Goal: Information Seeking & Learning: Learn about a topic

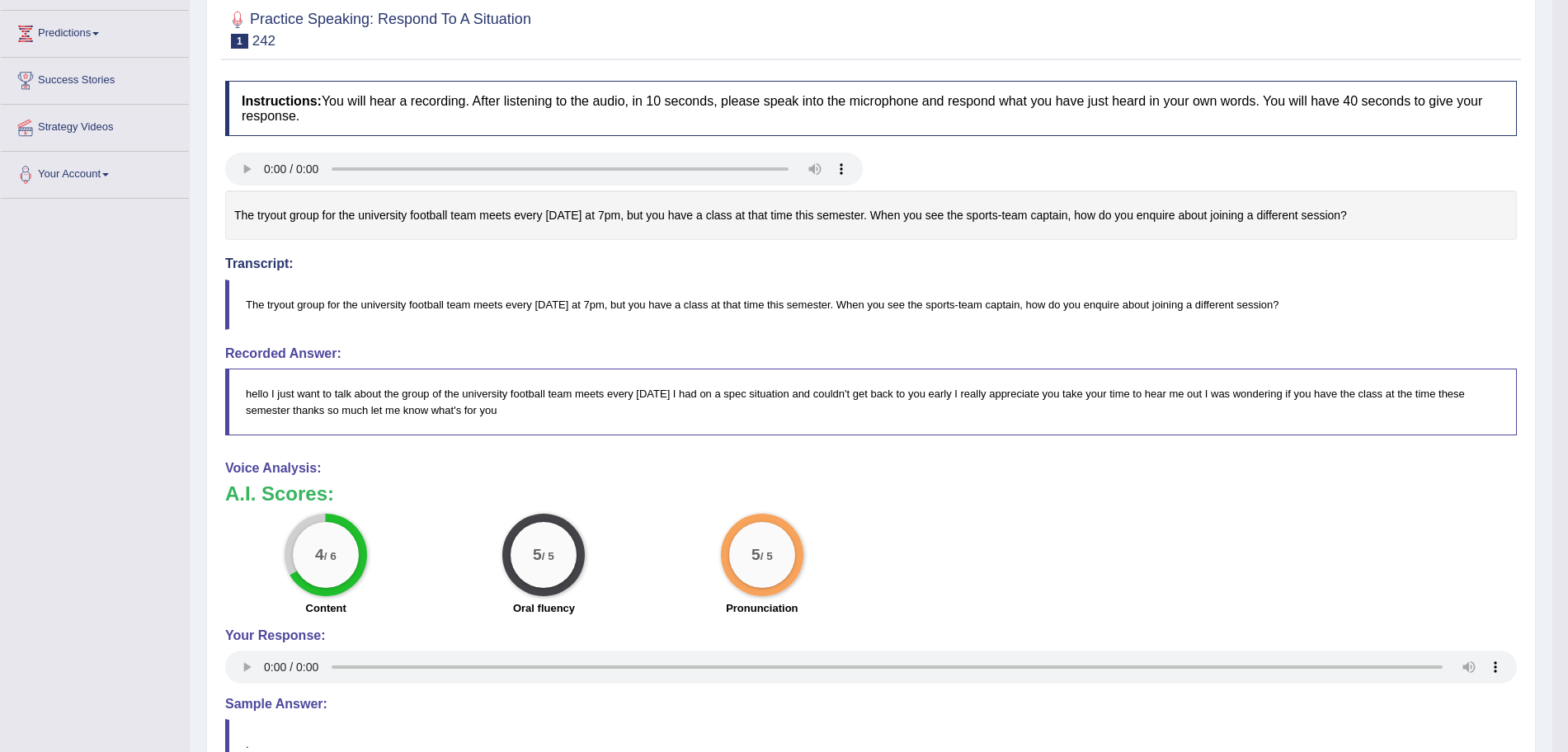
scroll to position [226, 0]
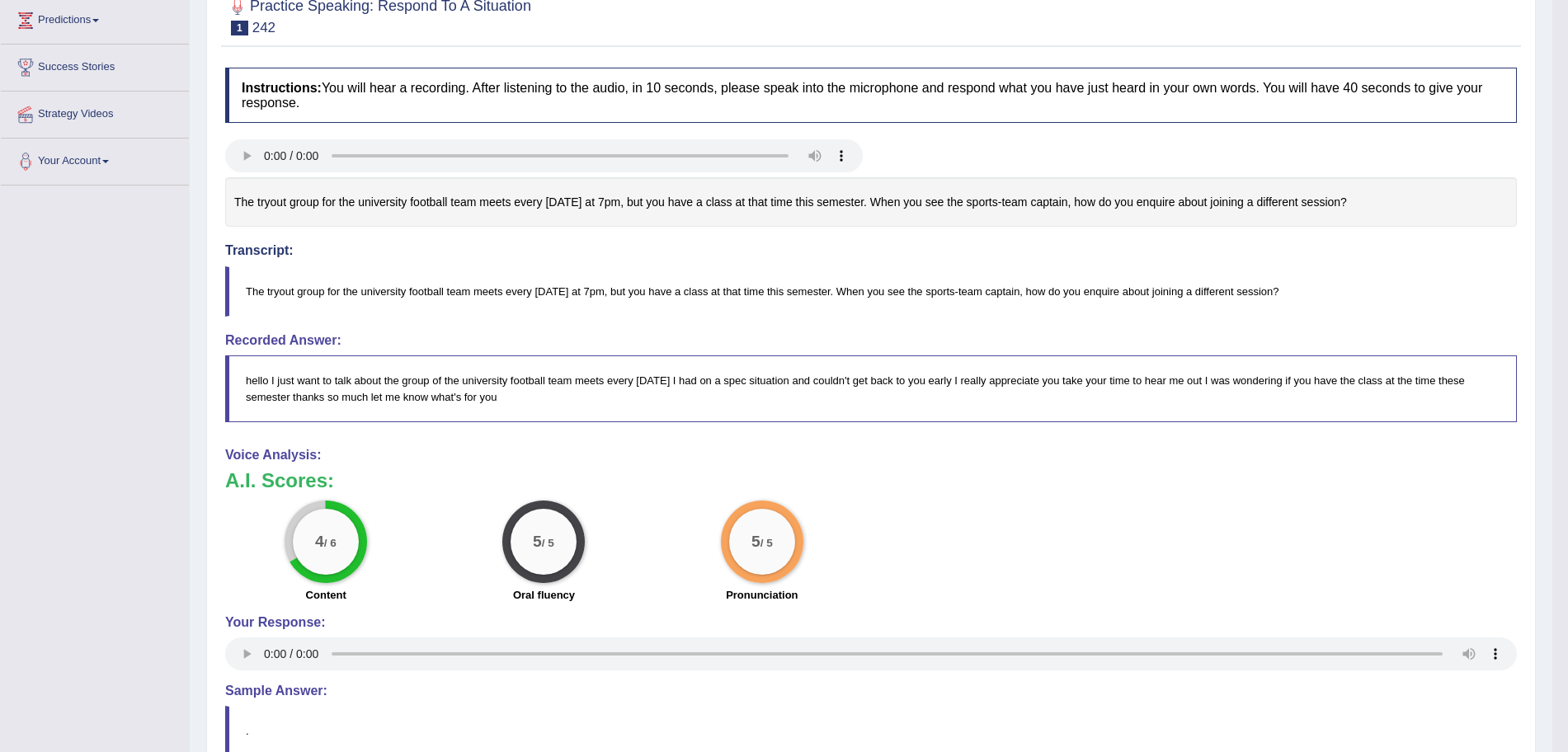
drag, startPoint x: 776, startPoint y: 539, endPoint x: 624, endPoint y: 549, distance: 152.3
click at [628, 548] on div "4 / 6 Content 5 / 5 Oral fluency 5 / 5 Pronunciation" at bounding box center [870, 553] width 1308 height 106
drag, startPoint x: 321, startPoint y: 526, endPoint x: 323, endPoint y: 506, distance: 20.1
click at [320, 508] on div "4 / 6" at bounding box center [326, 541] width 83 height 83
drag, startPoint x: 349, startPoint y: 527, endPoint x: 340, endPoint y: 540, distance: 15.8
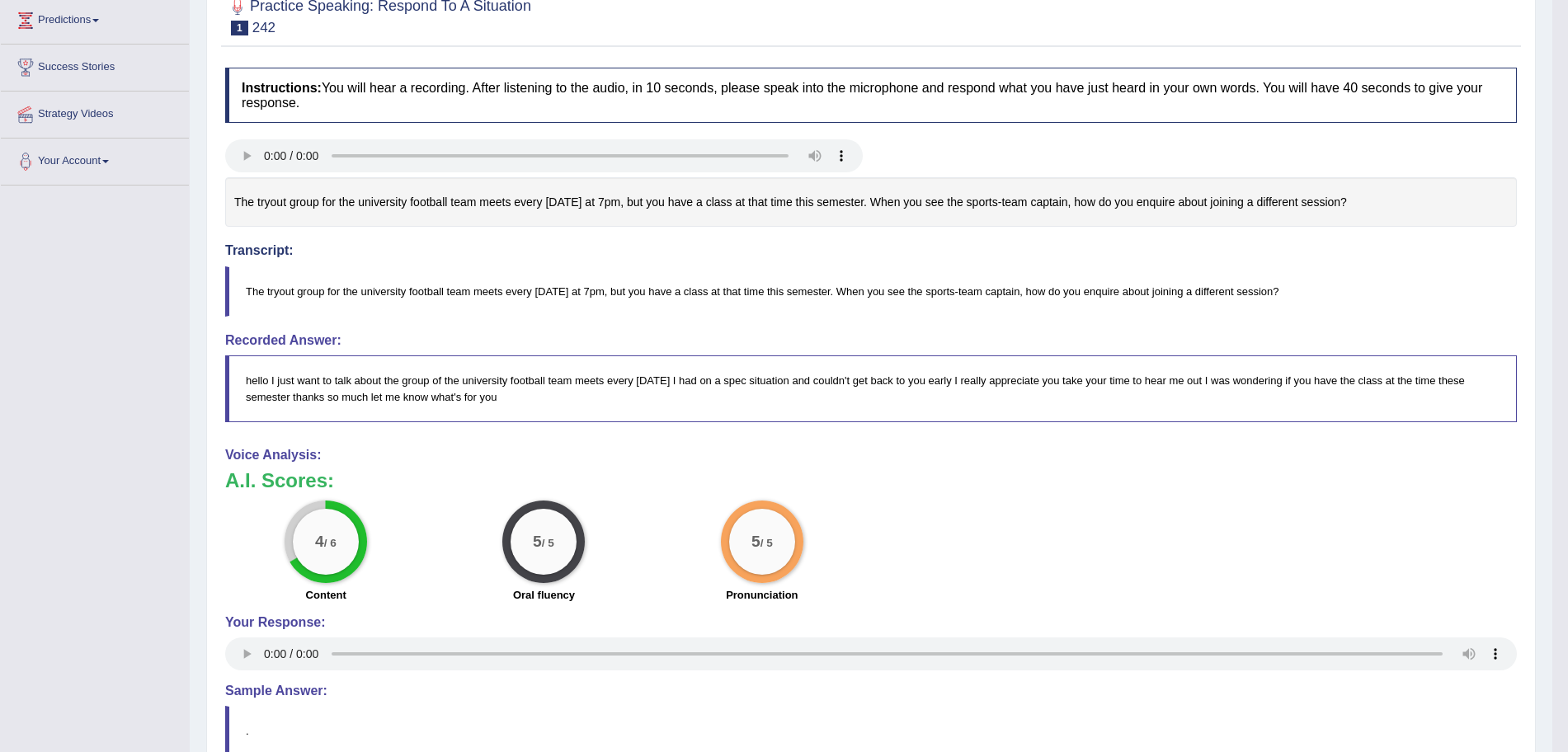
click at [340, 540] on div "4 / 6" at bounding box center [326, 542] width 66 height 66
drag, startPoint x: 332, startPoint y: 545, endPoint x: 323, endPoint y: 545, distance: 9.0
click at [324, 545] on small "/ 6" at bounding box center [330, 543] width 13 height 13
drag, startPoint x: 318, startPoint y: 549, endPoint x: 347, endPoint y: 553, distance: 29.3
click at [347, 553] on div "4 / 6" at bounding box center [326, 542] width 66 height 66
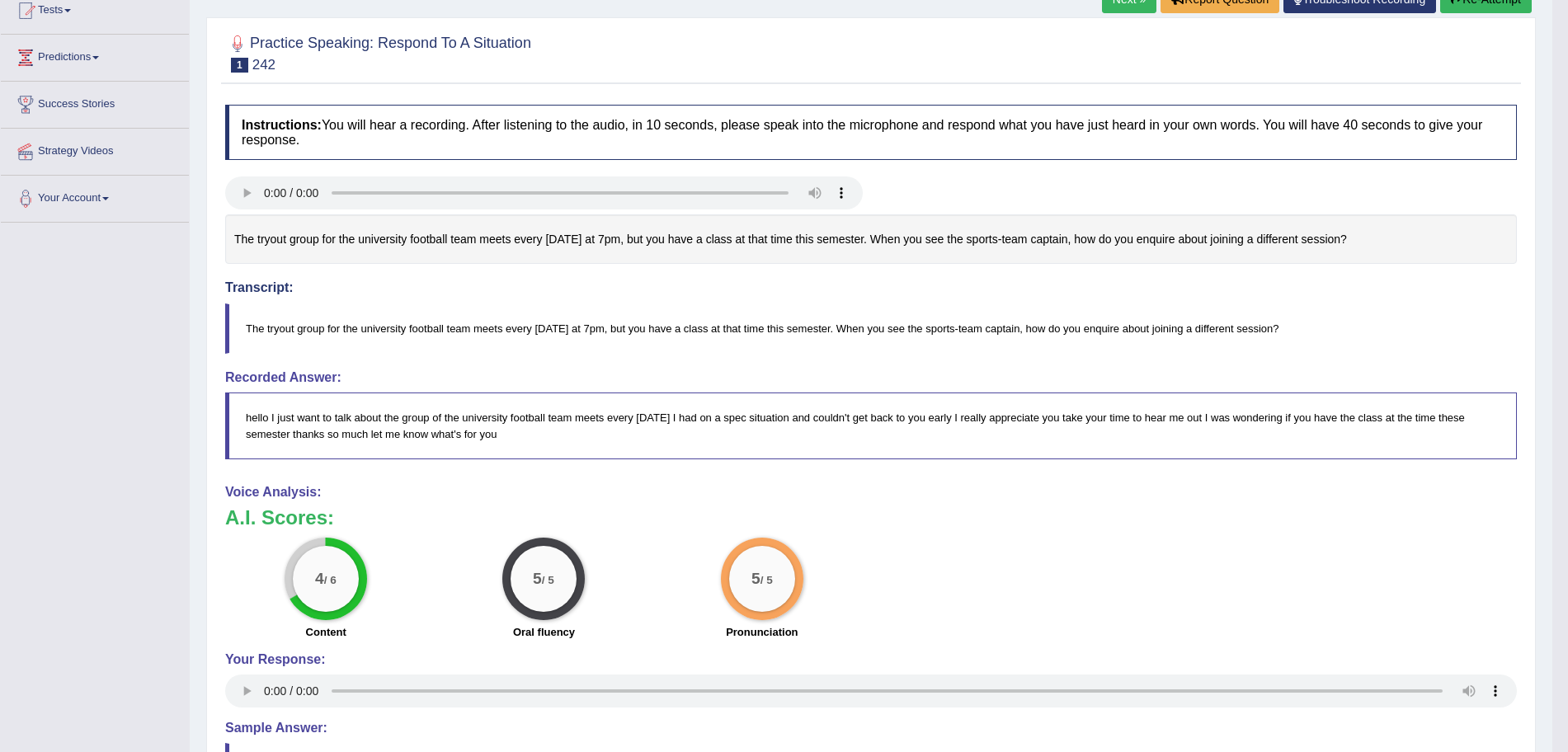
scroll to position [0, 0]
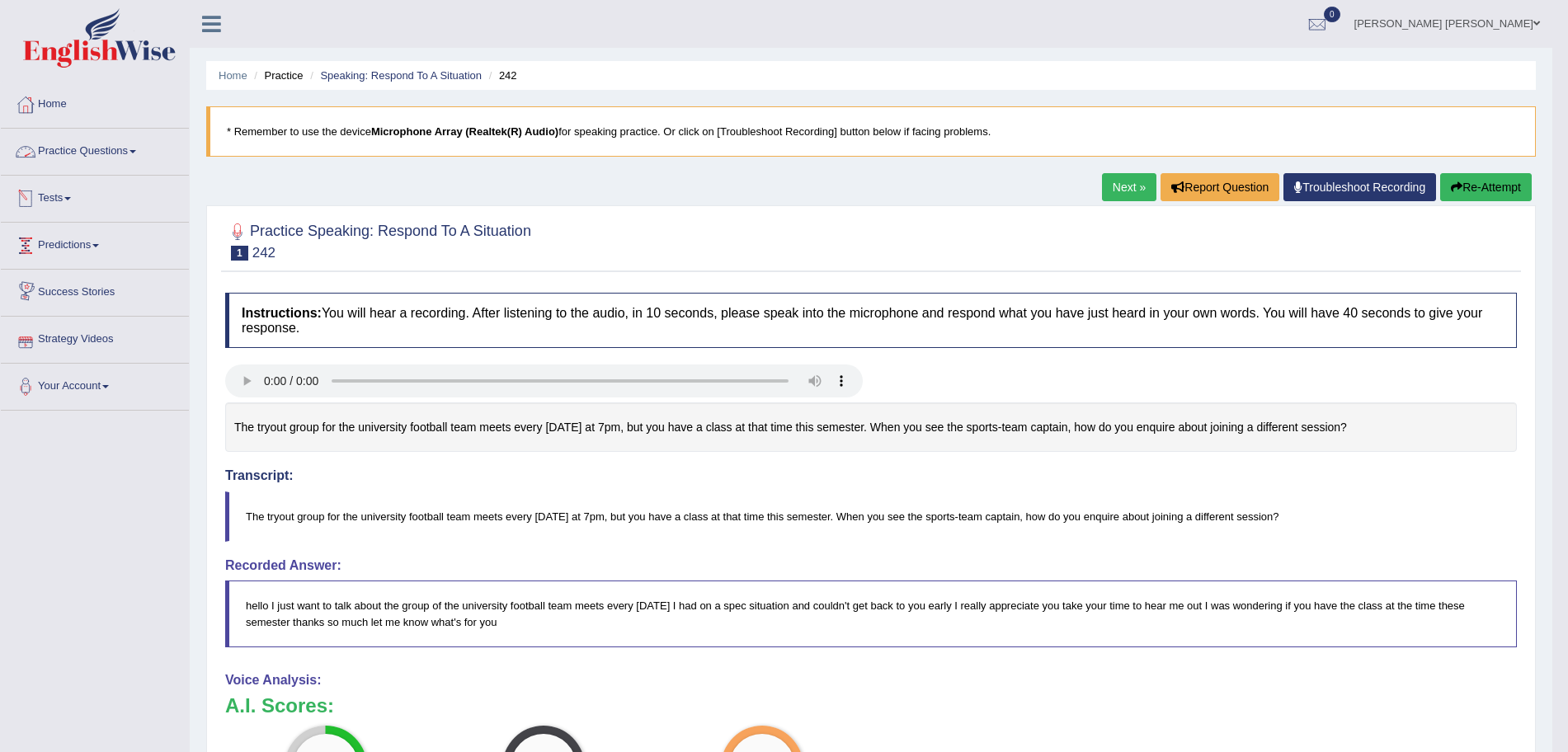
click at [97, 155] on link "Practice Questions" at bounding box center [95, 148] width 188 height 41
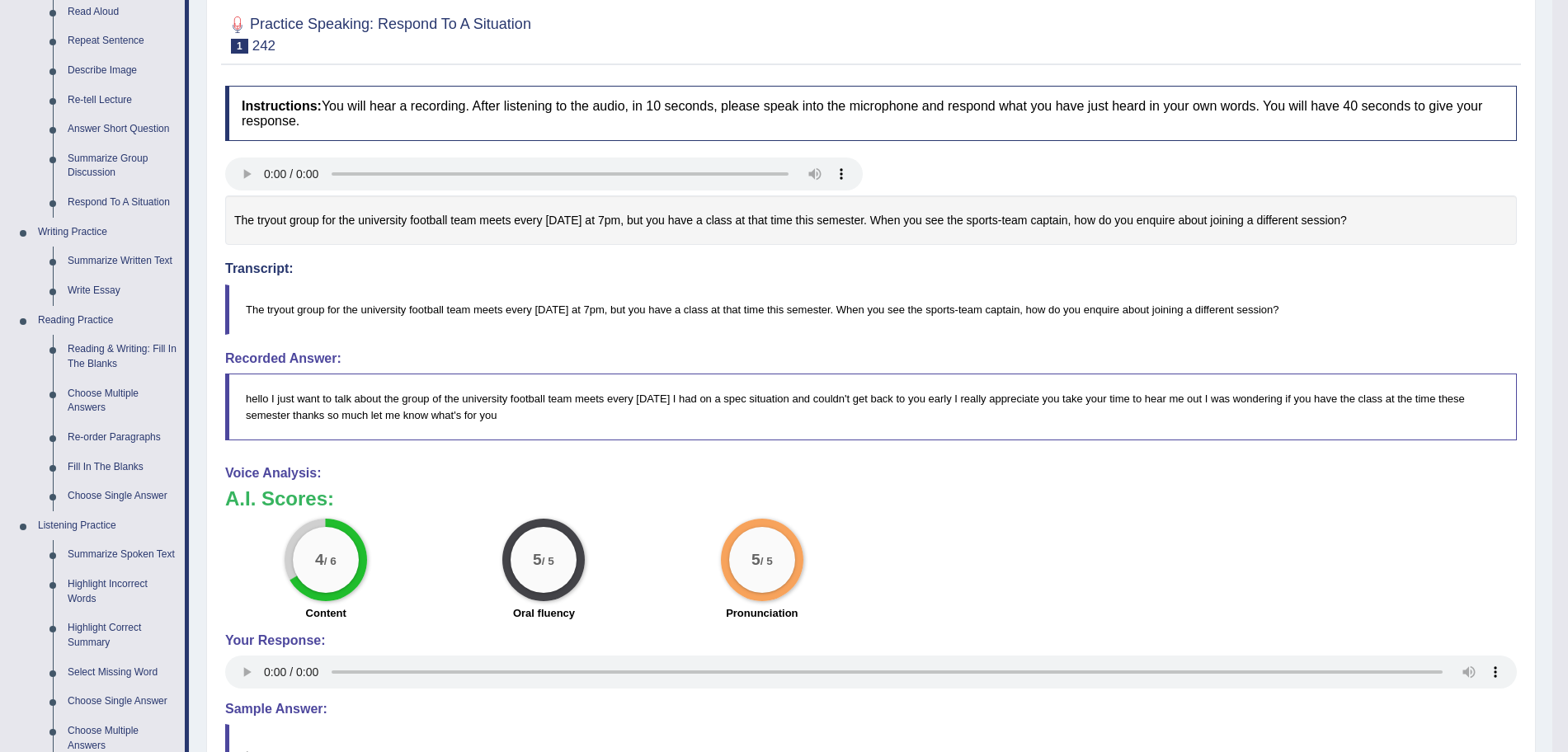
scroll to position [540, 0]
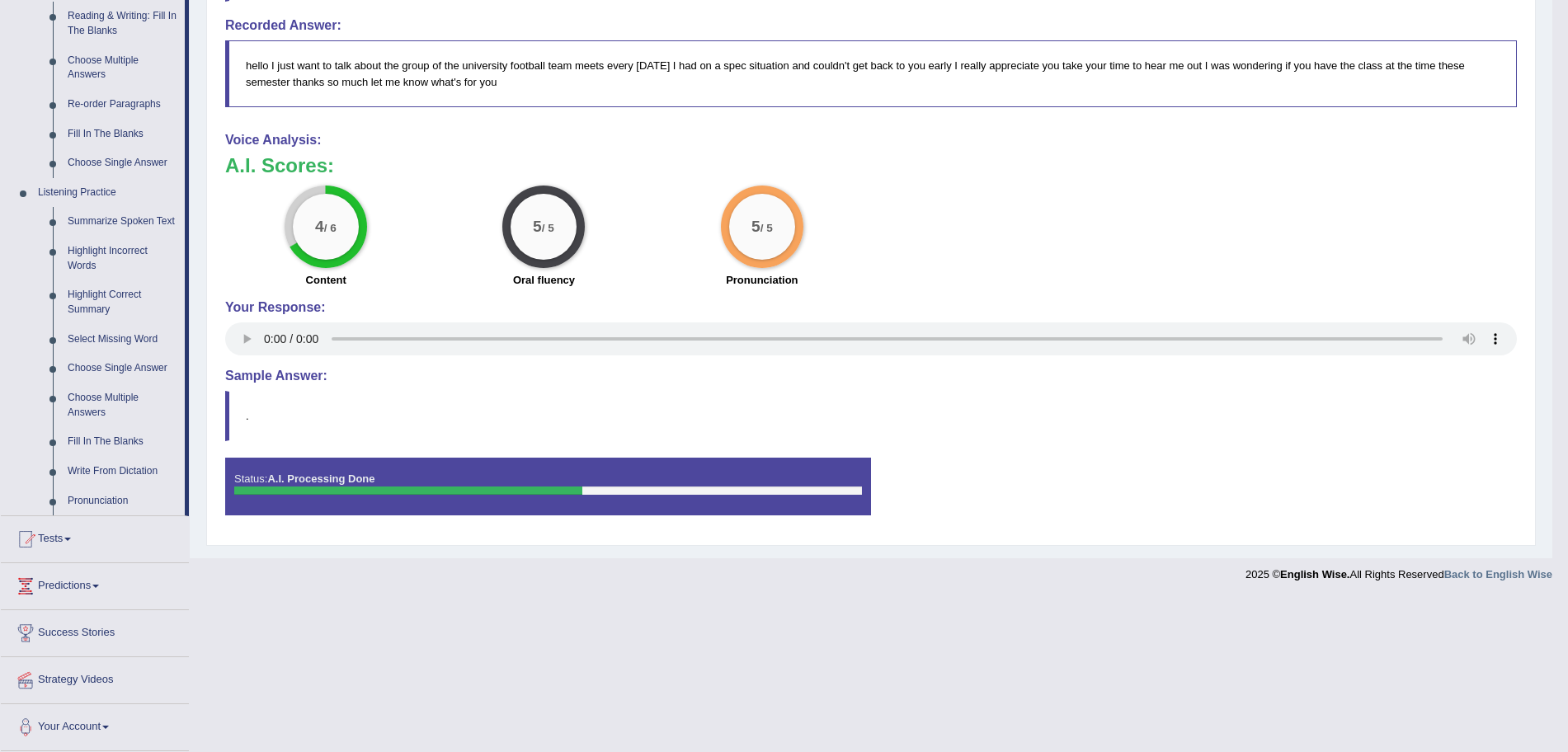
drag, startPoint x: 655, startPoint y: 261, endPoint x: 656, endPoint y: 425, distance: 164.0
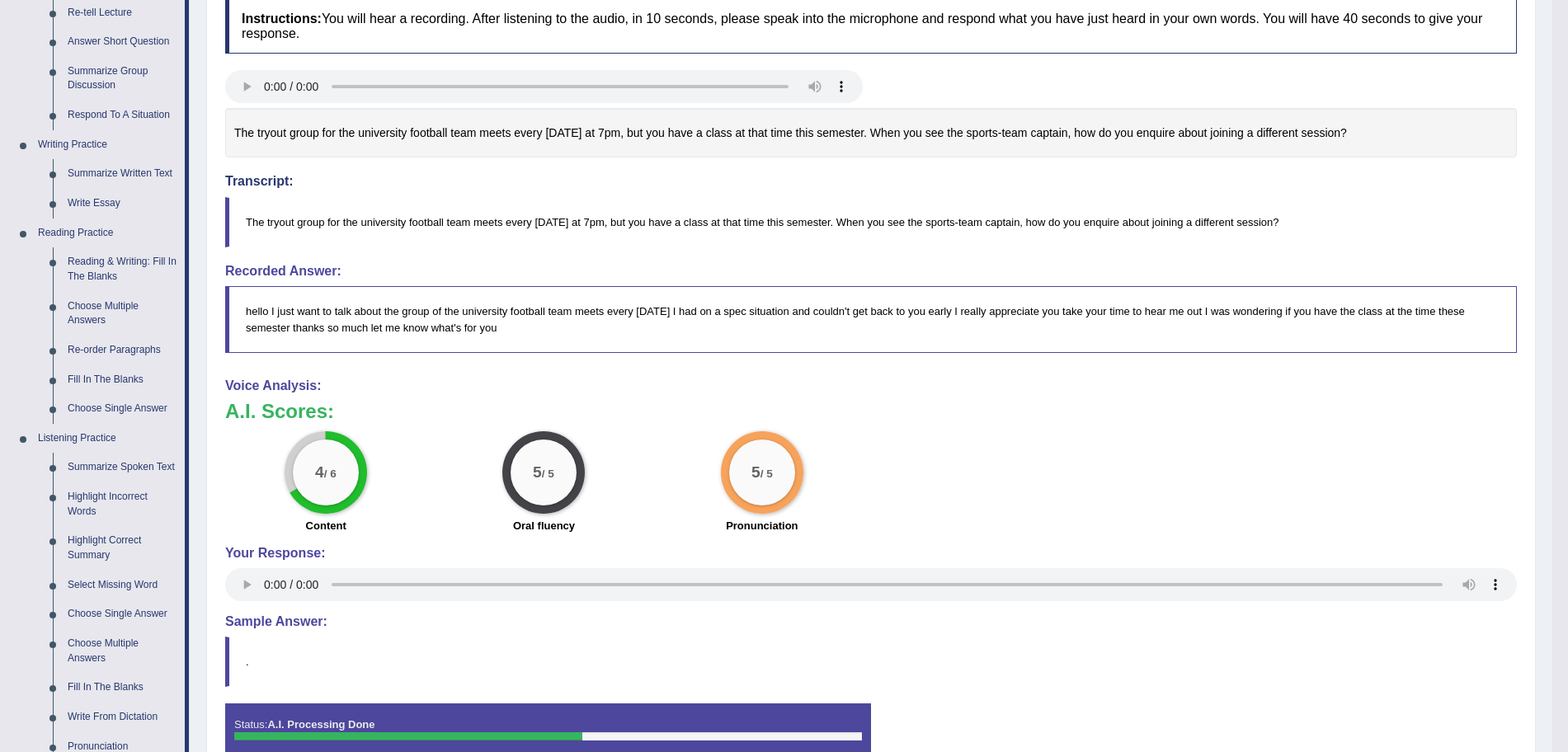
scroll to position [0, 0]
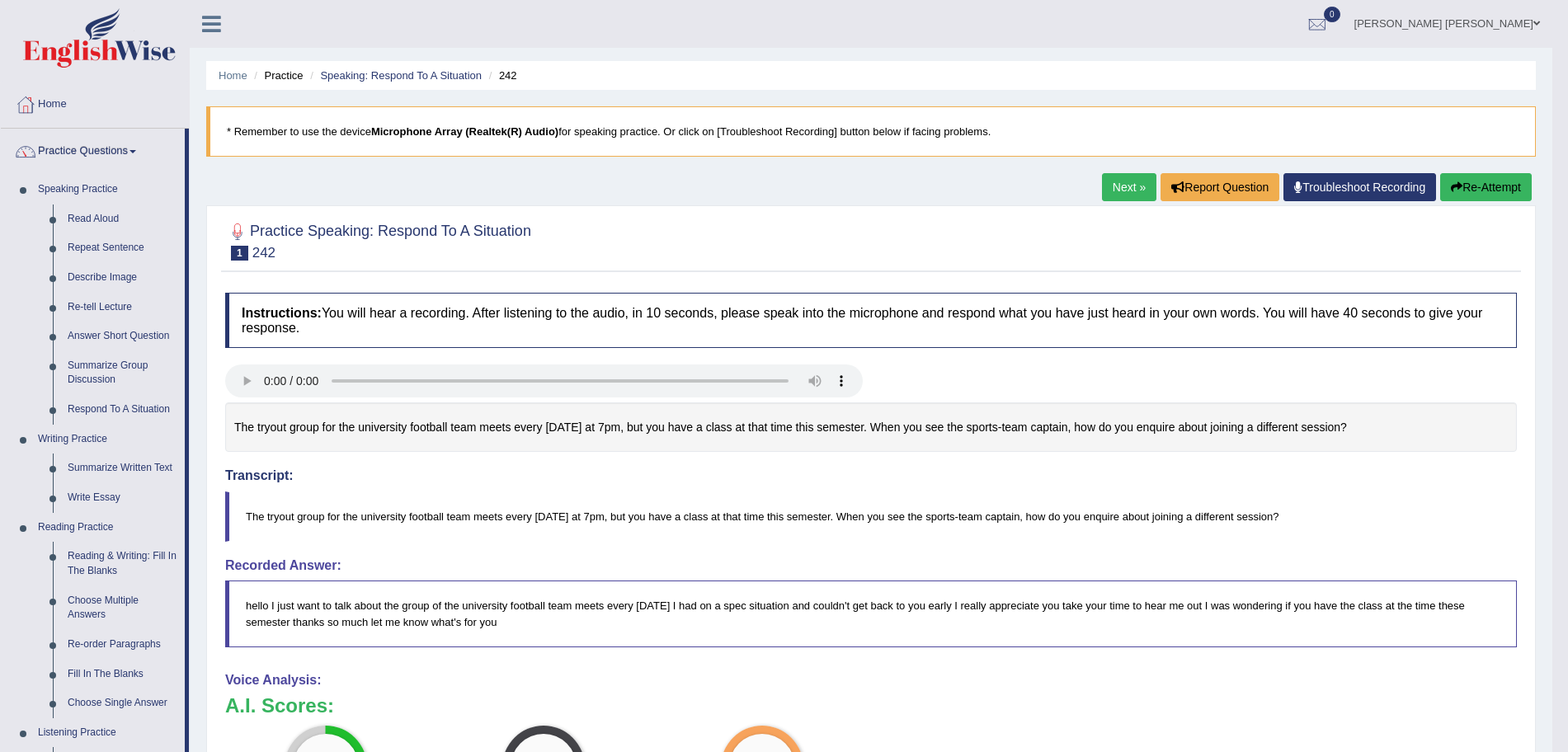
drag, startPoint x: 324, startPoint y: 409, endPoint x: 310, endPoint y: 250, distance: 159.6
click at [112, 365] on link "Summarize Group Discussion" at bounding box center [122, 373] width 125 height 44
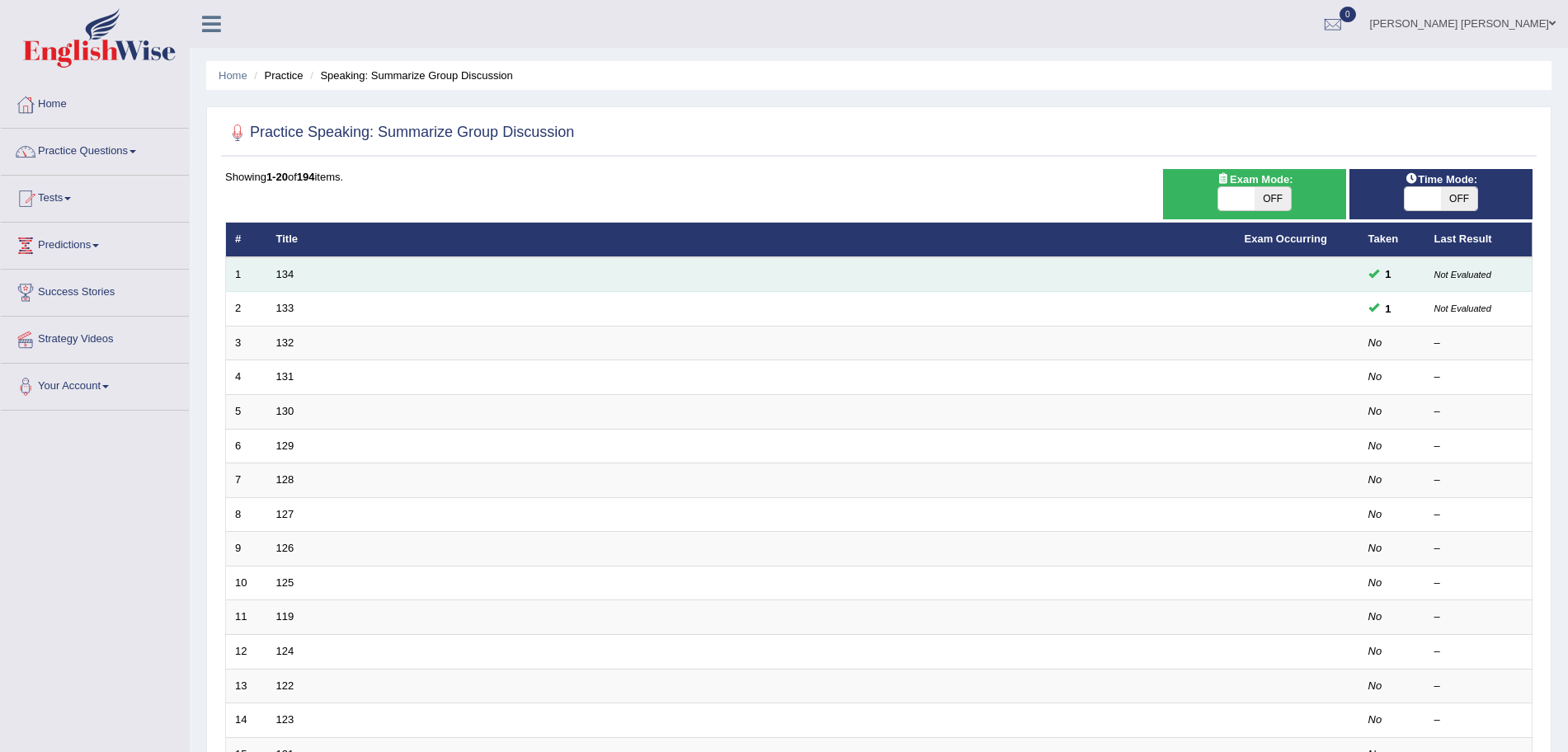
click at [1460, 271] on small "Not Evaluated" at bounding box center [1462, 275] width 57 height 10
click at [281, 271] on link "134" at bounding box center [286, 275] width 18 height 13
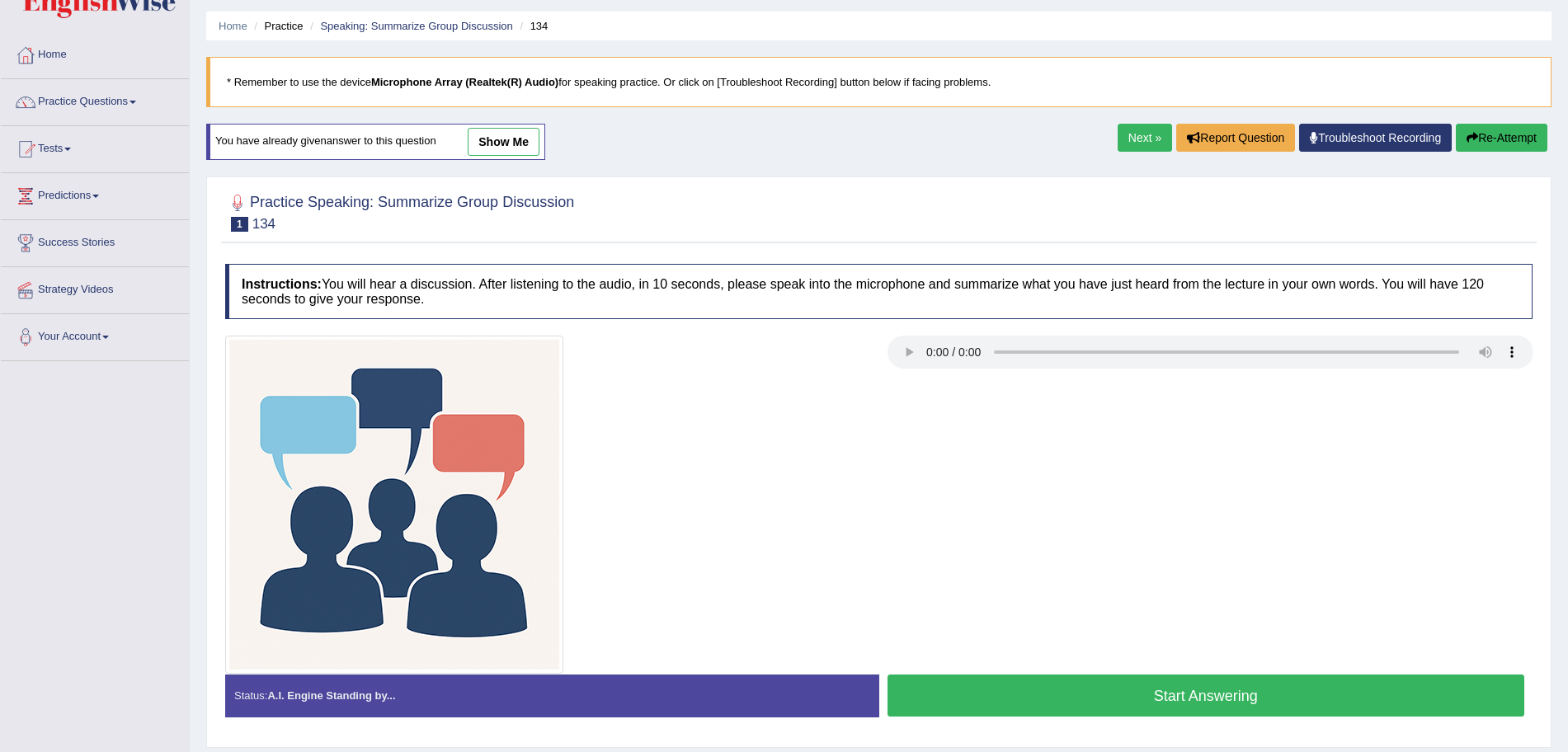
scroll to position [114, 0]
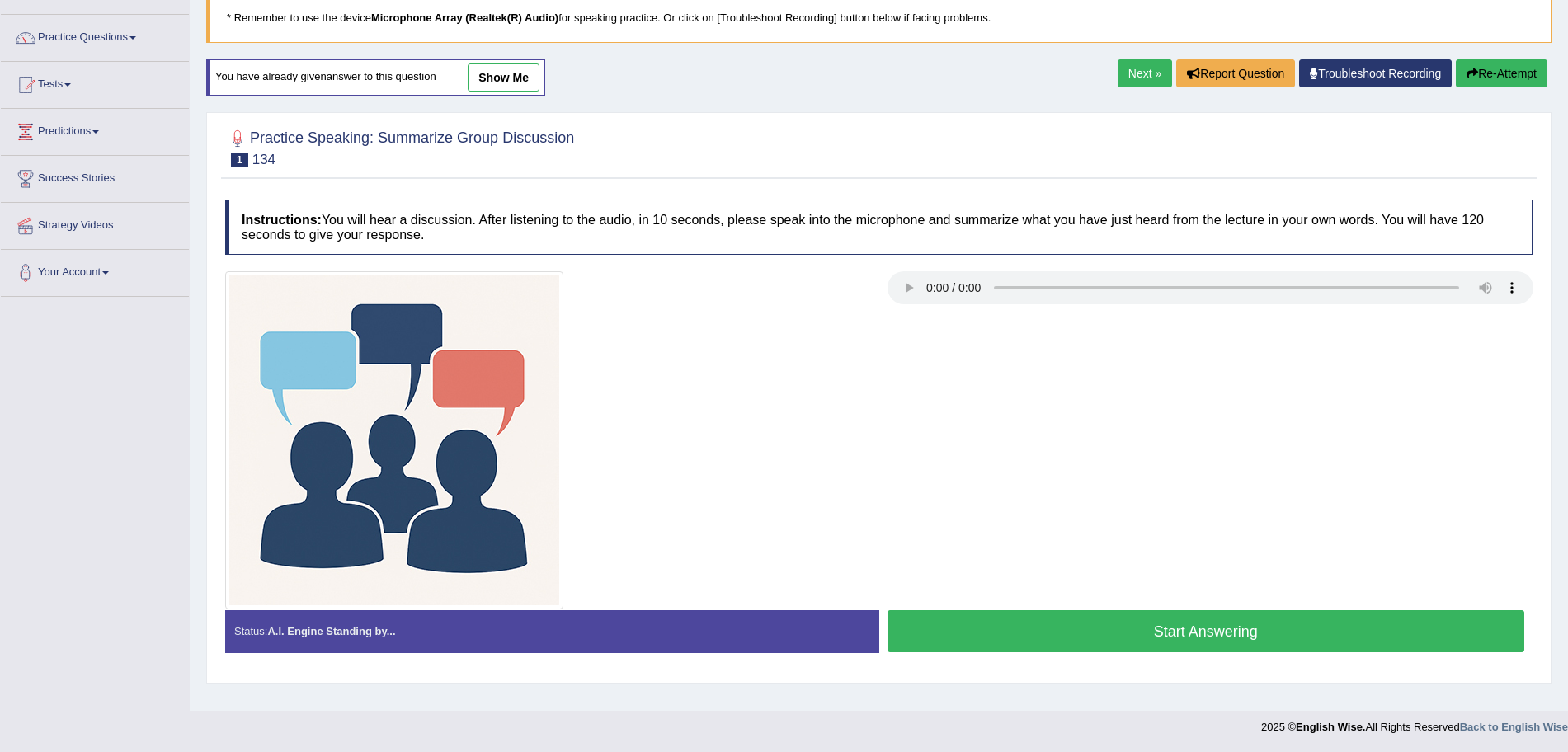
click at [489, 83] on link "show me" at bounding box center [503, 77] width 72 height 28
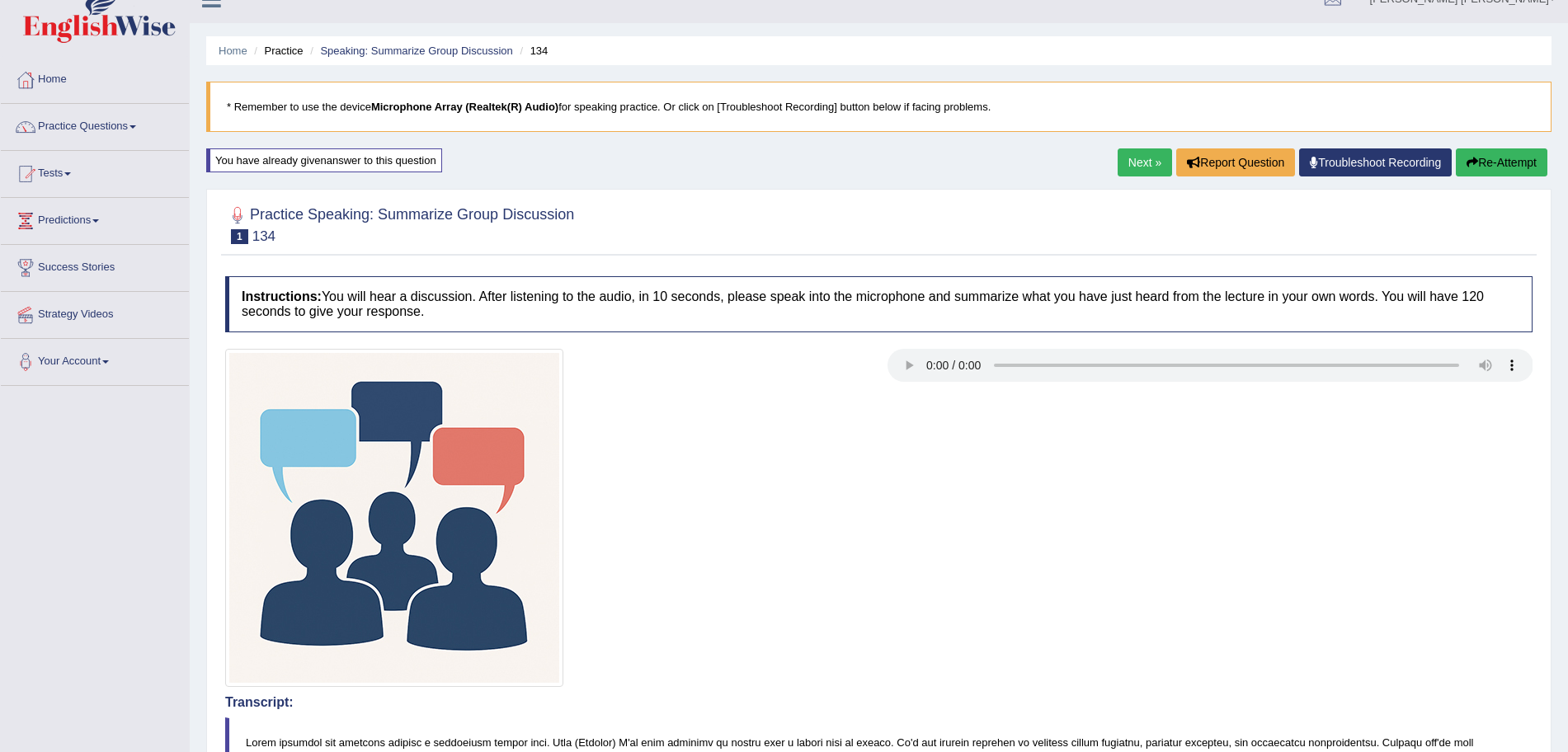
scroll to position [0, 0]
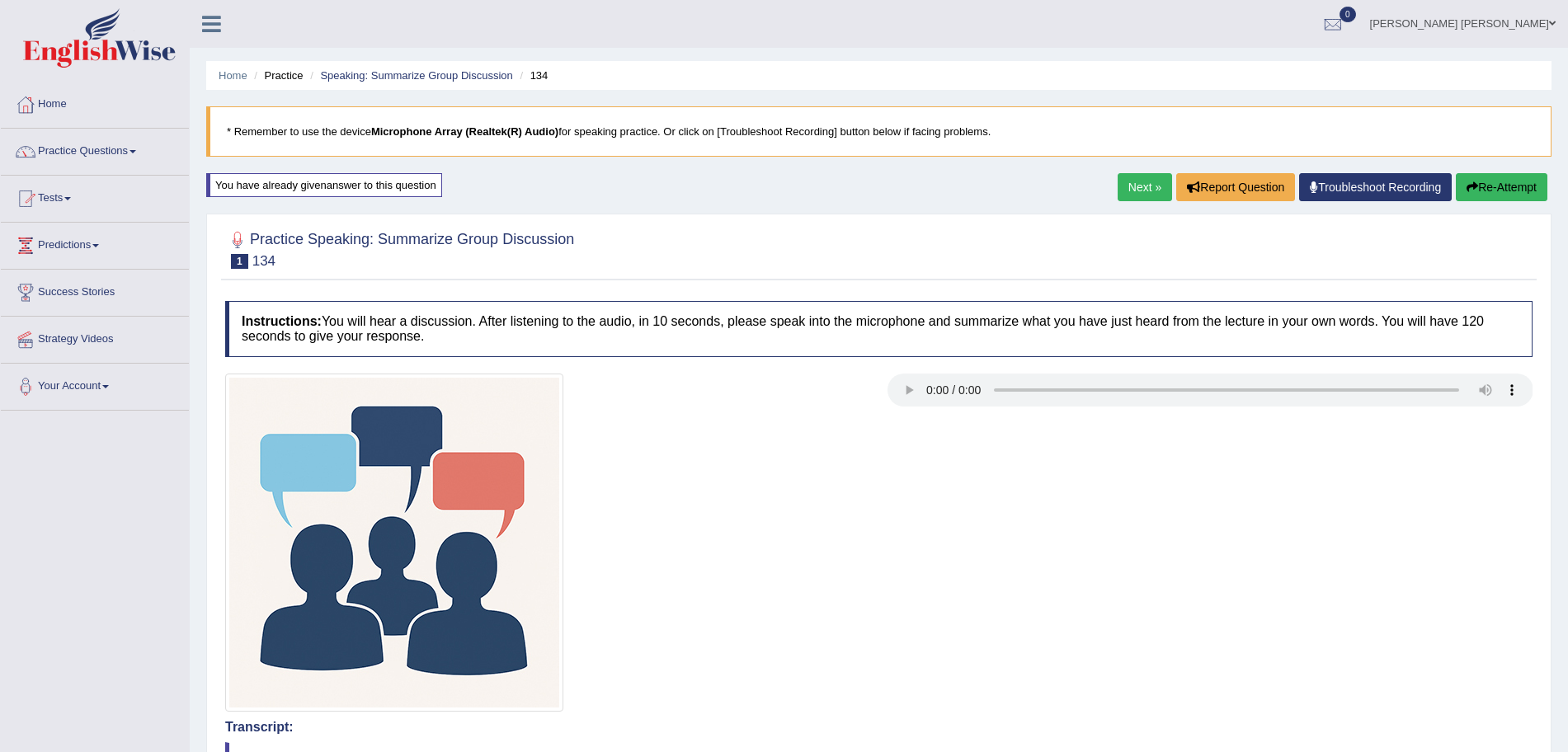
drag, startPoint x: 429, startPoint y: 465, endPoint x: 413, endPoint y: 215, distance: 250.5
click at [92, 152] on link "Practice Questions" at bounding box center [95, 148] width 188 height 41
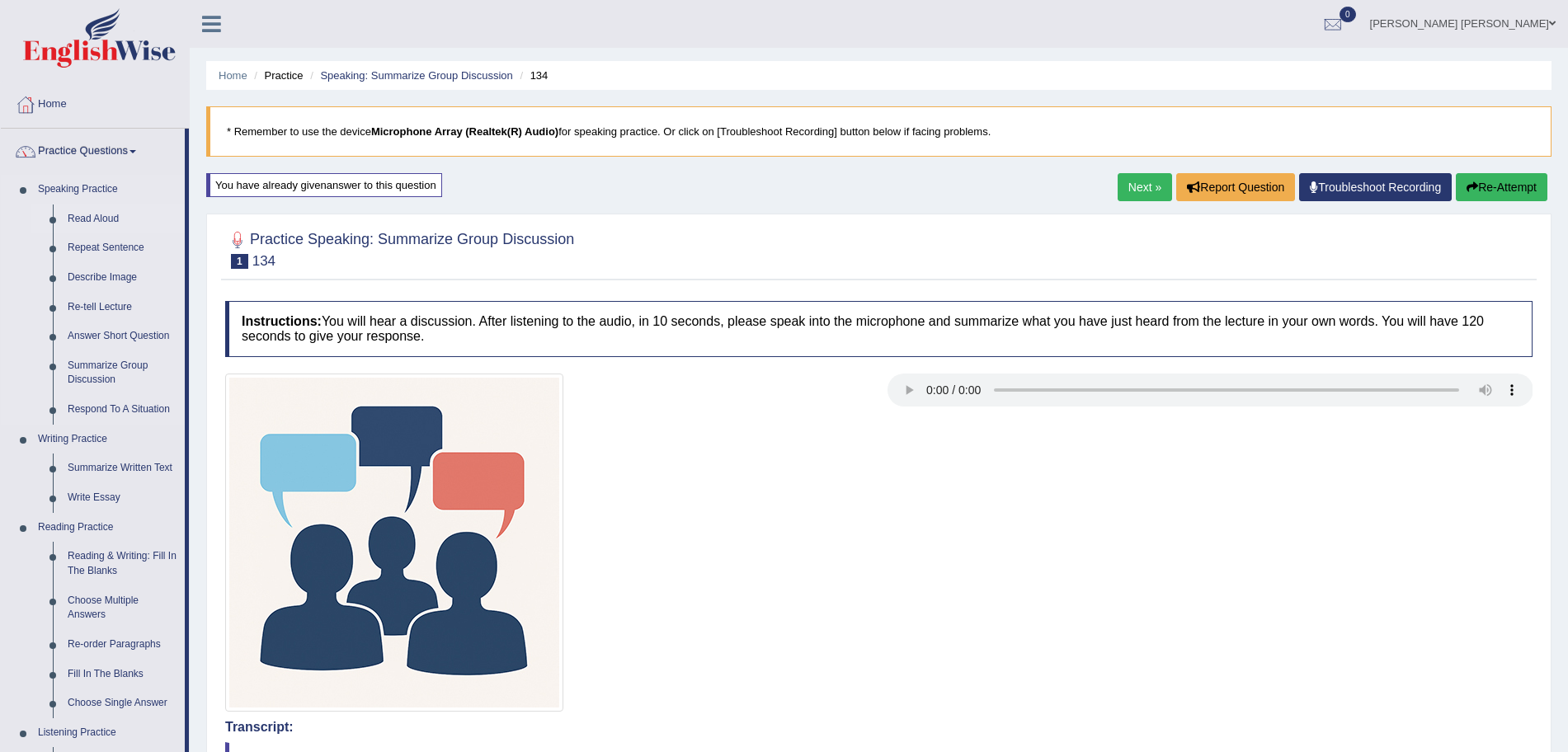
click at [107, 216] on link "Read Aloud" at bounding box center [122, 219] width 125 height 30
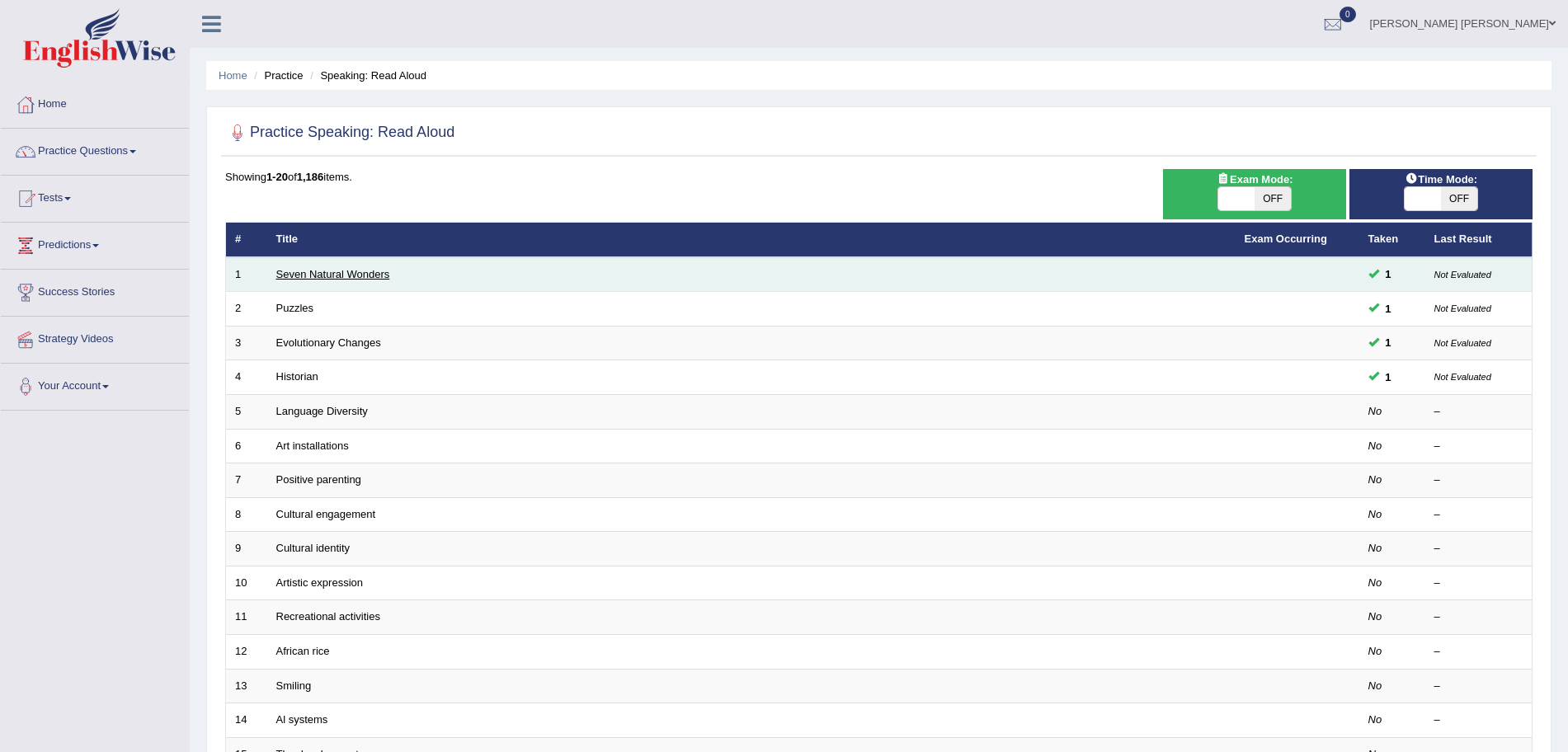
click at [337, 272] on link "Seven Natural Wonders" at bounding box center [333, 275] width 114 height 13
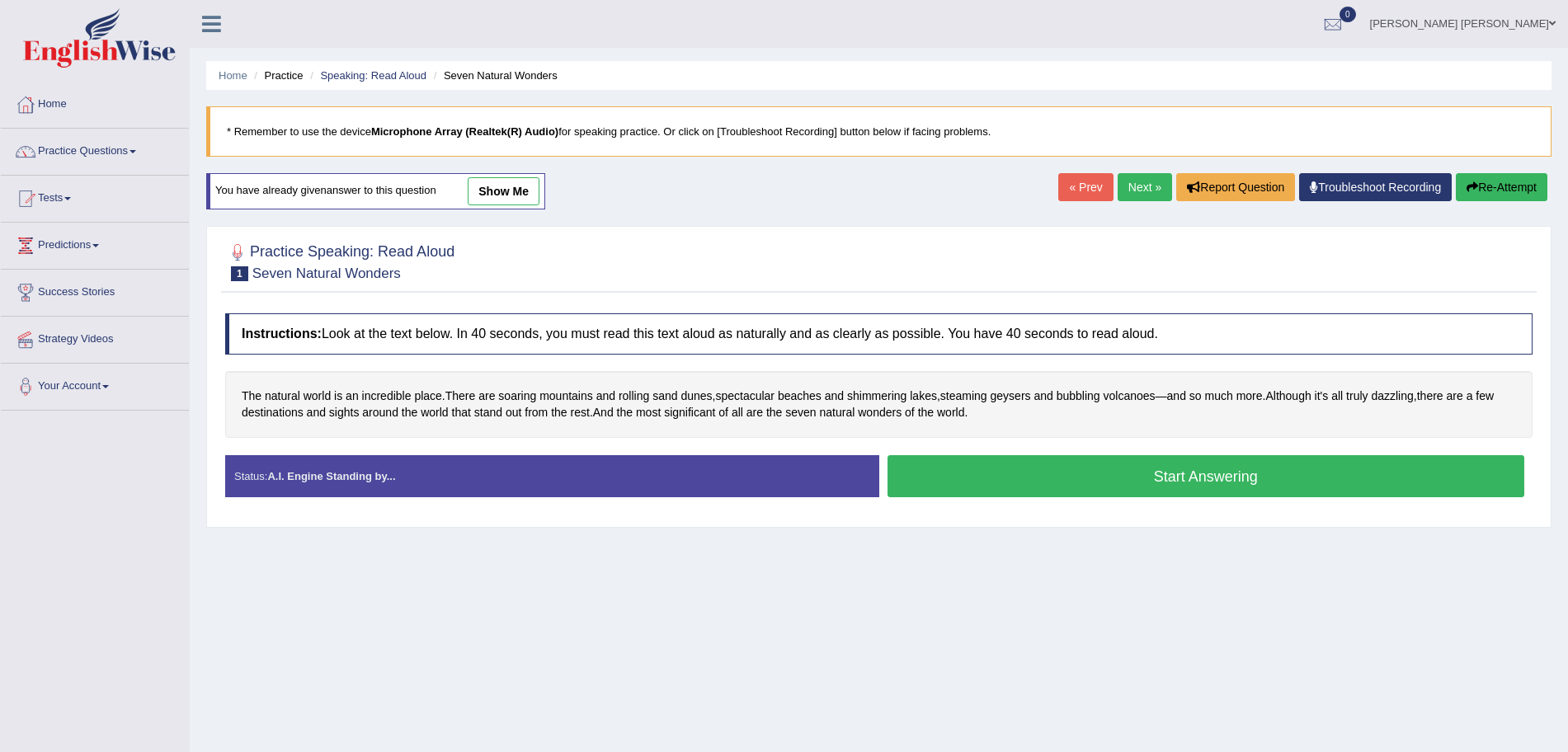
click at [523, 192] on link "show me" at bounding box center [503, 191] width 72 height 28
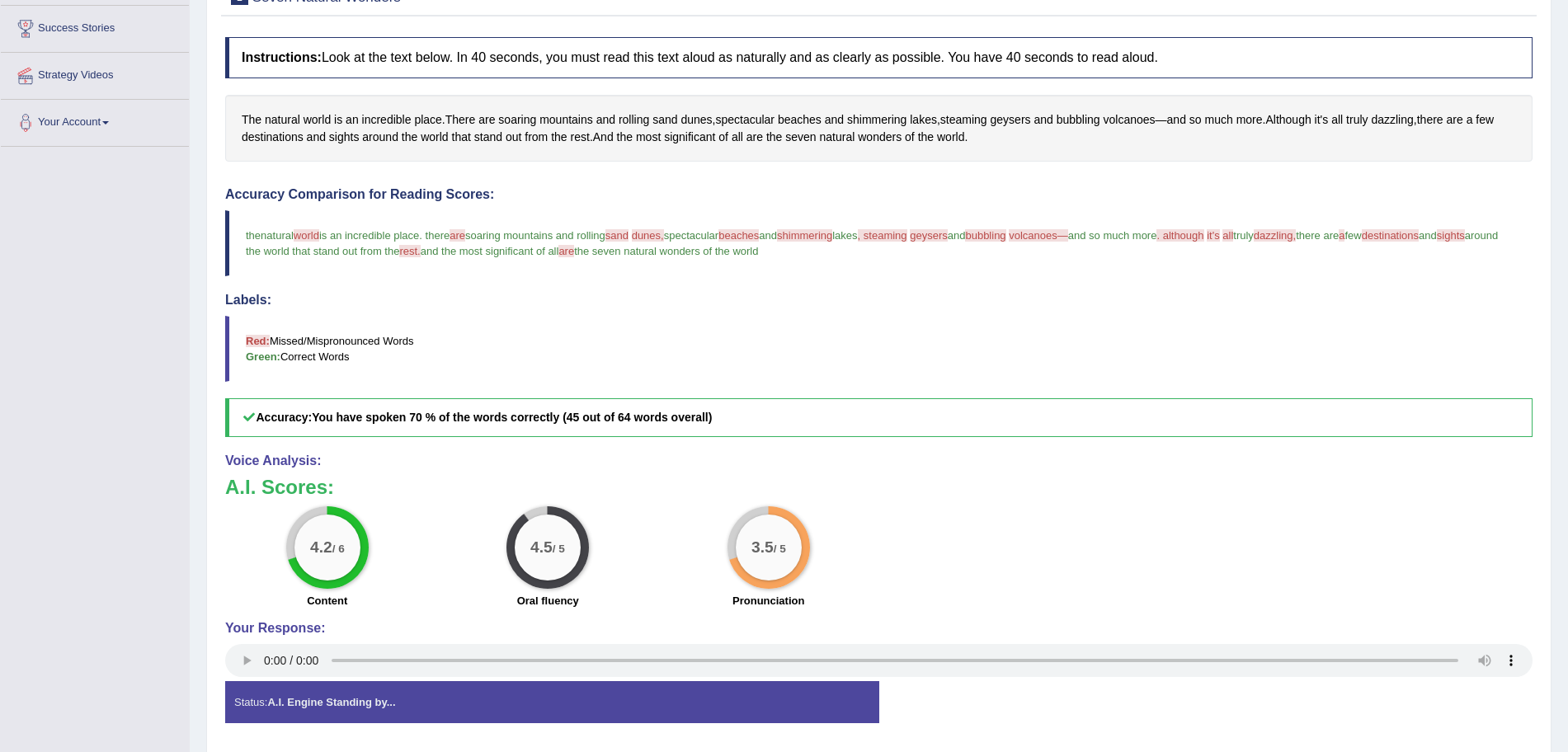
drag, startPoint x: 952, startPoint y: 214, endPoint x: 952, endPoint y: 306, distance: 92.0
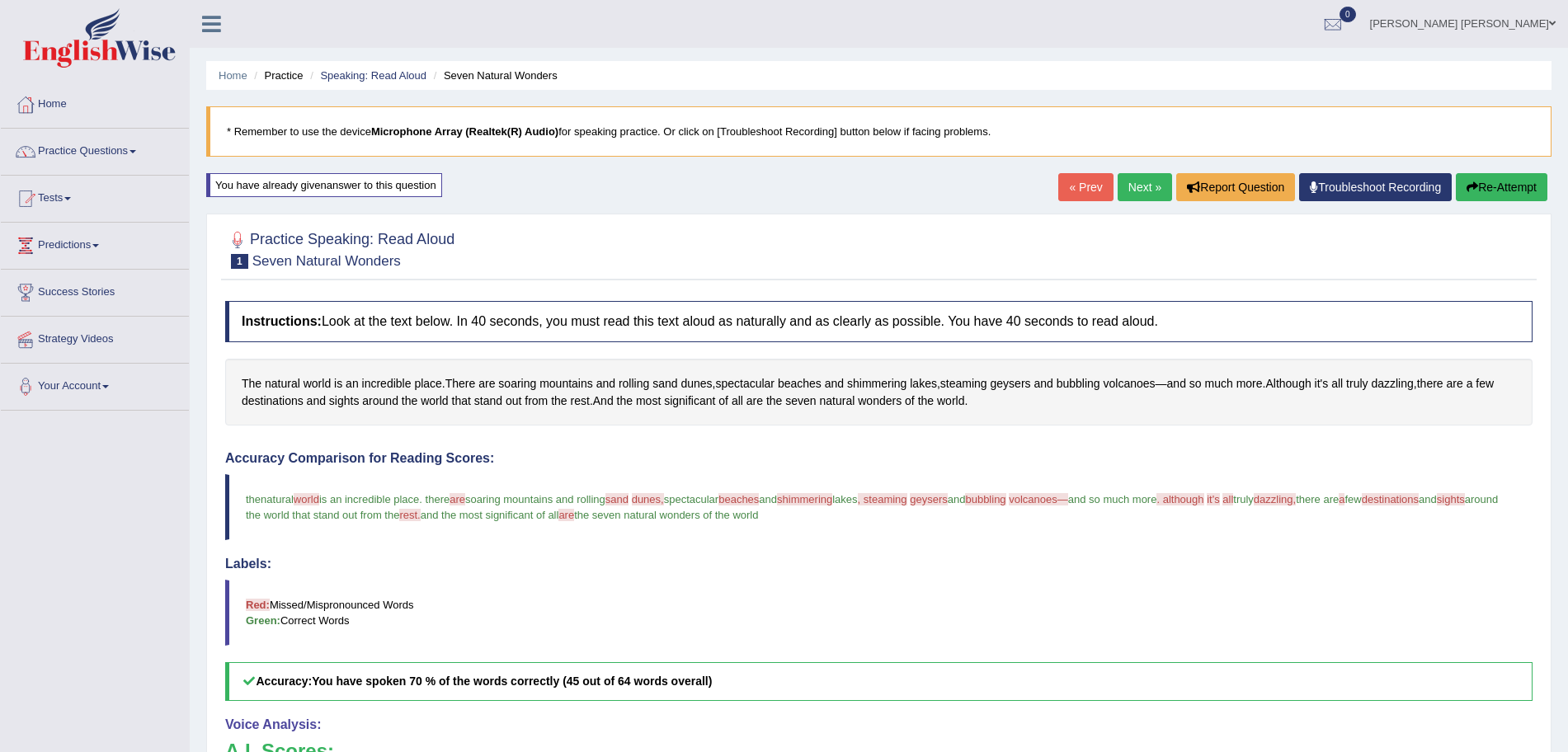
drag, startPoint x: 1032, startPoint y: 484, endPoint x: 1010, endPoint y: 367, distance: 119.1
click at [1138, 183] on link "Next »" at bounding box center [1145, 186] width 55 height 28
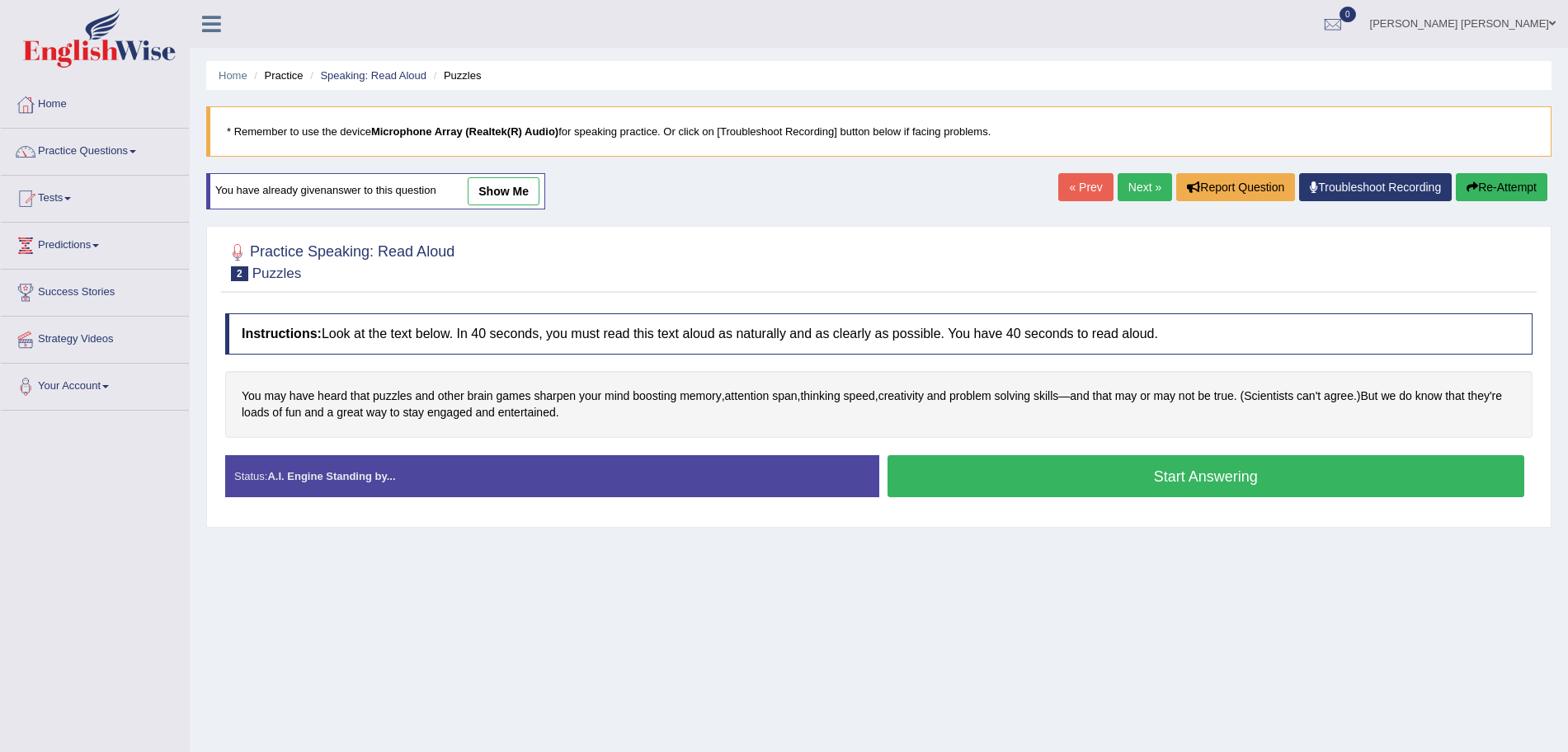
click at [522, 201] on link "show me" at bounding box center [503, 191] width 72 height 28
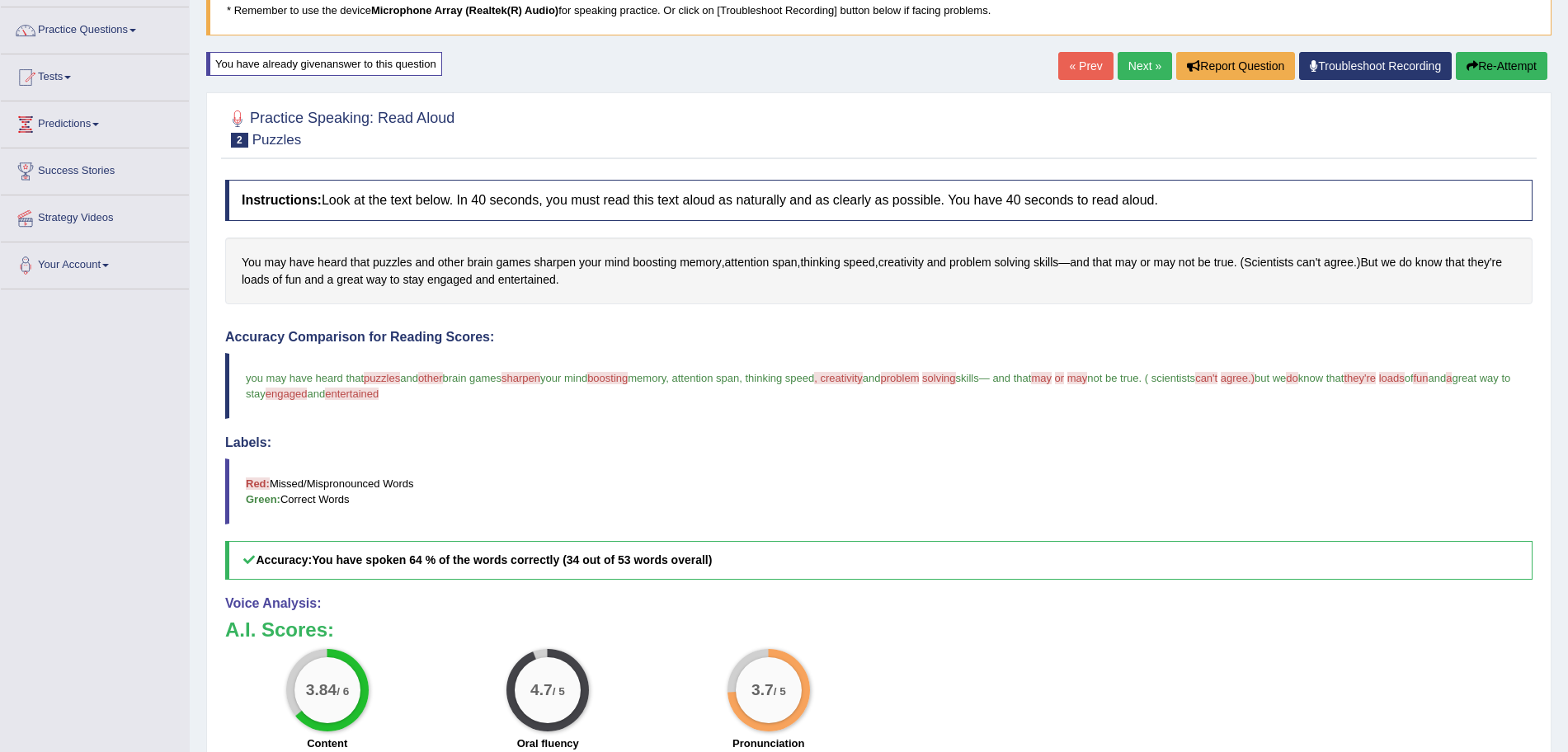
scroll to position [319, 0]
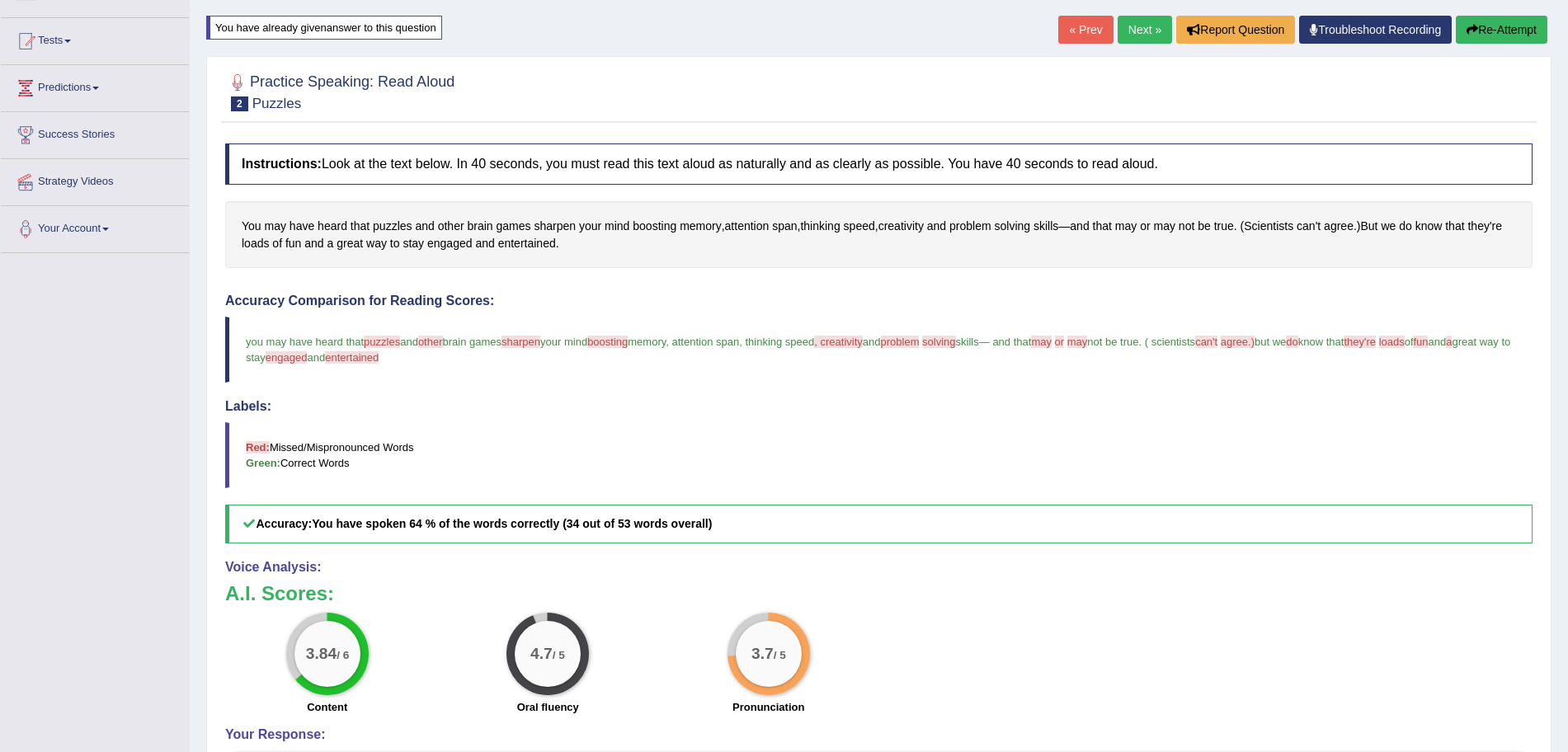
drag, startPoint x: 1139, startPoint y: 498, endPoint x: 1151, endPoint y: 430, distance: 69.1
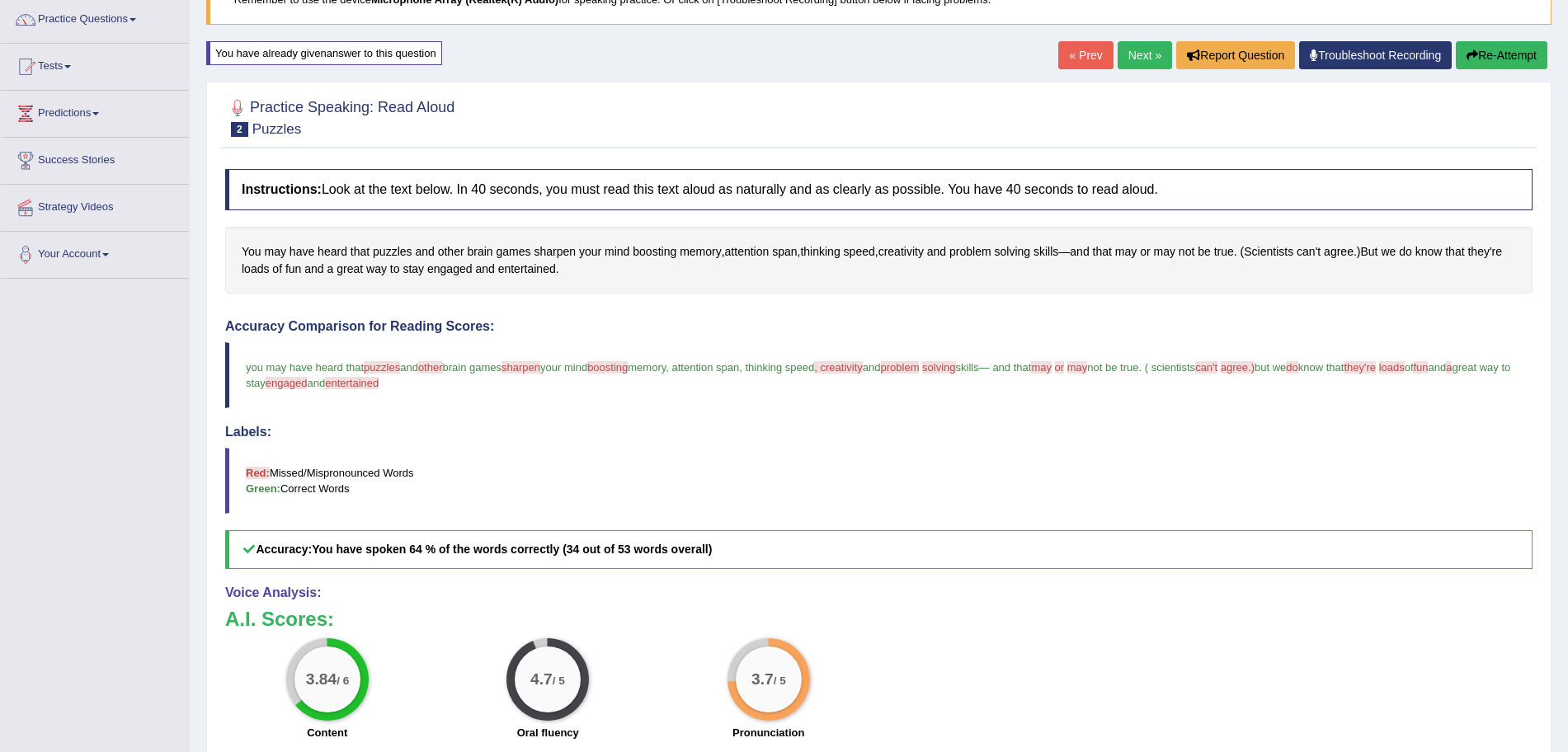
click at [1078, 55] on link "« Prev" at bounding box center [1085, 55] width 55 height 28
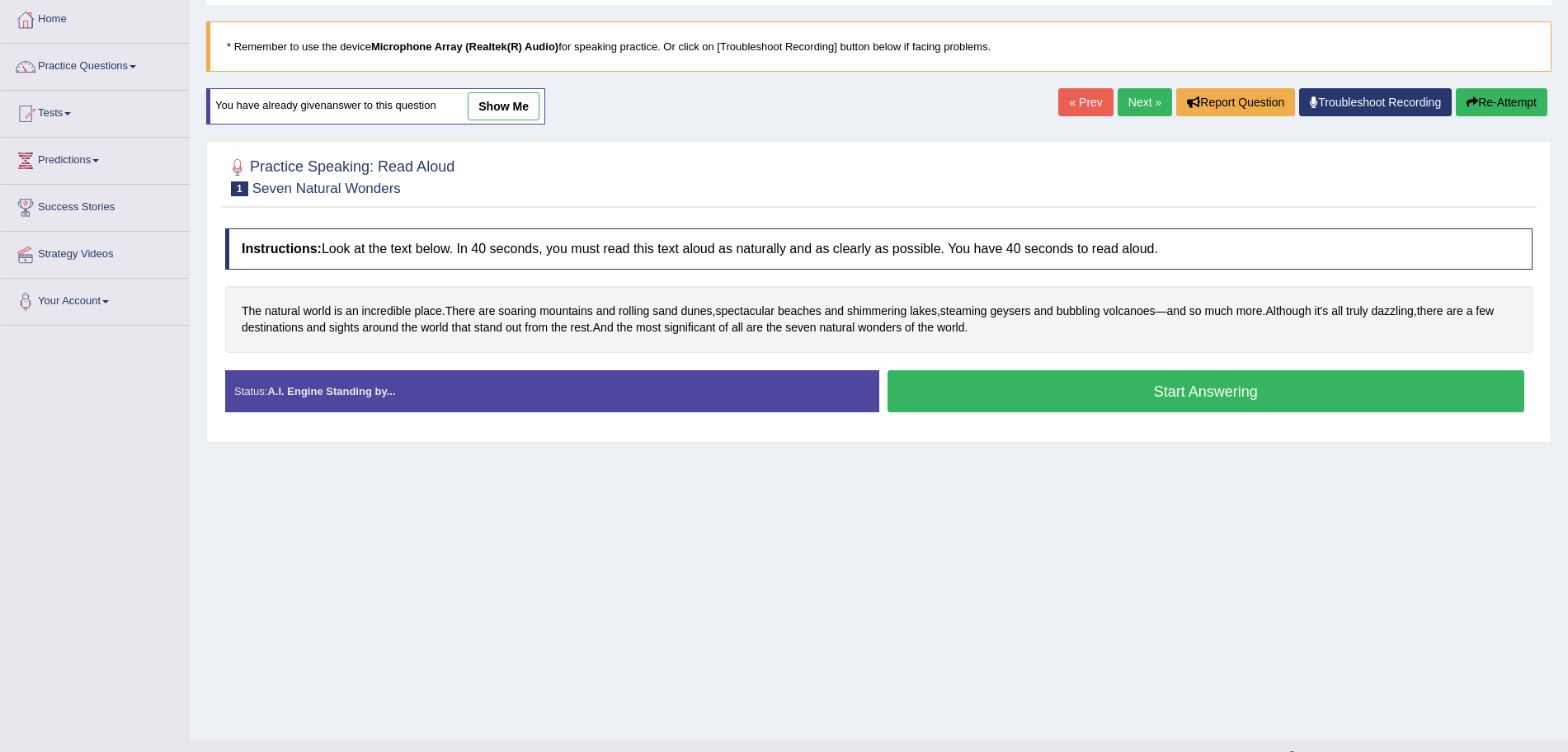
scroll to position [114, 0]
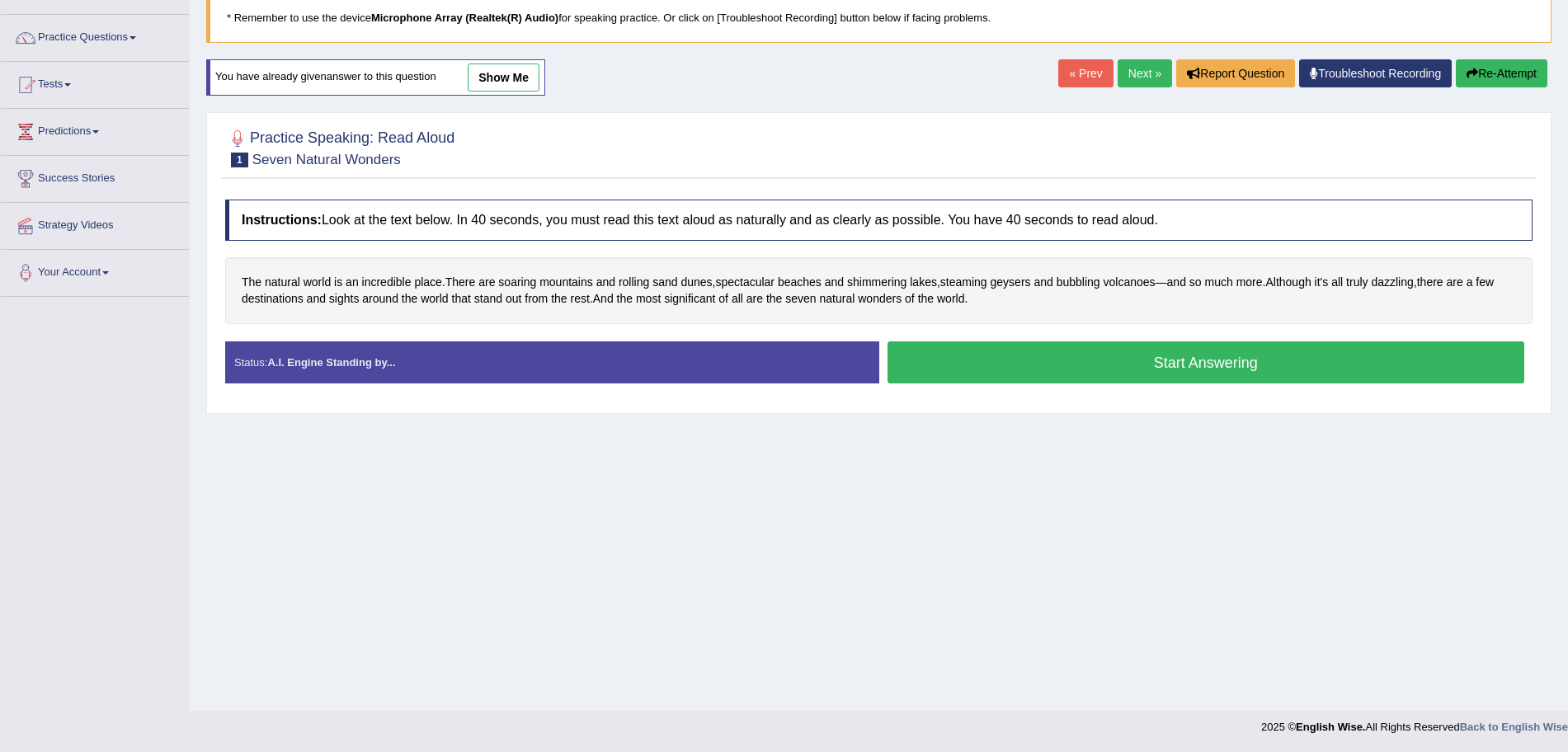
drag, startPoint x: 991, startPoint y: 342, endPoint x: 976, endPoint y: 420, distance: 79.4
click at [503, 65] on link "show me" at bounding box center [503, 77] width 72 height 28
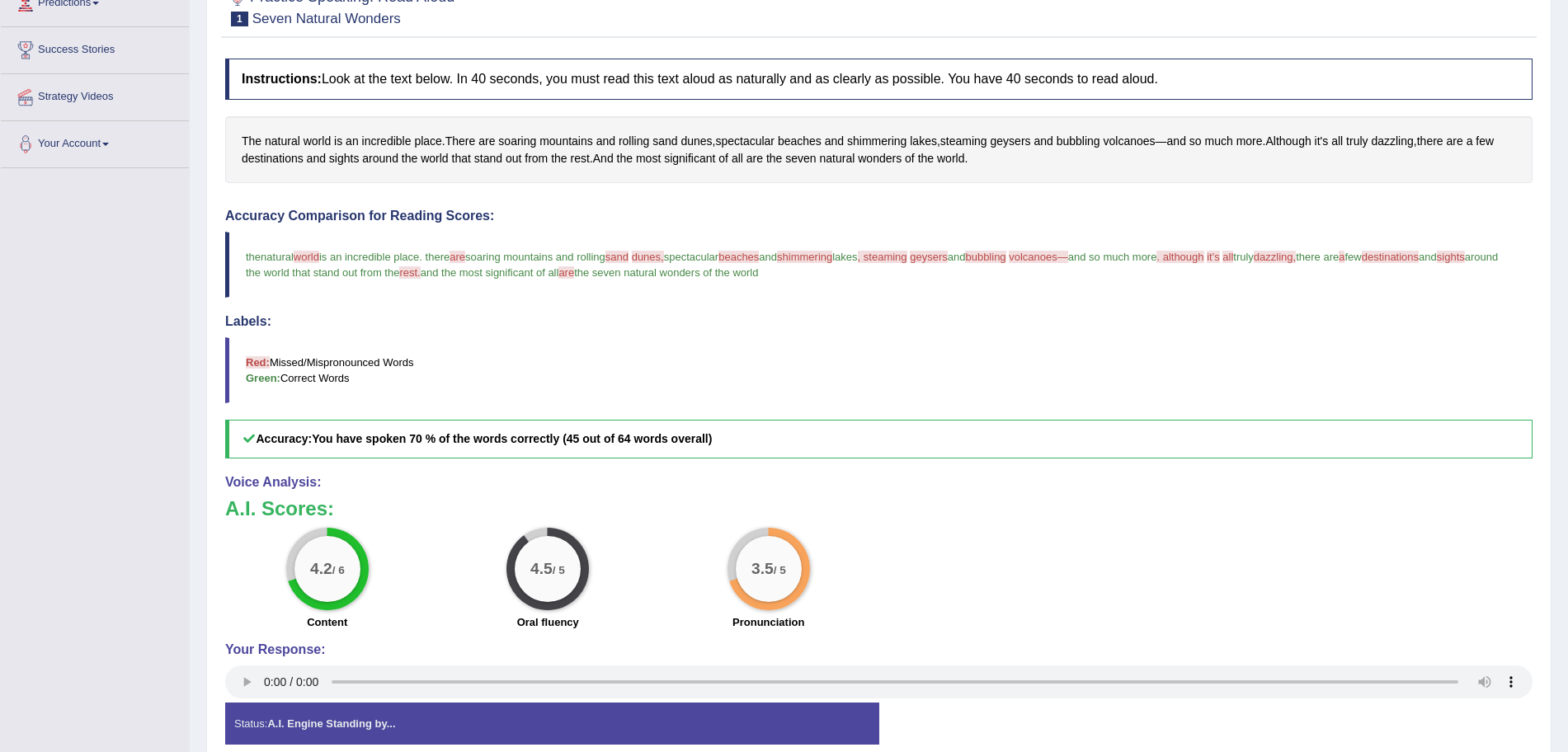
scroll to position [319, 0]
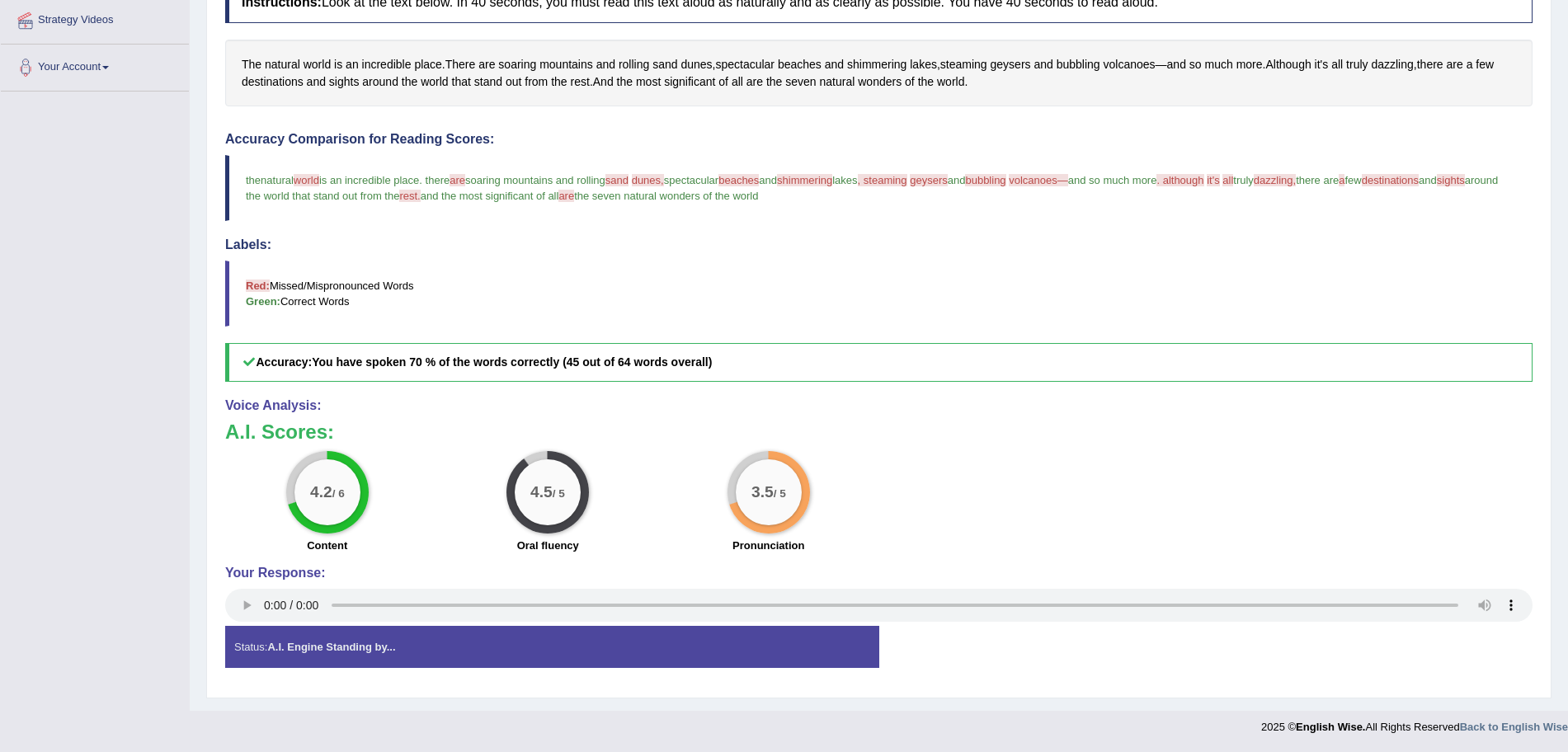
drag, startPoint x: 699, startPoint y: 180, endPoint x: 703, endPoint y: 296, distance: 116.1
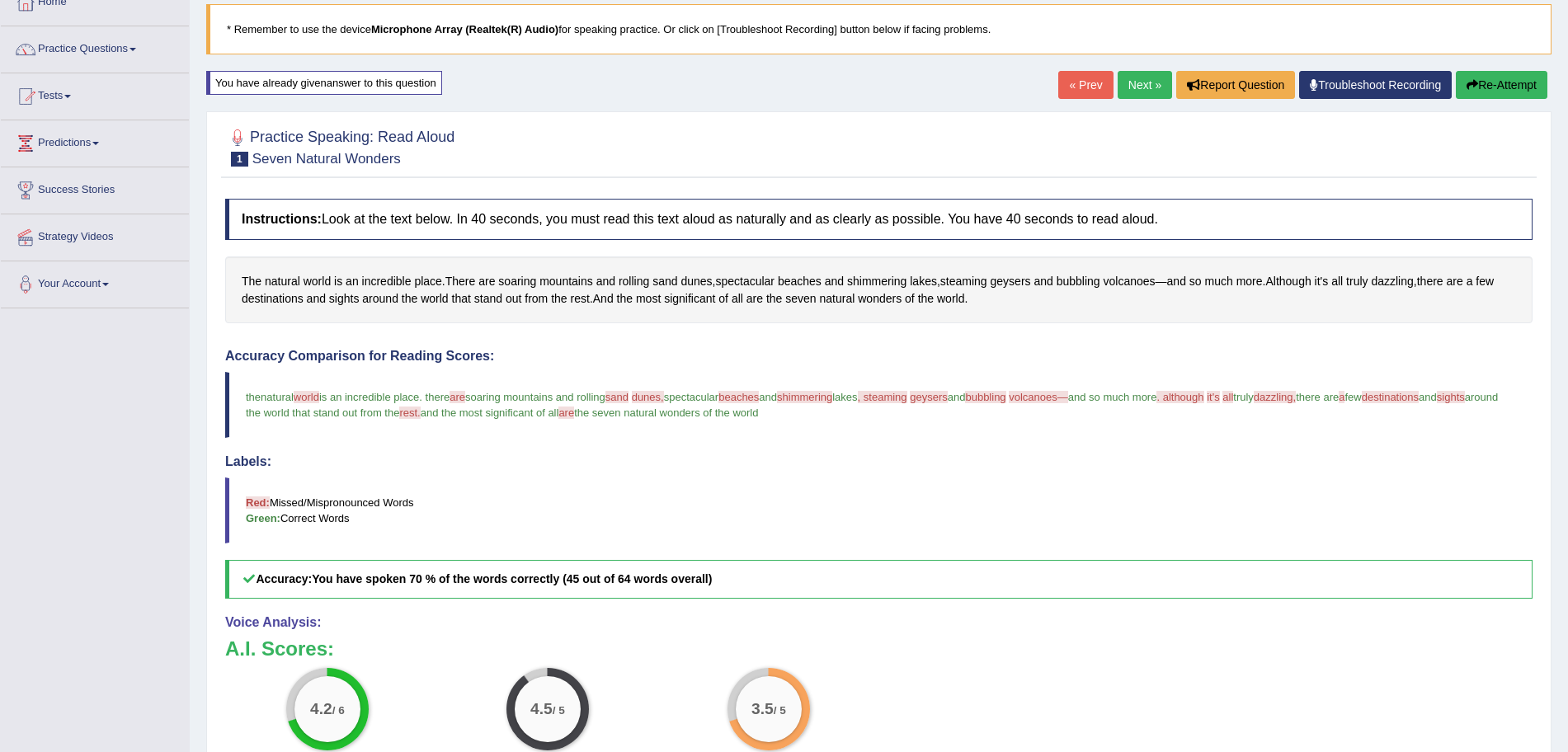
drag, startPoint x: 1024, startPoint y: 532, endPoint x: 1025, endPoint y: 433, distance: 99.0
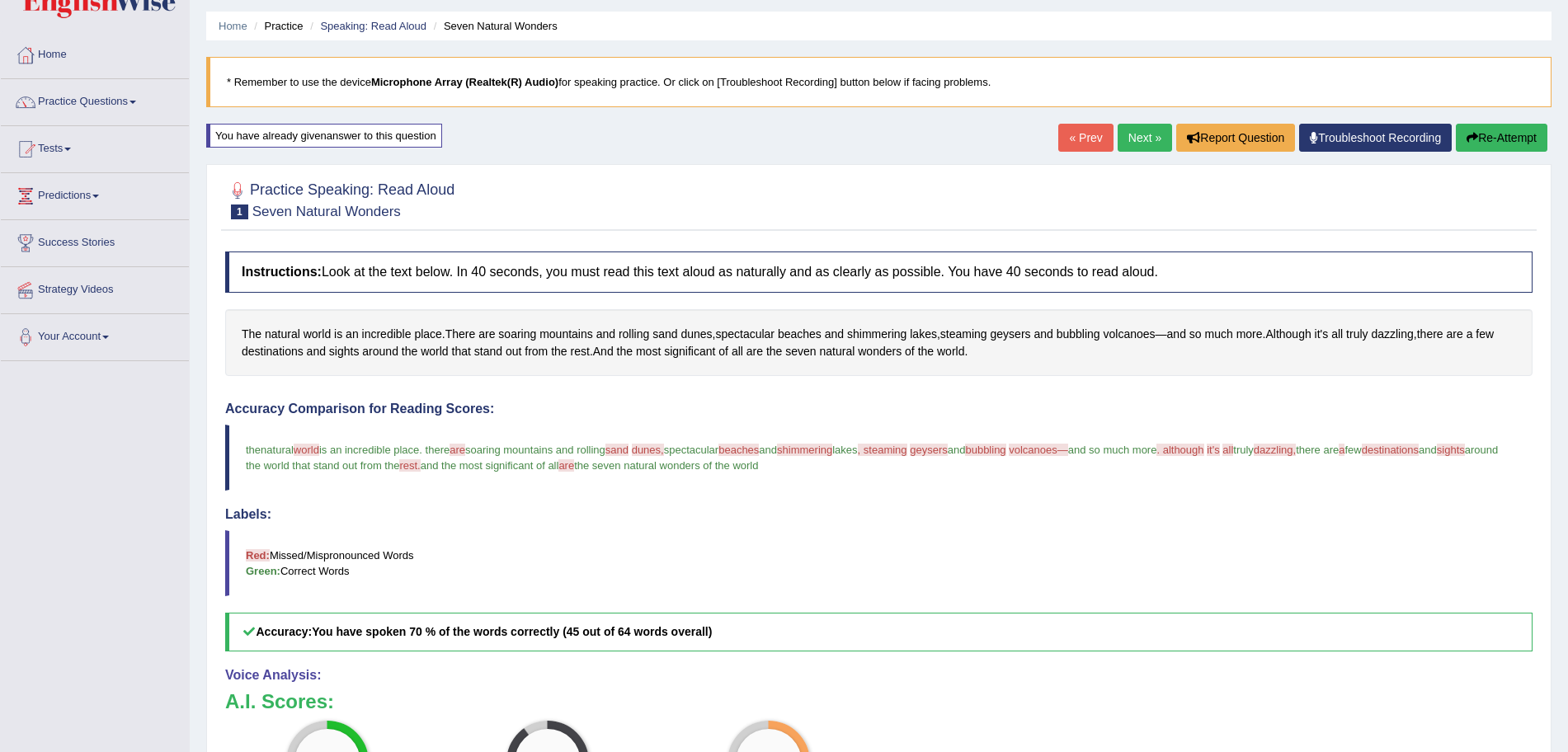
click at [1134, 135] on link "Next »" at bounding box center [1145, 137] width 55 height 28
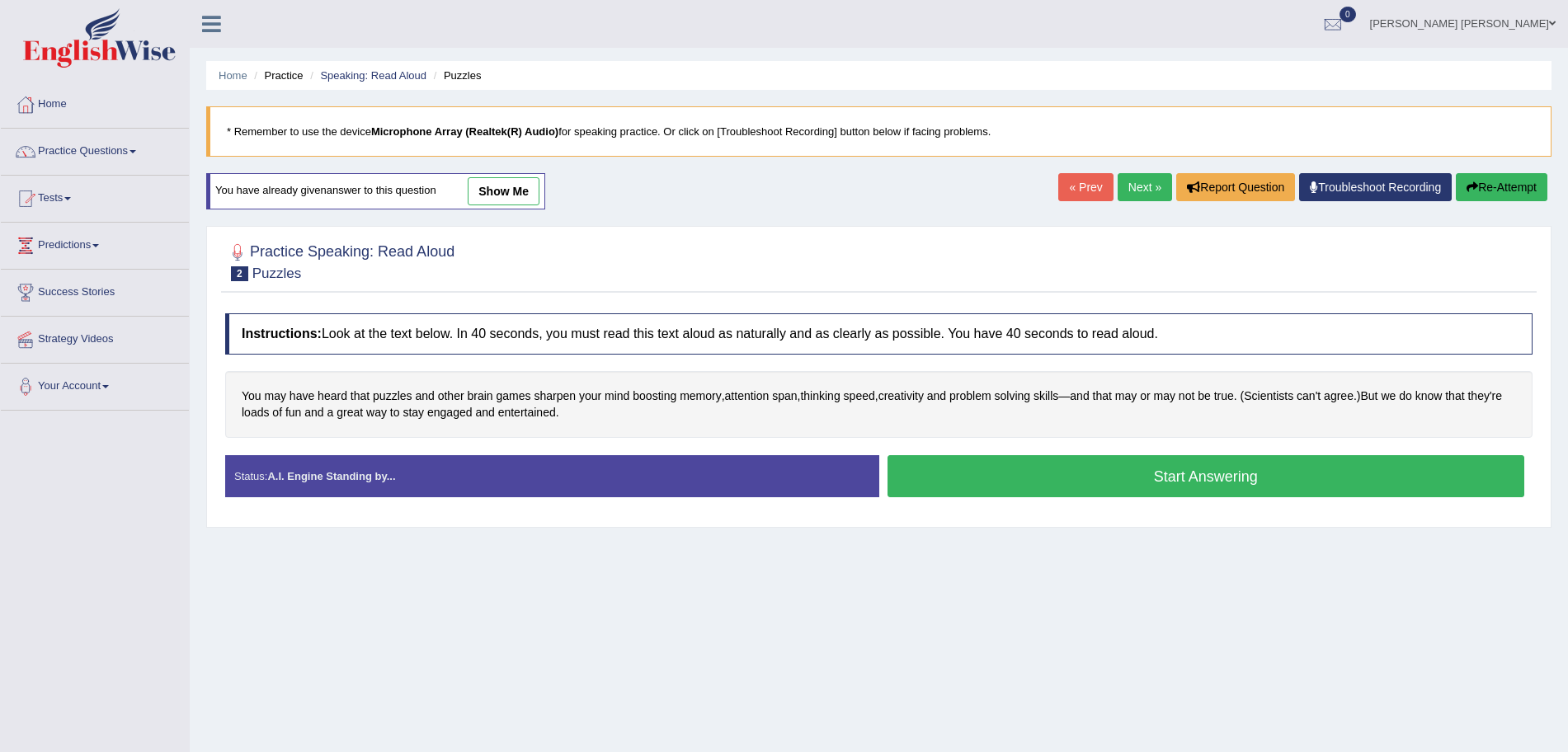
click at [518, 190] on link "show me" at bounding box center [503, 191] width 72 height 28
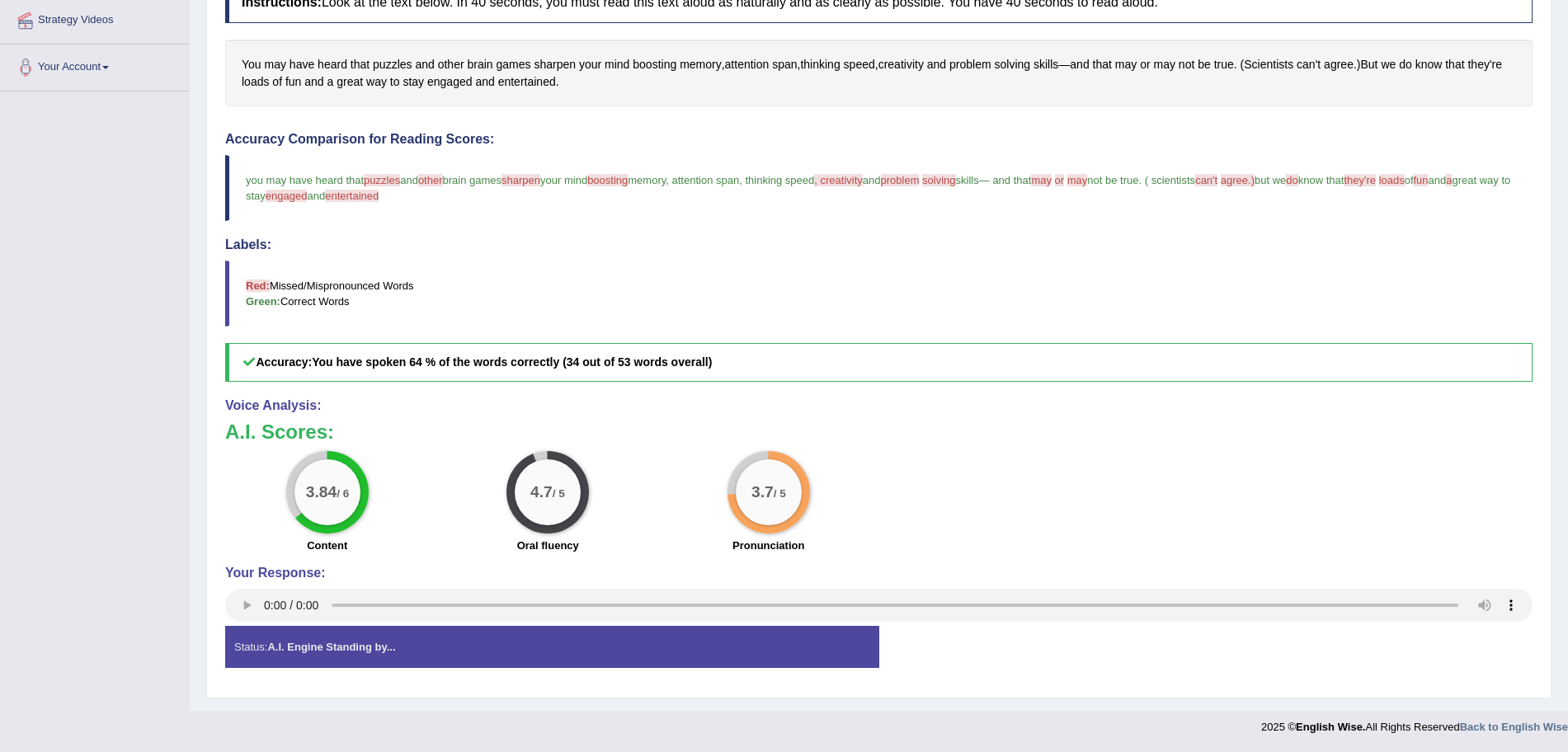
drag, startPoint x: 786, startPoint y: 253, endPoint x: 807, endPoint y: 400, distance: 148.5
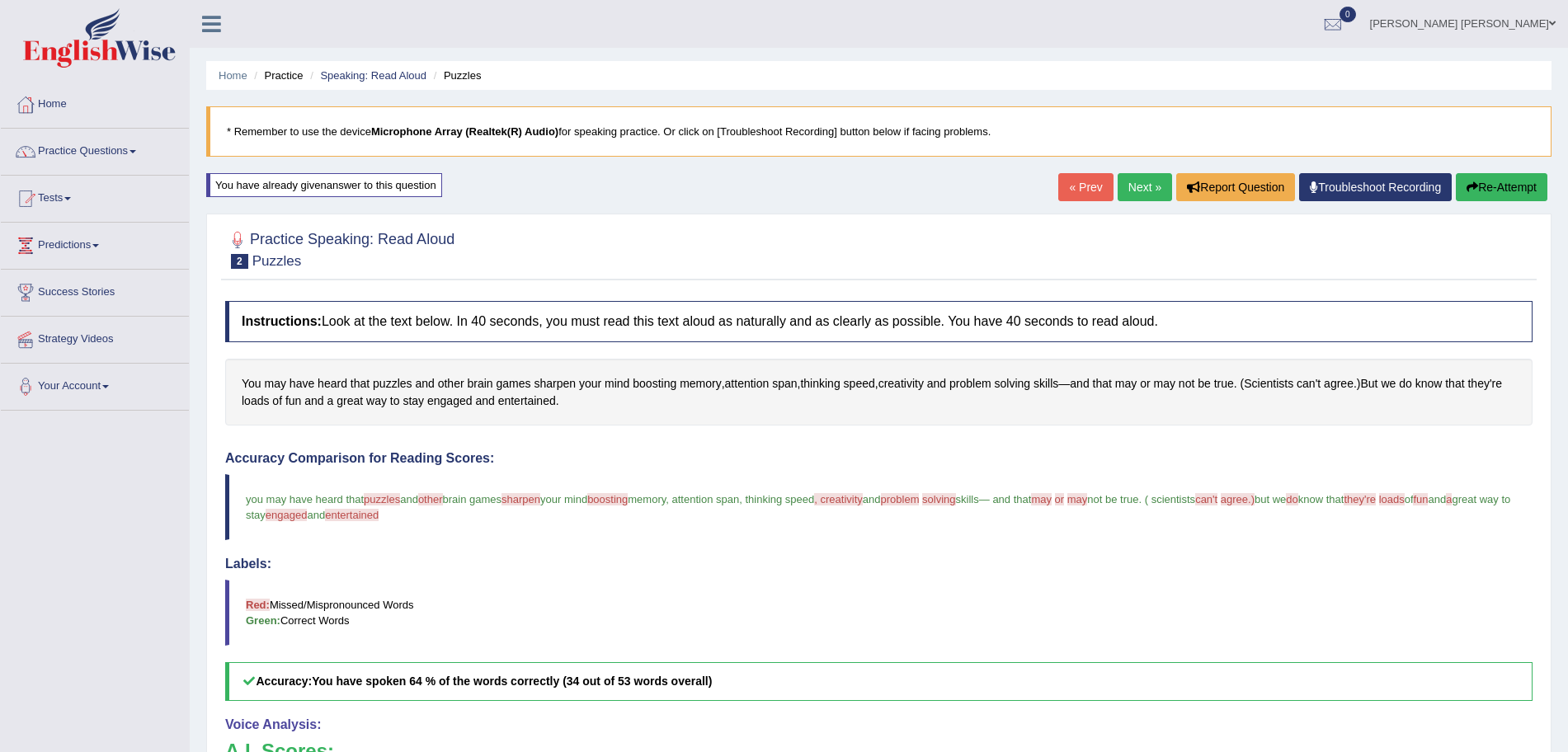
drag, startPoint x: 1209, startPoint y: 569, endPoint x: 1206, endPoint y: 312, distance: 257.0
click at [1145, 189] on link "Next »" at bounding box center [1145, 186] width 55 height 28
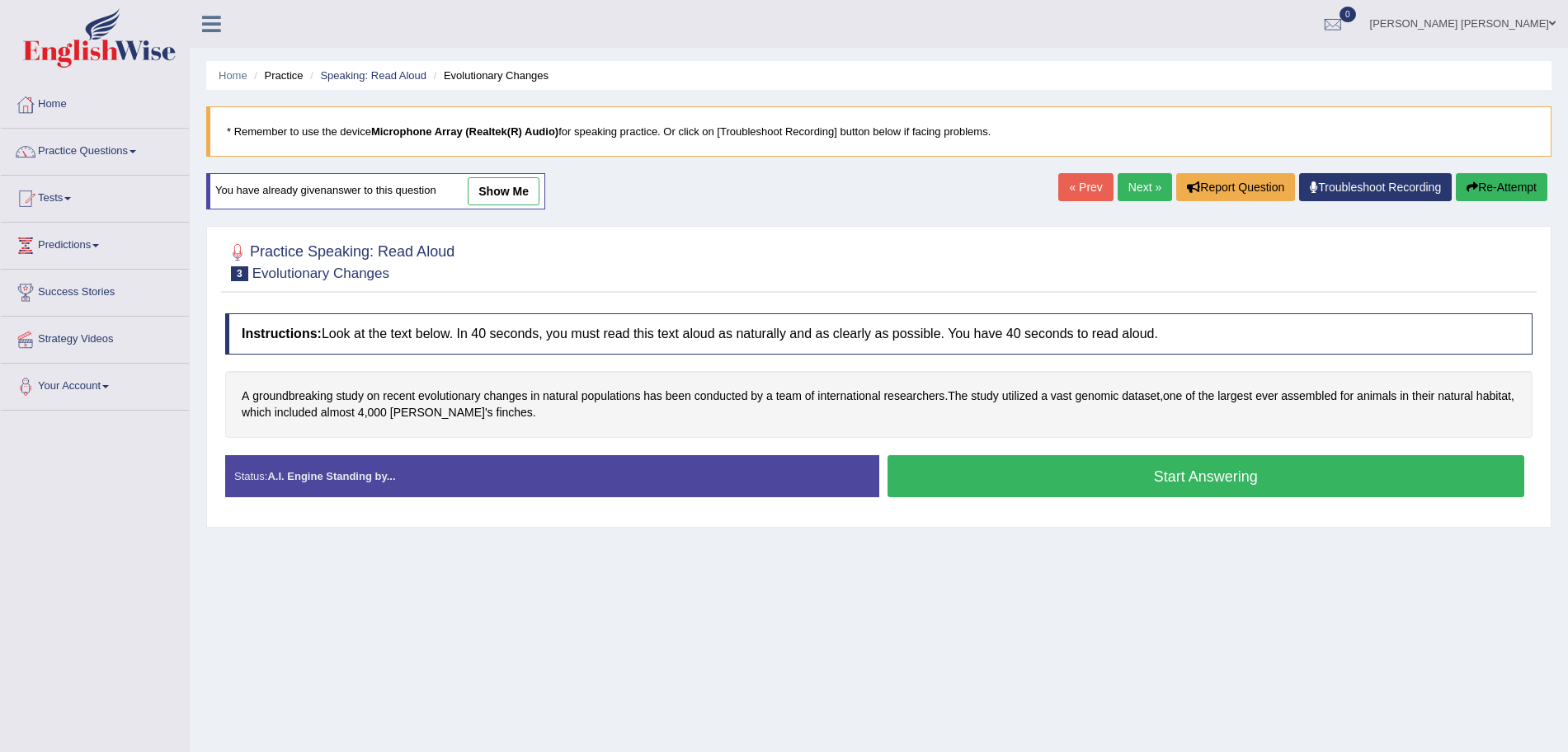
drag, startPoint x: 926, startPoint y: 294, endPoint x: 935, endPoint y: 308, distance: 16.6
click at [517, 190] on link "show me" at bounding box center [503, 191] width 72 height 28
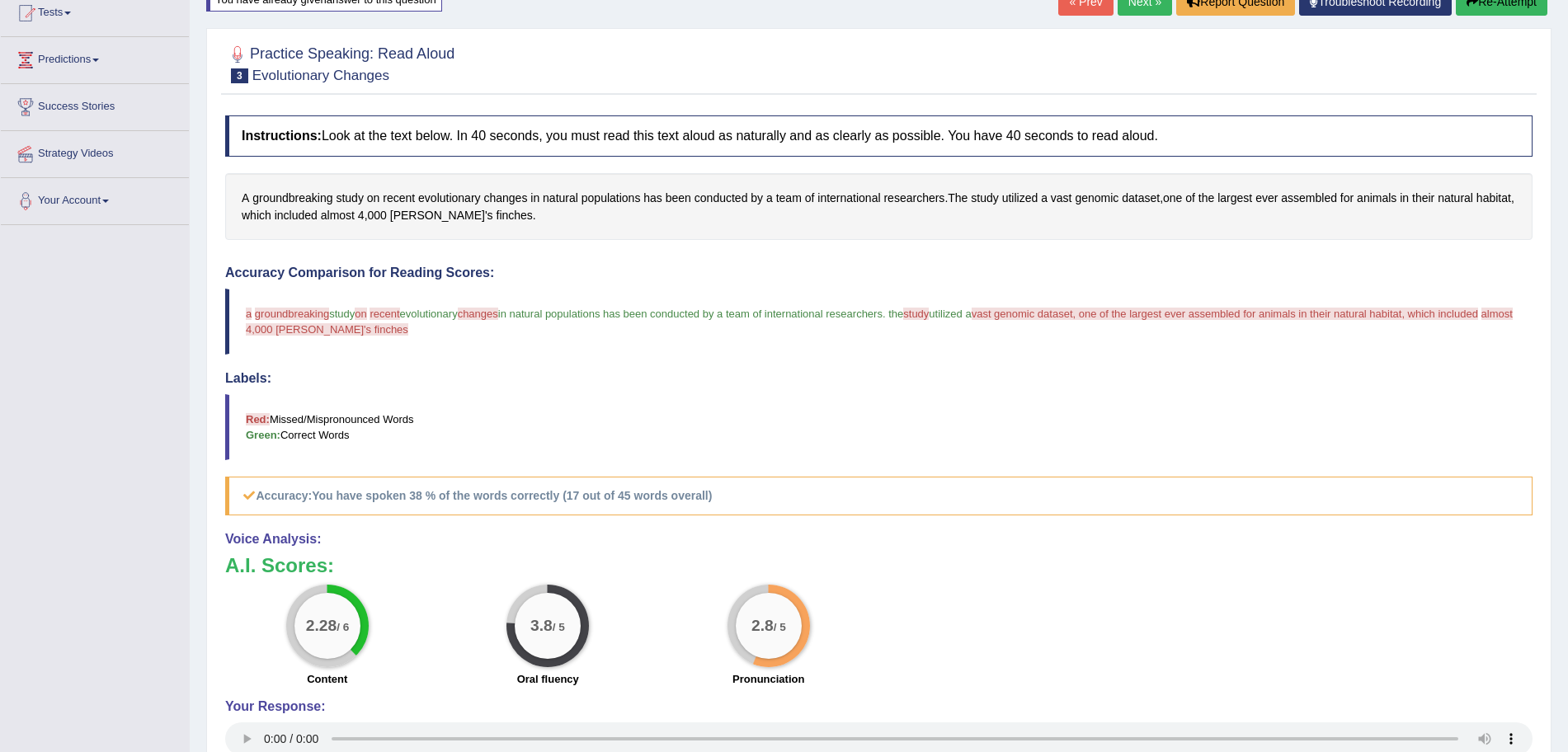
scroll to position [319, 0]
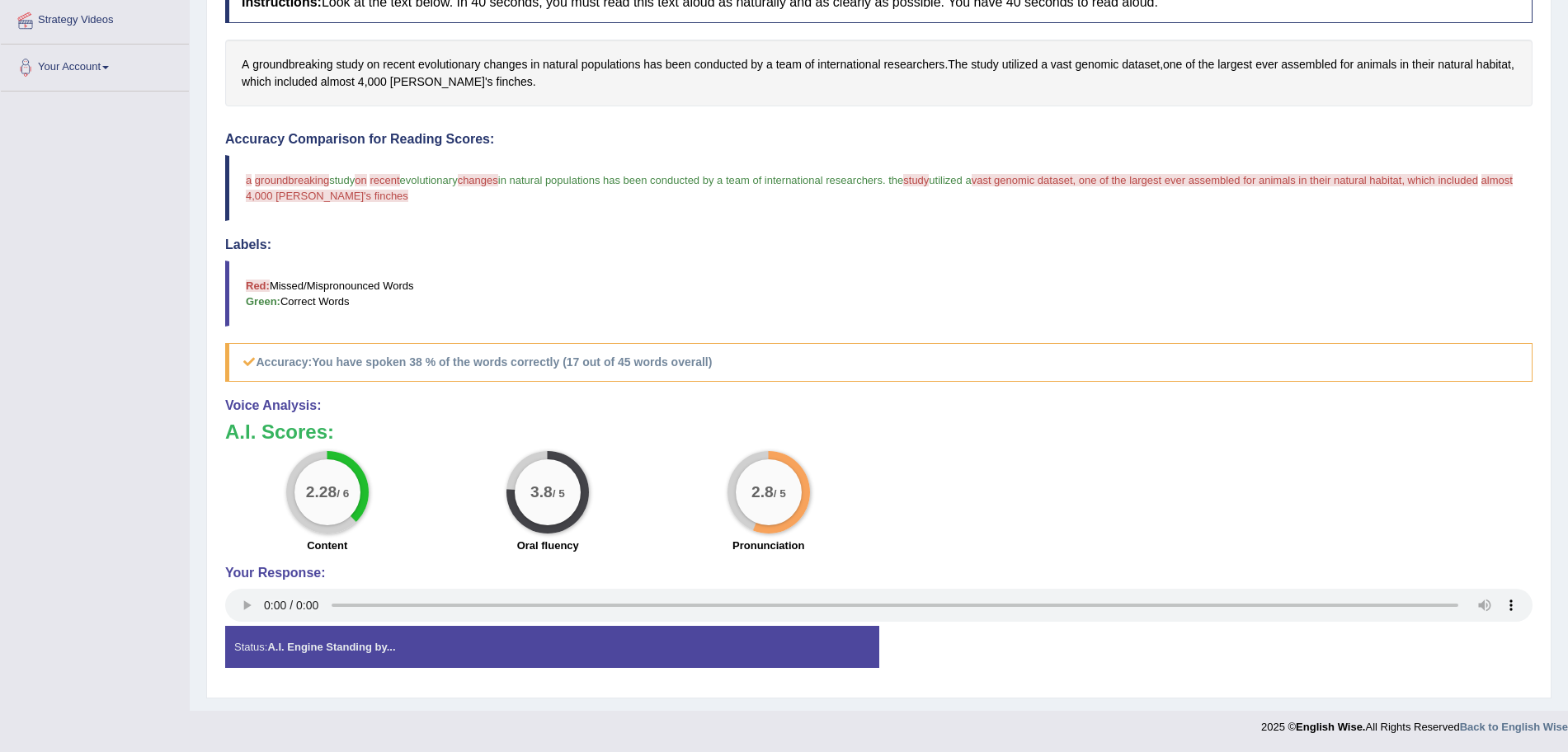
drag, startPoint x: 842, startPoint y: 244, endPoint x: 828, endPoint y: 362, distance: 118.8
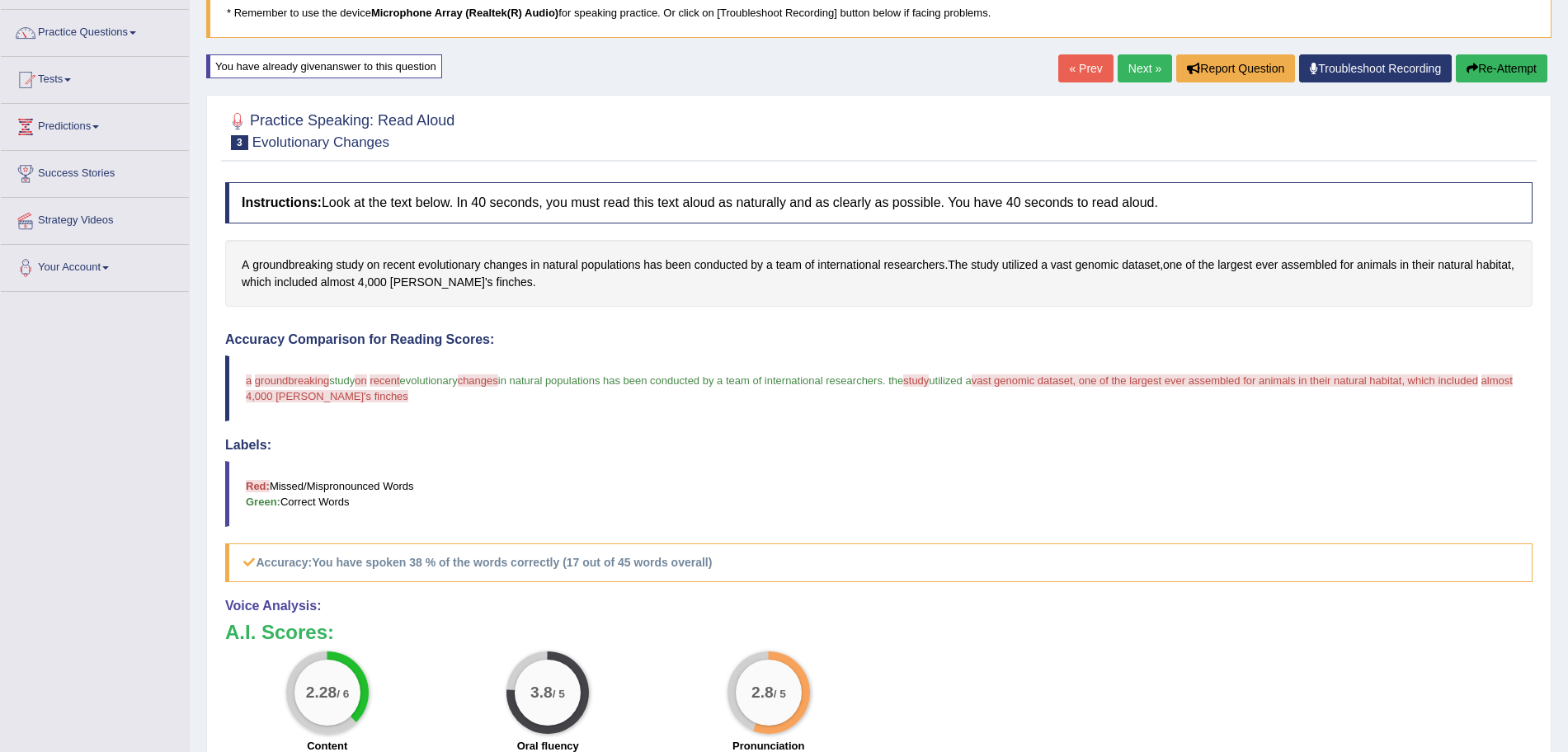
drag, startPoint x: 912, startPoint y: 384, endPoint x: 913, endPoint y: 312, distance: 72.0
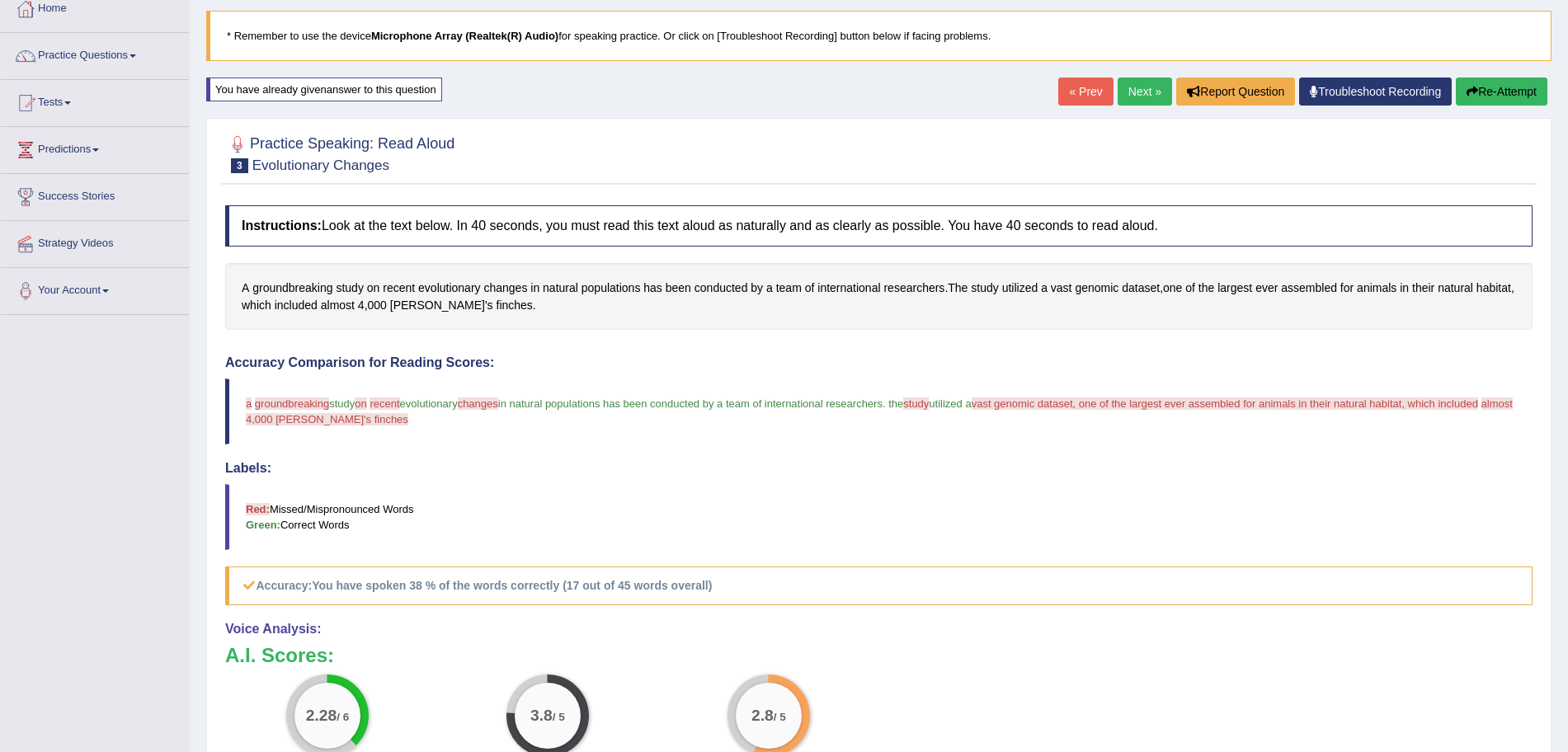
click at [1134, 99] on link "Next »" at bounding box center [1145, 91] width 55 height 28
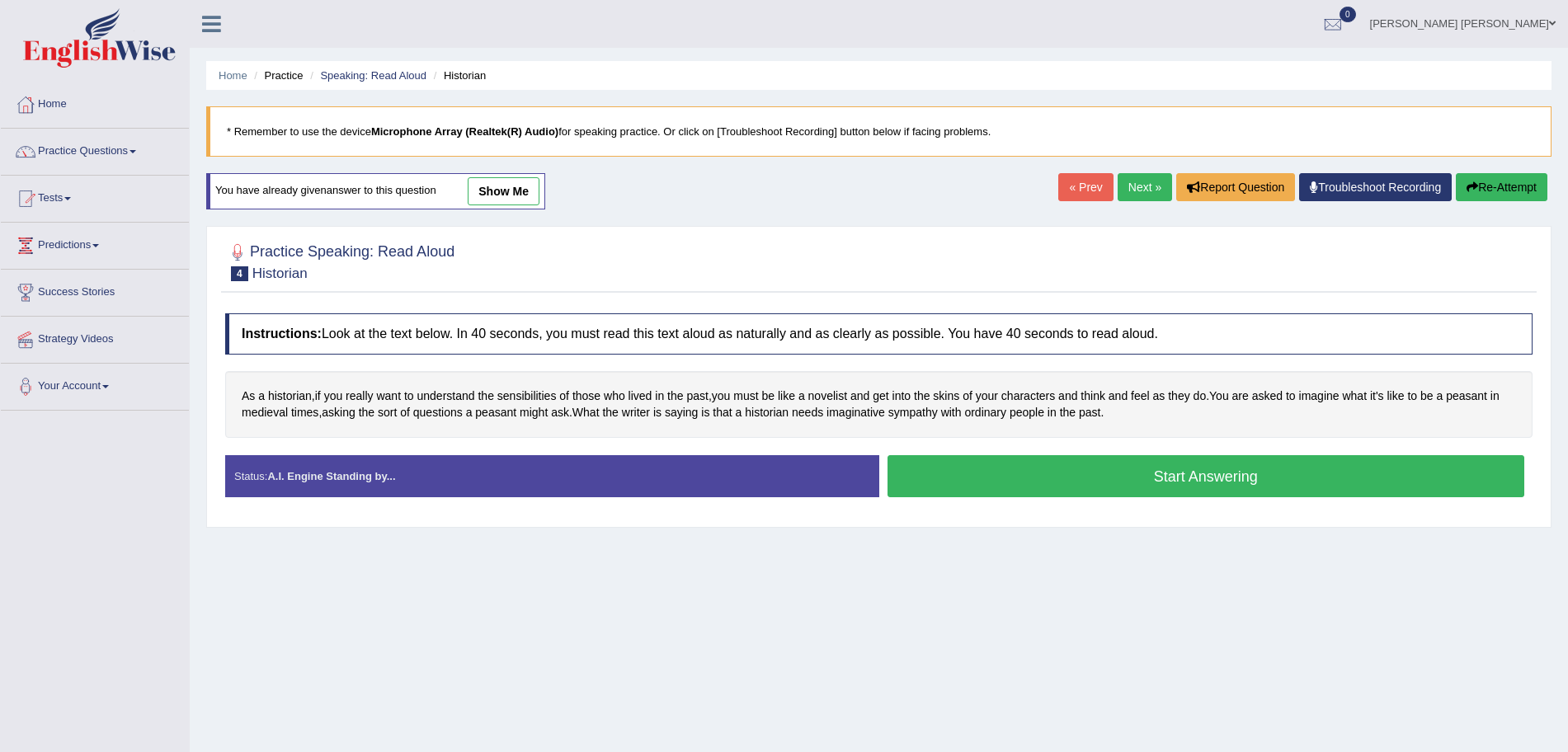
click at [537, 181] on link "show me" at bounding box center [503, 191] width 72 height 28
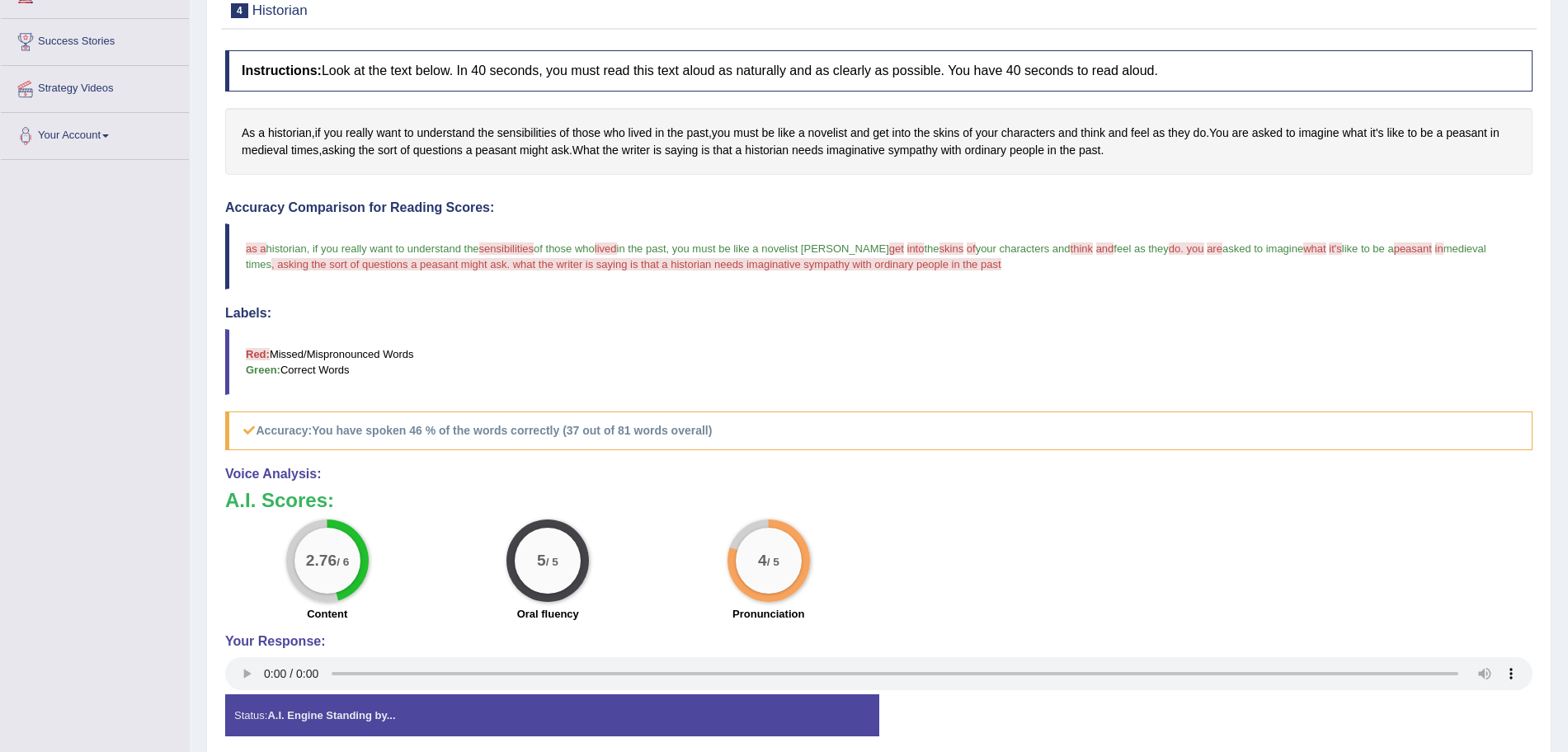
scroll to position [319, 0]
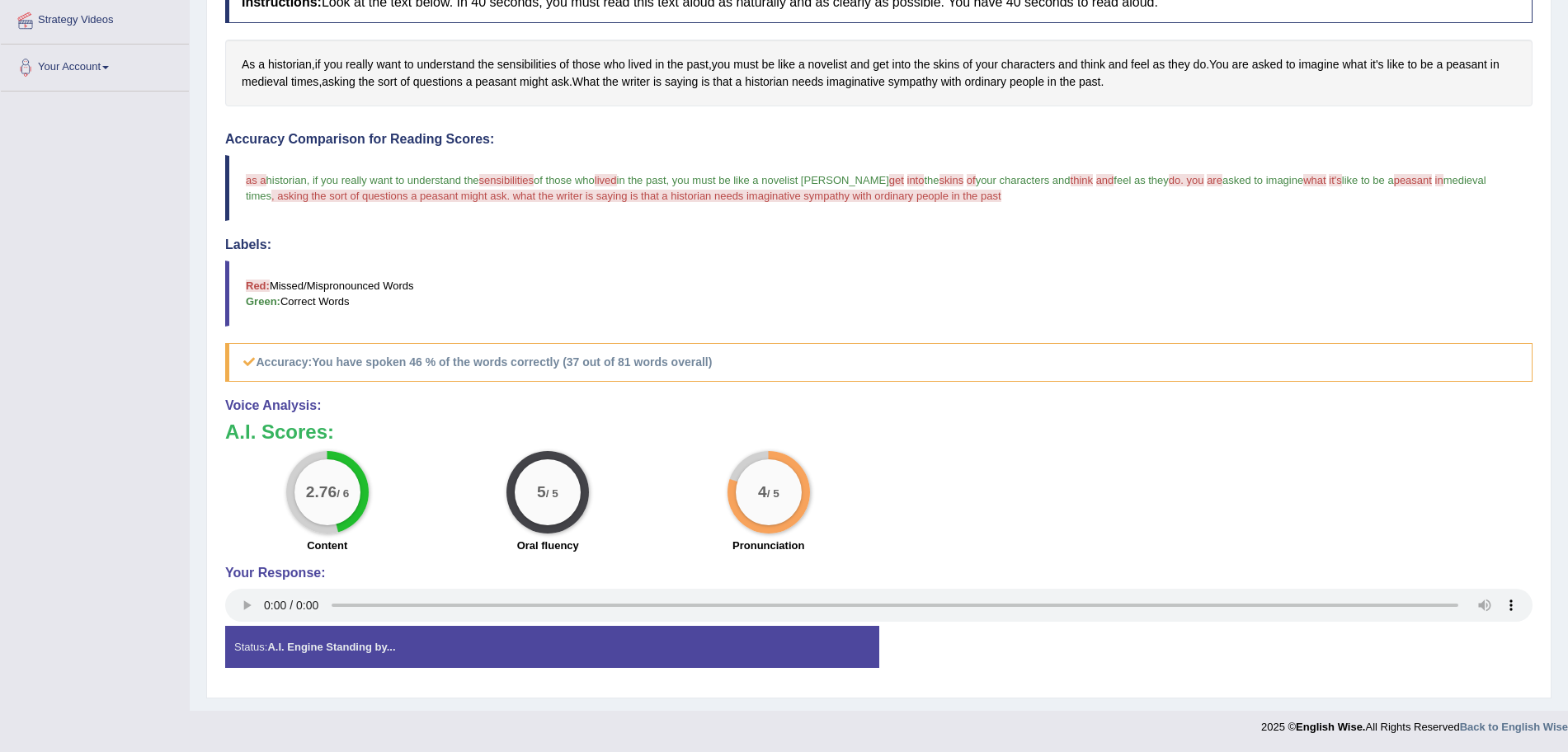
drag, startPoint x: 810, startPoint y: 194, endPoint x: 812, endPoint y: 358, distance: 164.0
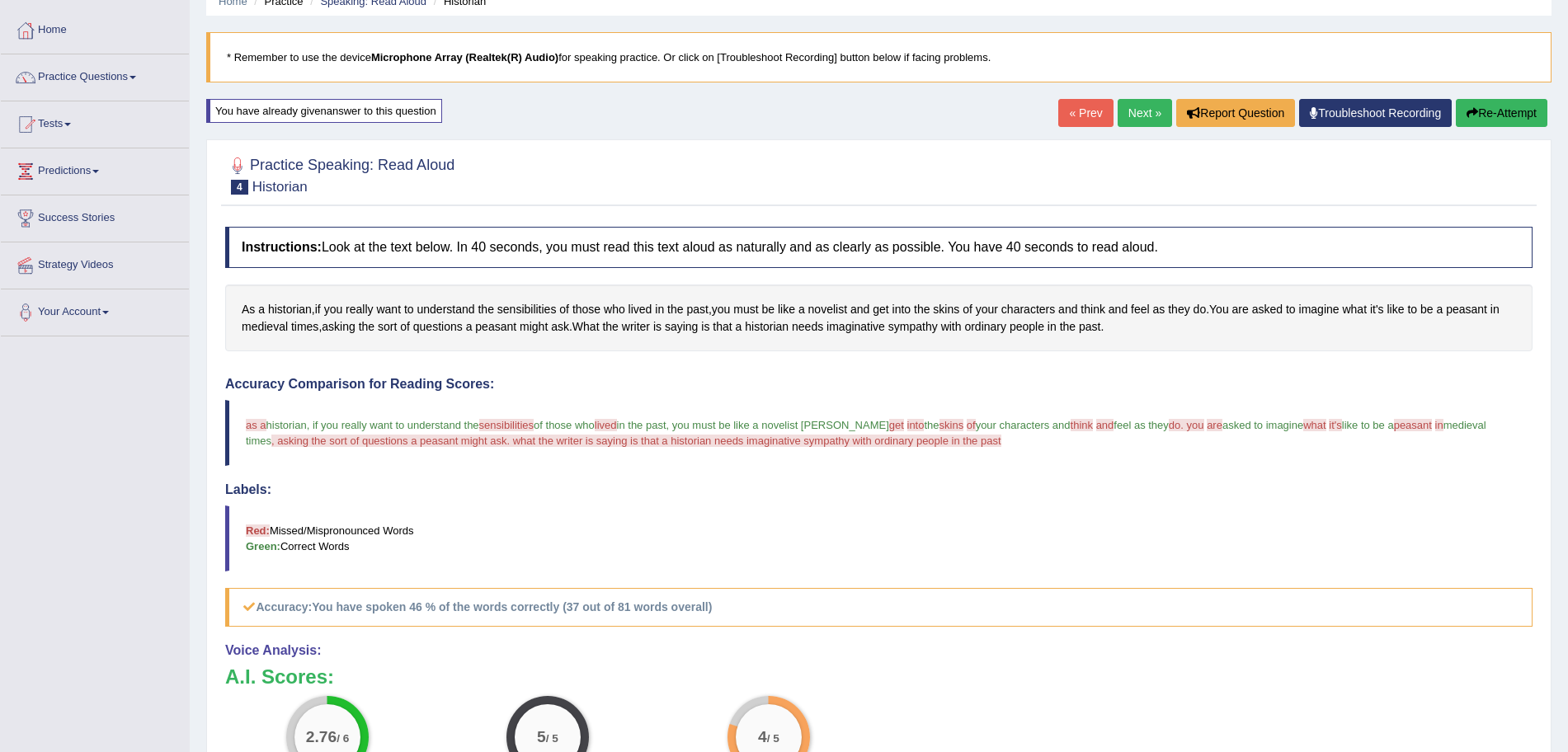
drag, startPoint x: 1355, startPoint y: 460, endPoint x: 1369, endPoint y: 360, distance: 101.0
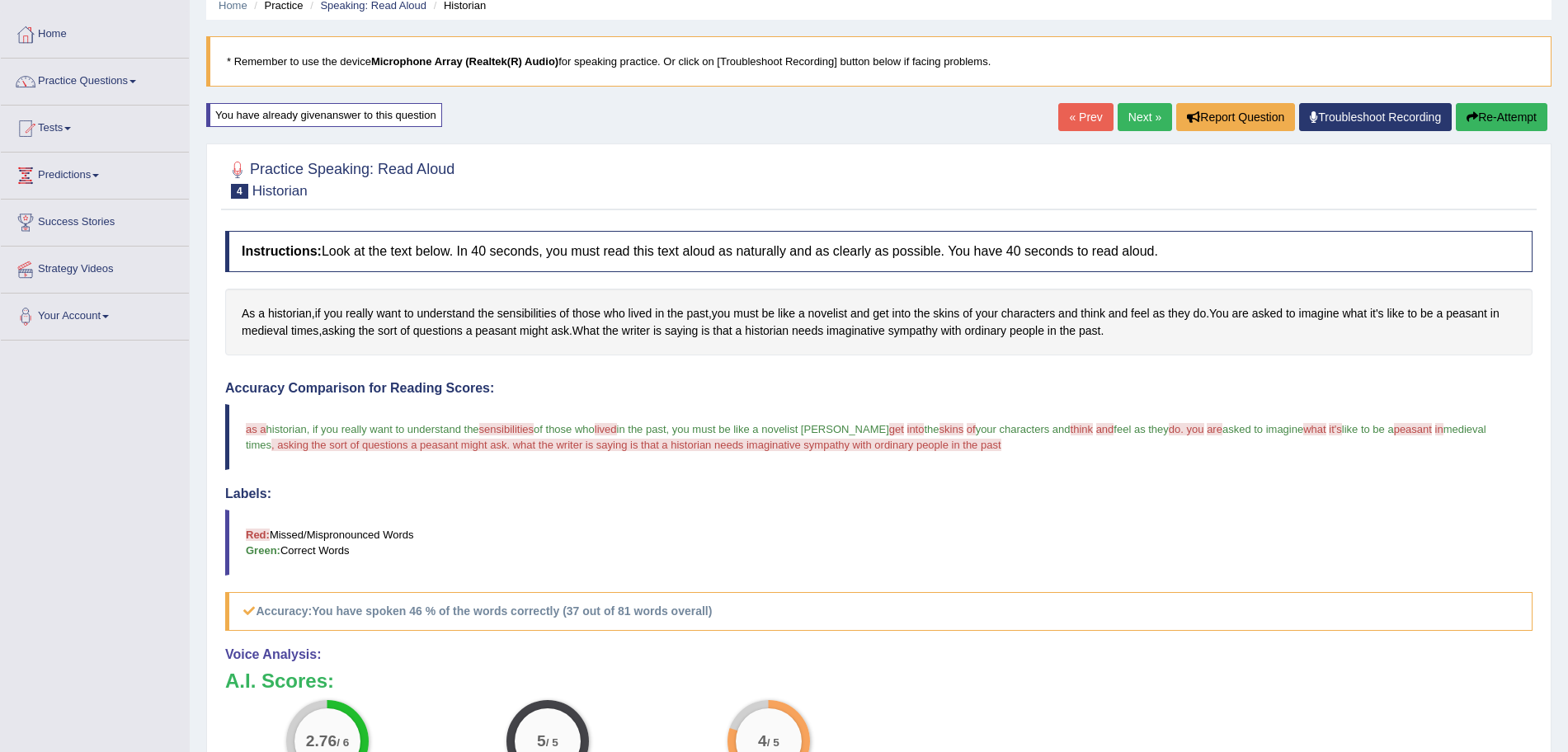
click at [1127, 122] on link "Next »" at bounding box center [1145, 116] width 55 height 28
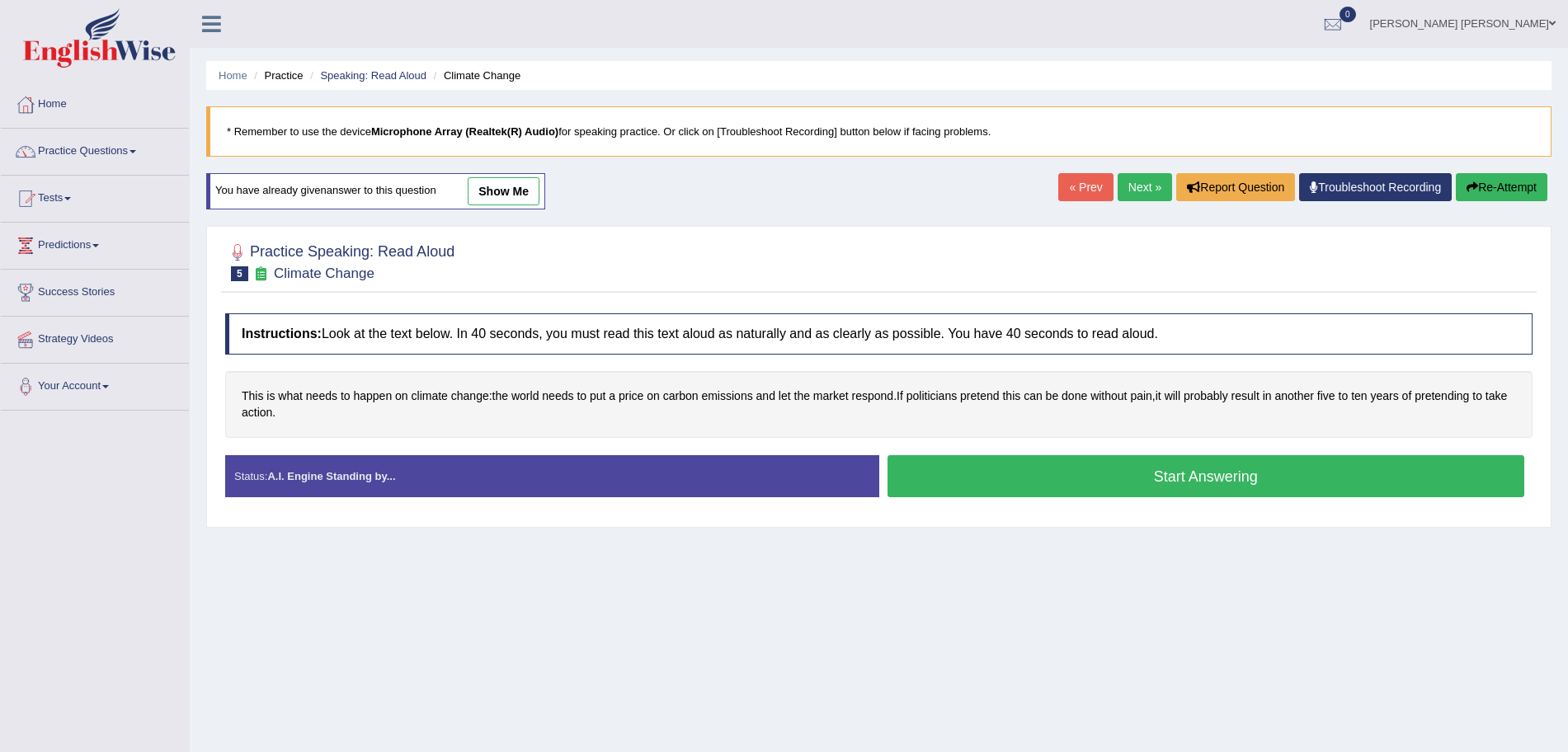
click at [511, 199] on link "show me" at bounding box center [503, 191] width 72 height 28
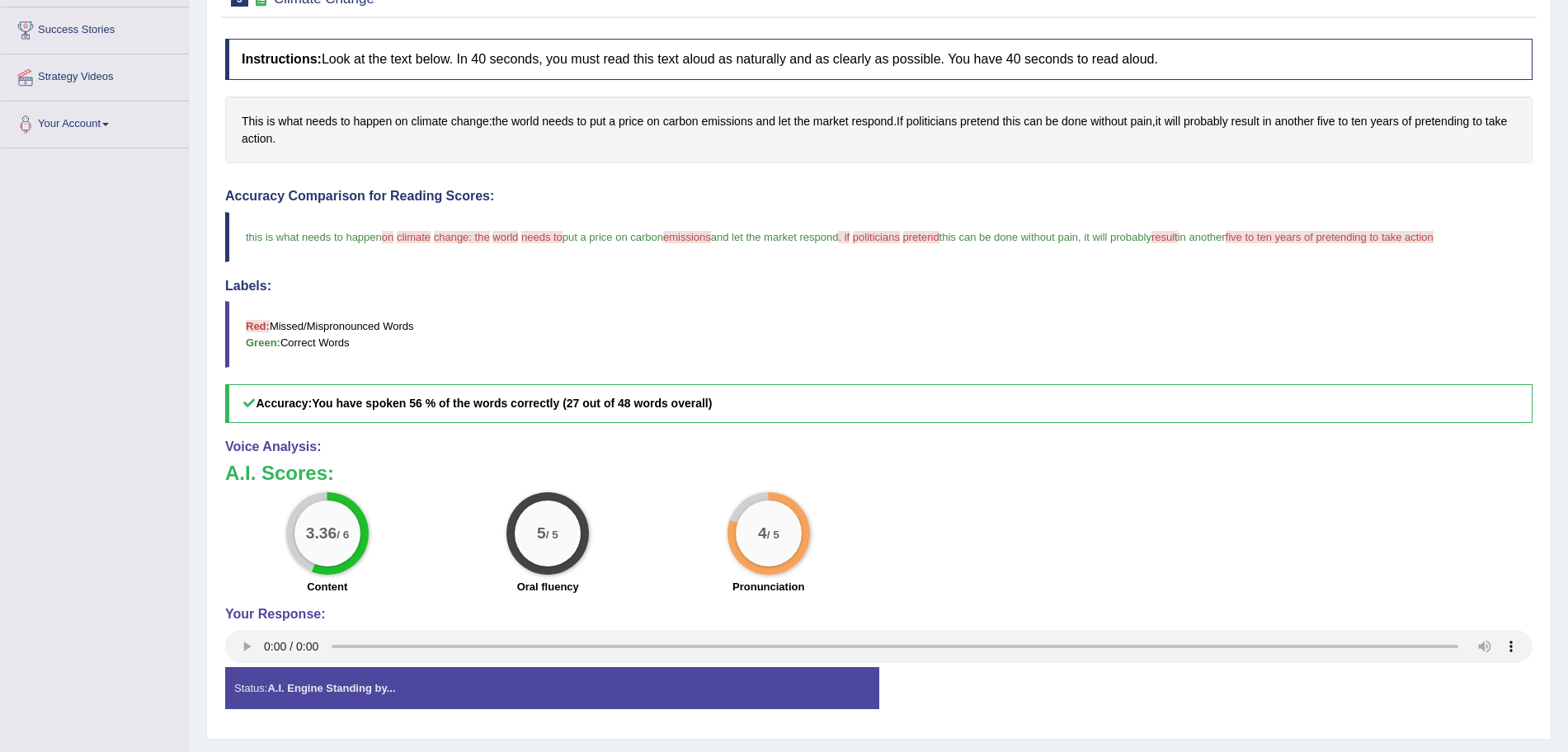
drag, startPoint x: 829, startPoint y: 305, endPoint x: 819, endPoint y: 354, distance: 50.0
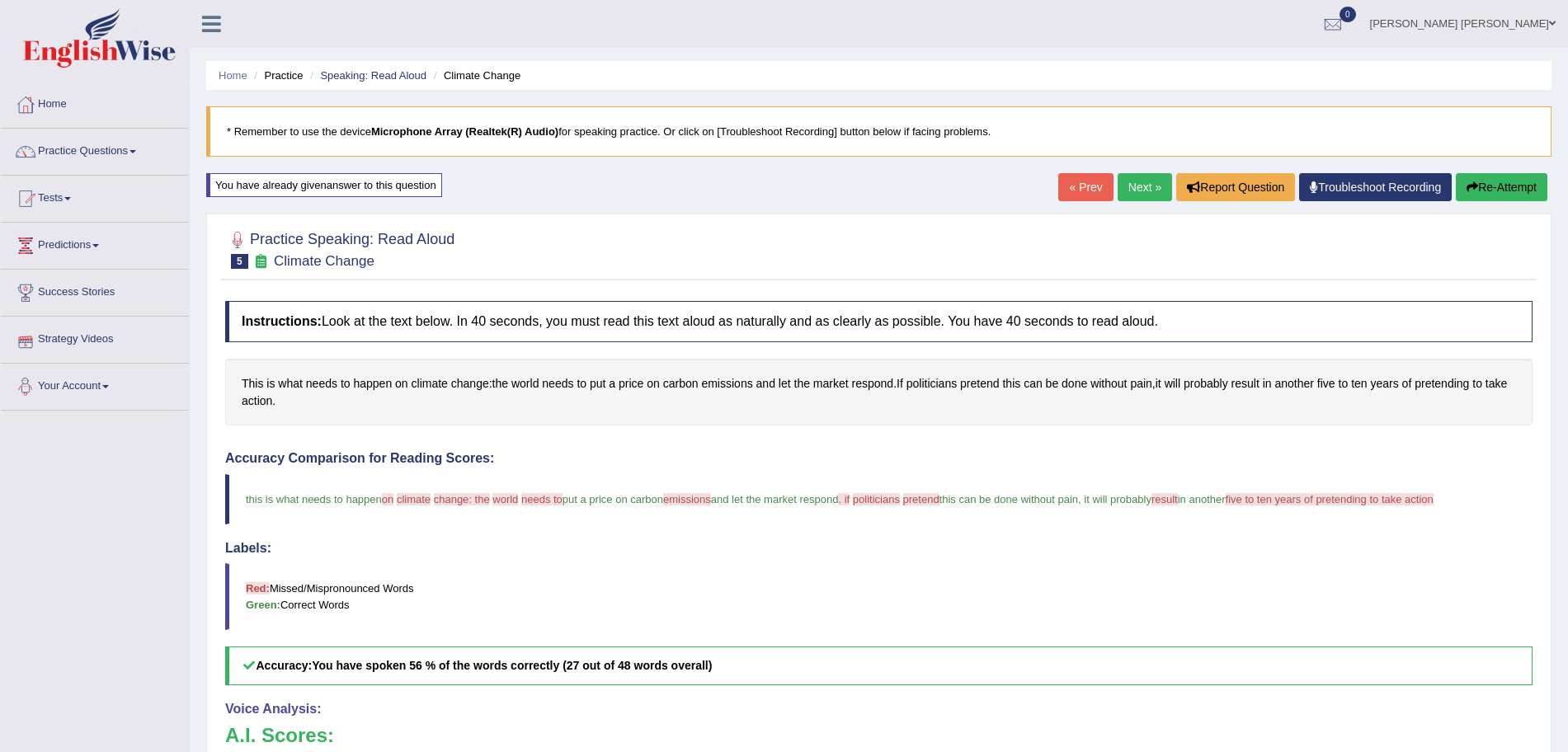
drag, startPoint x: 558, startPoint y: 323, endPoint x: 535, endPoint y: 215, distance: 110.4
click at [105, 143] on link "Practice Questions" at bounding box center [95, 148] width 188 height 41
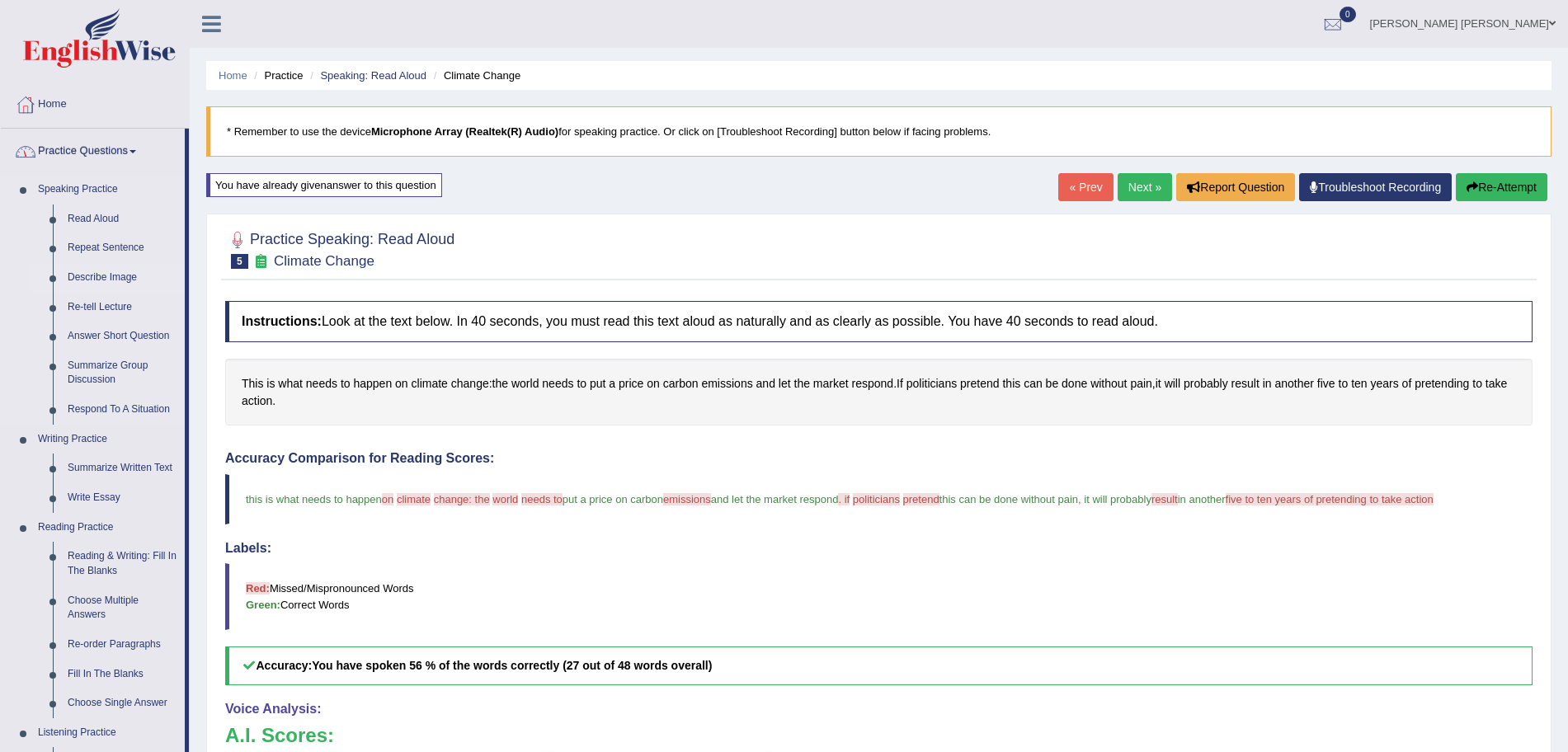
click at [93, 270] on link "Describe Image" at bounding box center [122, 277] width 125 height 30
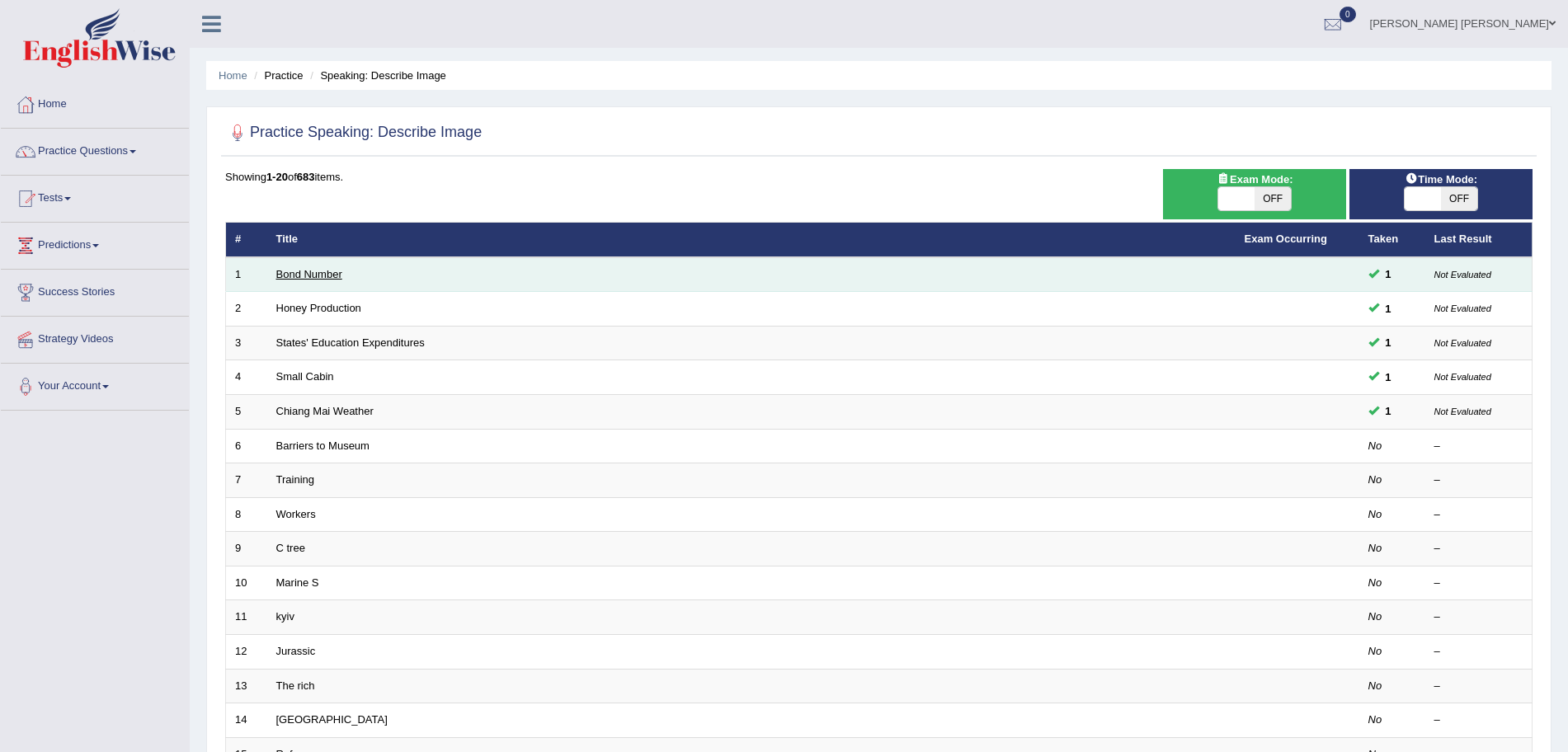
click at [313, 276] on link "Bond Number" at bounding box center [309, 275] width 66 height 13
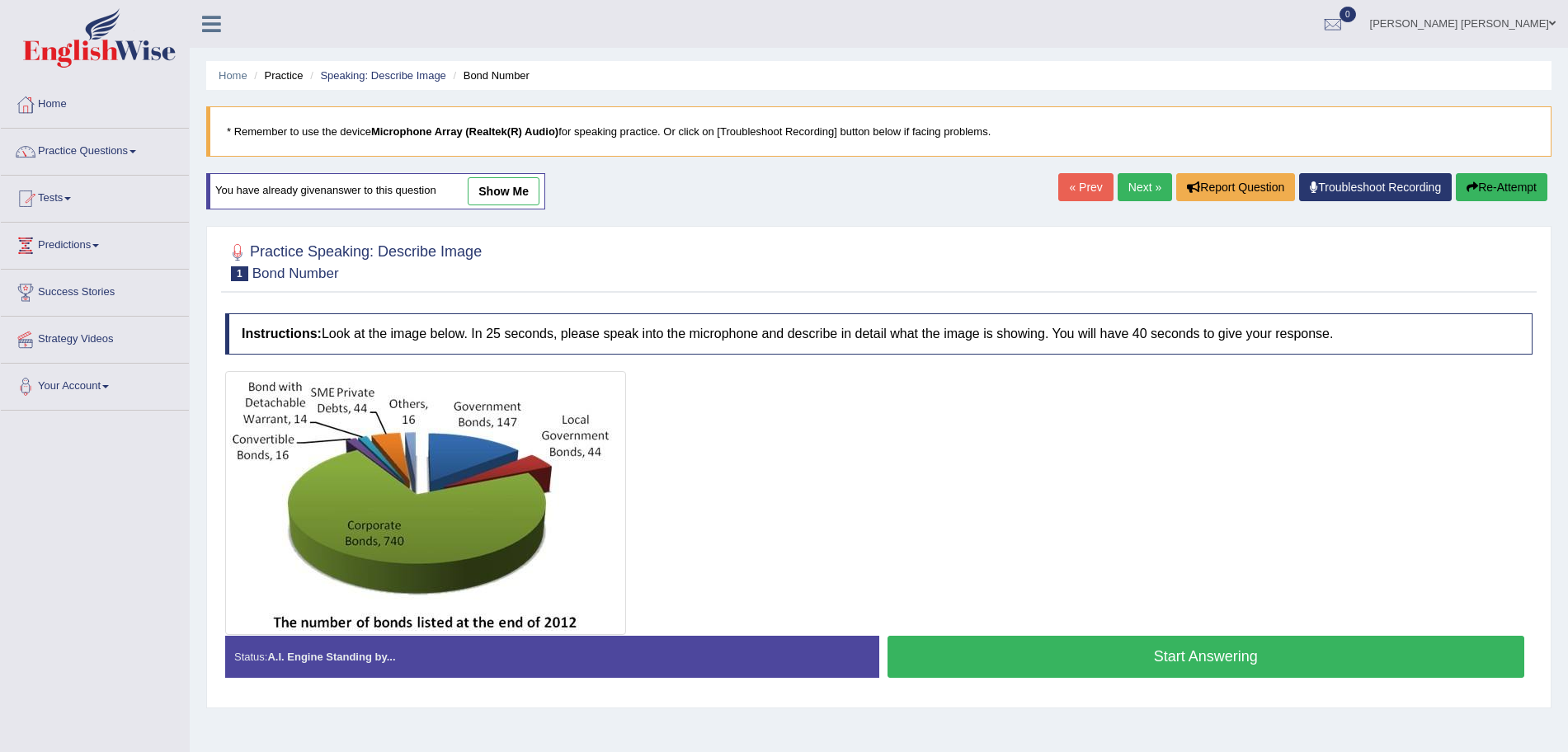
click at [480, 194] on link "show me" at bounding box center [503, 191] width 72 height 28
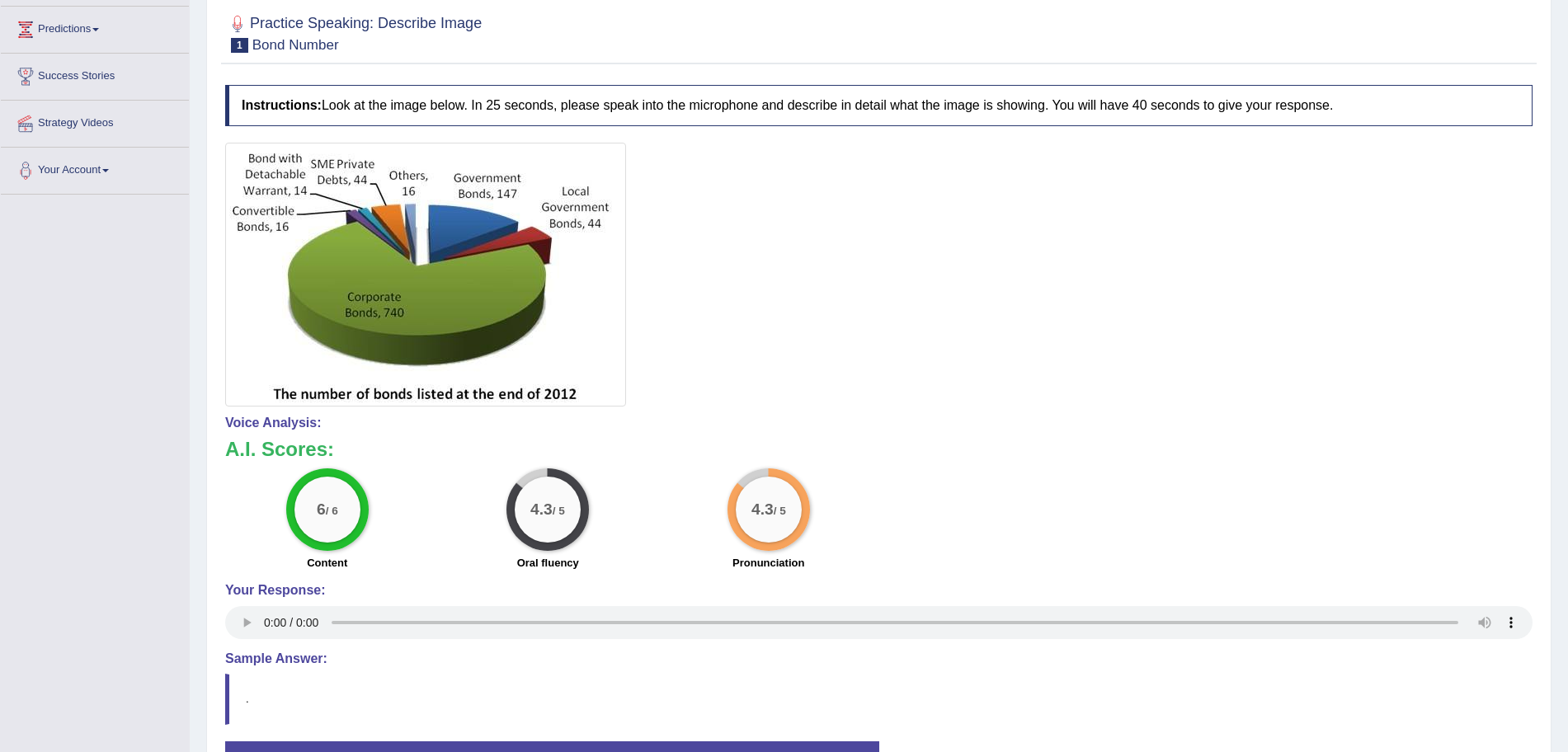
drag, startPoint x: 810, startPoint y: 313, endPoint x: 810, endPoint y: 396, distance: 83.0
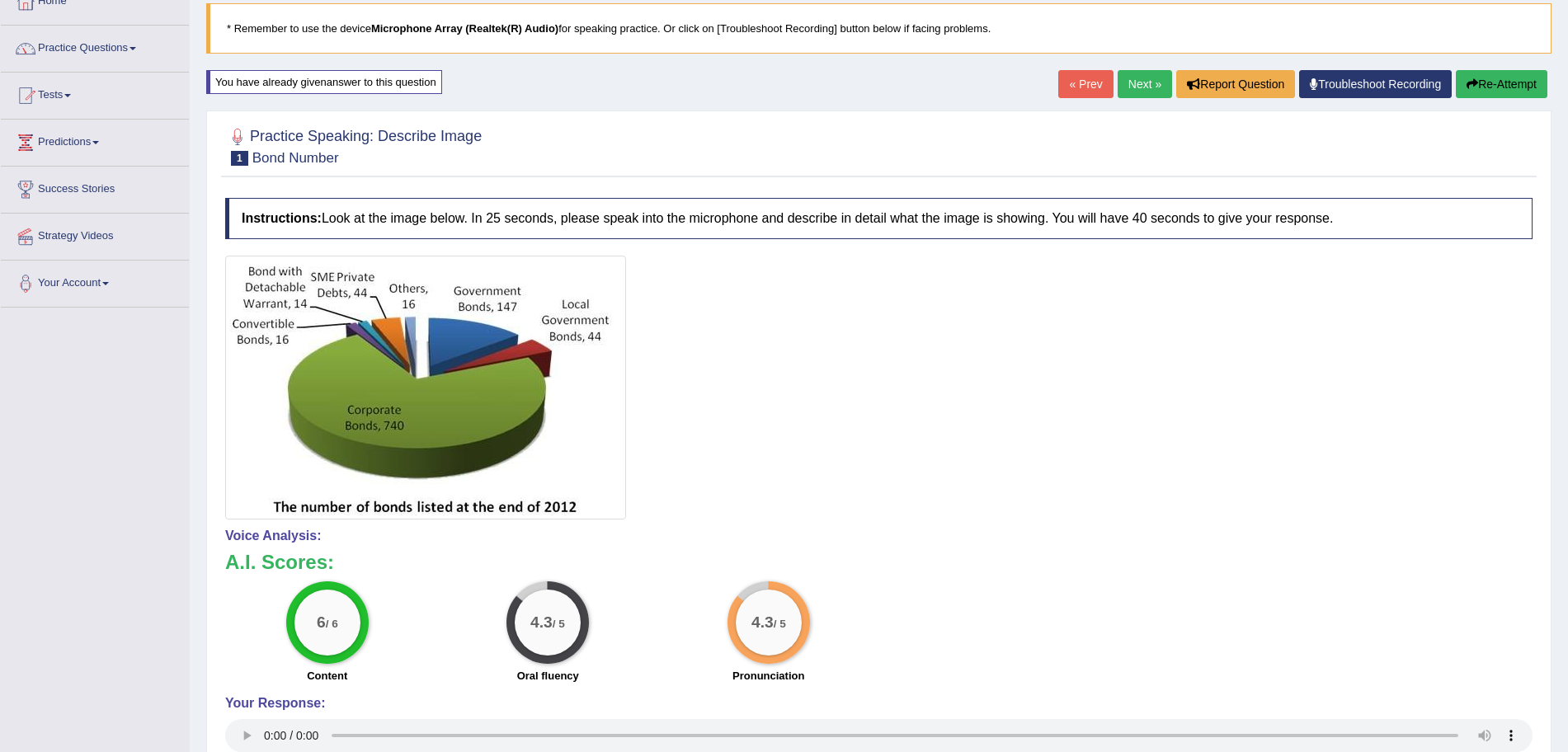
drag, startPoint x: 1332, startPoint y: 424, endPoint x: 1335, endPoint y: 362, distance: 62.1
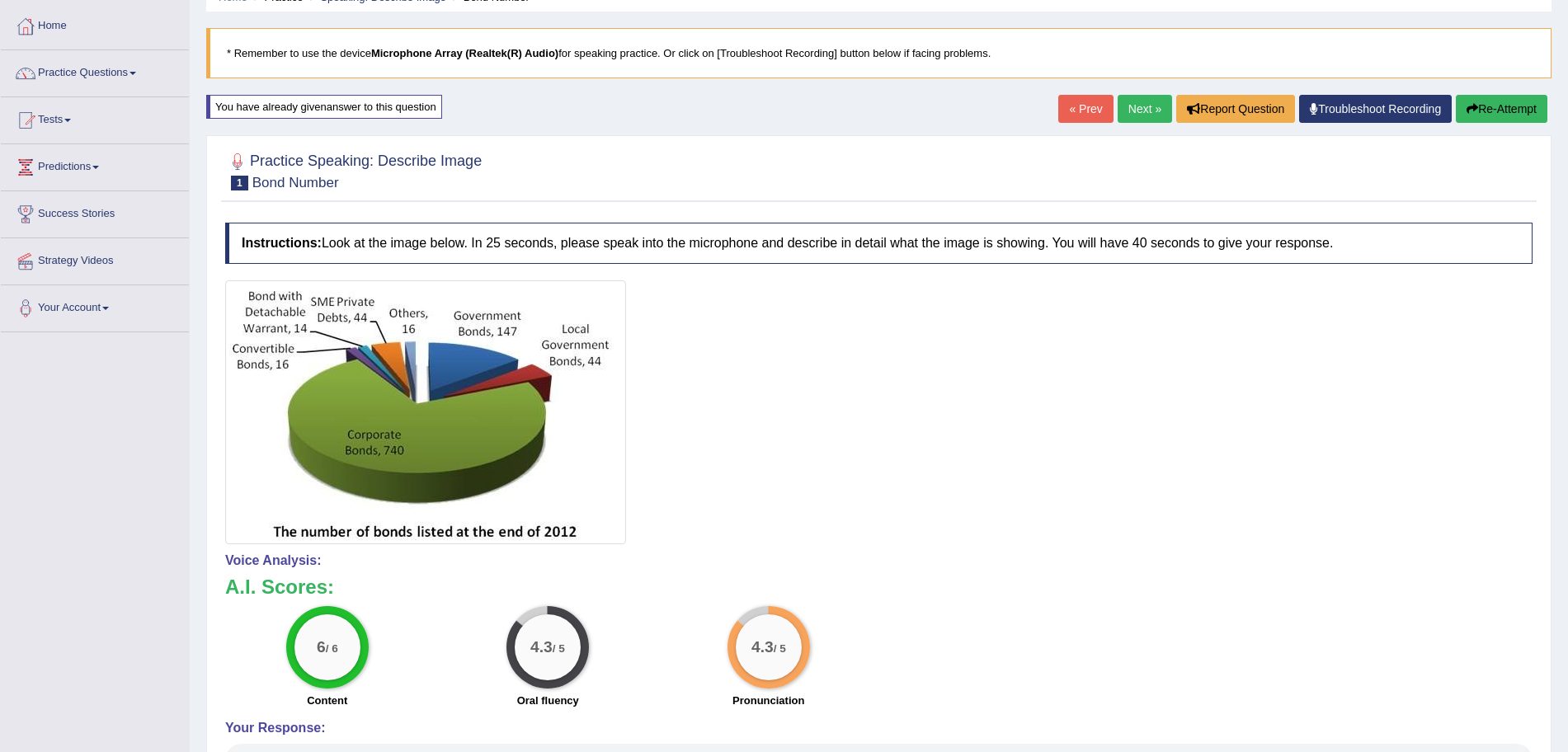
click at [1140, 114] on link "Next »" at bounding box center [1145, 108] width 55 height 28
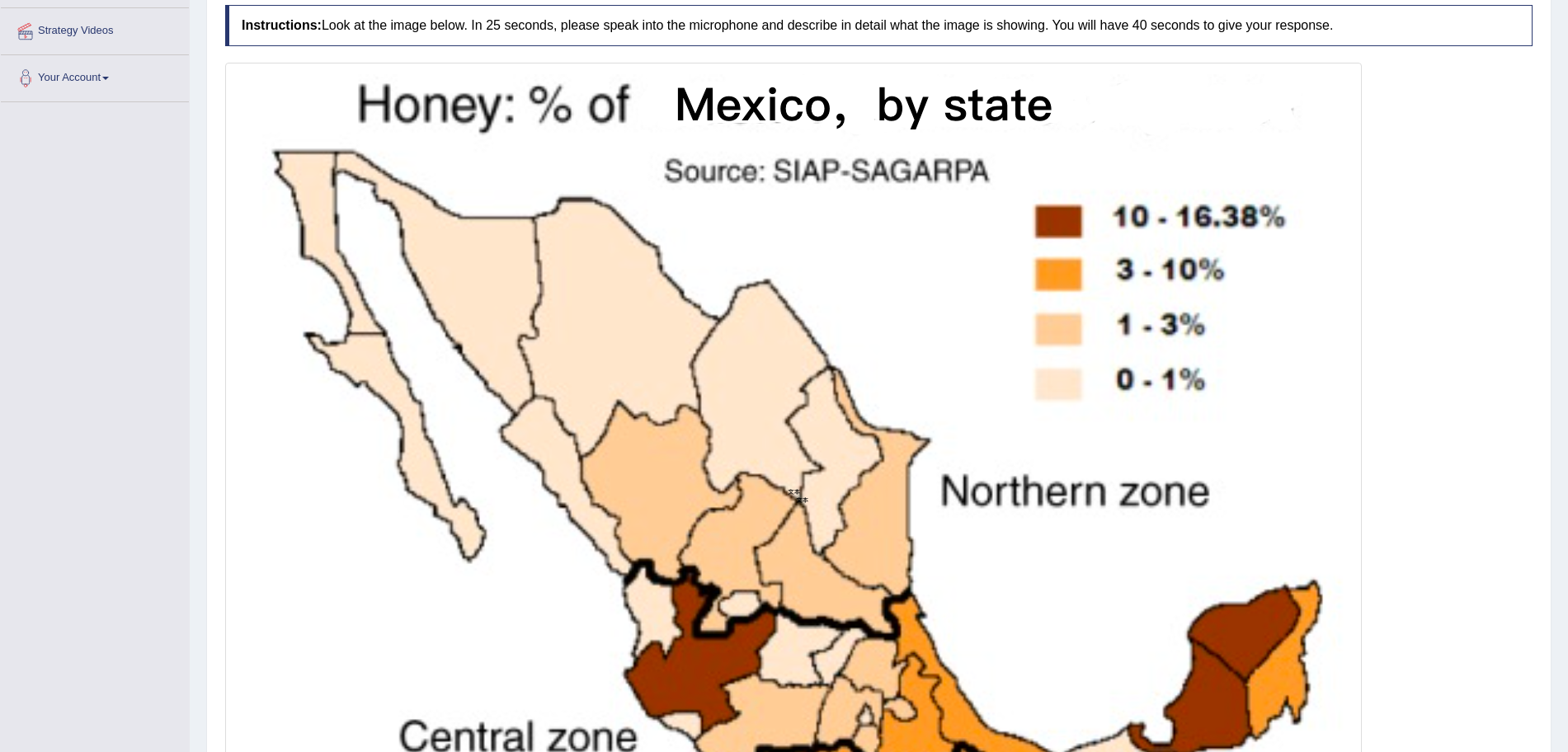
drag, startPoint x: 1401, startPoint y: 441, endPoint x: 1401, endPoint y: 506, distance: 65.0
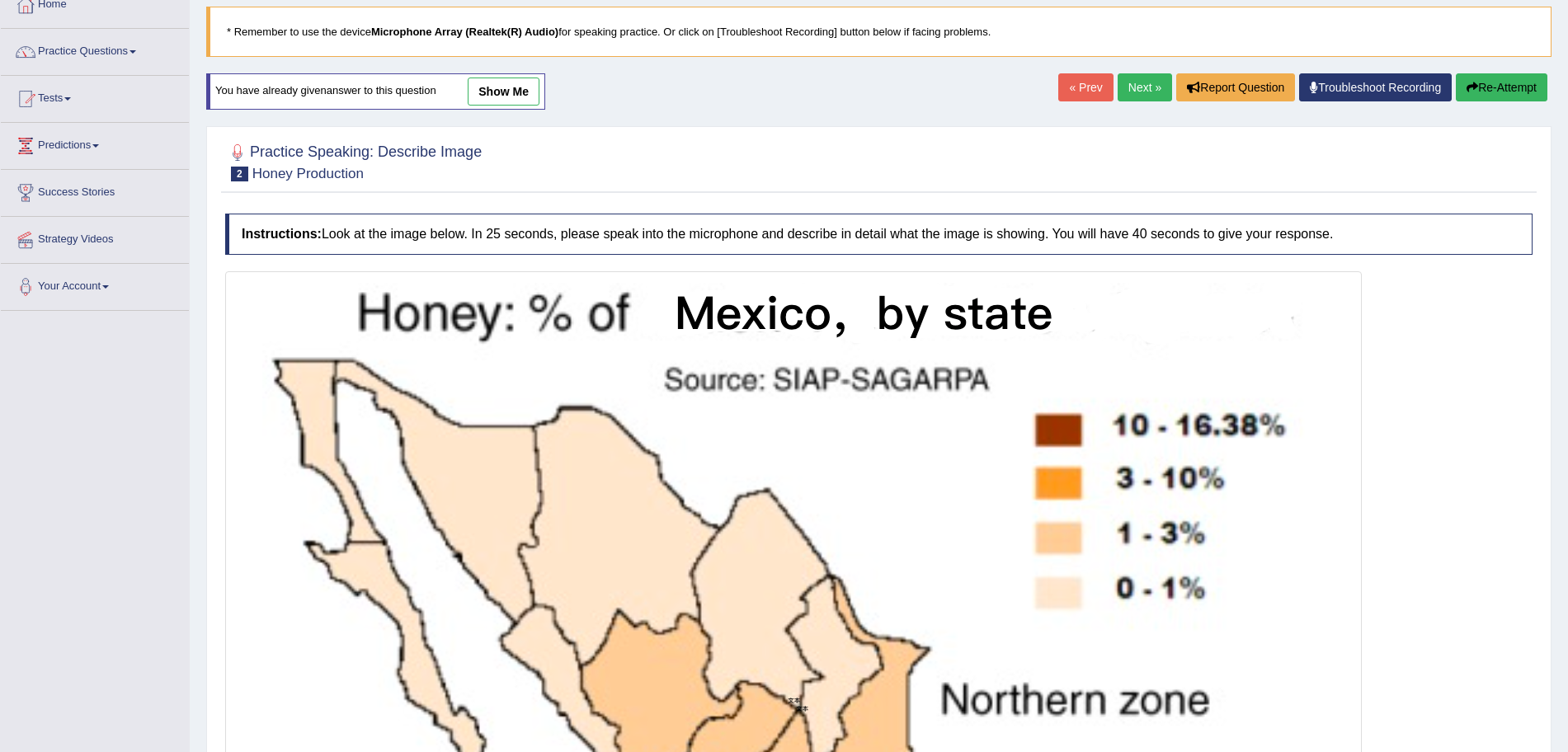
drag, startPoint x: 1427, startPoint y: 422, endPoint x: 1402, endPoint y: 324, distance: 101.1
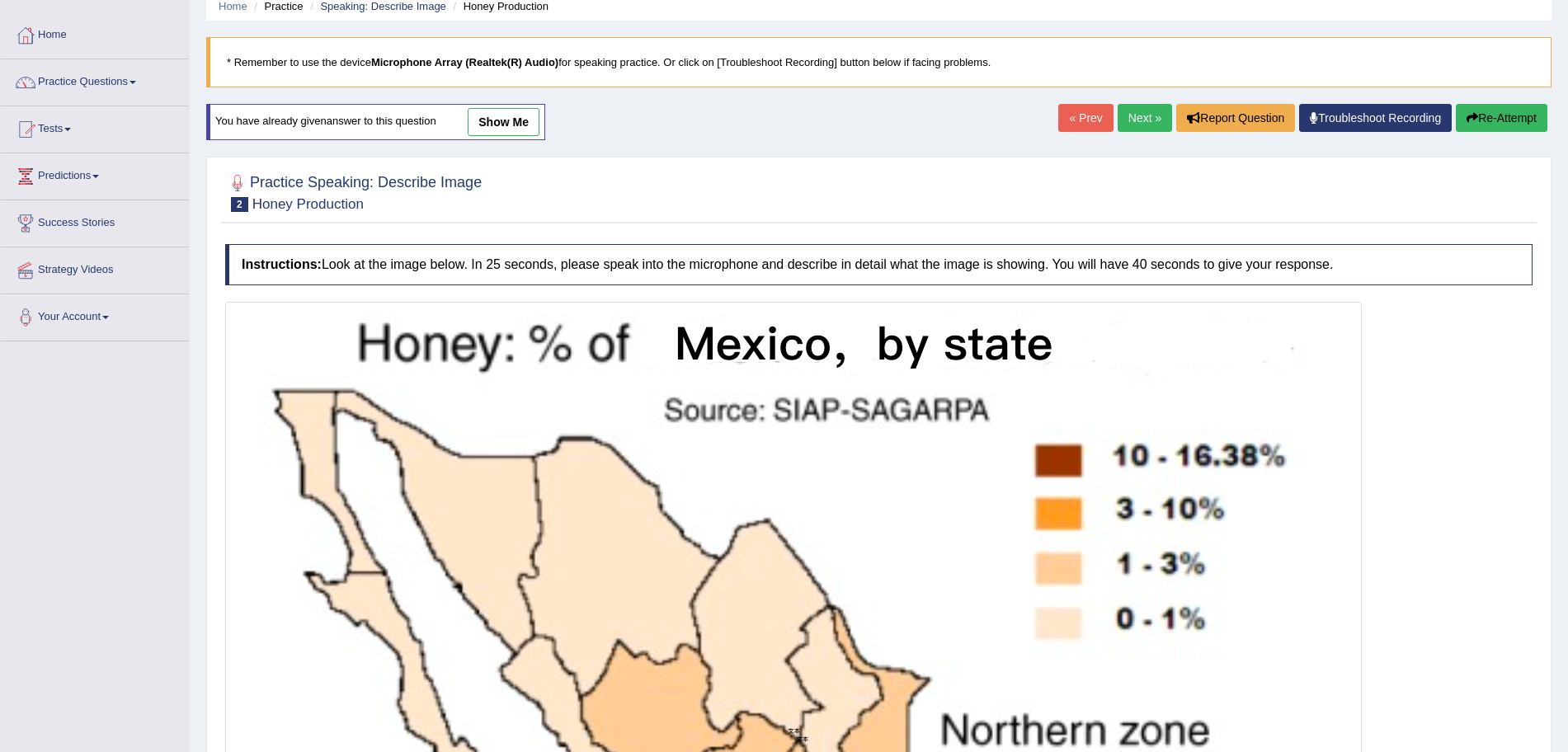
scroll to position [80, 0]
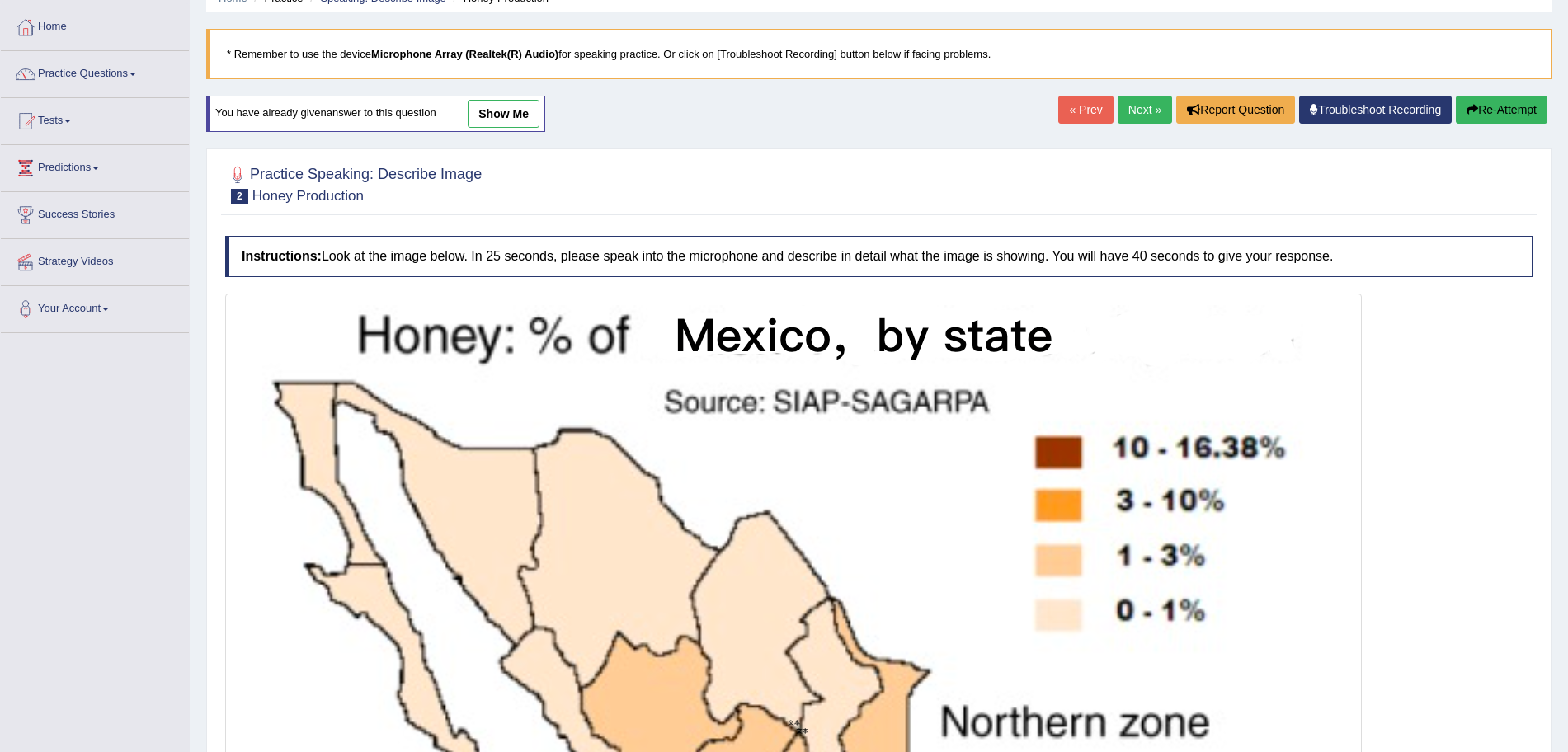
drag, startPoint x: 1426, startPoint y: 390, endPoint x: 1483, endPoint y: 294, distance: 111.6
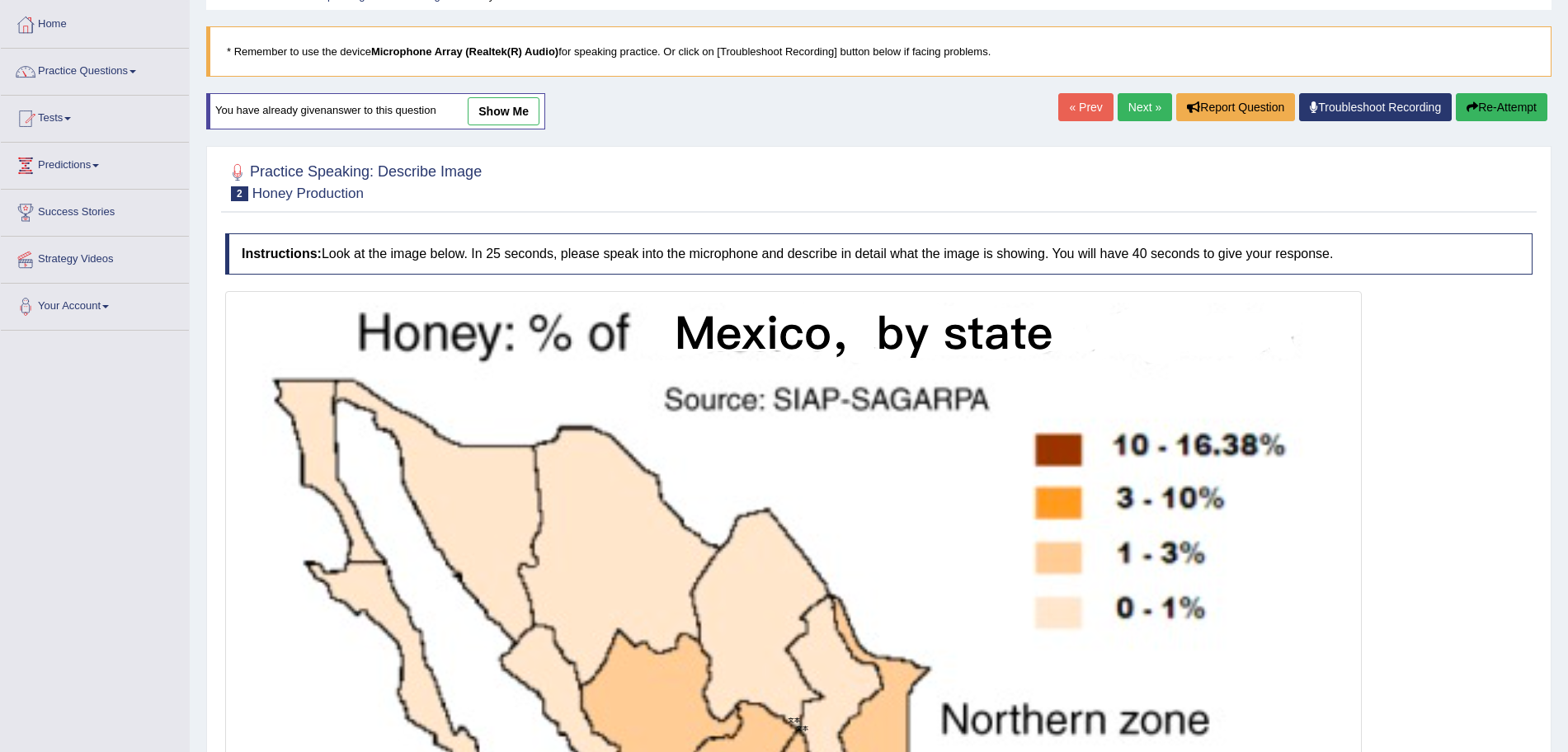
drag, startPoint x: 1521, startPoint y: 0, endPoint x: 1164, endPoint y: 185, distance: 402.1
click at [1164, 185] on div at bounding box center [879, 180] width 1307 height 50
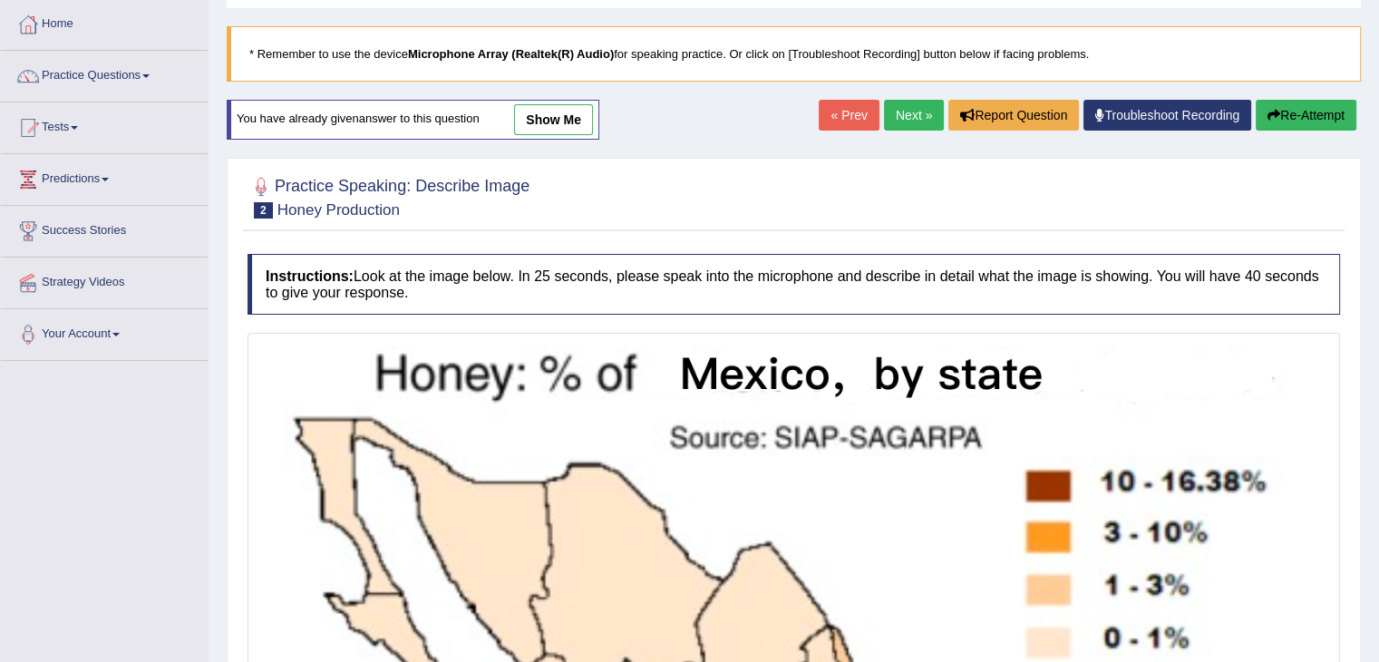
scroll to position [76, 0]
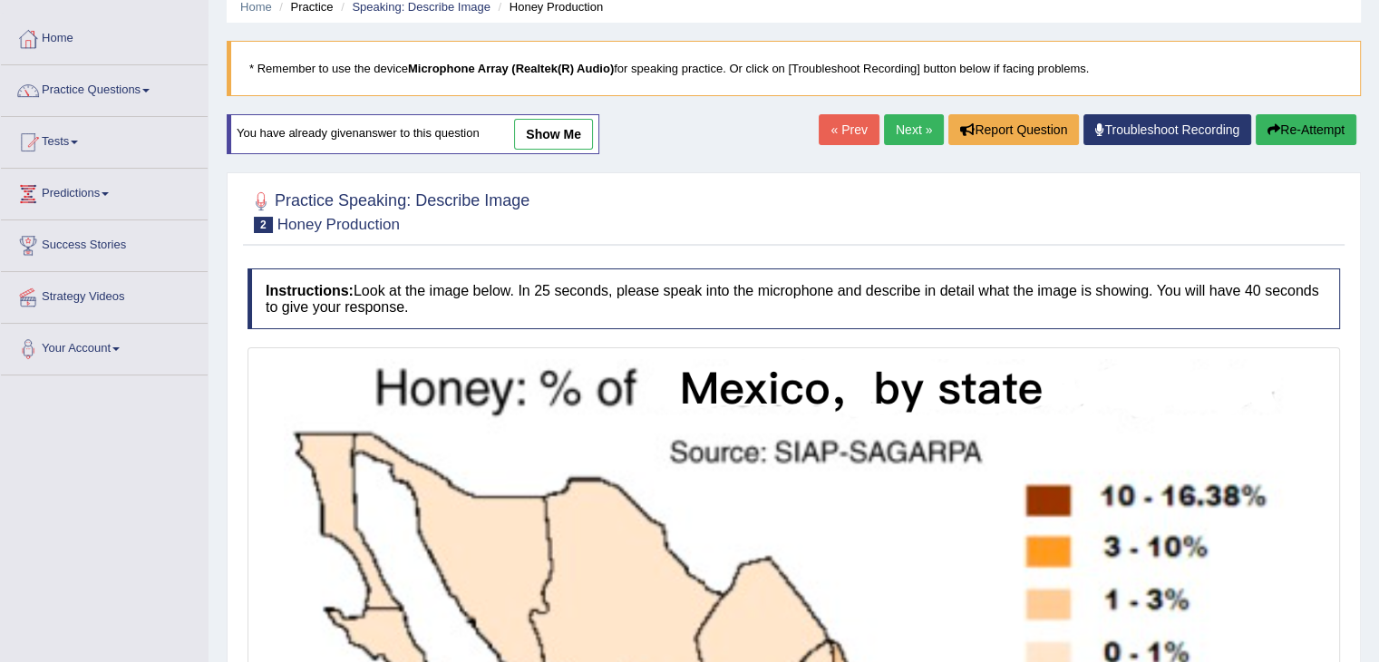
click at [536, 131] on link "show me" at bounding box center [553, 134] width 79 height 31
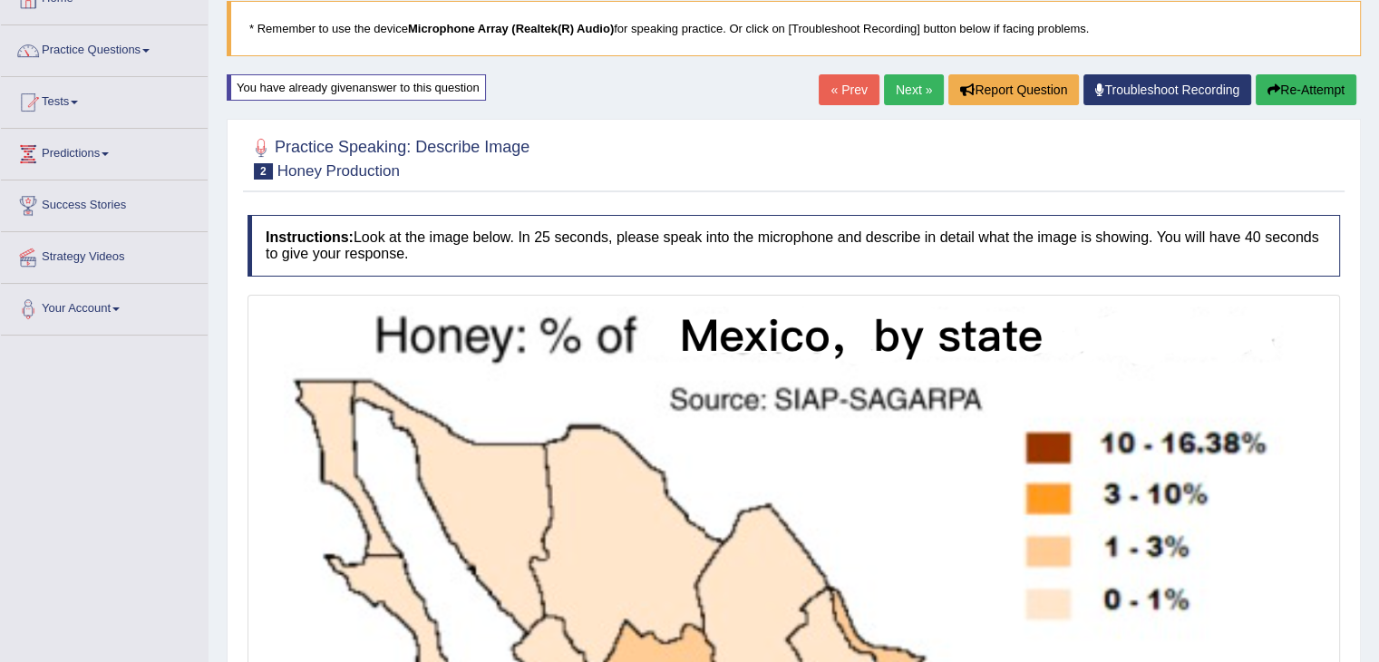
scroll to position [83, 0]
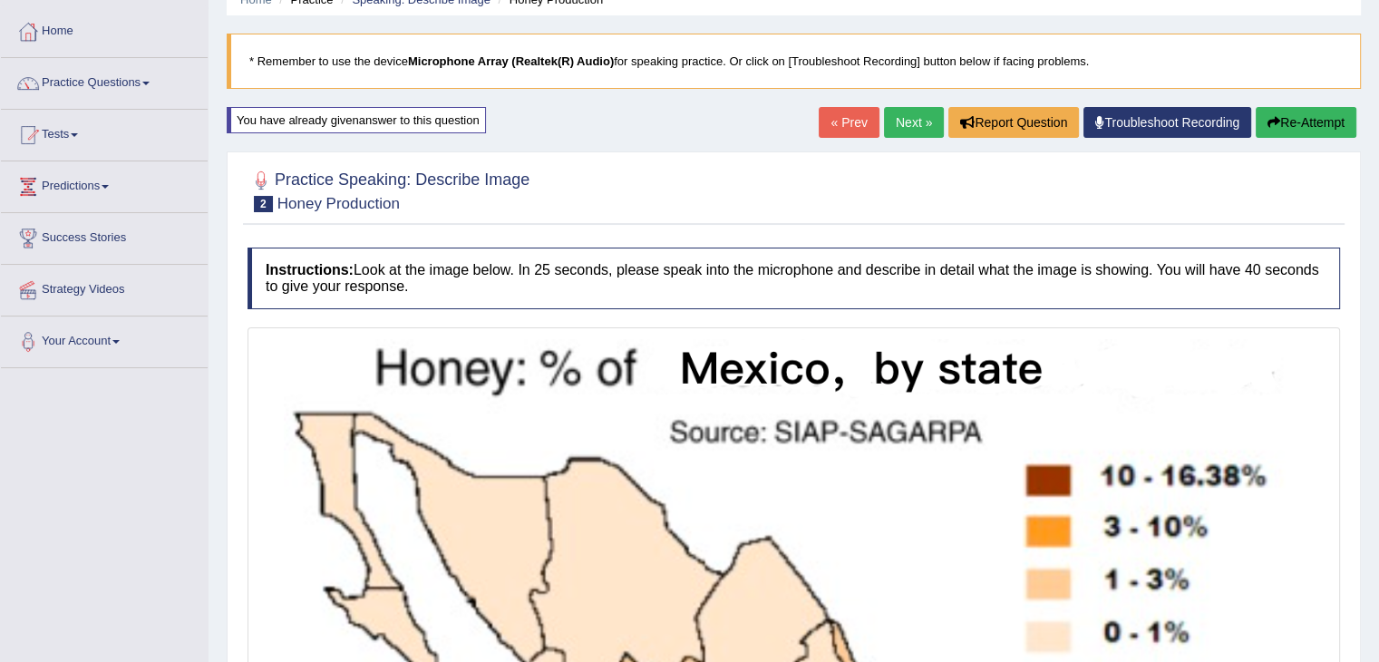
click at [889, 117] on link "Next »" at bounding box center [914, 122] width 60 height 31
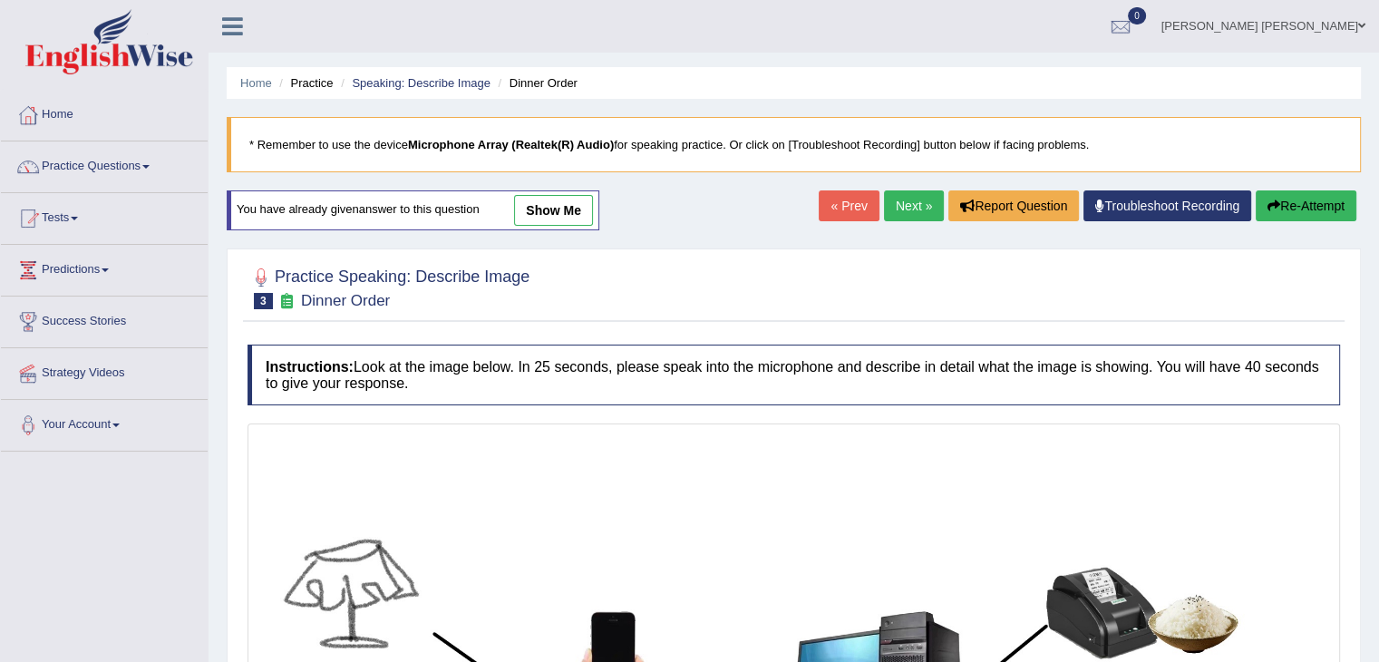
drag, startPoint x: 1338, startPoint y: 291, endPoint x: 1387, endPoint y: 288, distance: 48.1
click at [1367, 291] on div "Home Practice Speaking: Describe Image Dinner Order * Remember to use the devic…" at bounding box center [794, 539] width 1171 height 1079
click at [553, 199] on link "show me" at bounding box center [553, 210] width 79 height 31
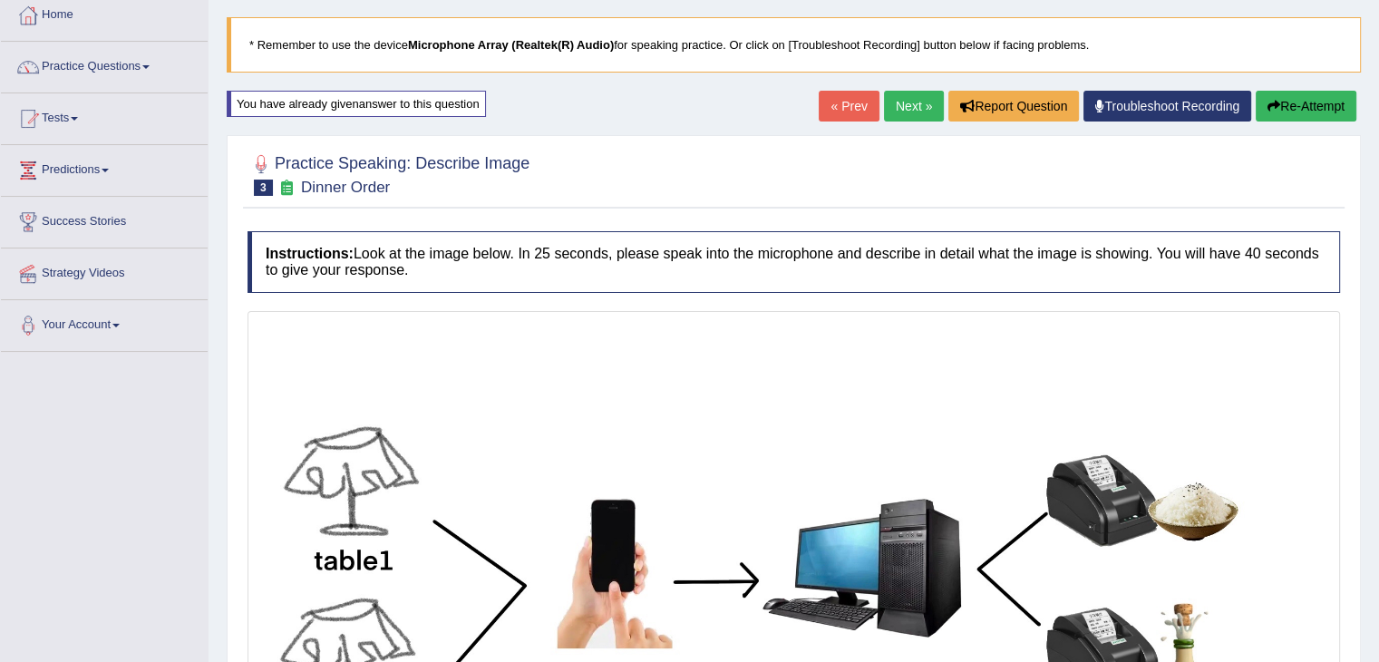
scroll to position [96, 0]
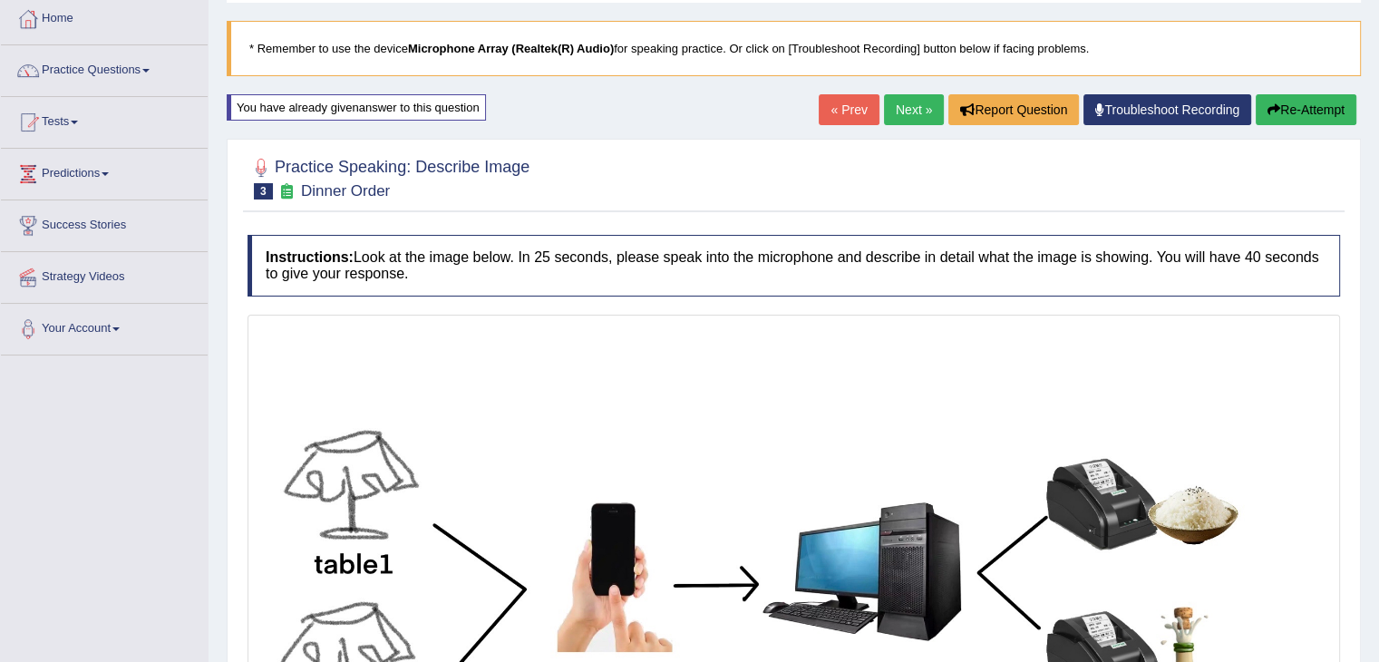
click at [905, 108] on link "Next »" at bounding box center [914, 109] width 60 height 31
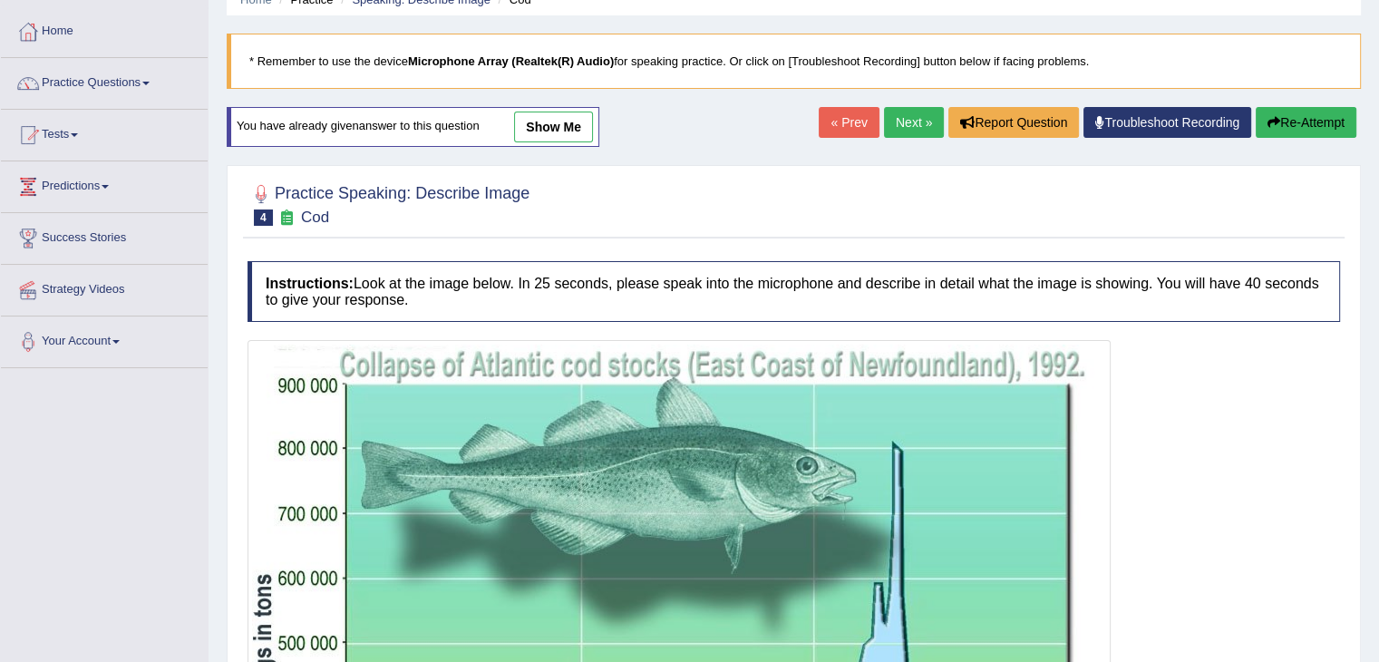
scroll to position [73, 0]
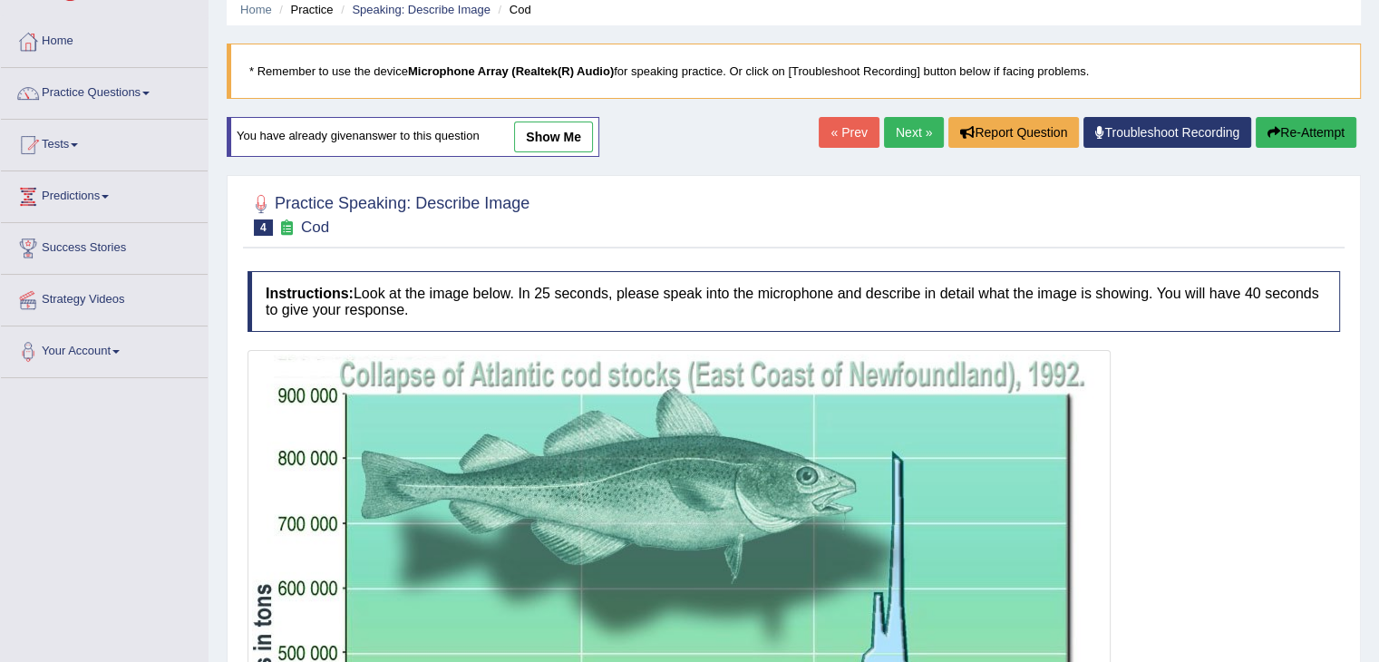
click at [539, 139] on link "show me" at bounding box center [553, 137] width 79 height 31
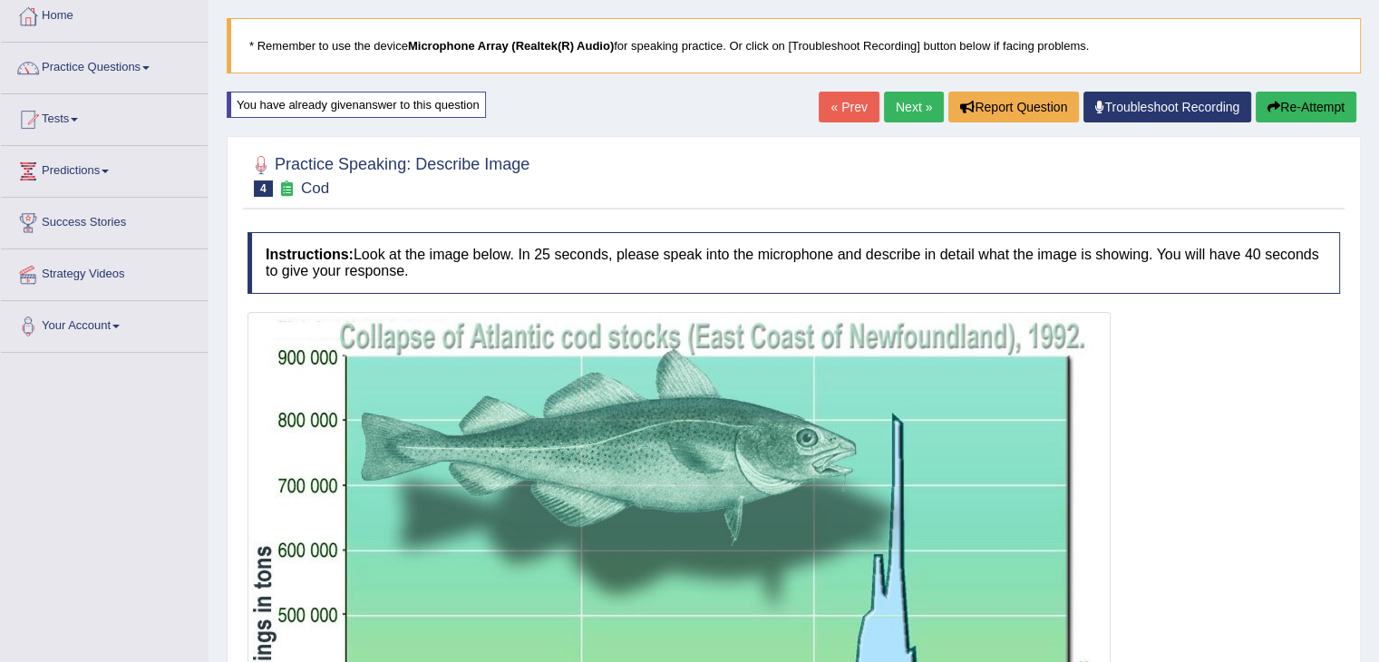
scroll to position [0, 0]
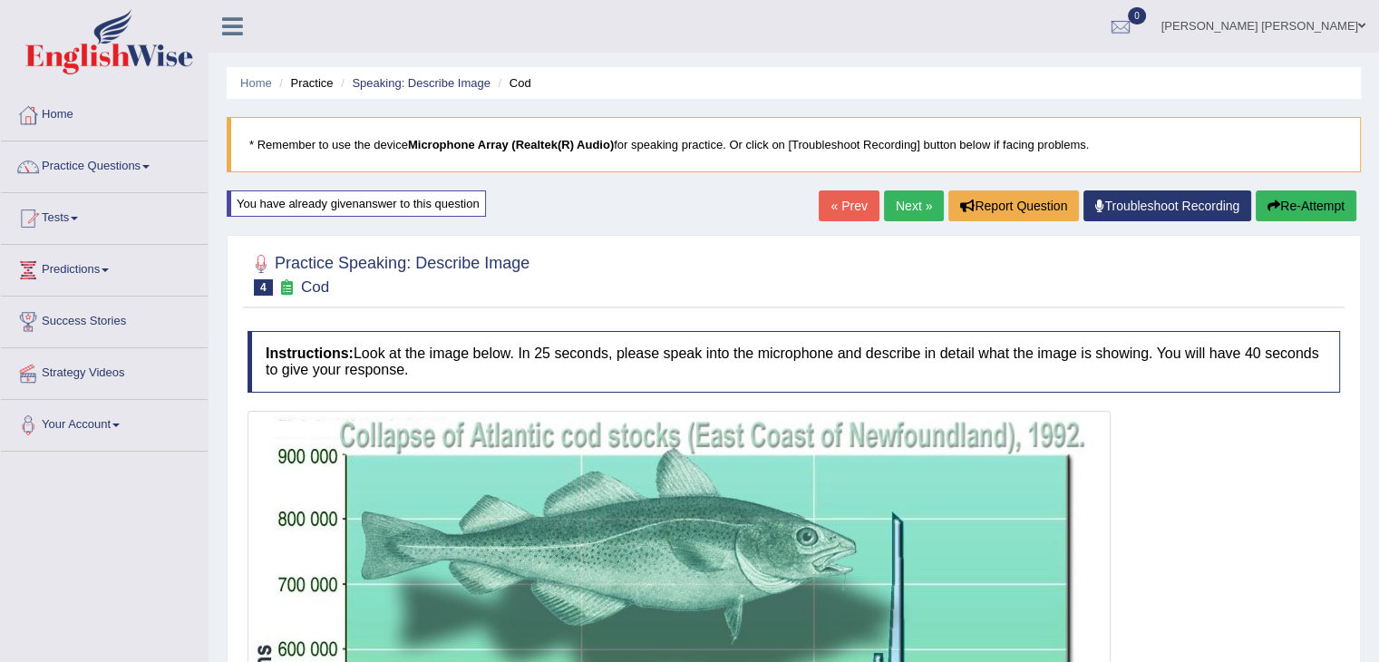
click at [907, 211] on link "Next »" at bounding box center [914, 205] width 60 height 31
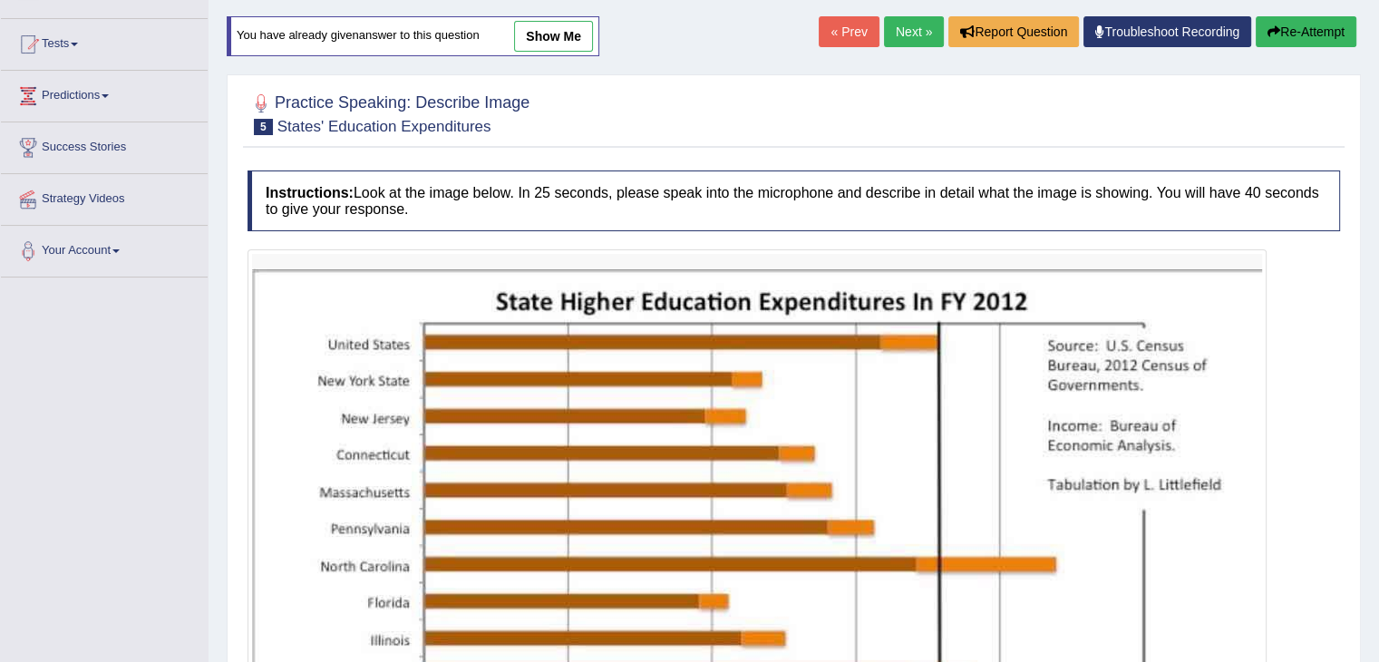
scroll to position [111, 0]
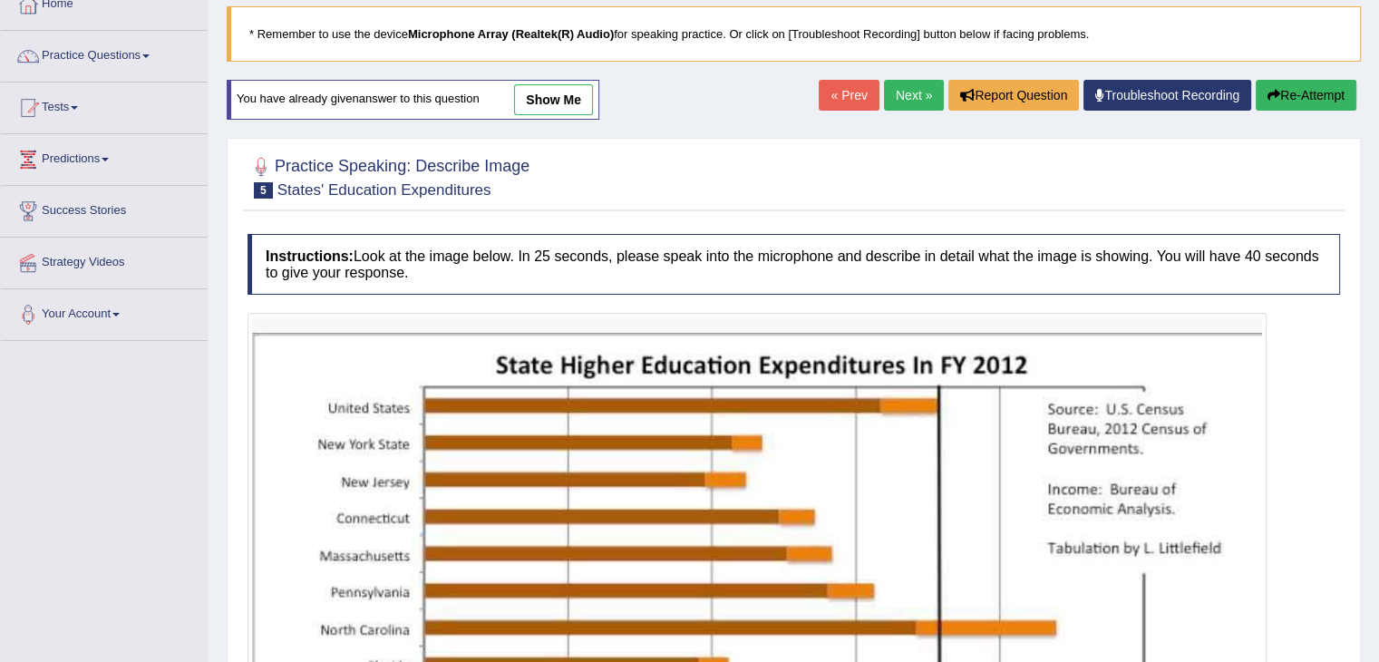
click at [557, 94] on link "show me" at bounding box center [553, 99] width 79 height 31
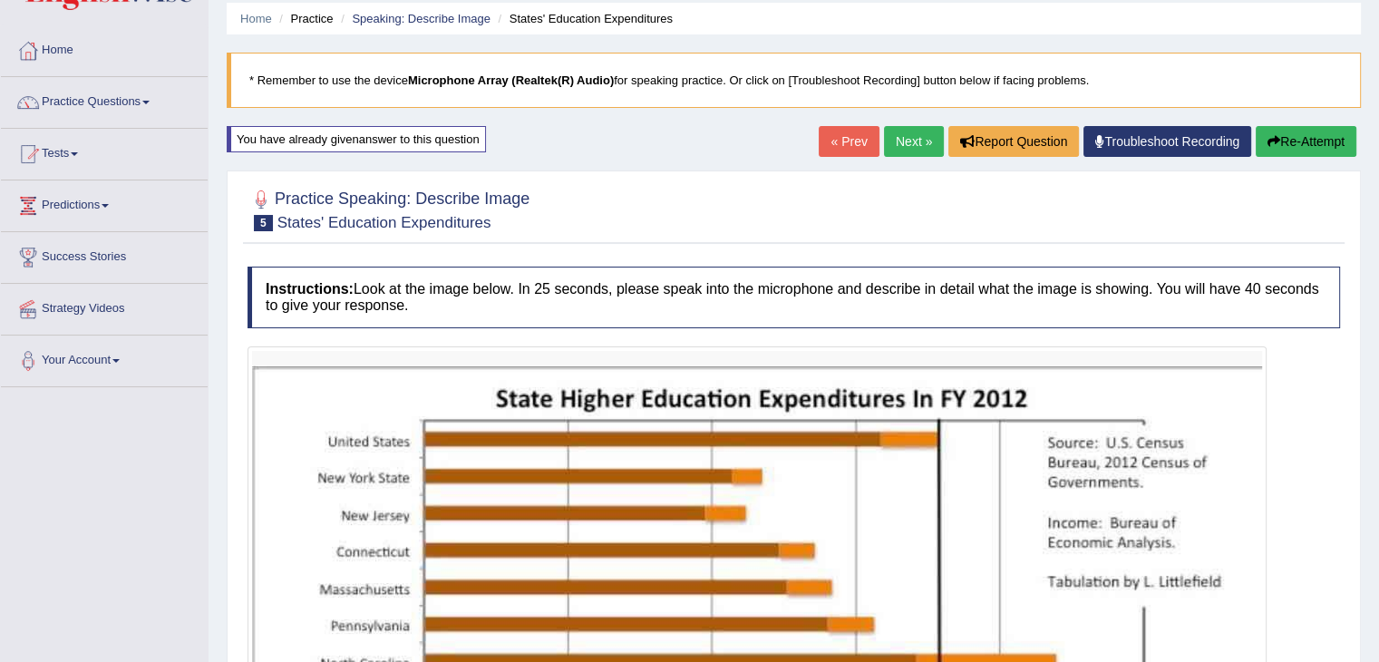
scroll to position [0, 0]
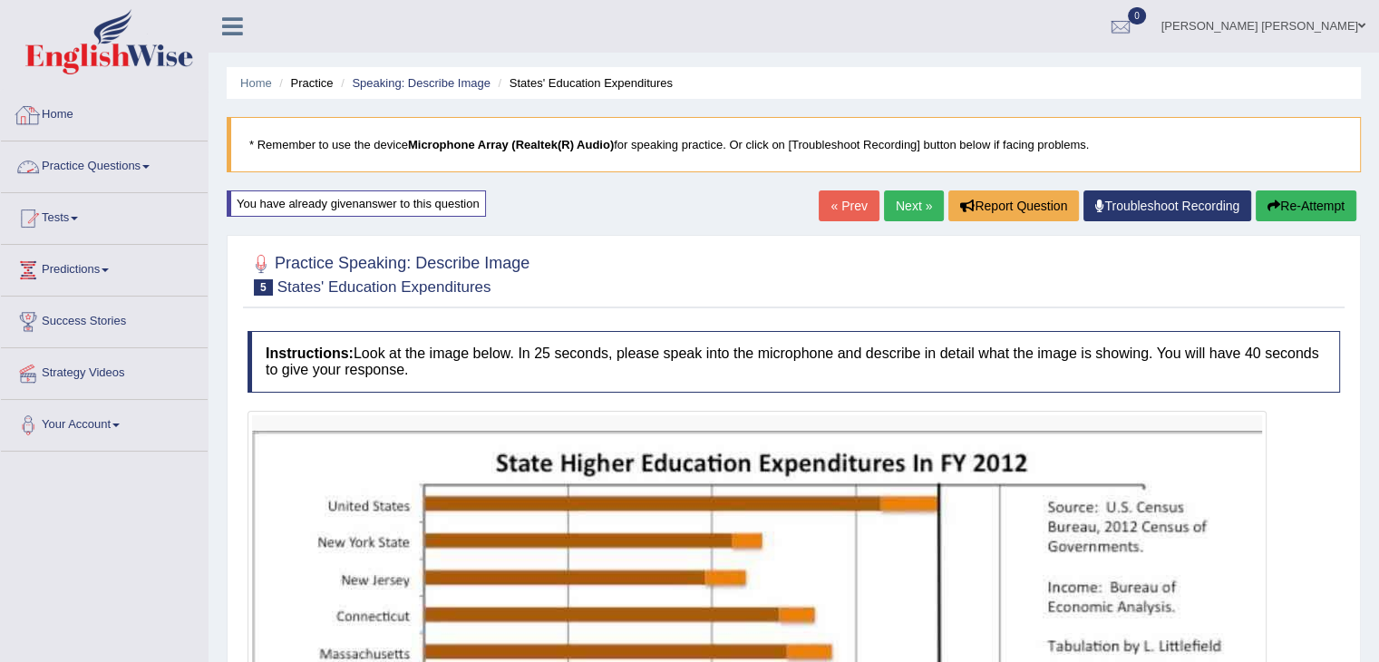
click at [85, 150] on link "Practice Questions" at bounding box center [104, 163] width 207 height 45
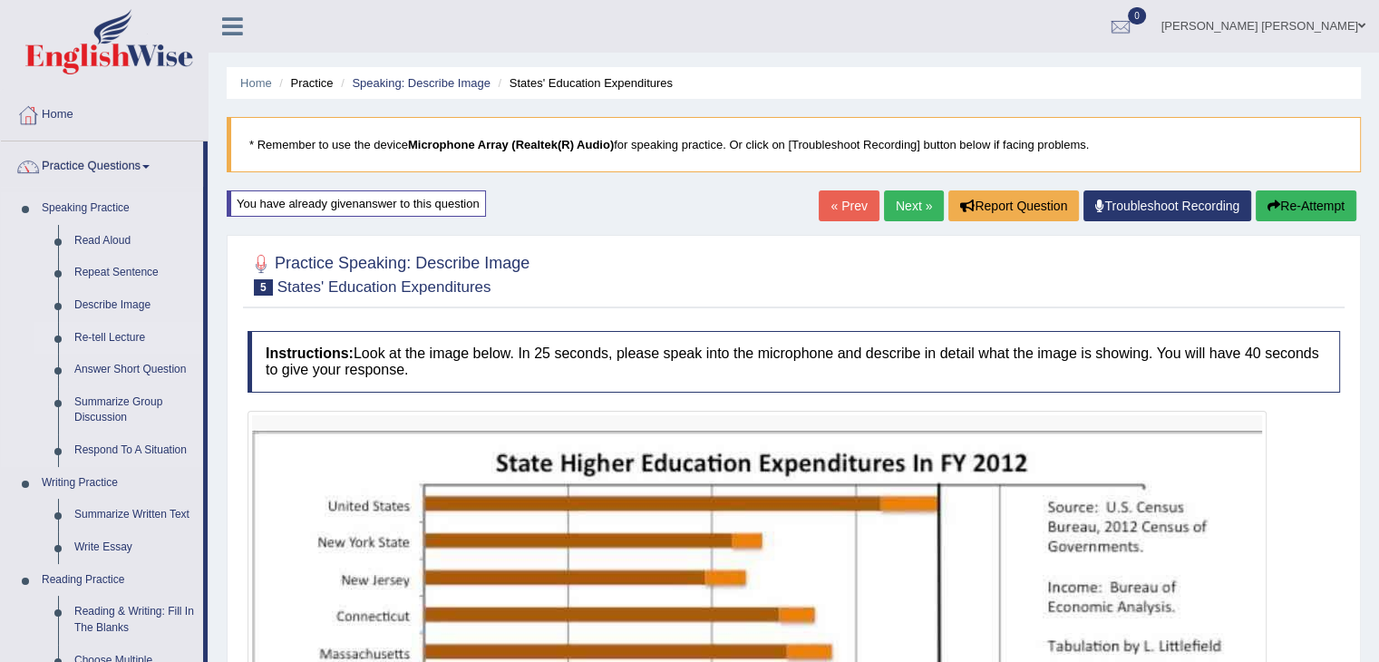
click at [112, 331] on link "Re-tell Lecture" at bounding box center [134, 338] width 137 height 33
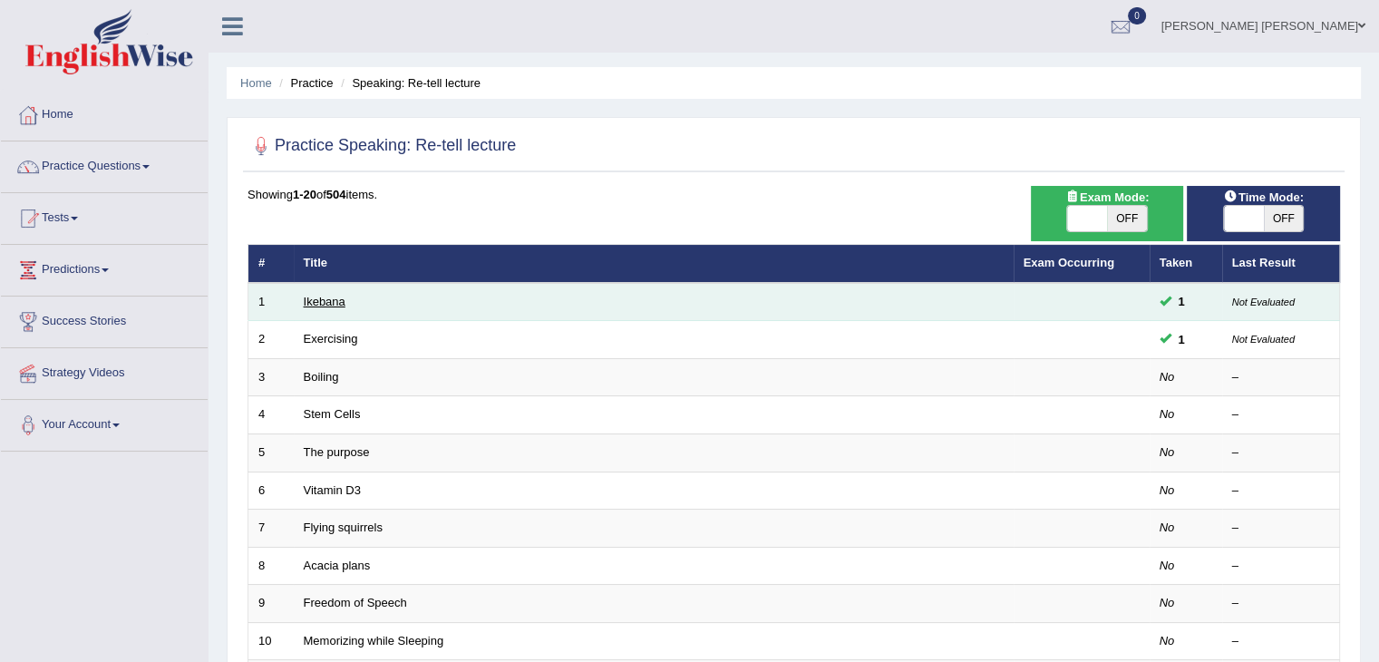
click at [322, 297] on link "Ikebana" at bounding box center [325, 302] width 42 height 14
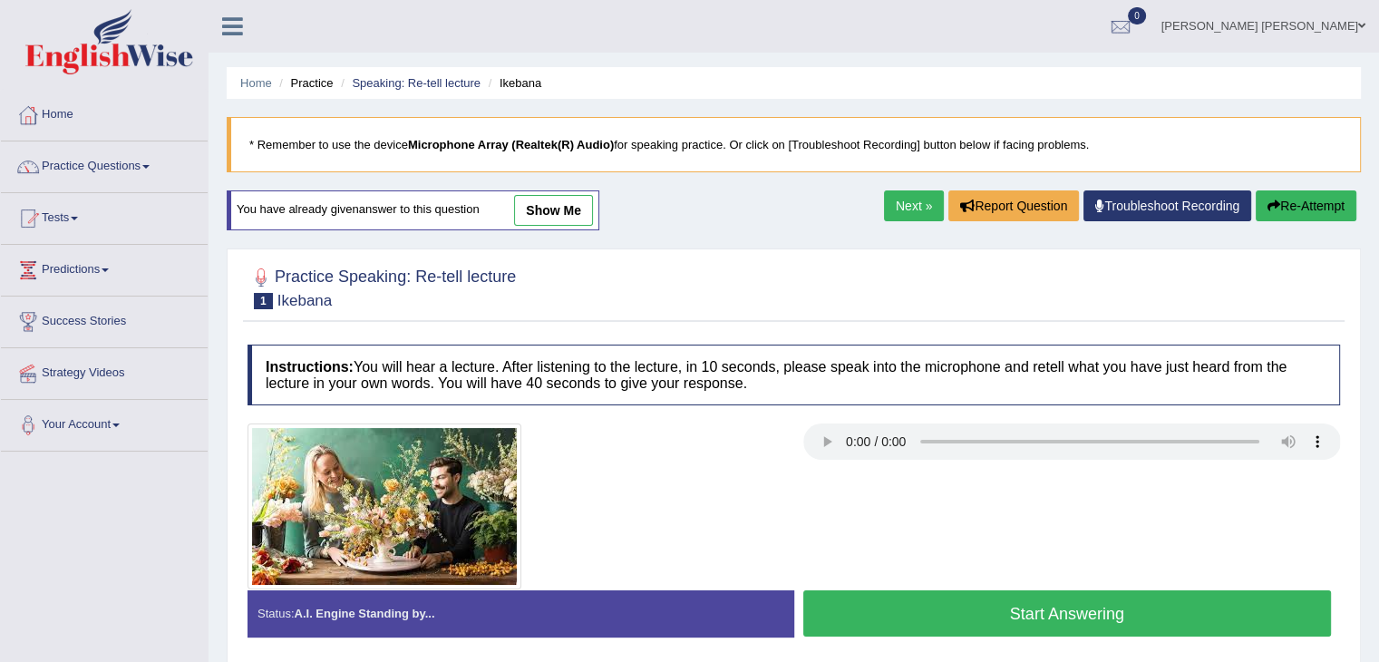
click at [538, 200] on link "show me" at bounding box center [553, 210] width 79 height 31
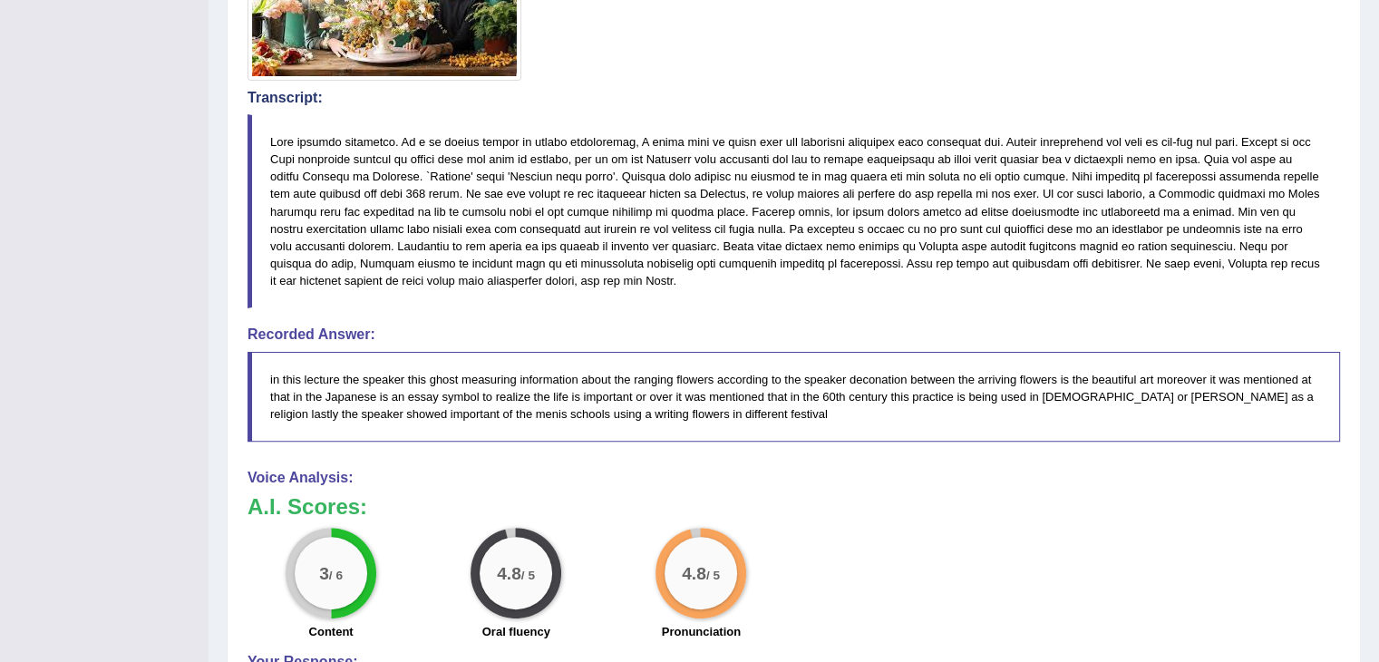
scroll to position [590, 0]
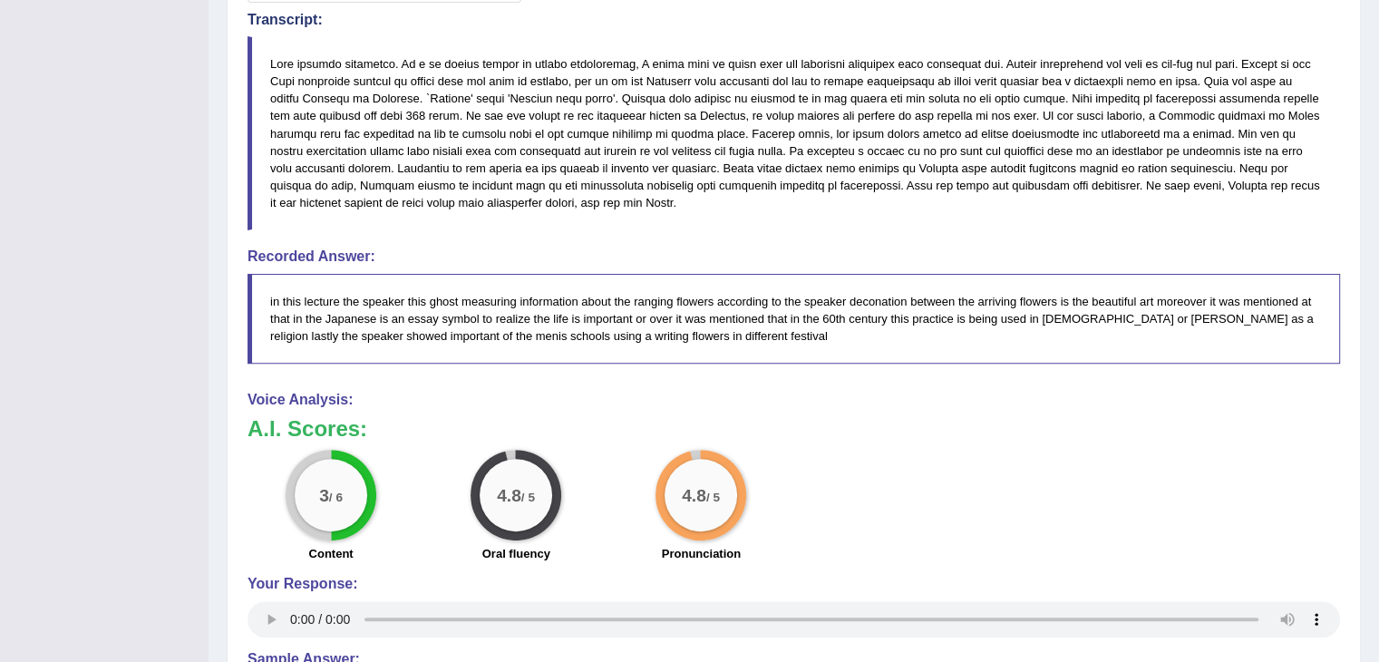
drag, startPoint x: 676, startPoint y: 238, endPoint x: 682, endPoint y: 340, distance: 101.7
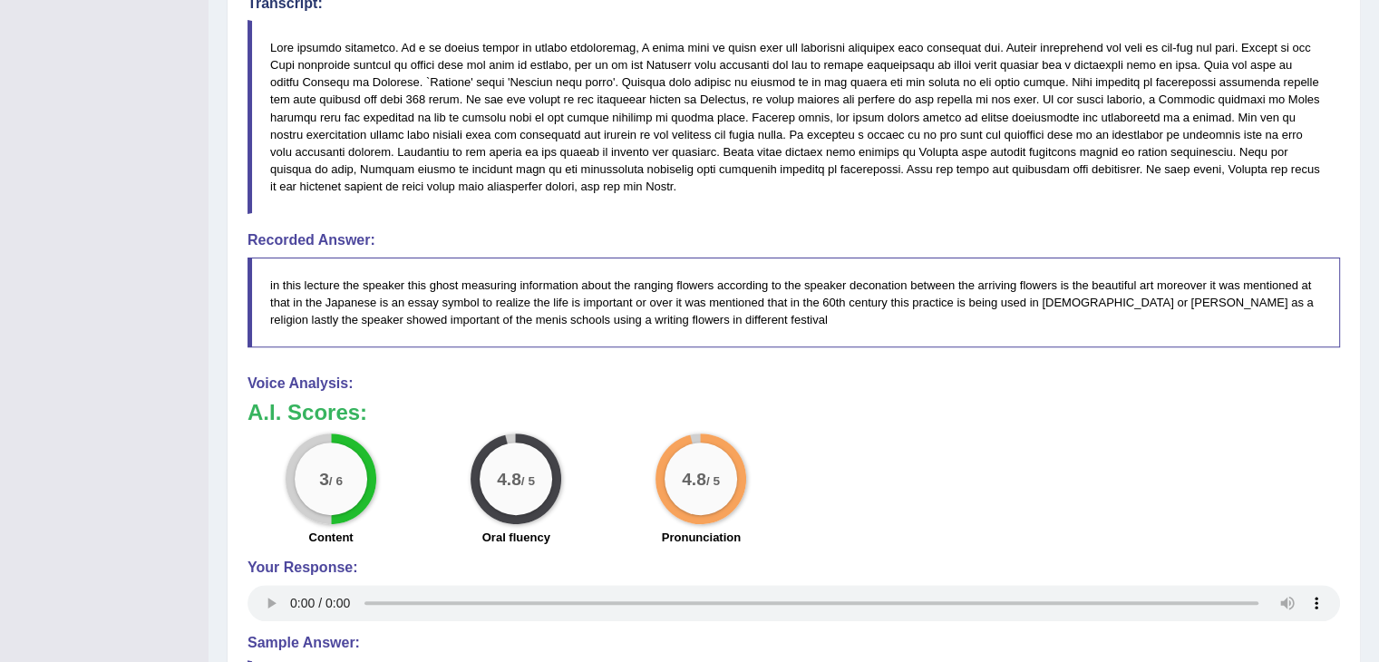
click at [903, 418] on h3 "A.I. Scores:" at bounding box center [794, 413] width 1093 height 24
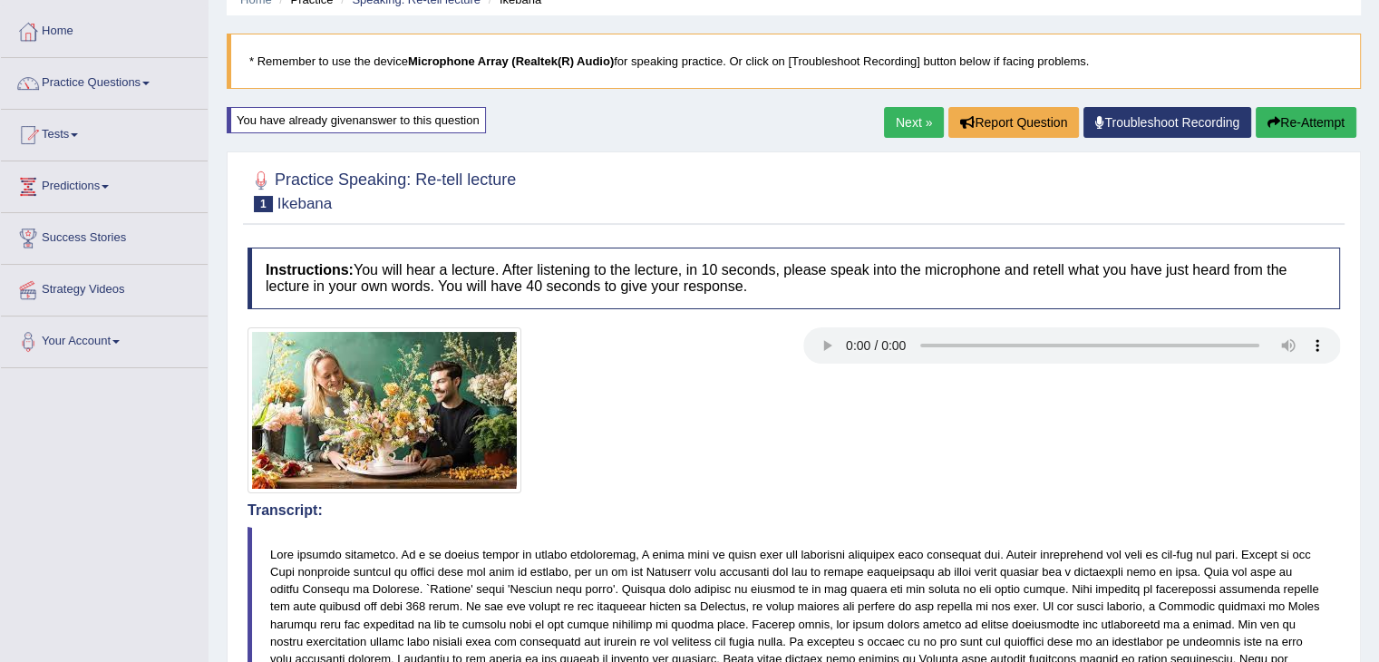
scroll to position [56, 0]
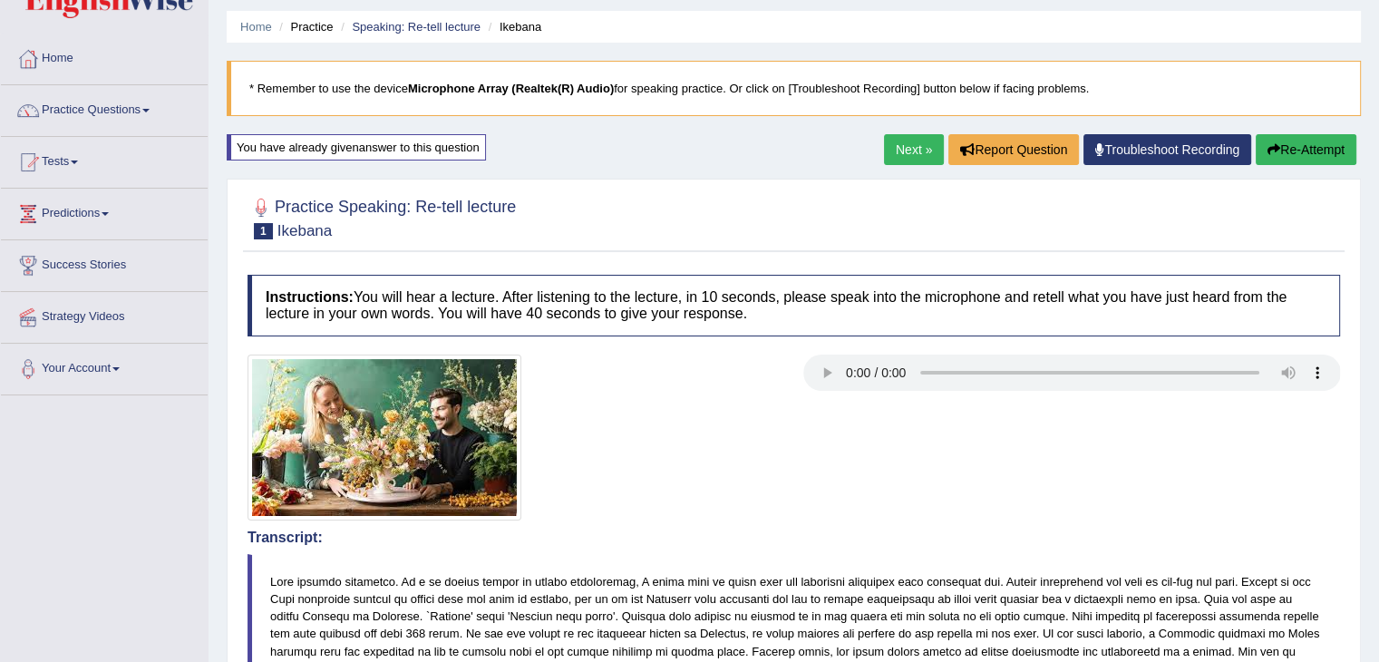
click at [884, 159] on link "Next »" at bounding box center [914, 149] width 60 height 31
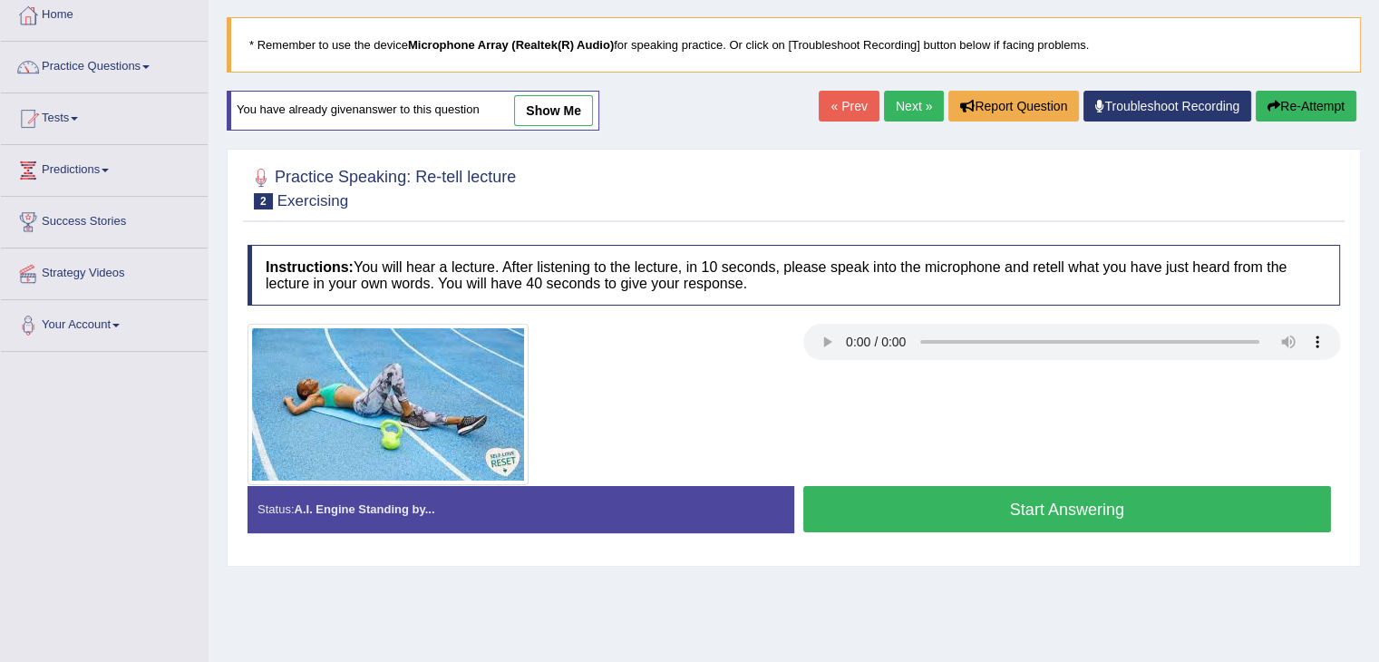
scroll to position [123, 0]
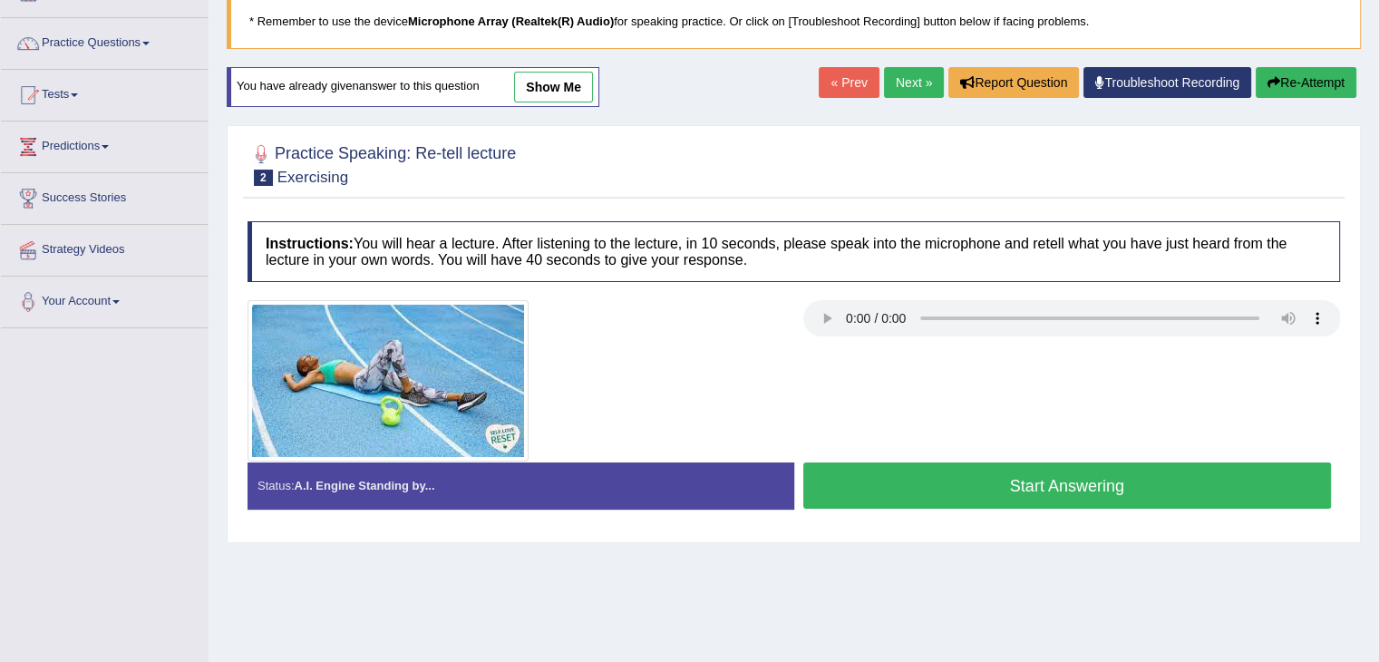
click at [566, 85] on link "show me" at bounding box center [553, 87] width 79 height 31
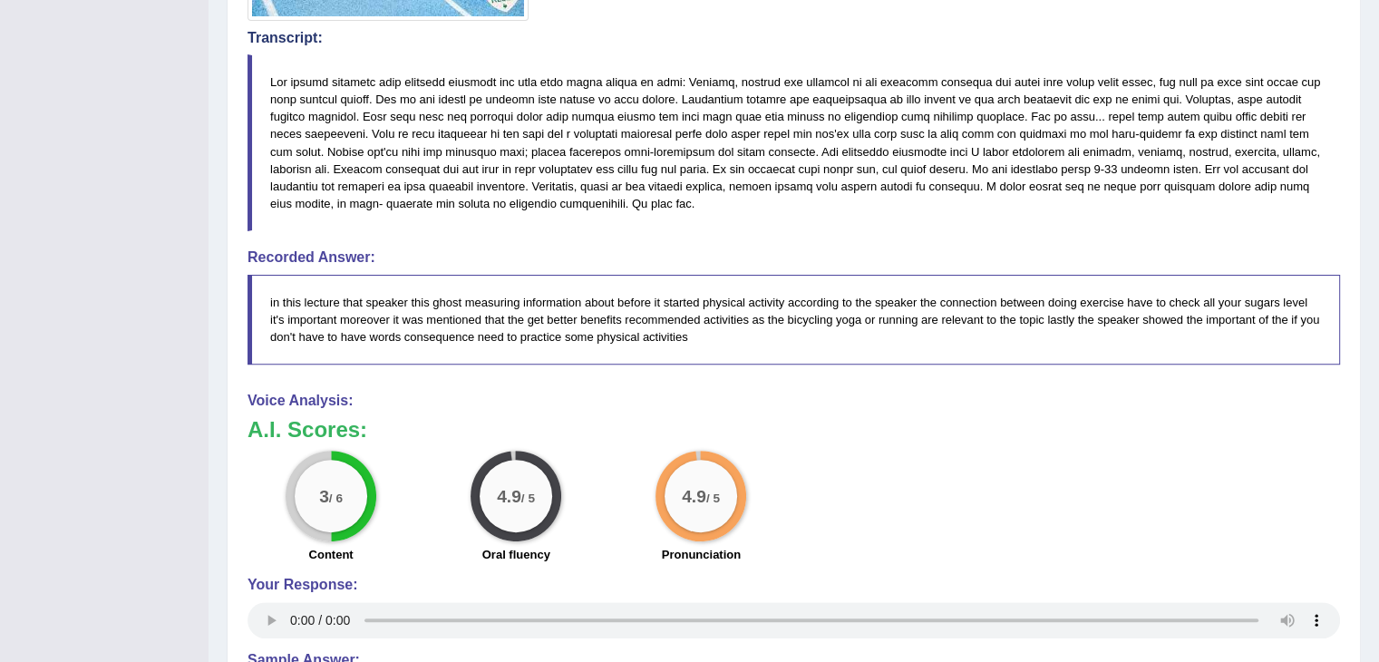
scroll to position [568, 0]
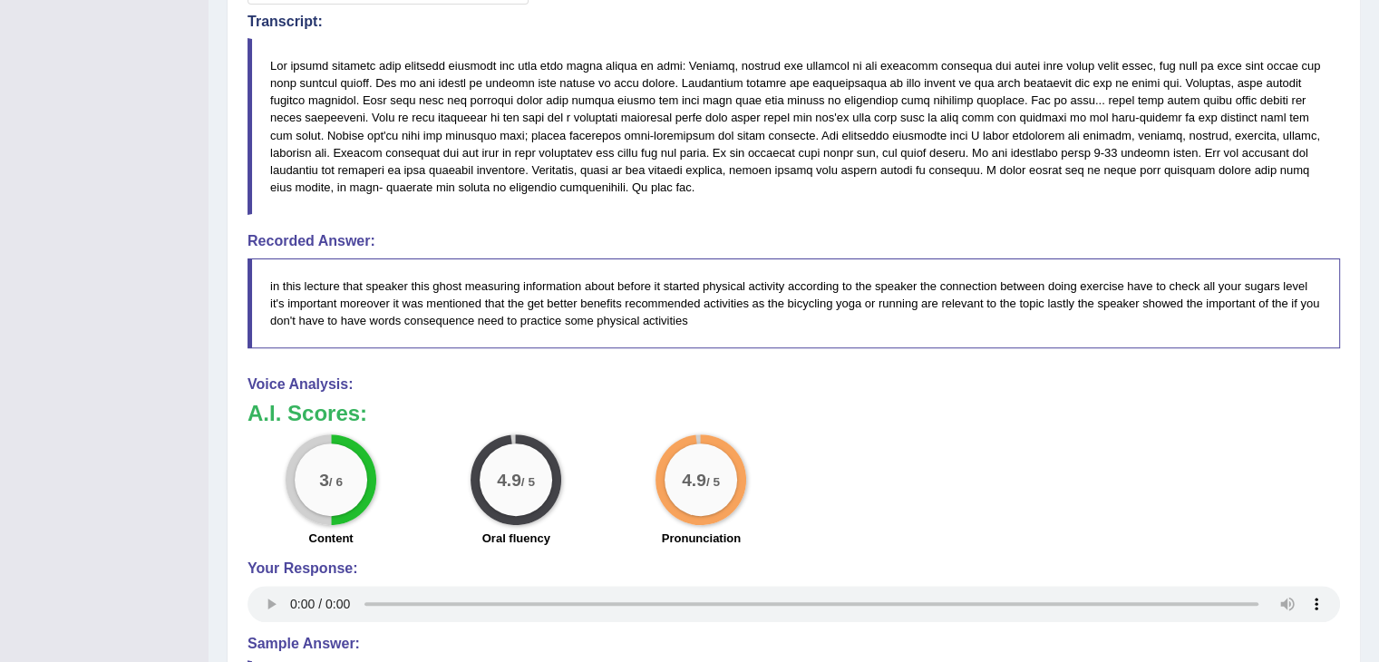
click at [1272, 453] on div "3 / 6 Content 4.9 / 5 Oral fluency 4.9 / 5 Pronunciation" at bounding box center [793, 492] width 1111 height 117
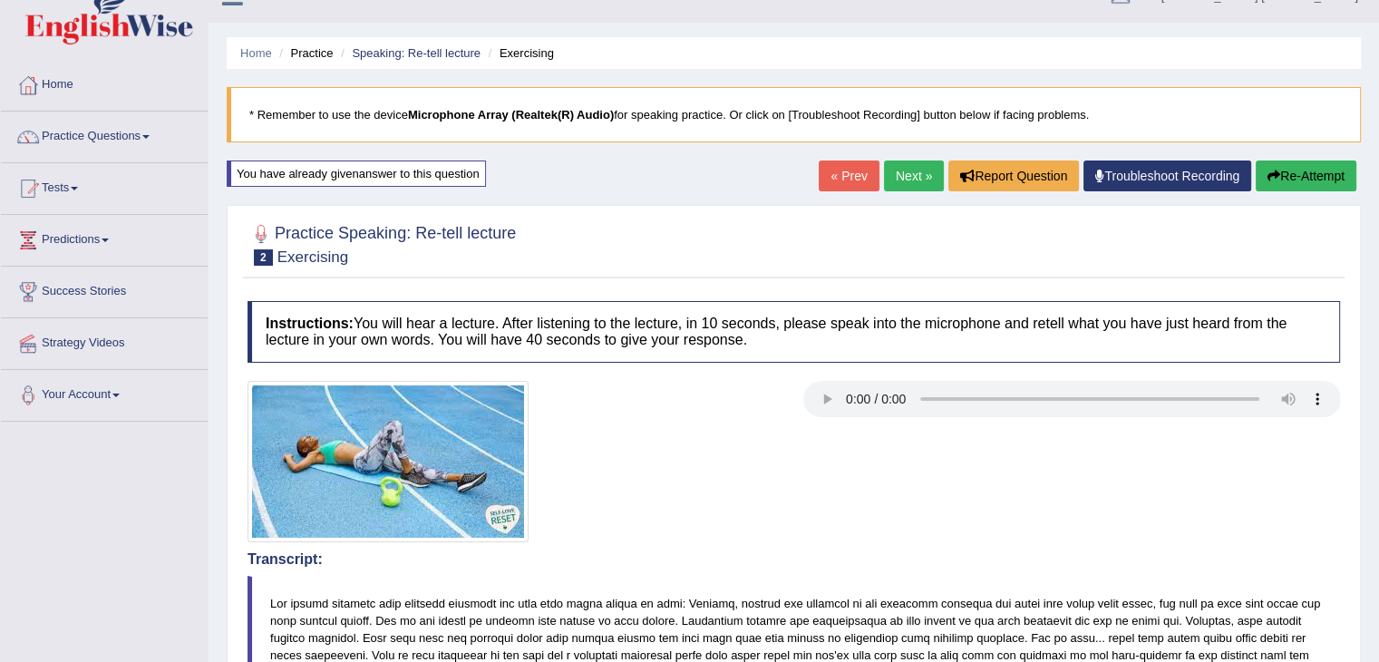
scroll to position [0, 0]
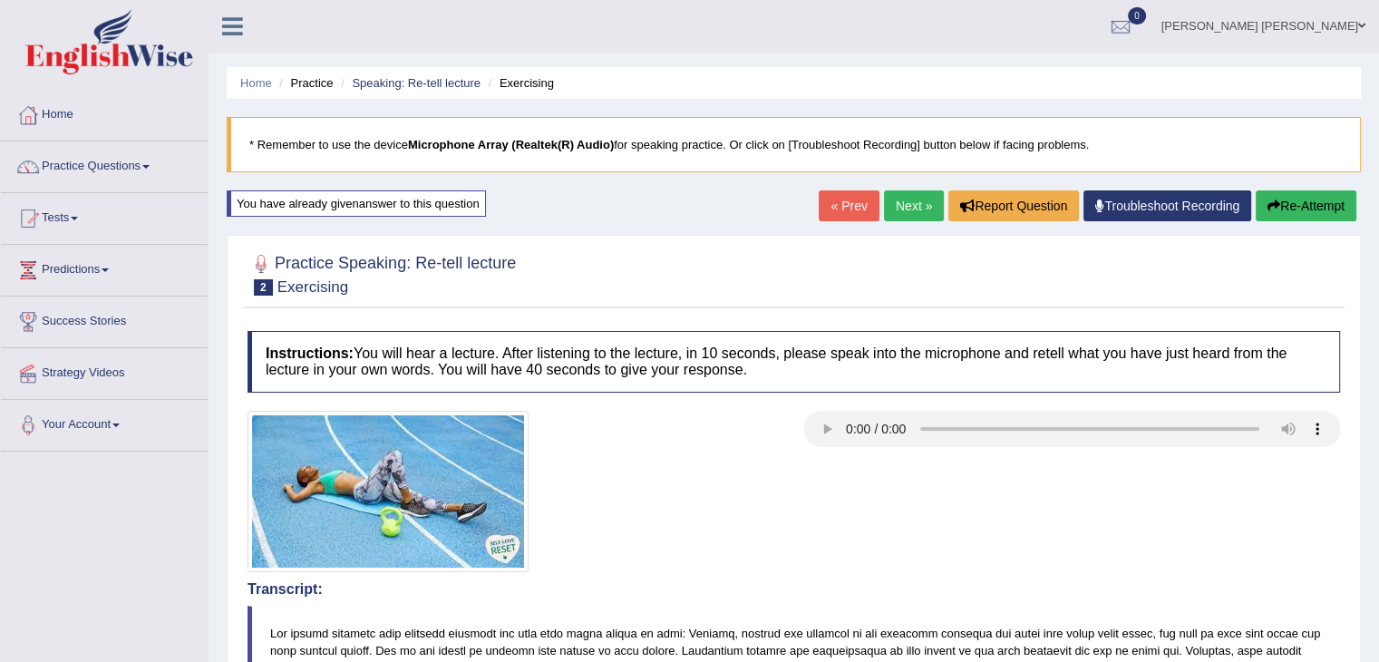
click at [900, 204] on link "Next »" at bounding box center [914, 205] width 60 height 31
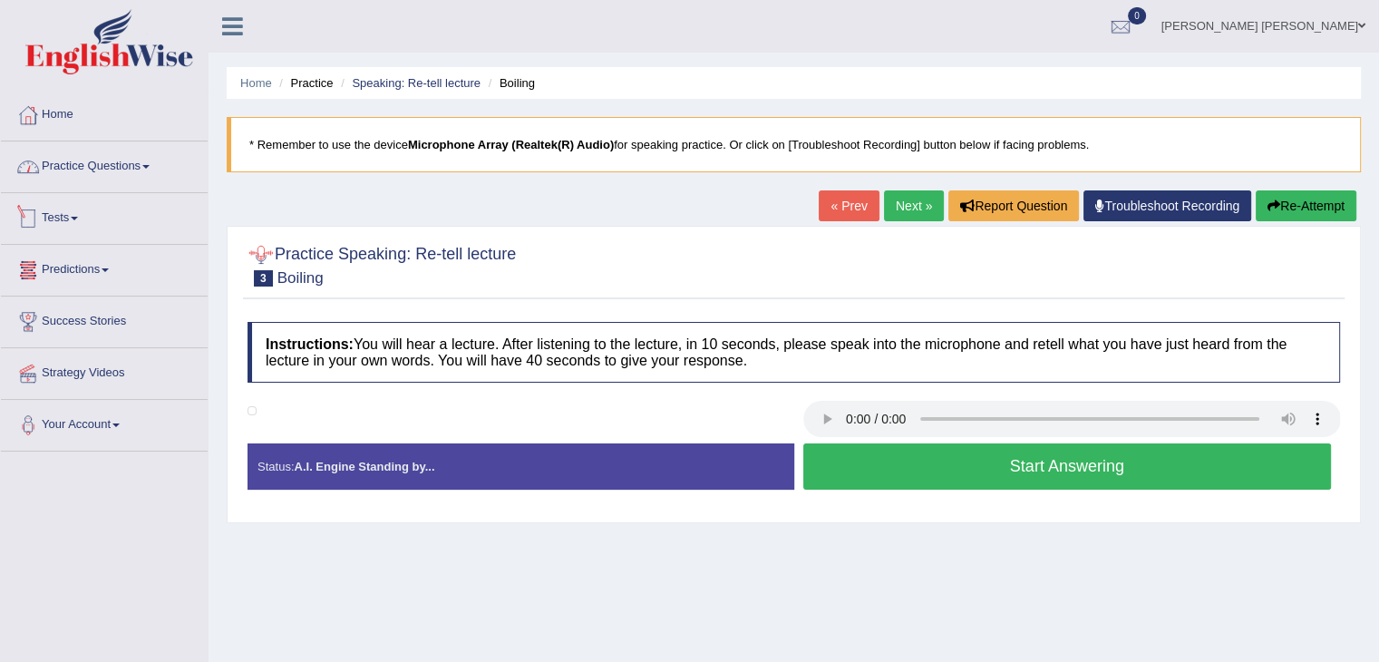
click at [79, 158] on link "Practice Questions" at bounding box center [104, 163] width 207 height 45
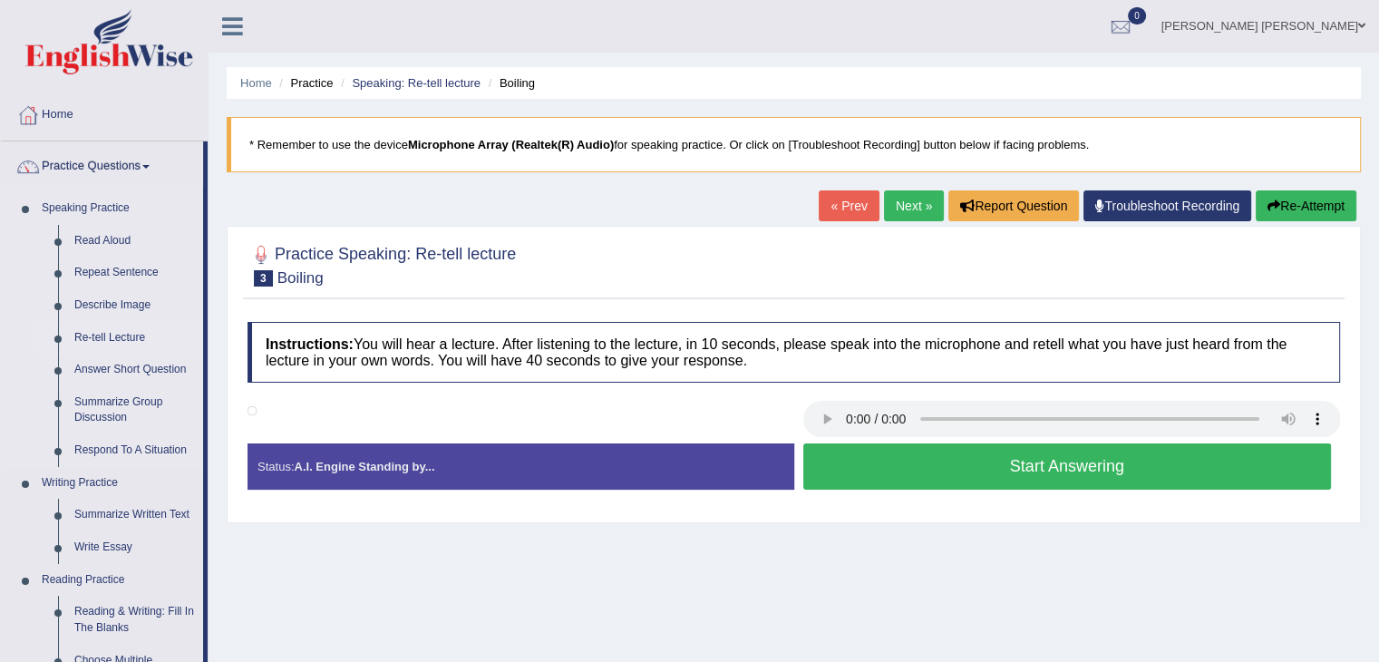
drag, startPoint x: 205, startPoint y: 306, endPoint x: 201, endPoint y: 335, distance: 29.2
click at [201, 335] on li "Practice Questions Speaking Practice Read Aloud Repeat Sentence Describe Image …" at bounding box center [104, 651] width 207 height 1020
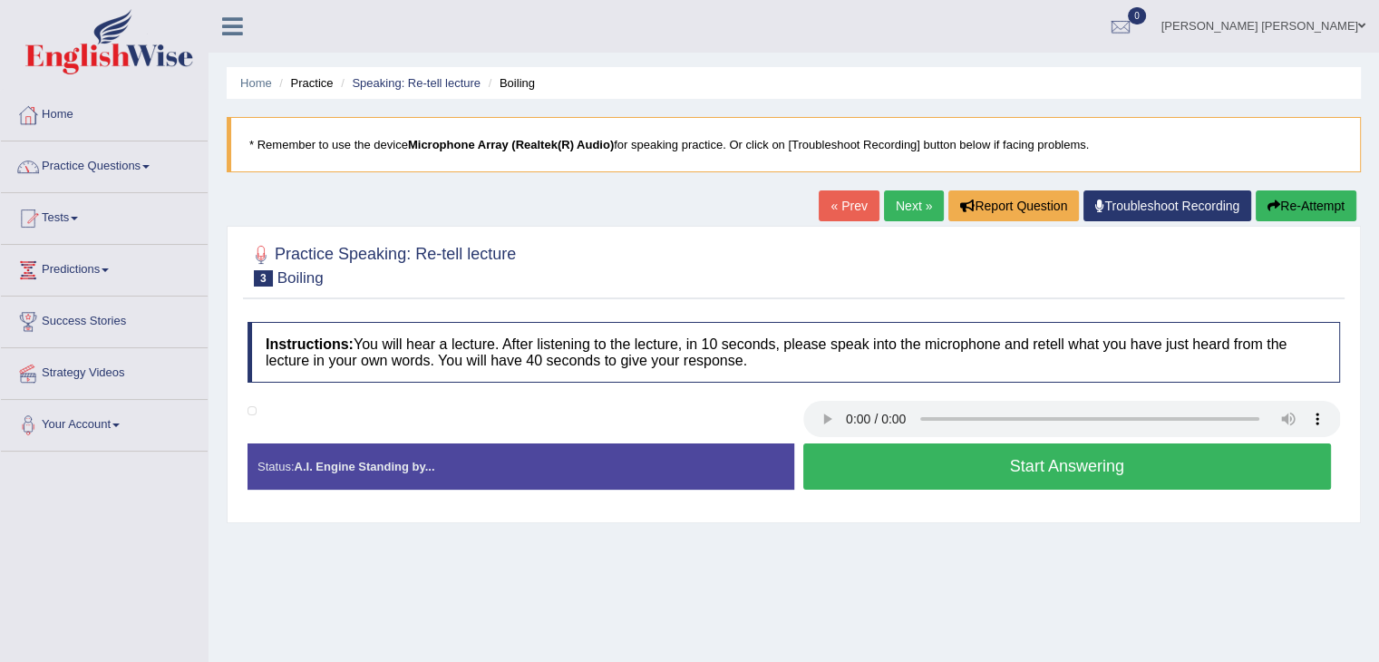
click at [120, 156] on link "Practice Questions" at bounding box center [104, 163] width 207 height 45
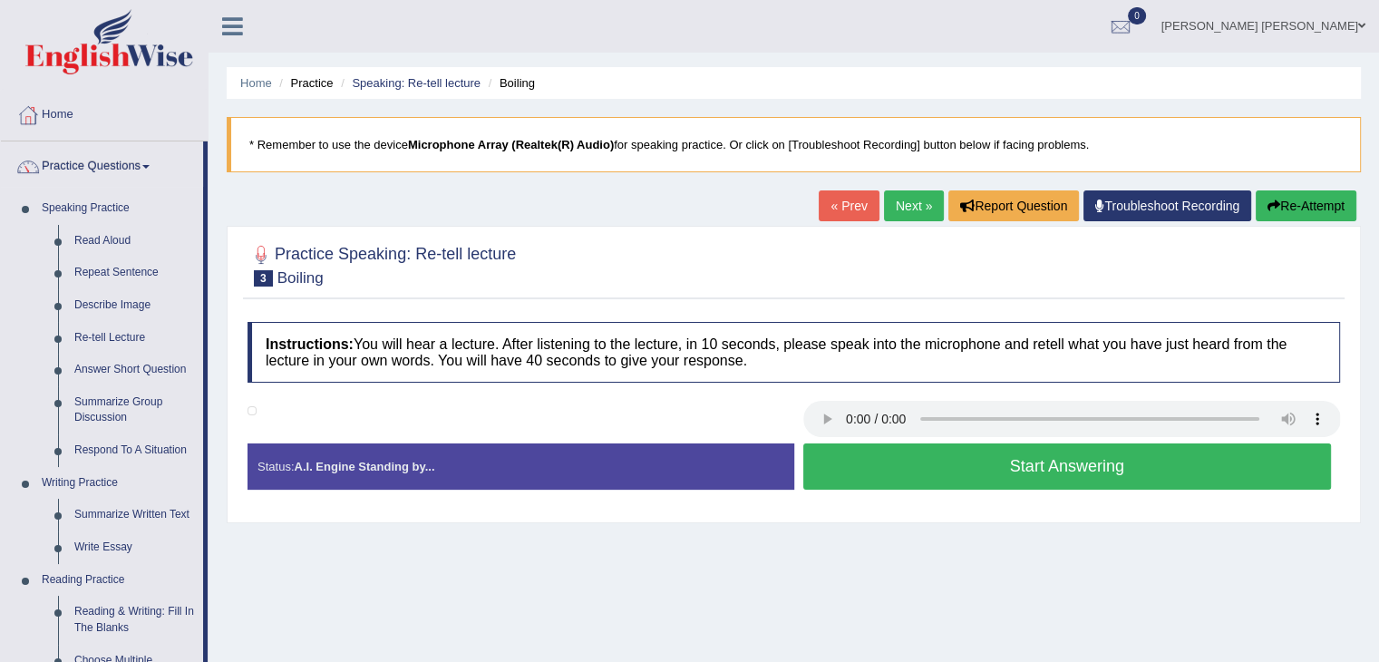
drag, startPoint x: 205, startPoint y: 190, endPoint x: 205, endPoint y: 237, distance: 46.2
click at [205, 237] on li "Practice Questions Speaking Practice Read Aloud Repeat Sentence Describe Image …" at bounding box center [104, 651] width 207 height 1020
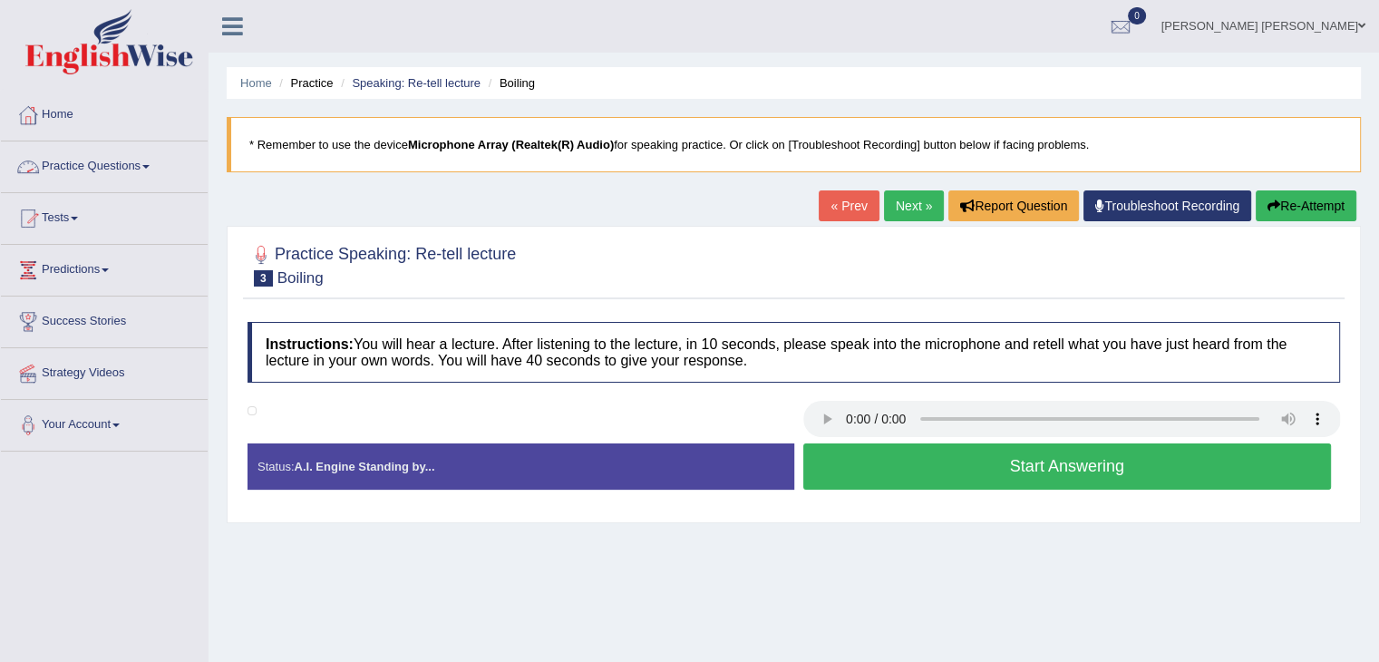
click at [104, 163] on link "Practice Questions" at bounding box center [104, 163] width 207 height 45
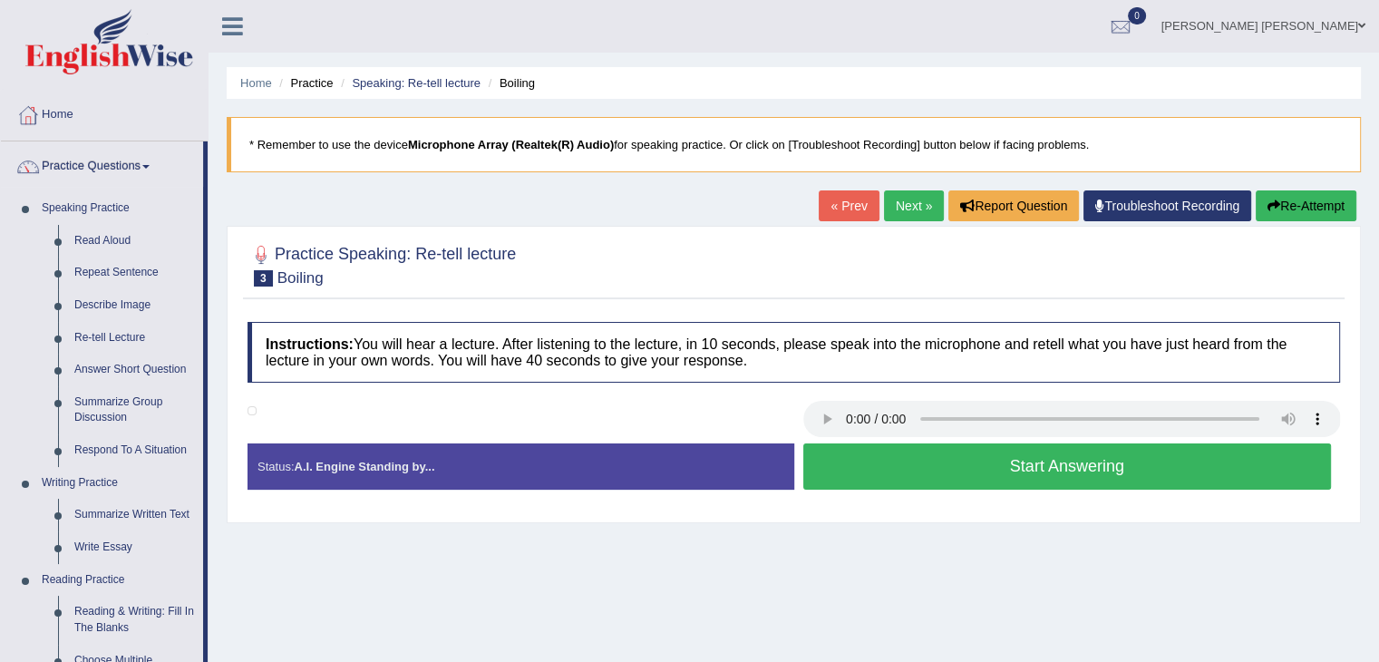
drag, startPoint x: 207, startPoint y: 415, endPoint x: 203, endPoint y: 457, distance: 41.9
click at [203, 457] on li "Practice Questions Speaking Practice Read Aloud Repeat Sentence Describe Image …" at bounding box center [104, 651] width 207 height 1020
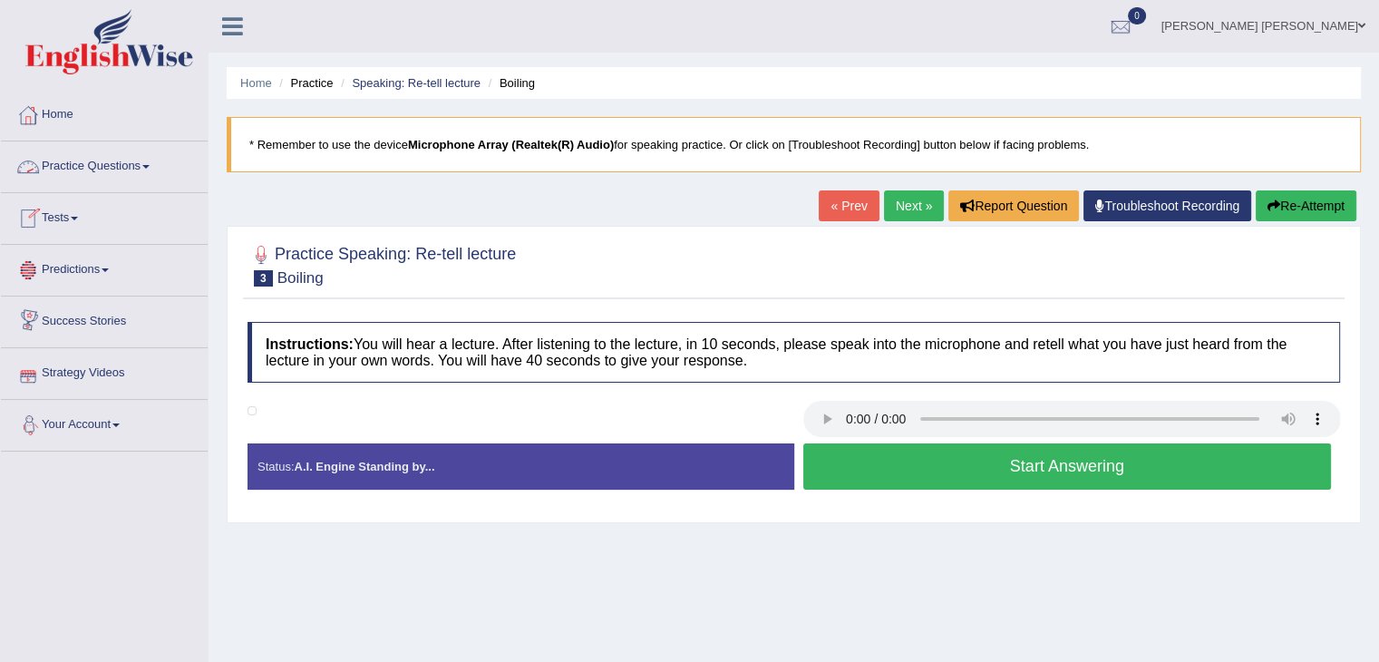
click at [88, 161] on link "Practice Questions" at bounding box center [104, 163] width 207 height 45
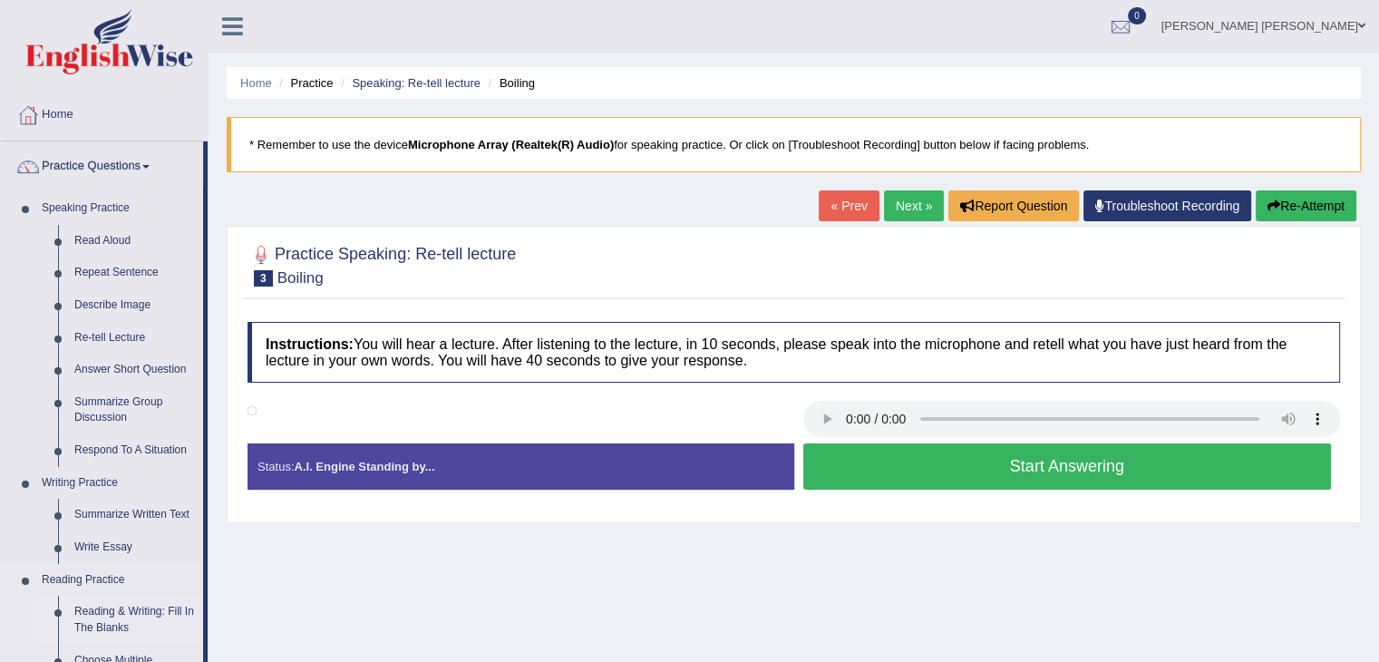
drag, startPoint x: 192, startPoint y: 291, endPoint x: 154, endPoint y: 634, distance: 344.9
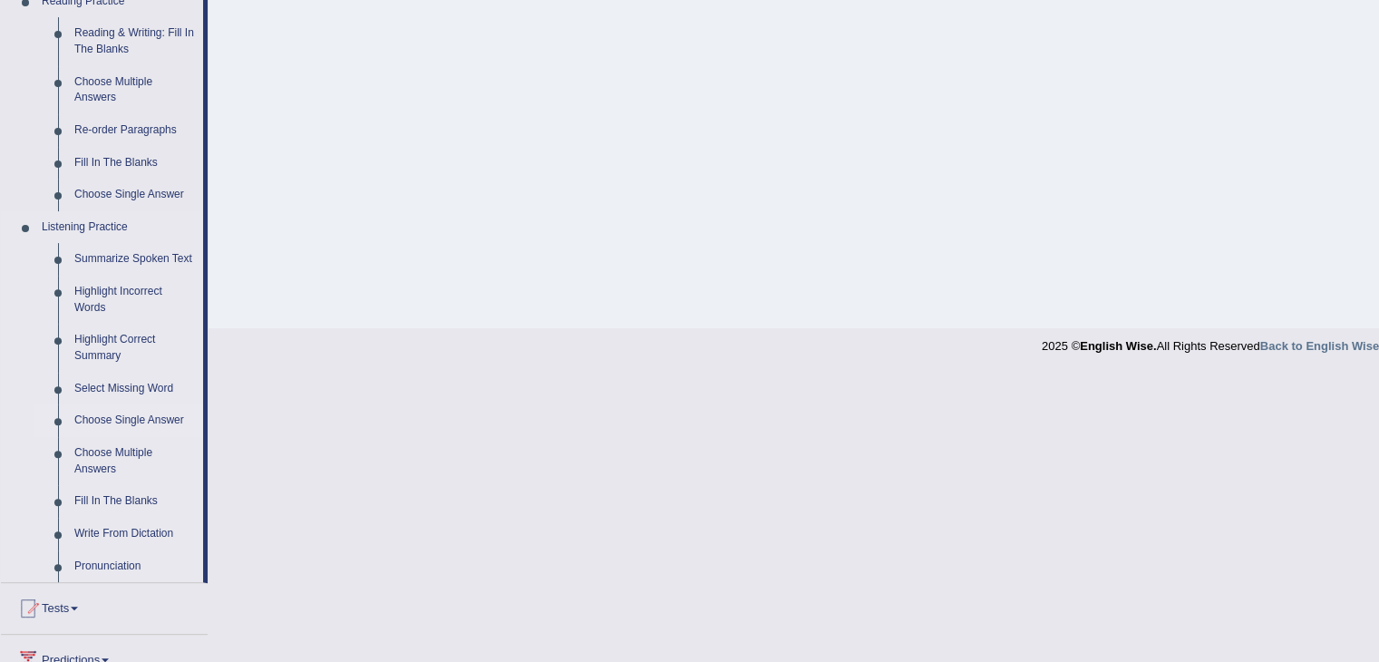
scroll to position [635, 0]
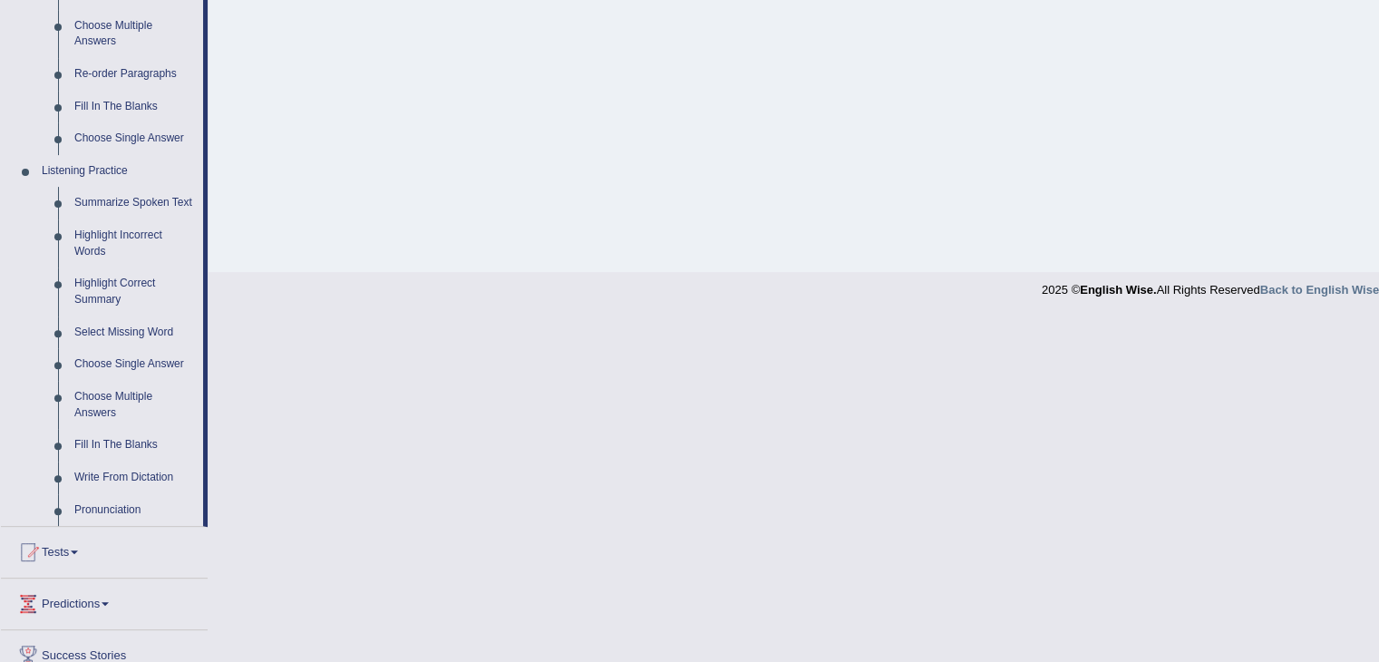
click at [174, 198] on link "Summarize Spoken Text" at bounding box center [134, 203] width 137 height 33
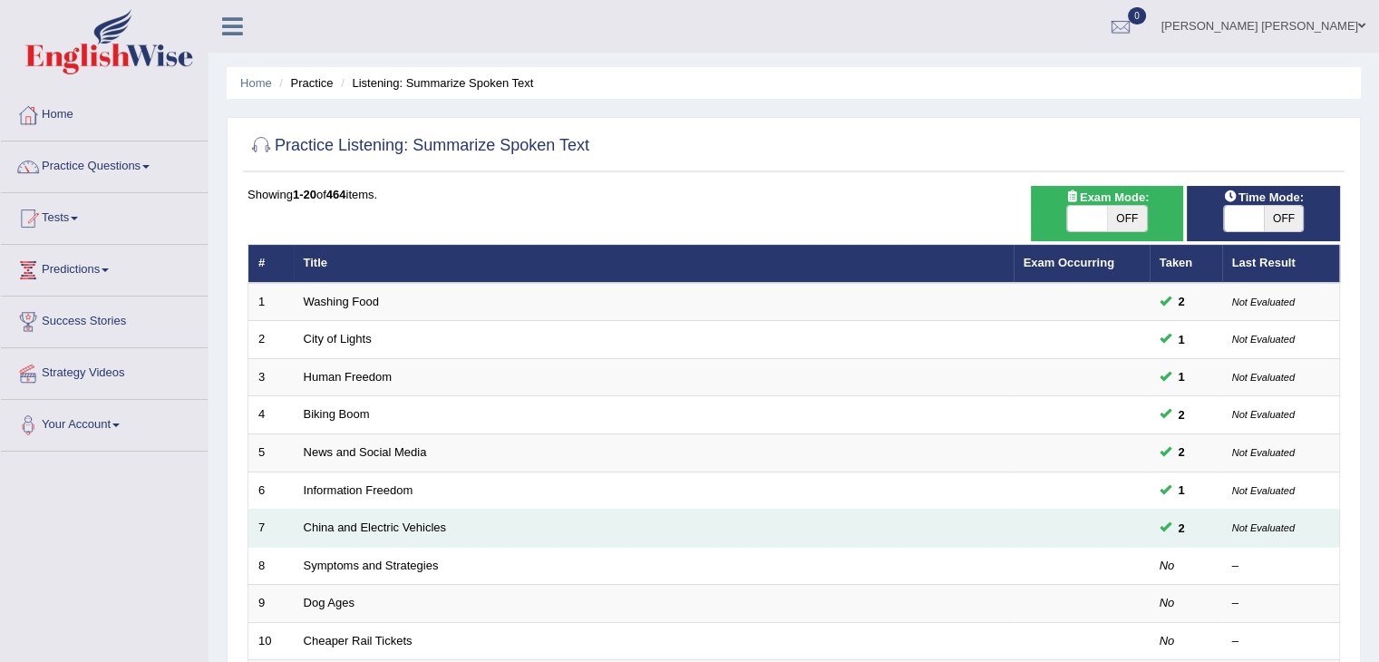
click at [1109, 512] on td at bounding box center [1082, 529] width 136 height 38
click at [334, 524] on link "China and Electric Vehicles" at bounding box center [375, 528] width 143 height 14
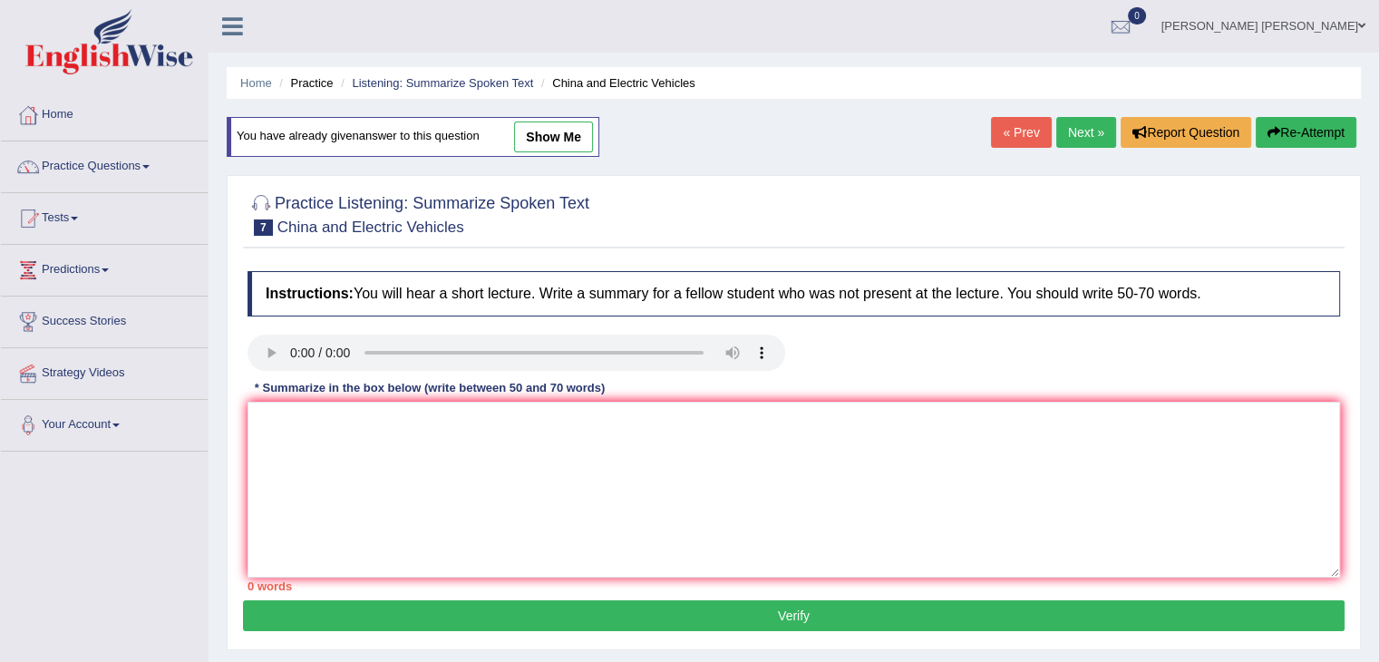
click at [556, 145] on link "show me" at bounding box center [553, 137] width 79 height 31
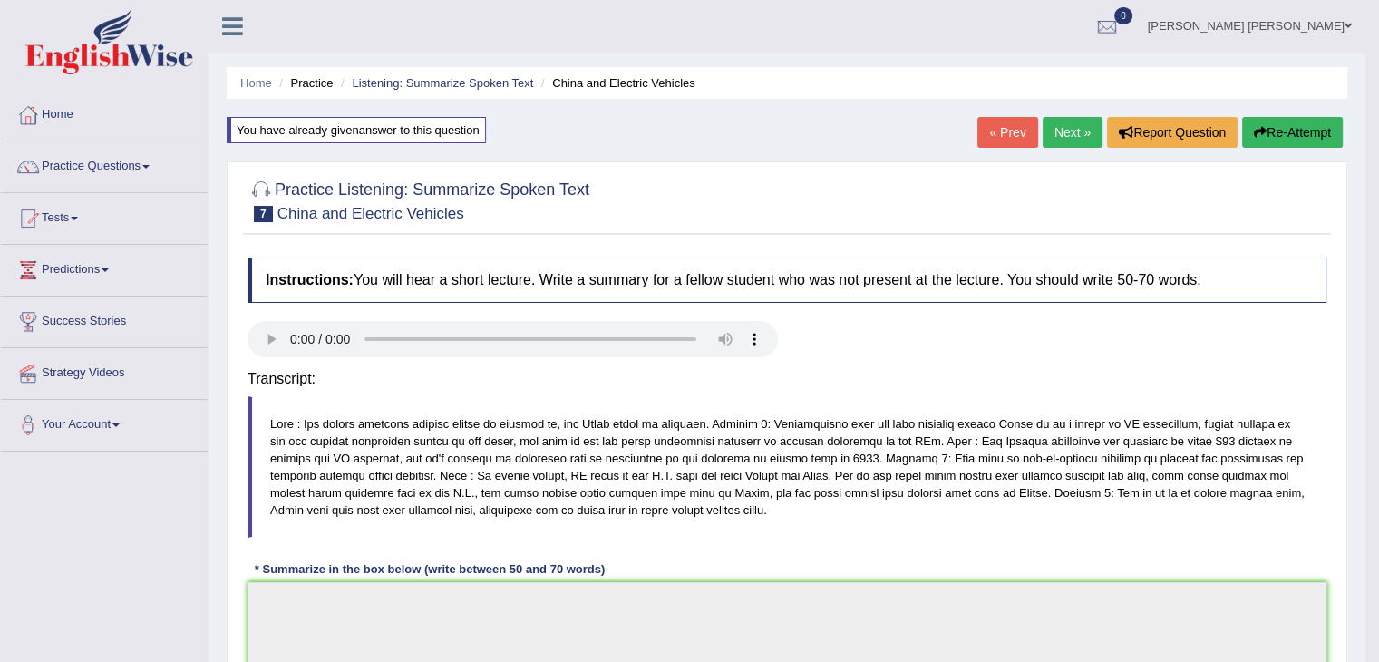
type textarea "In this lecture, the speaker discussed major information about the global elect…"
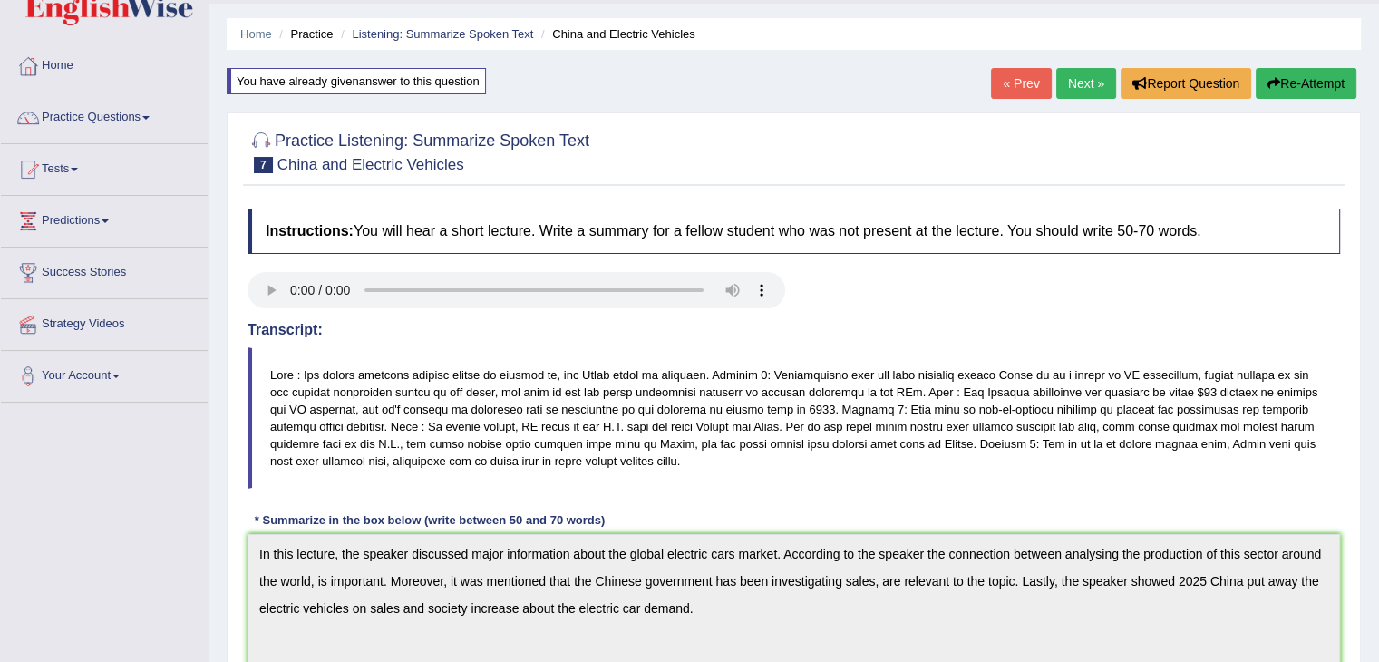
scroll to position [4, 0]
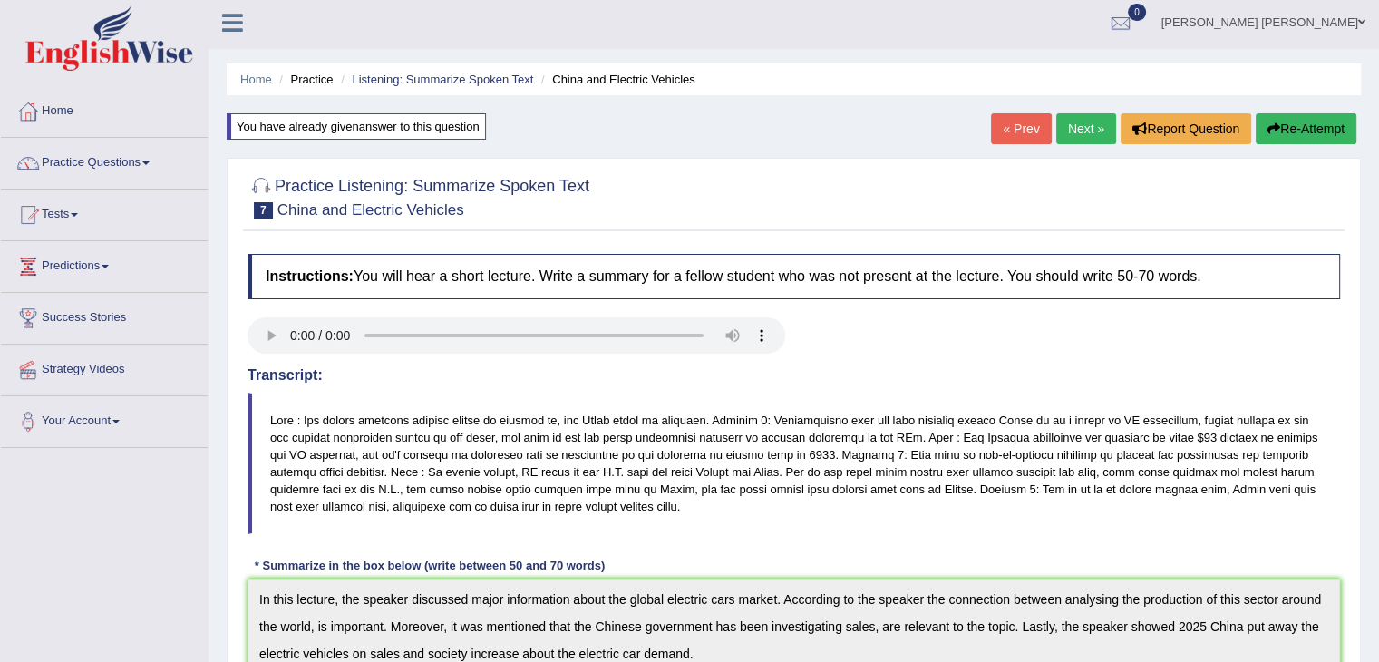
click at [1026, 131] on link "« Prev" at bounding box center [1021, 128] width 60 height 31
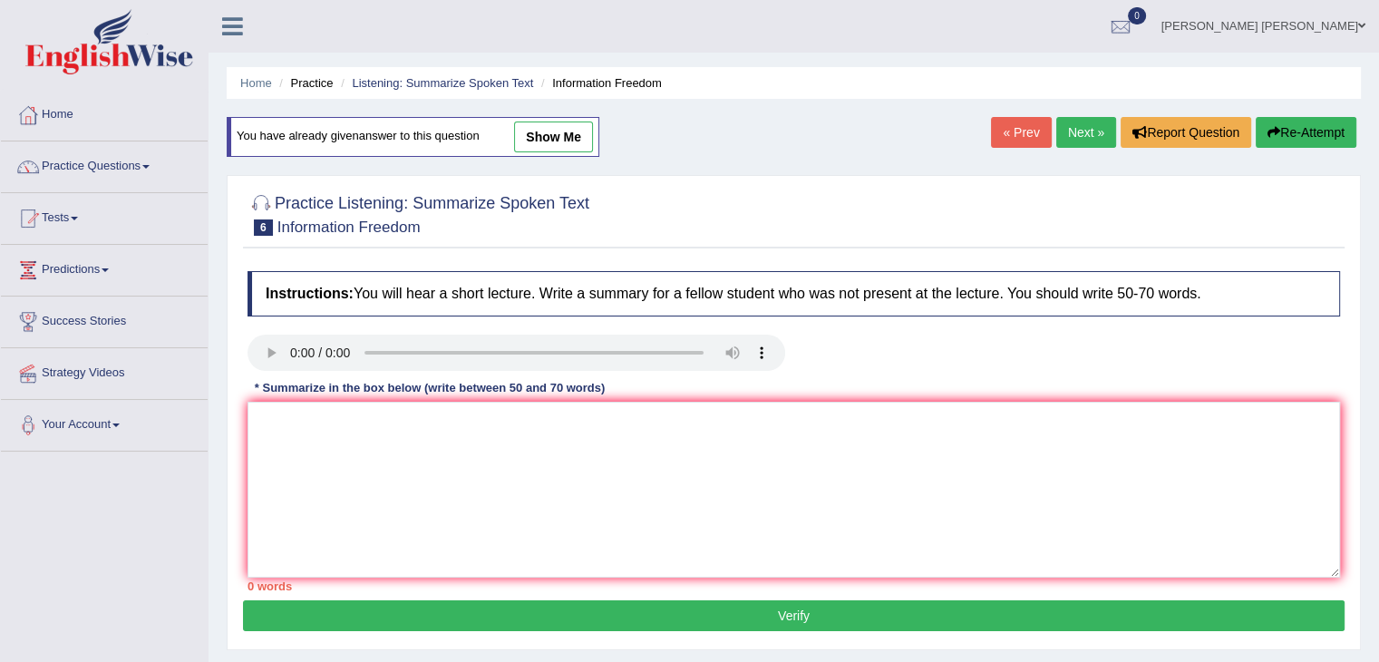
click at [529, 122] on link "show me" at bounding box center [553, 137] width 79 height 31
type textarea "In this lecture, the speaker discussed about information is important part in t…"
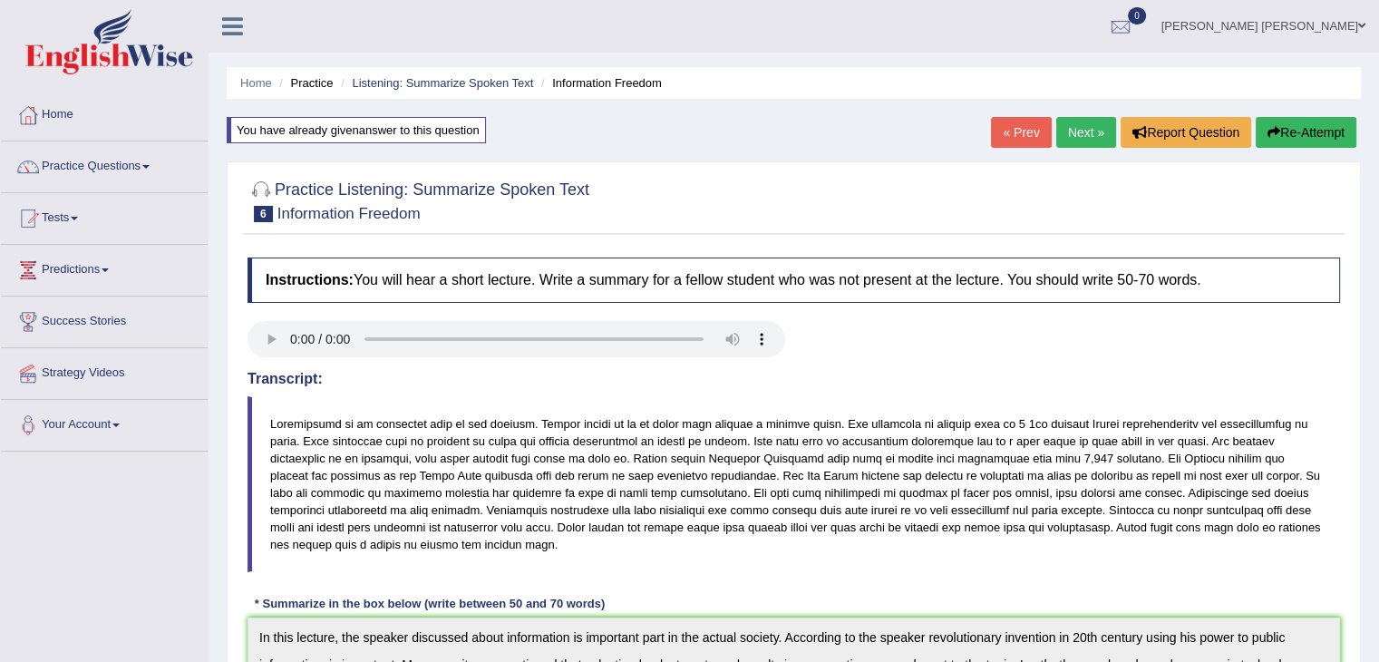
click at [1070, 129] on link "Next »" at bounding box center [1086, 132] width 60 height 31
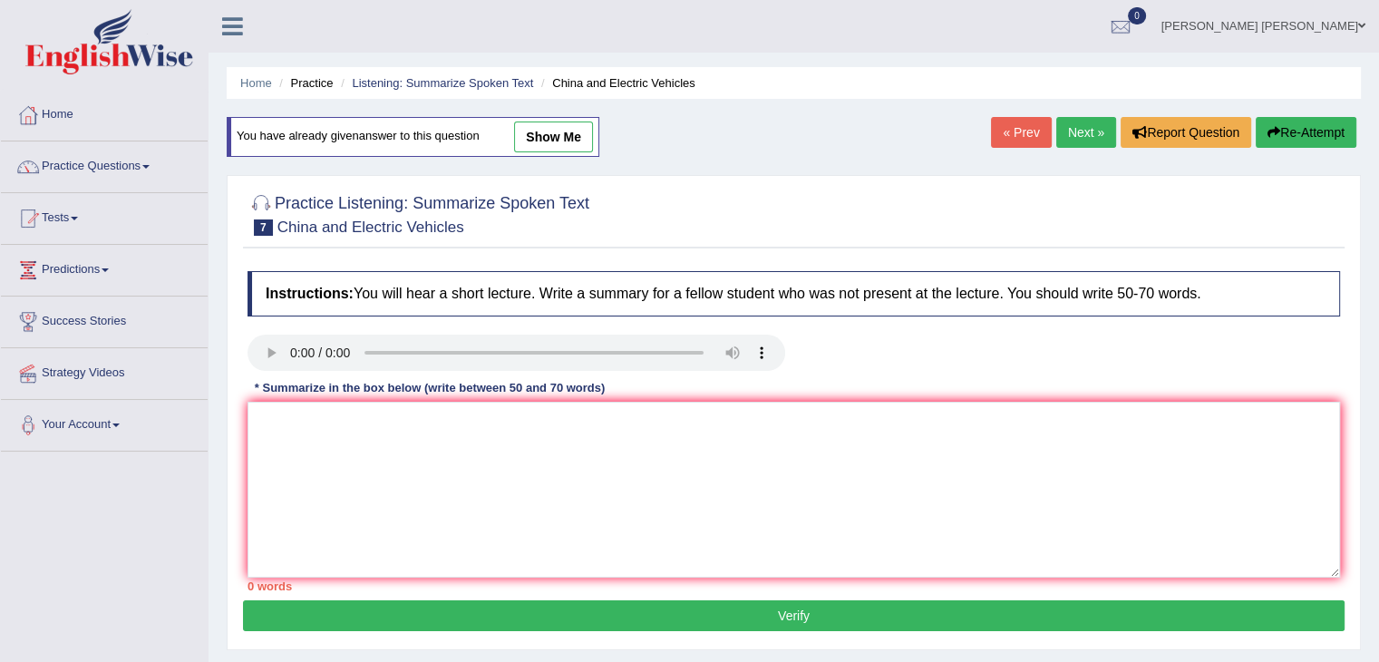
click at [569, 125] on link "show me" at bounding box center [553, 137] width 79 height 31
type textarea "In this lecture, the speaker discussed major information about the global elect…"
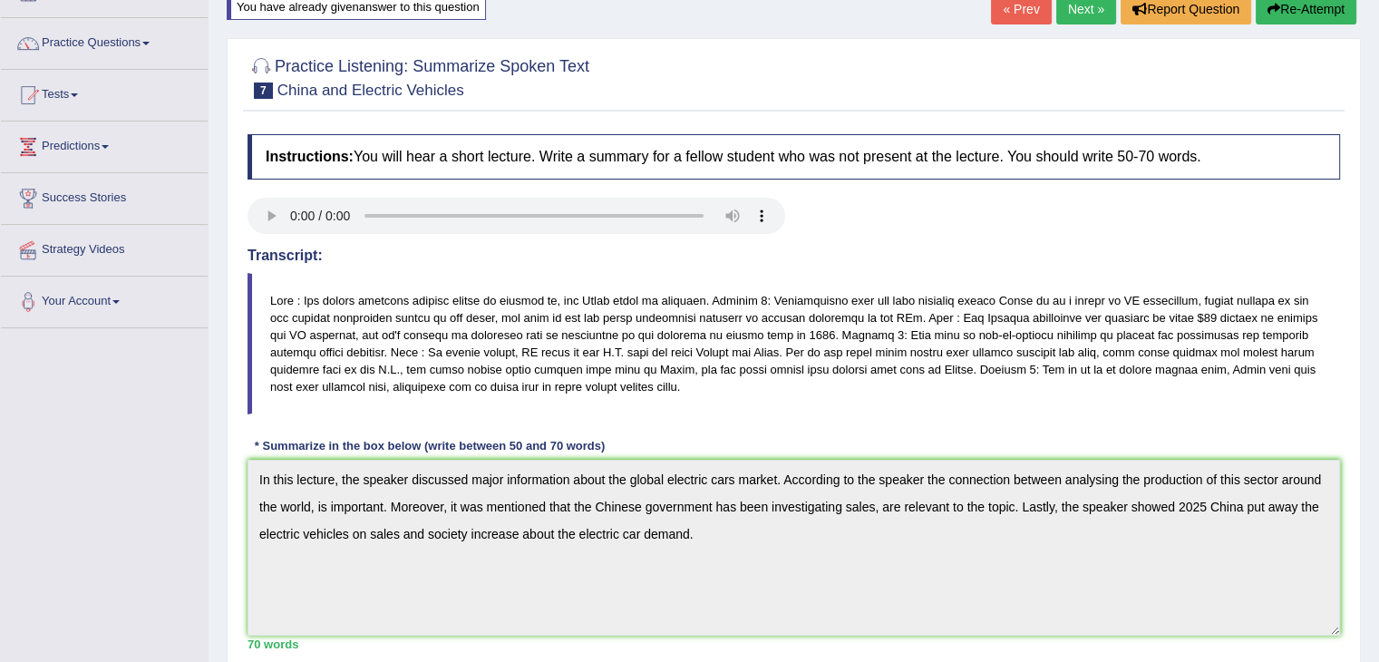
scroll to position [52, 0]
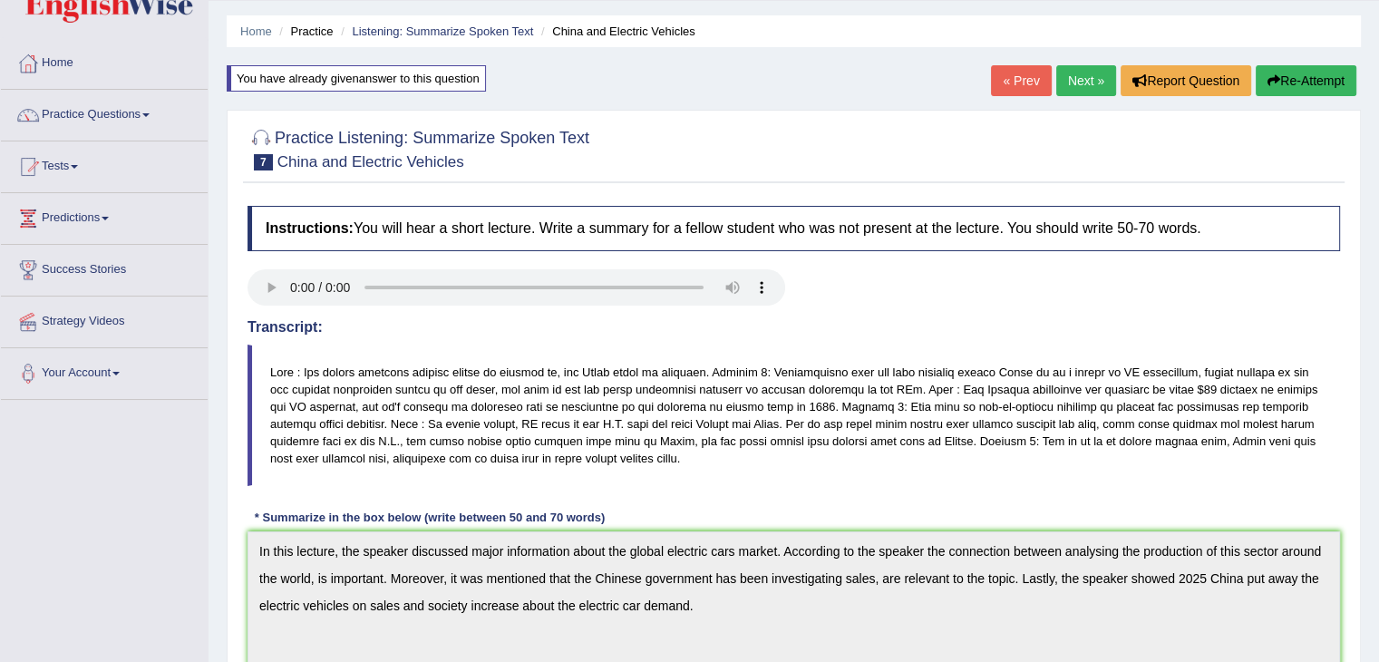
click at [1009, 84] on link "« Prev" at bounding box center [1021, 80] width 60 height 31
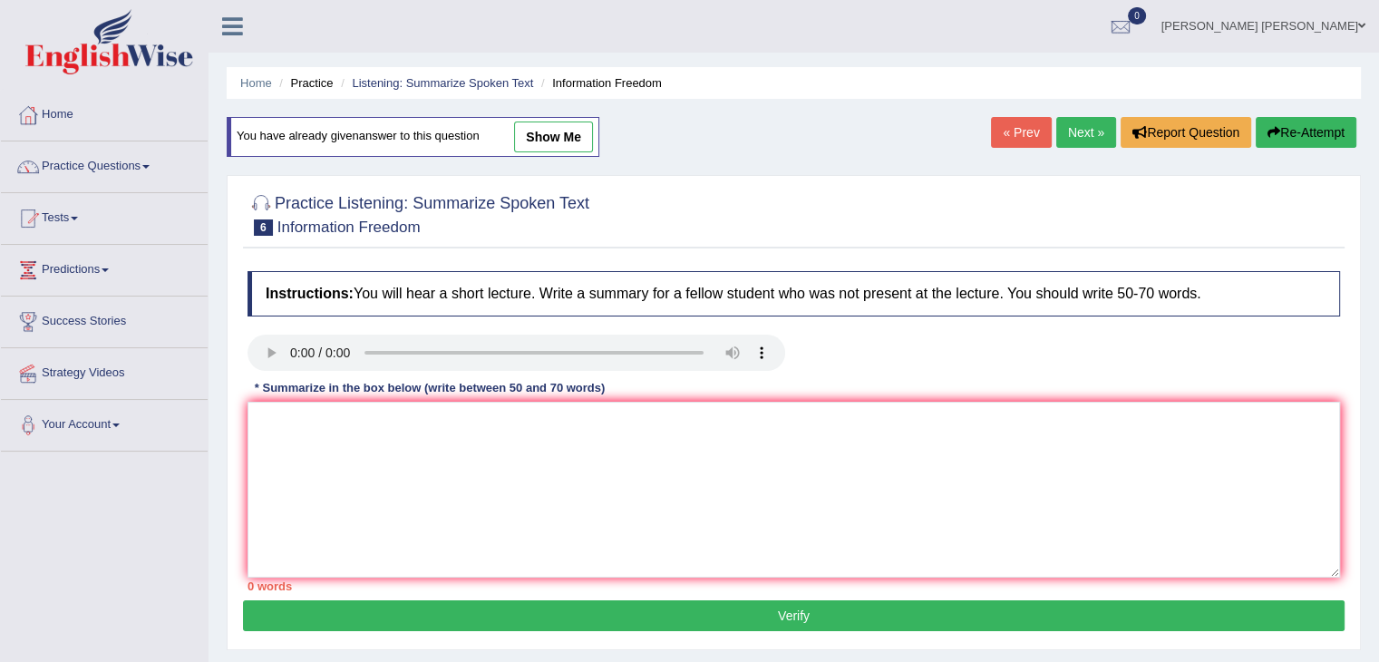
click at [1007, 131] on link "« Prev" at bounding box center [1021, 132] width 60 height 31
click at [555, 135] on link "show me" at bounding box center [553, 137] width 79 height 31
type textarea "In this lecture, the speaker discussed major information about people using sma…"
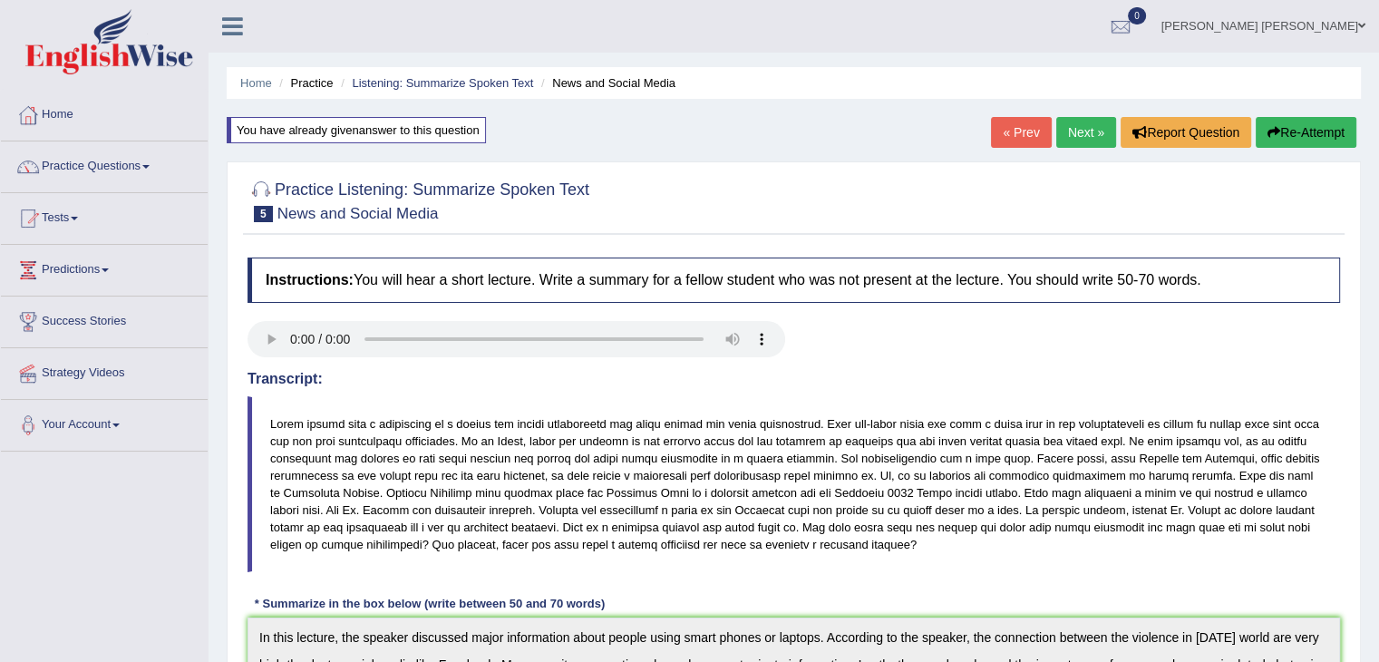
click at [1014, 131] on link "« Prev" at bounding box center [1021, 132] width 60 height 31
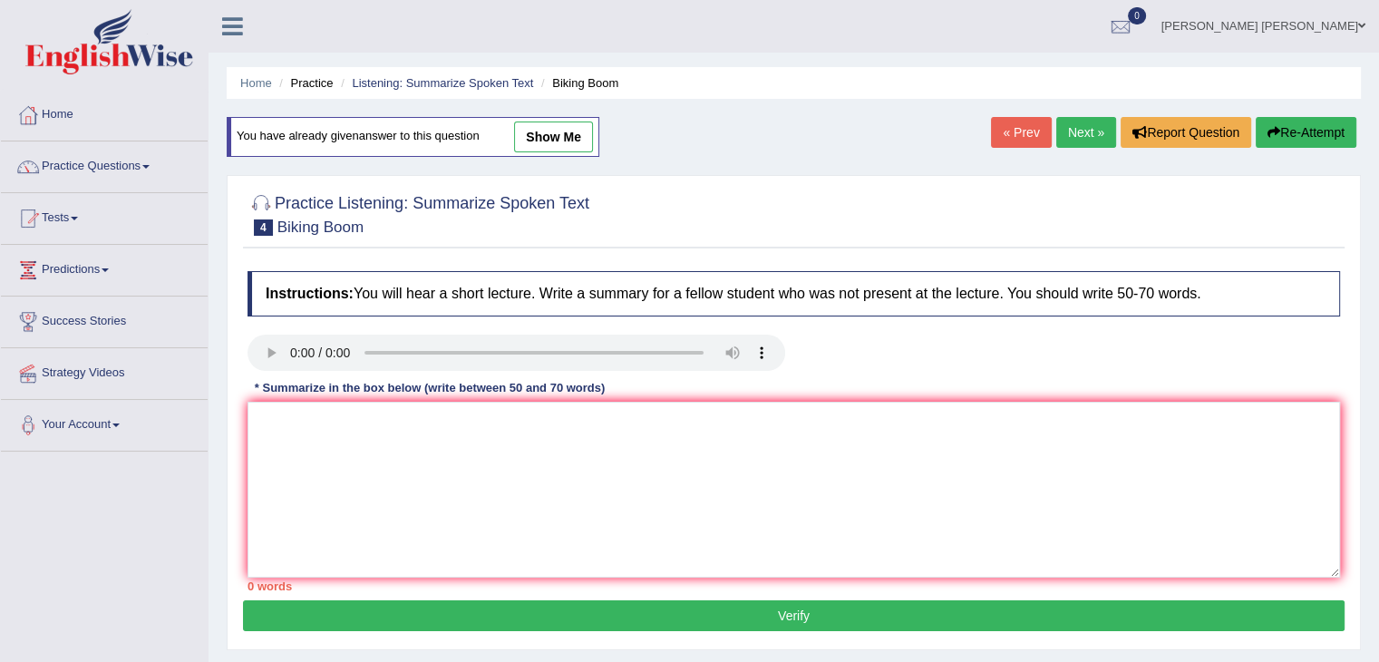
click at [539, 117] on div "You have already given answer to this question show me" at bounding box center [413, 137] width 373 height 40
click at [539, 126] on link "show me" at bounding box center [553, 137] width 79 height 31
type textarea "In this lecture, the speaker discussed major information about in the United St…"
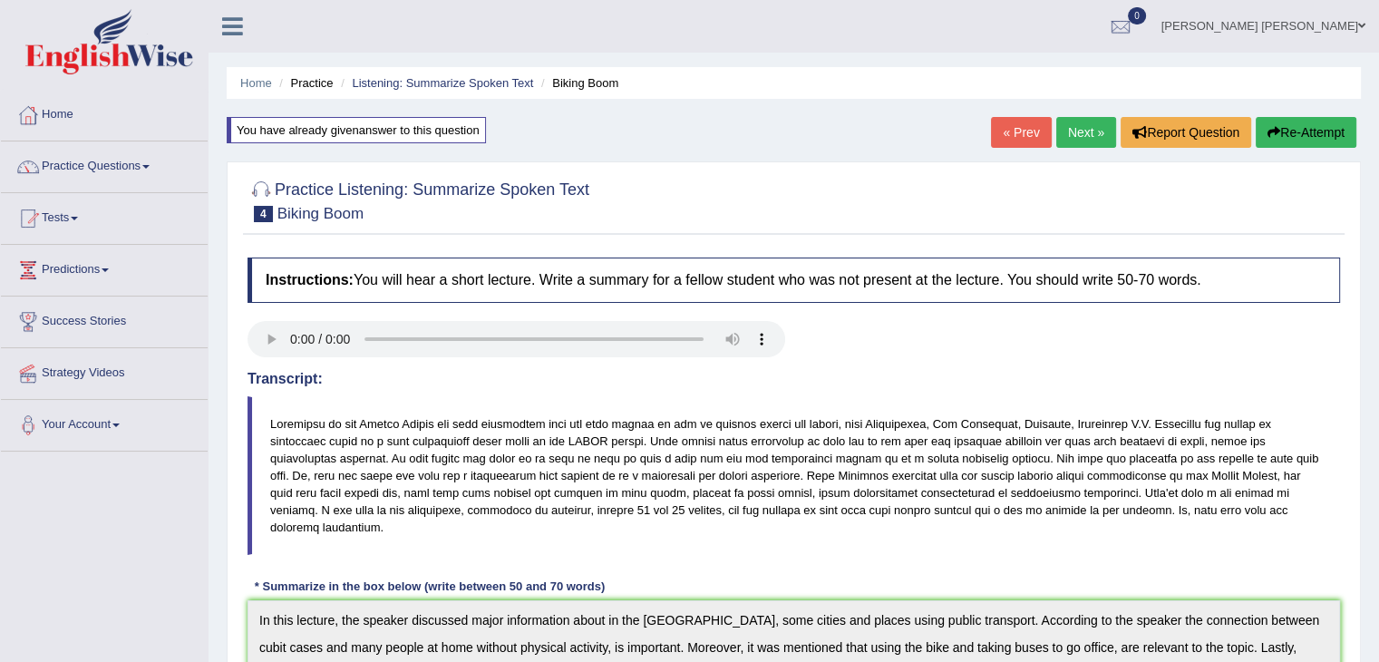
drag, startPoint x: 1124, startPoint y: 494, endPoint x: 1105, endPoint y: 360, distance: 135.4
drag, startPoint x: 1087, startPoint y: 374, endPoint x: 1078, endPoint y: 381, distance: 11.6
click at [1080, 381] on div "Instructions: You will hear a short lecture. Write a summary for a fellow stude…" at bounding box center [794, 669] width 1102 height 842
click at [78, 157] on link "Practice Questions" at bounding box center [104, 163] width 207 height 45
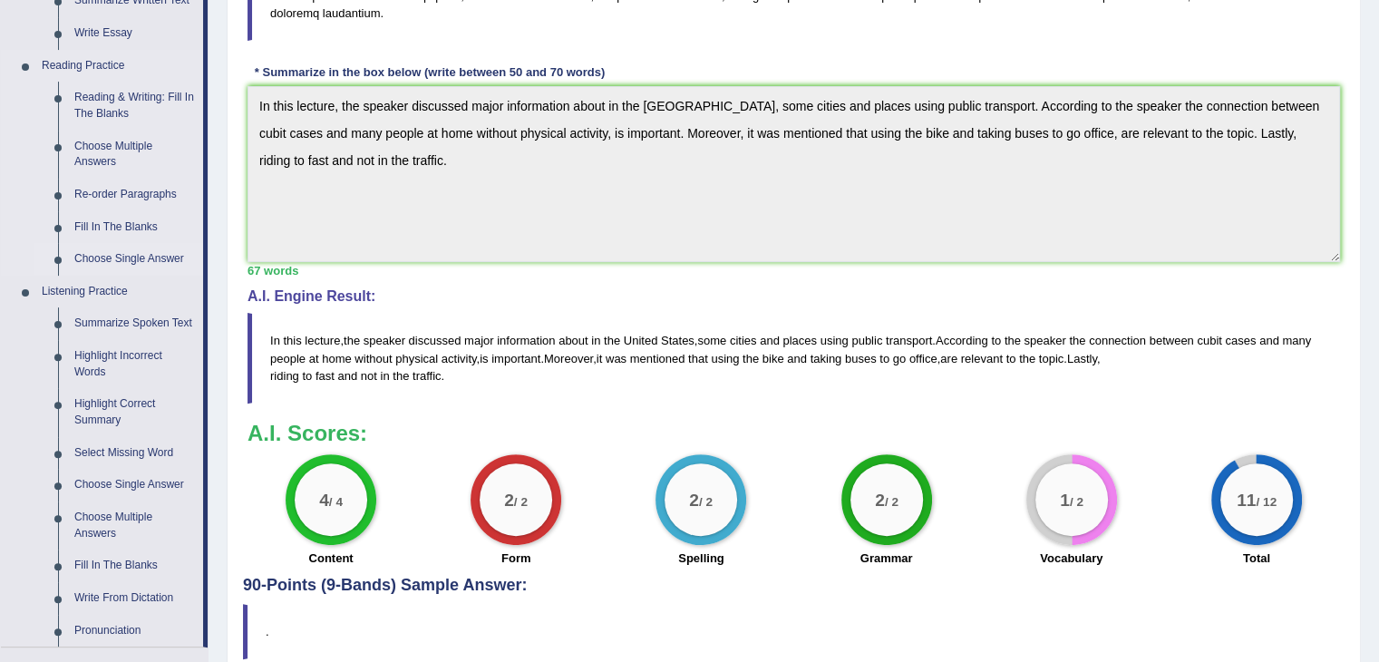
drag, startPoint x: 238, startPoint y: 313, endPoint x: 137, endPoint y: 494, distance: 207.4
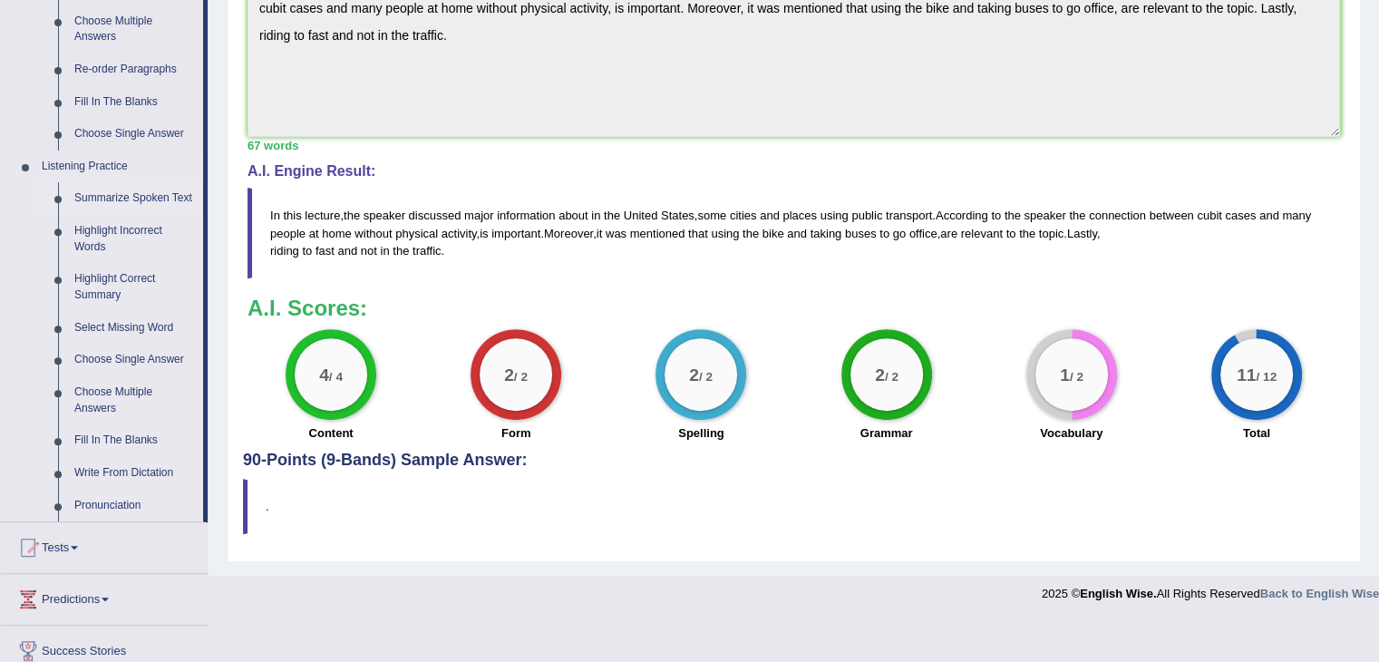
click at [135, 200] on link "Summarize Spoken Text" at bounding box center [134, 198] width 137 height 33
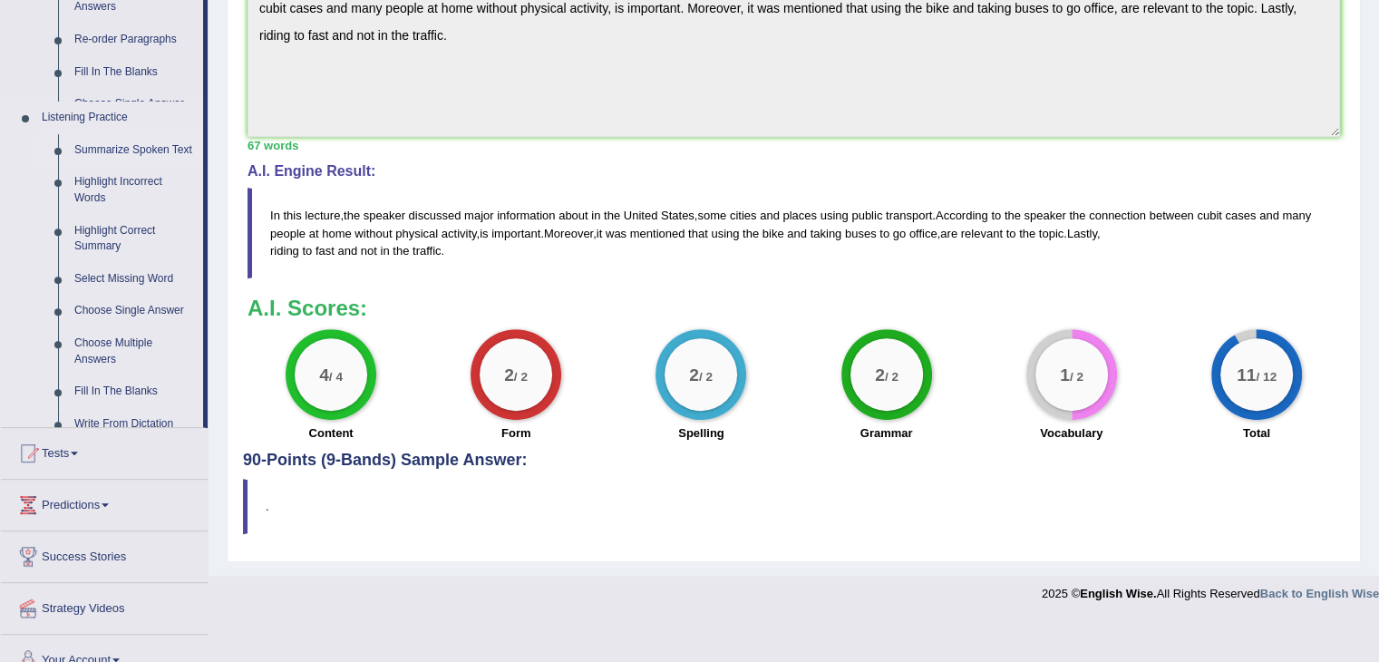
scroll to position [580, 0]
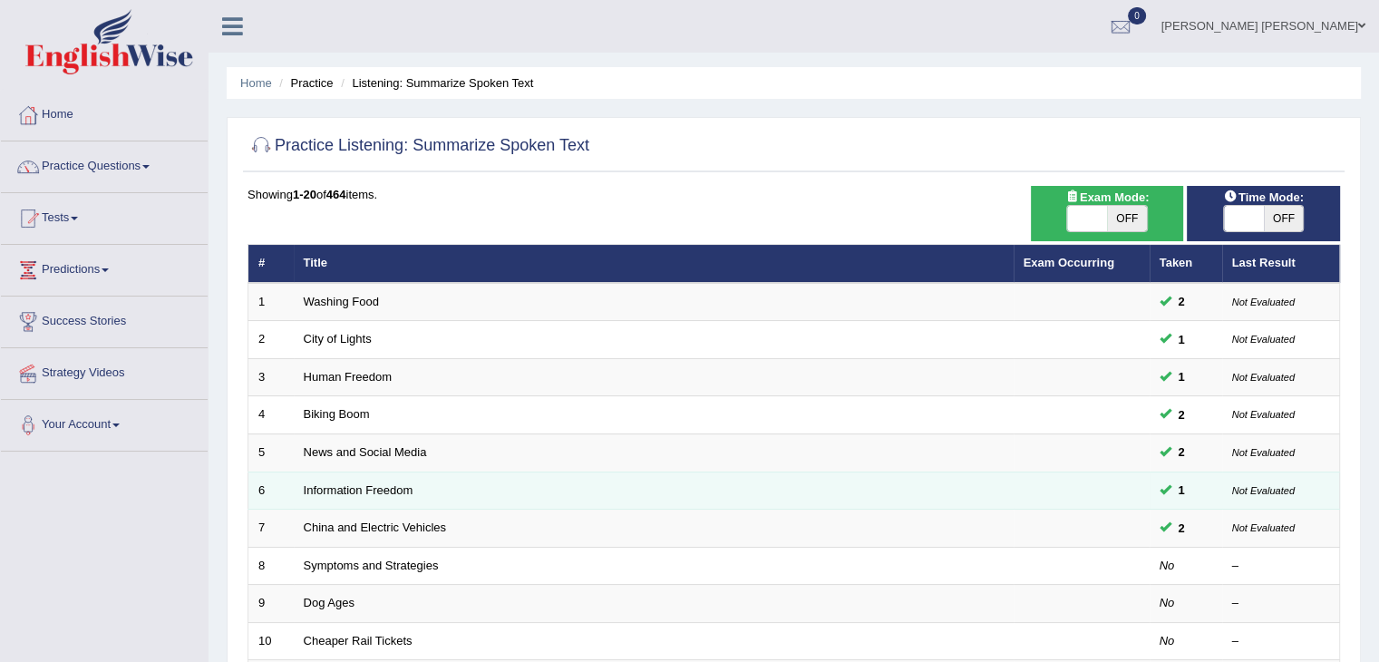
click at [1047, 489] on td at bounding box center [1082, 491] width 136 height 38
click at [387, 491] on link "Information Freedom" at bounding box center [359, 490] width 110 height 14
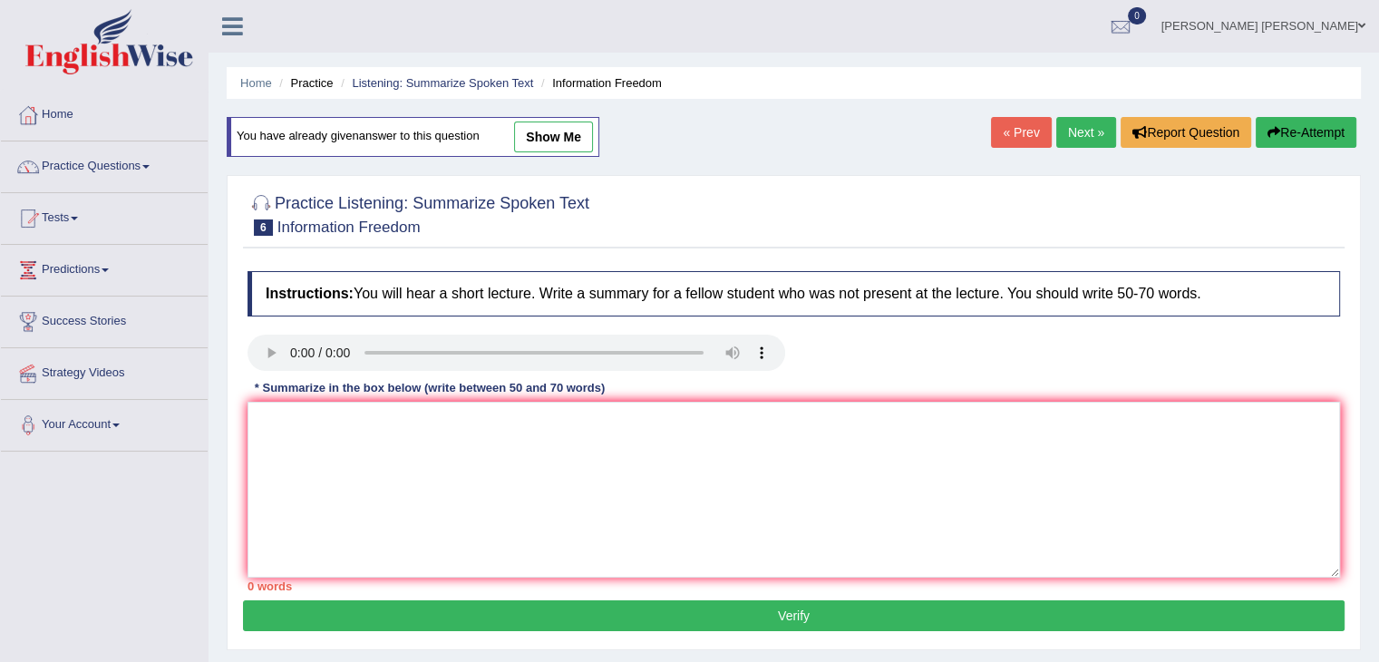
click at [545, 137] on link "show me" at bounding box center [553, 137] width 79 height 31
type textarea "In this lecture, the speaker discussed about information is important part in t…"
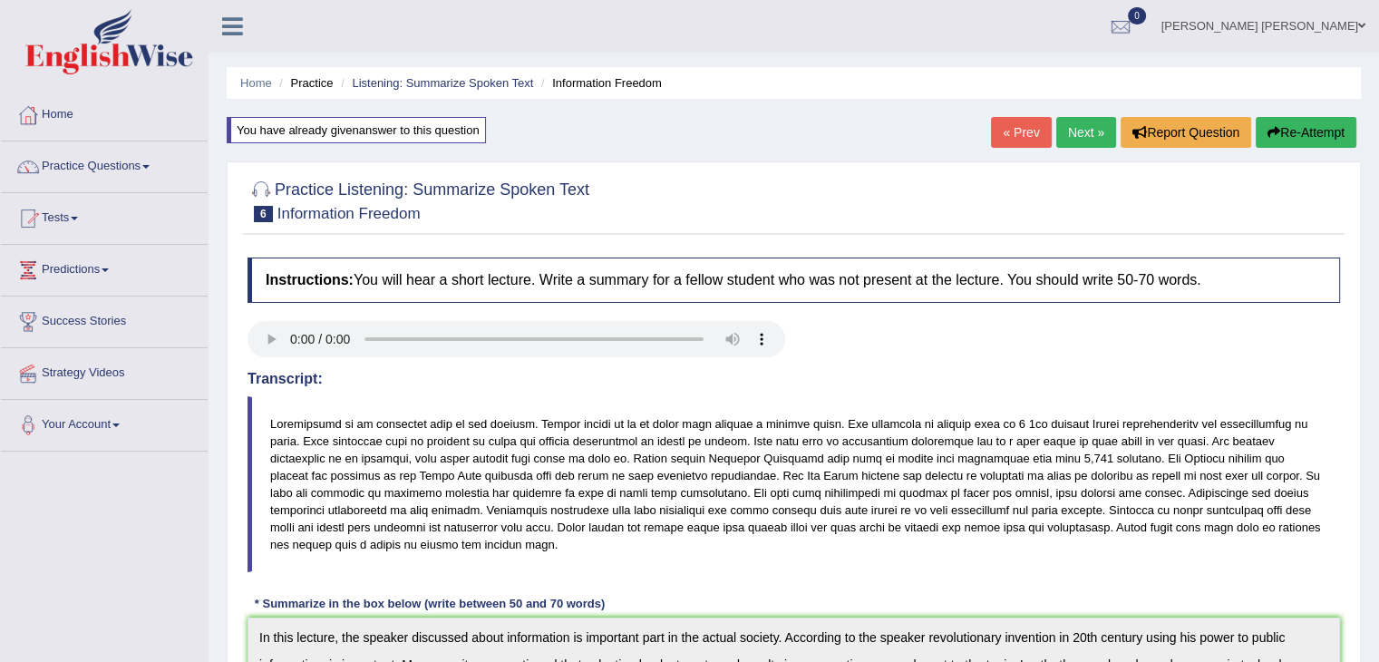
drag, startPoint x: 707, startPoint y: 218, endPoint x: 786, endPoint y: 510, distance: 302.5
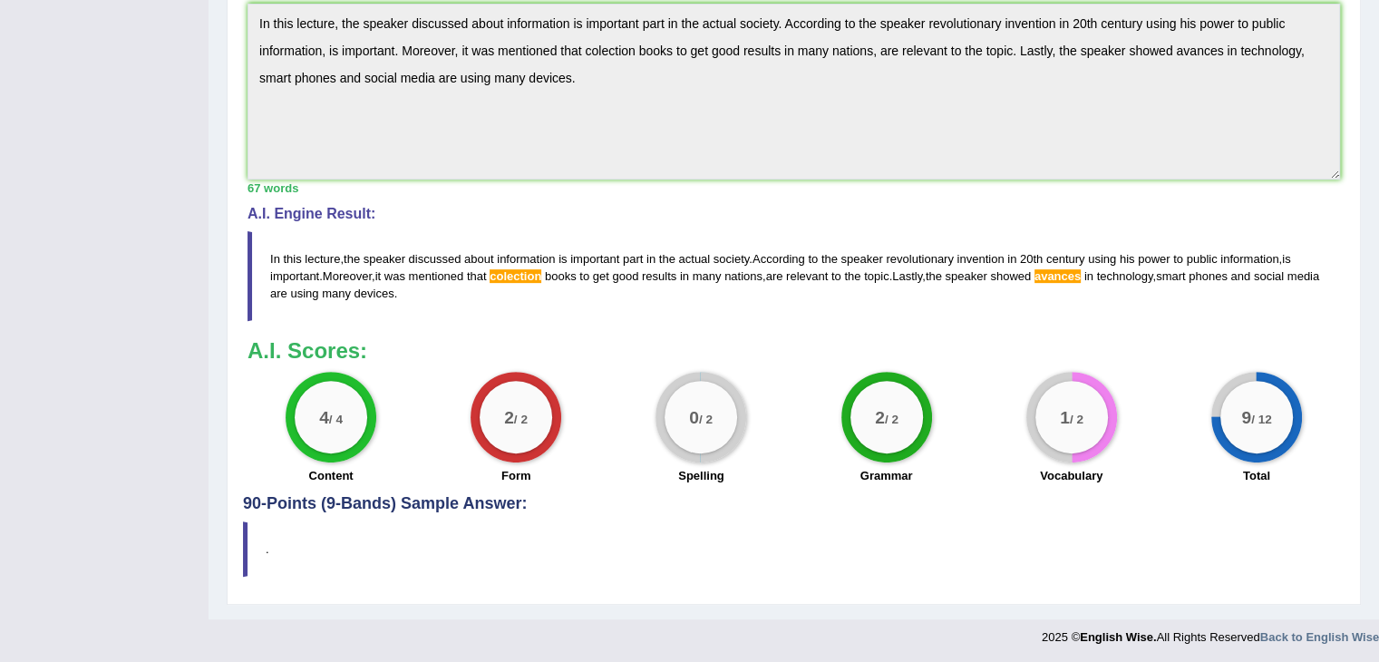
drag, startPoint x: 1001, startPoint y: 346, endPoint x: 1019, endPoint y: 495, distance: 150.7
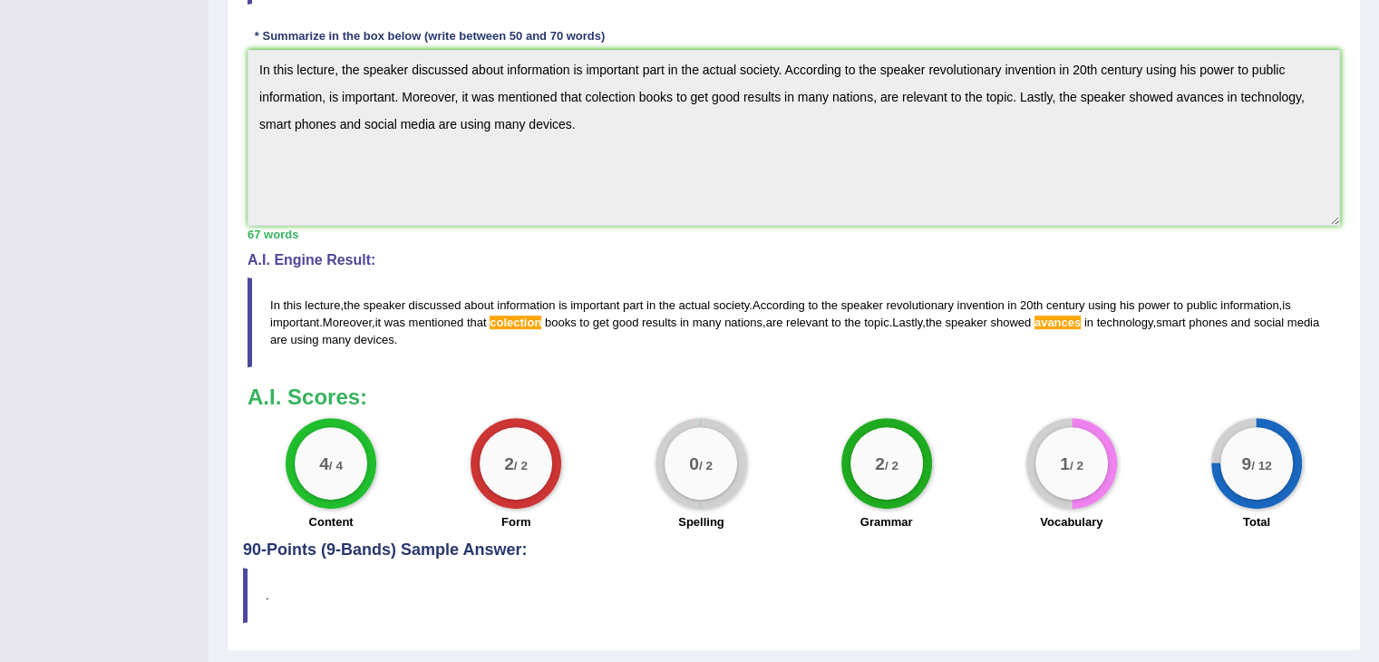
click at [1026, 496] on div "1 / 2 Vocabulary" at bounding box center [1071, 476] width 185 height 117
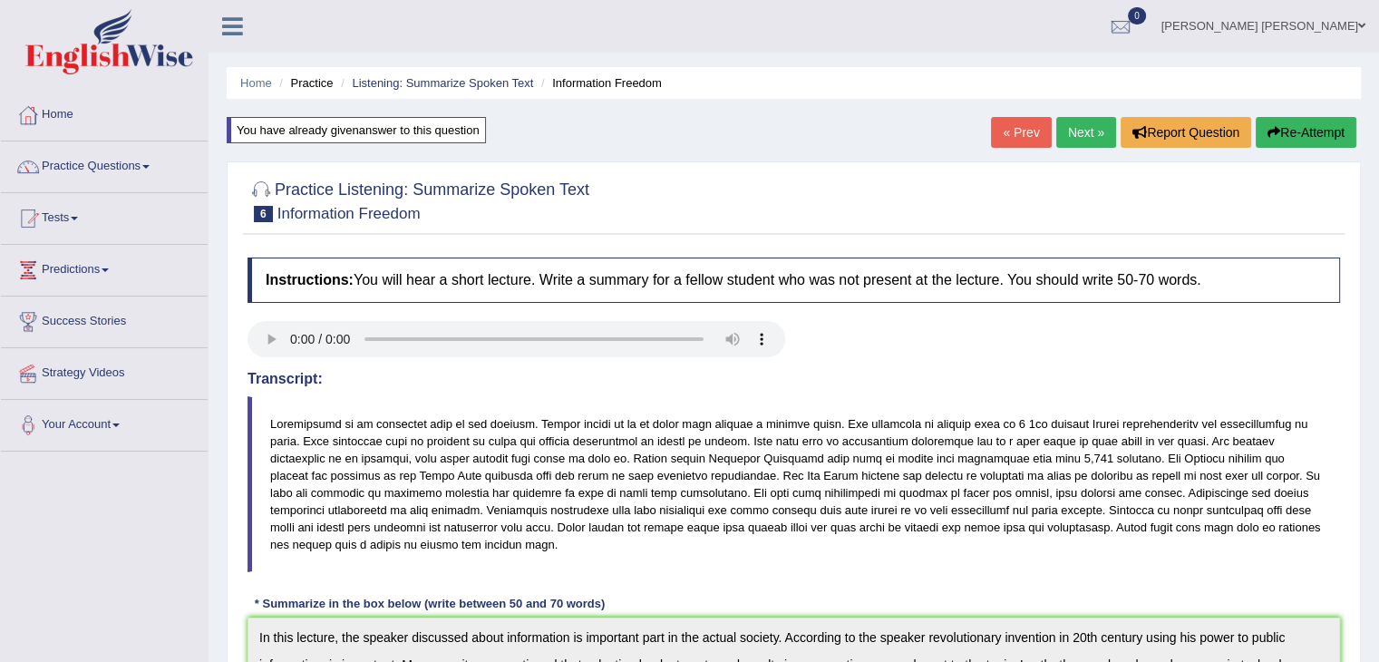
drag, startPoint x: 1007, startPoint y: 520, endPoint x: 978, endPoint y: 362, distance: 160.4
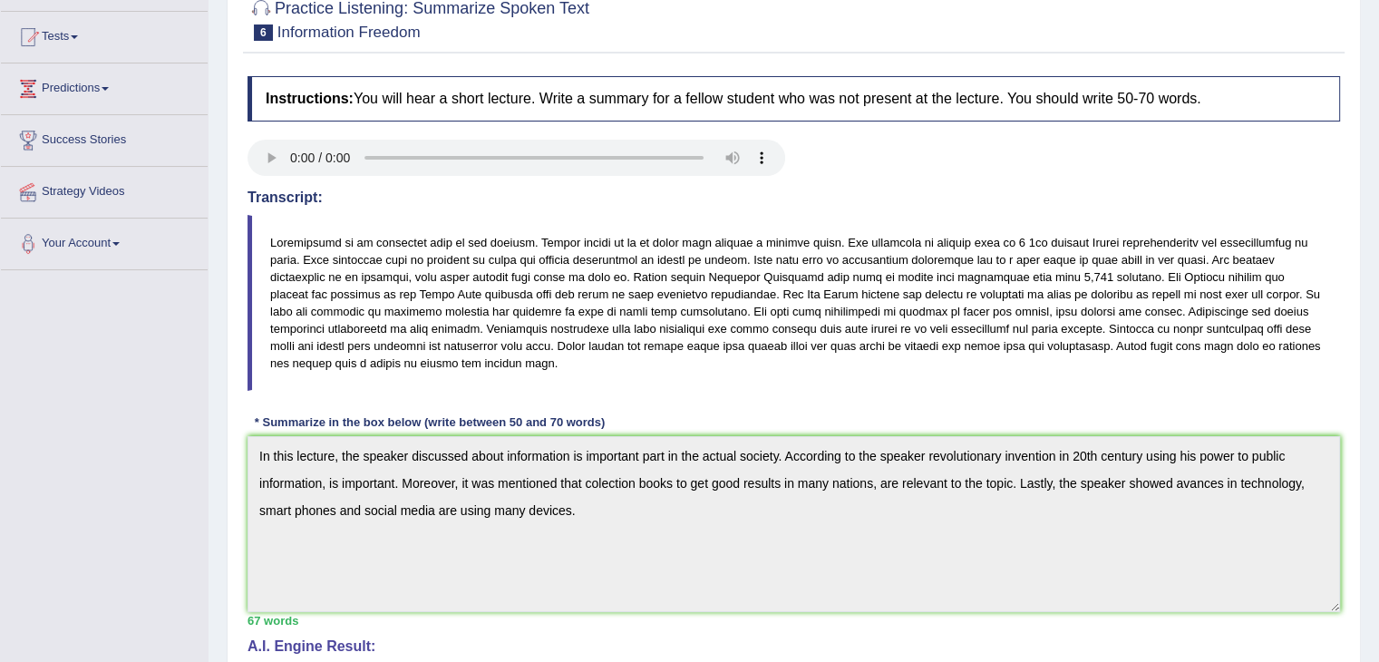
click at [976, 365] on blockquote at bounding box center [794, 303] width 1093 height 177
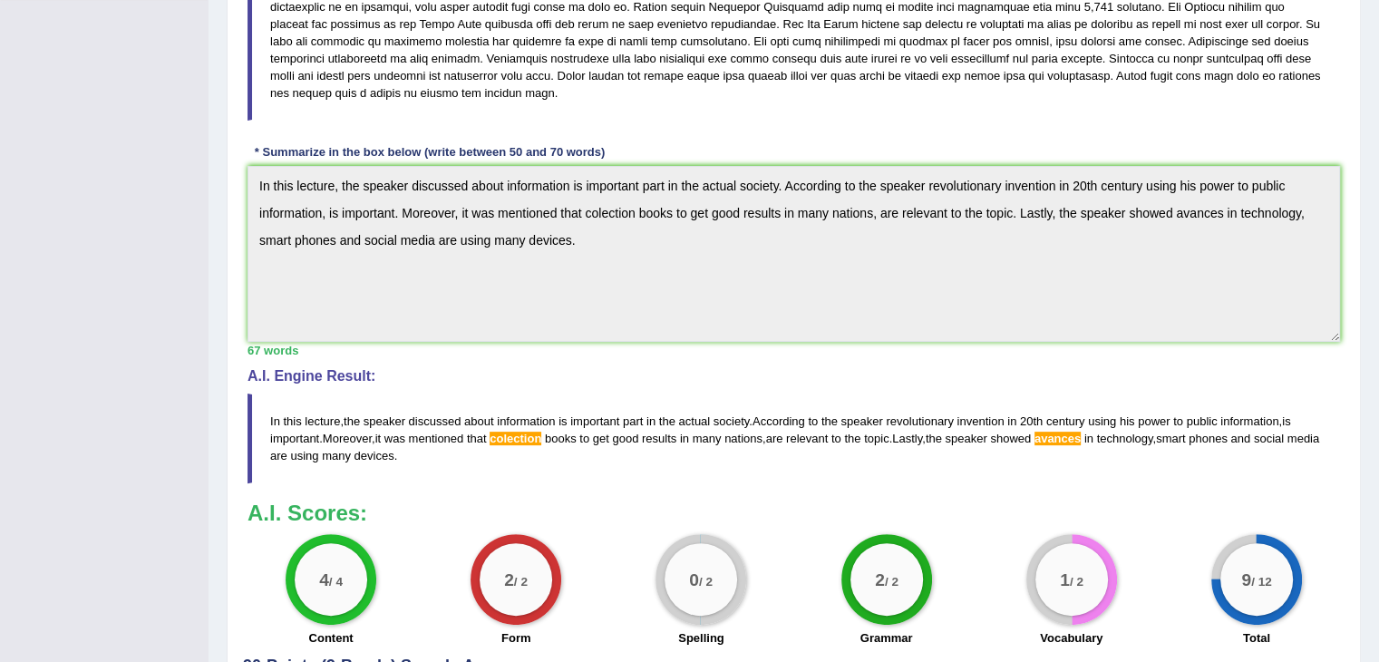
drag, startPoint x: 1001, startPoint y: 327, endPoint x: 1006, endPoint y: 462, distance: 135.2
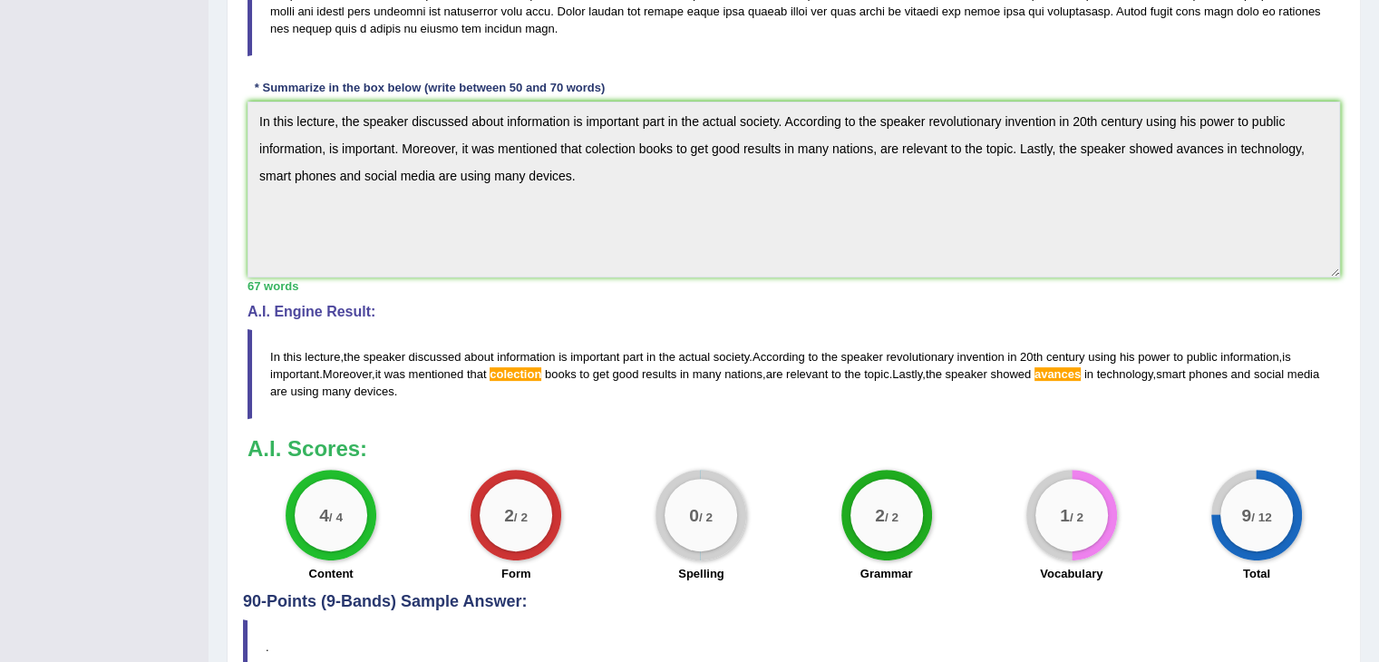
click at [1010, 460] on div "A.I. Scores: 4 / 4 Content 2 / 2 Form 0 / 2 Spelling 2 / 2 Grammar 1 / 2 Vocabu…" at bounding box center [794, 512] width 1093 height 151
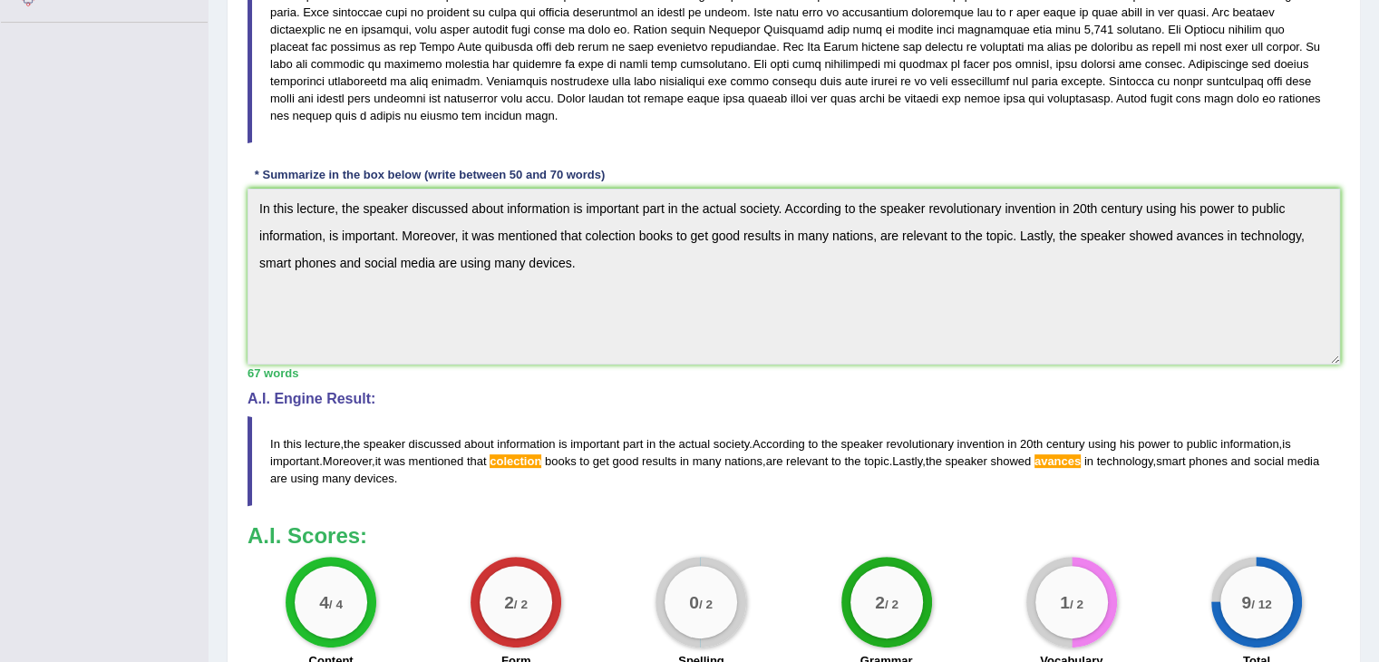
scroll to position [425, 0]
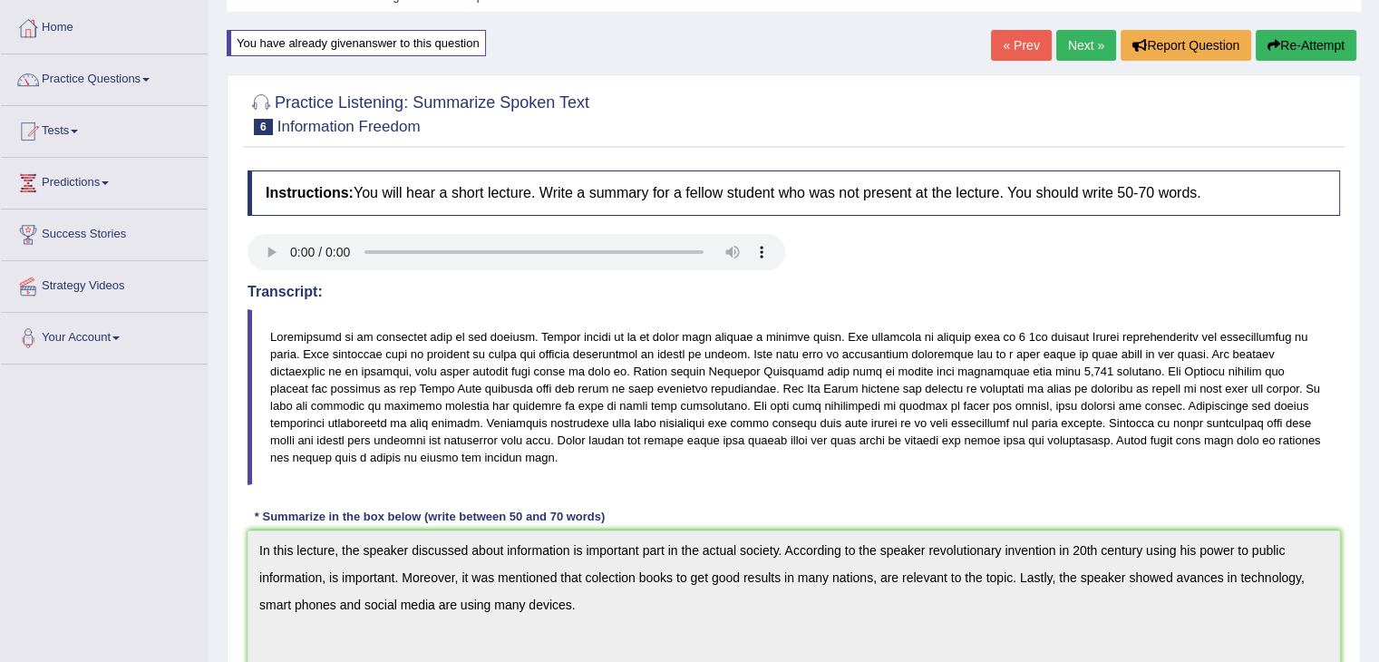
drag, startPoint x: 686, startPoint y: 478, endPoint x: 678, endPoint y: 344, distance: 134.4
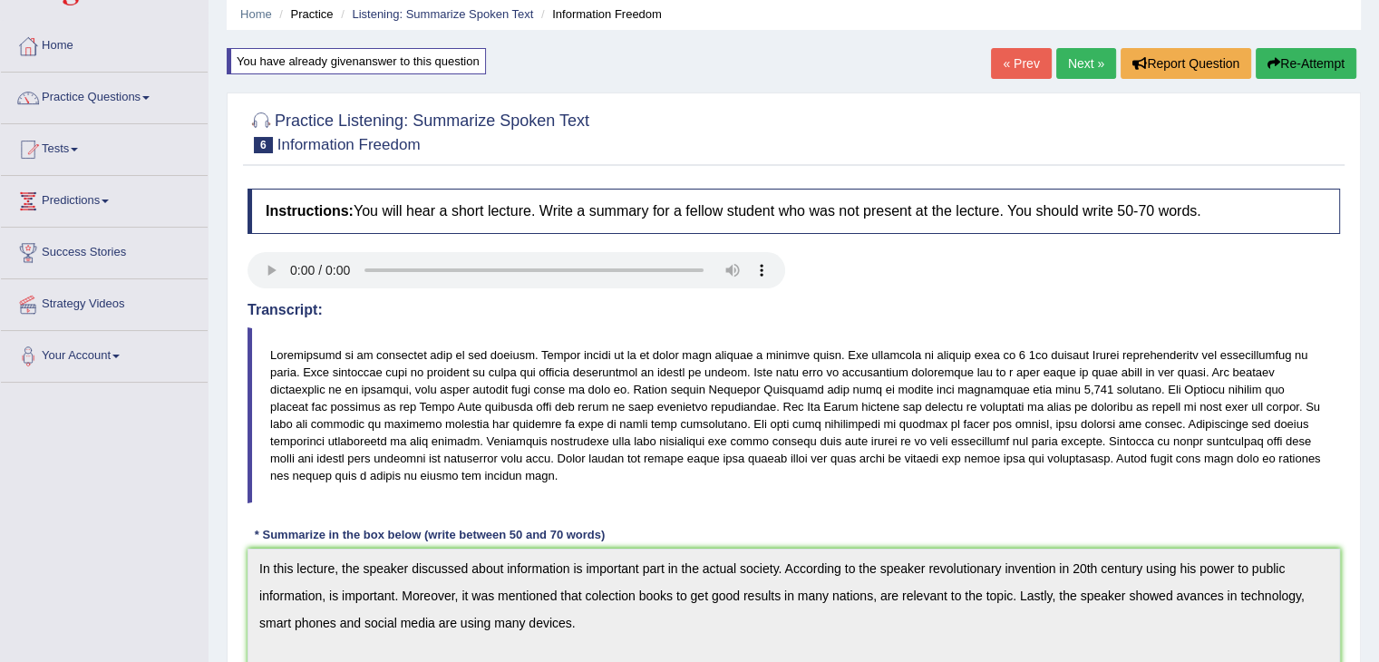
click at [684, 368] on blockquote at bounding box center [794, 415] width 1093 height 177
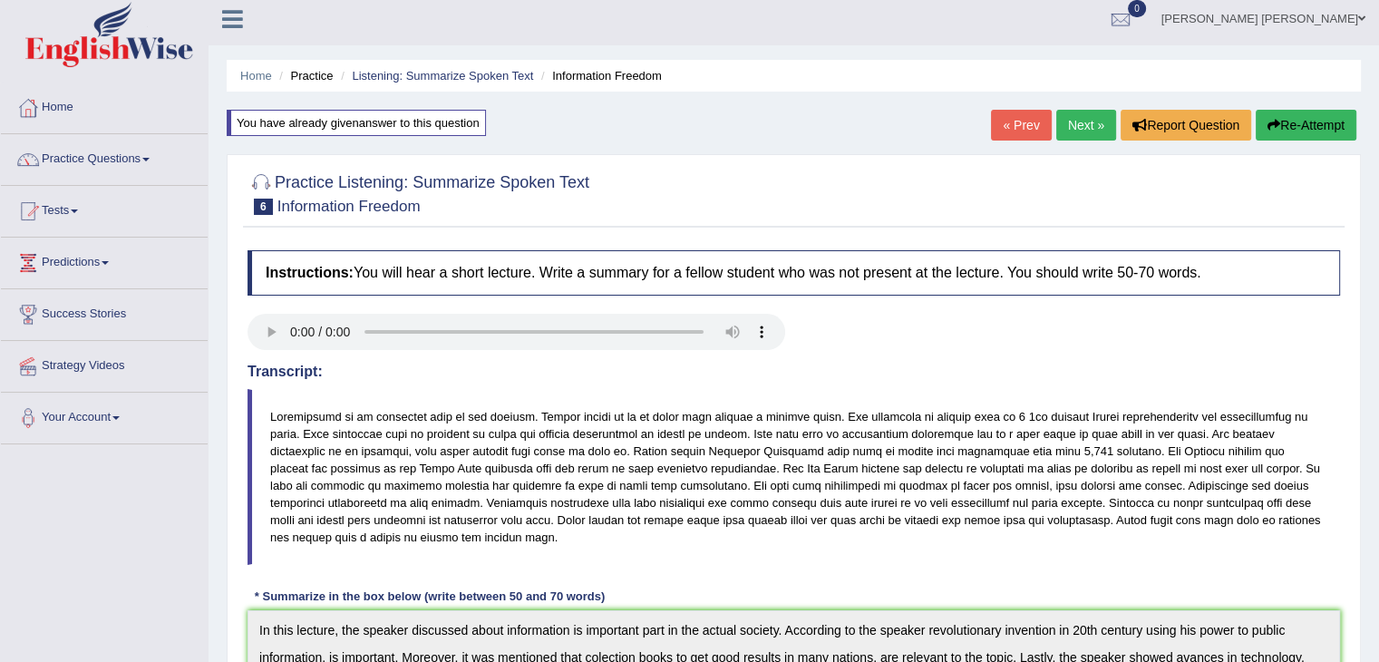
scroll to position [0, 0]
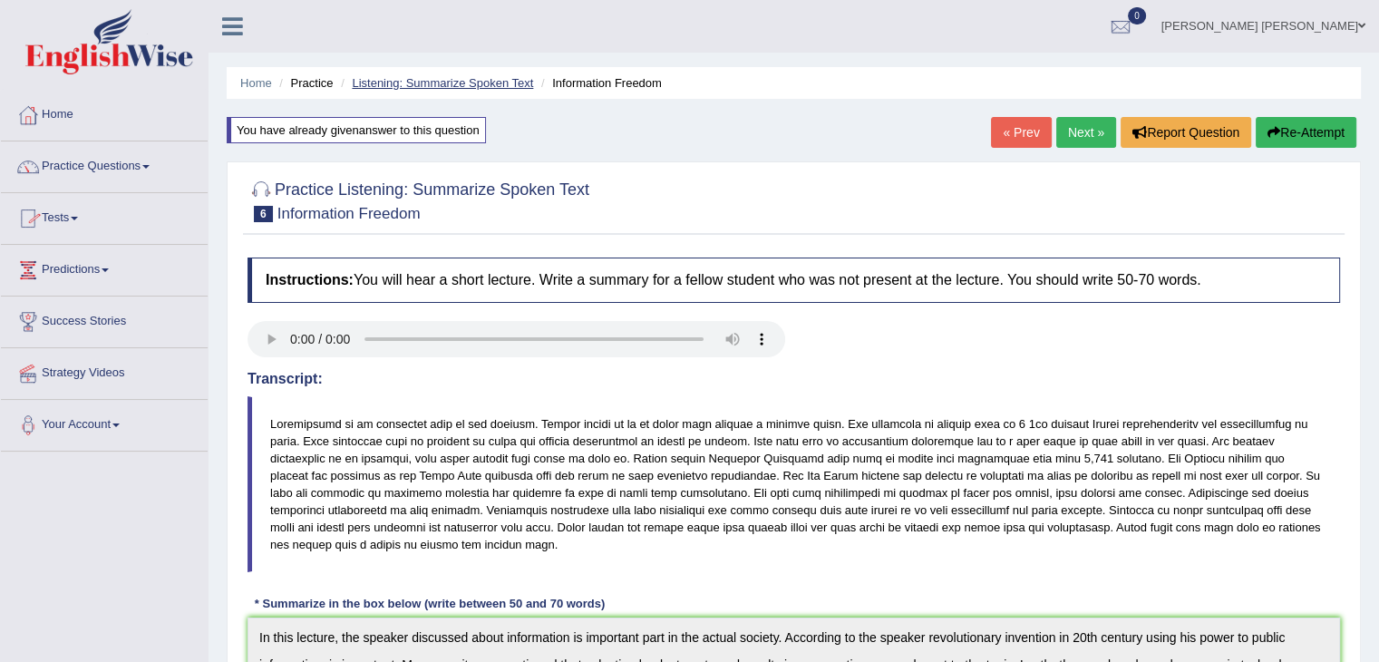
click at [504, 82] on link "Listening: Summarize Spoken Text" at bounding box center [442, 83] width 181 height 14
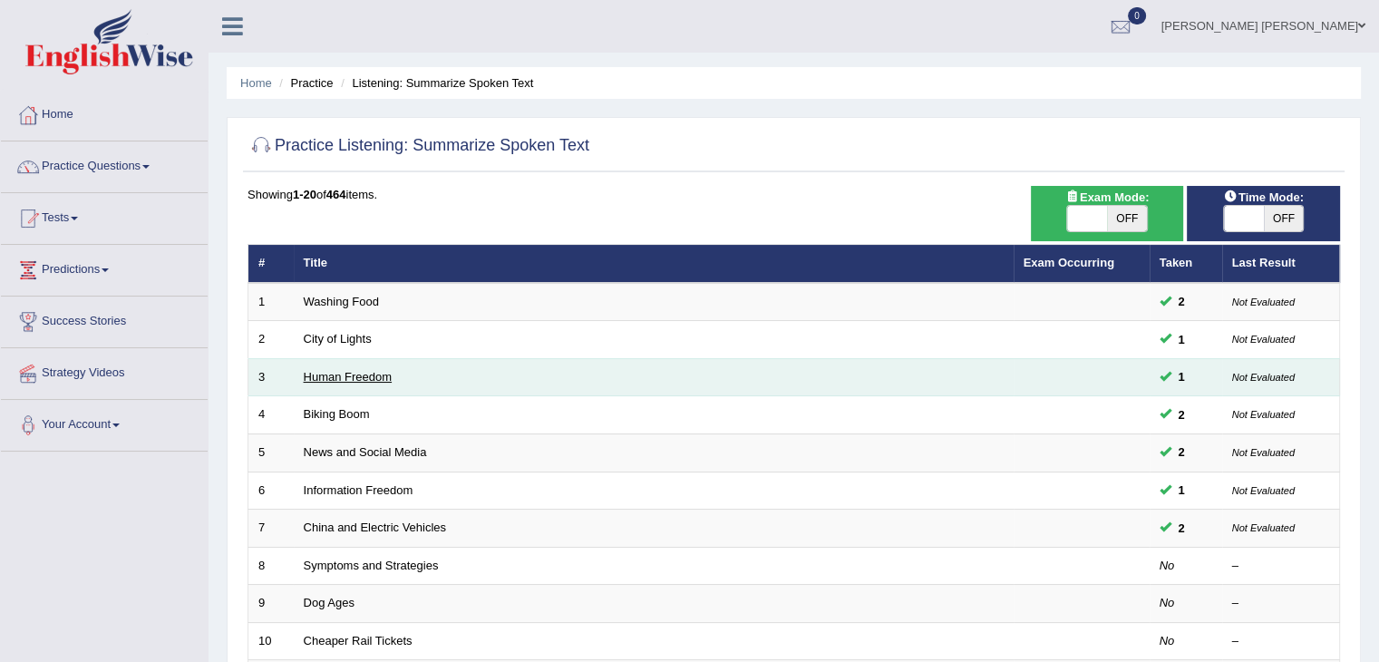
click at [355, 372] on link "Human Freedom" at bounding box center [348, 377] width 89 height 14
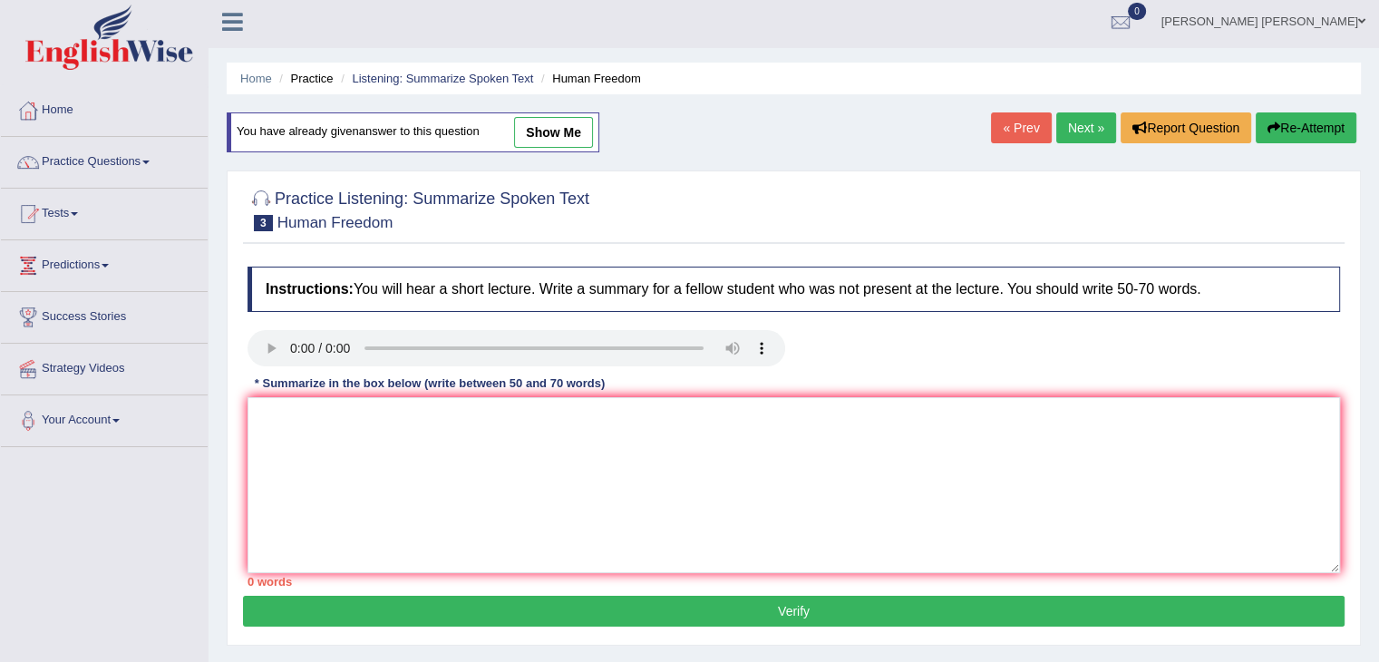
scroll to position [13, 0]
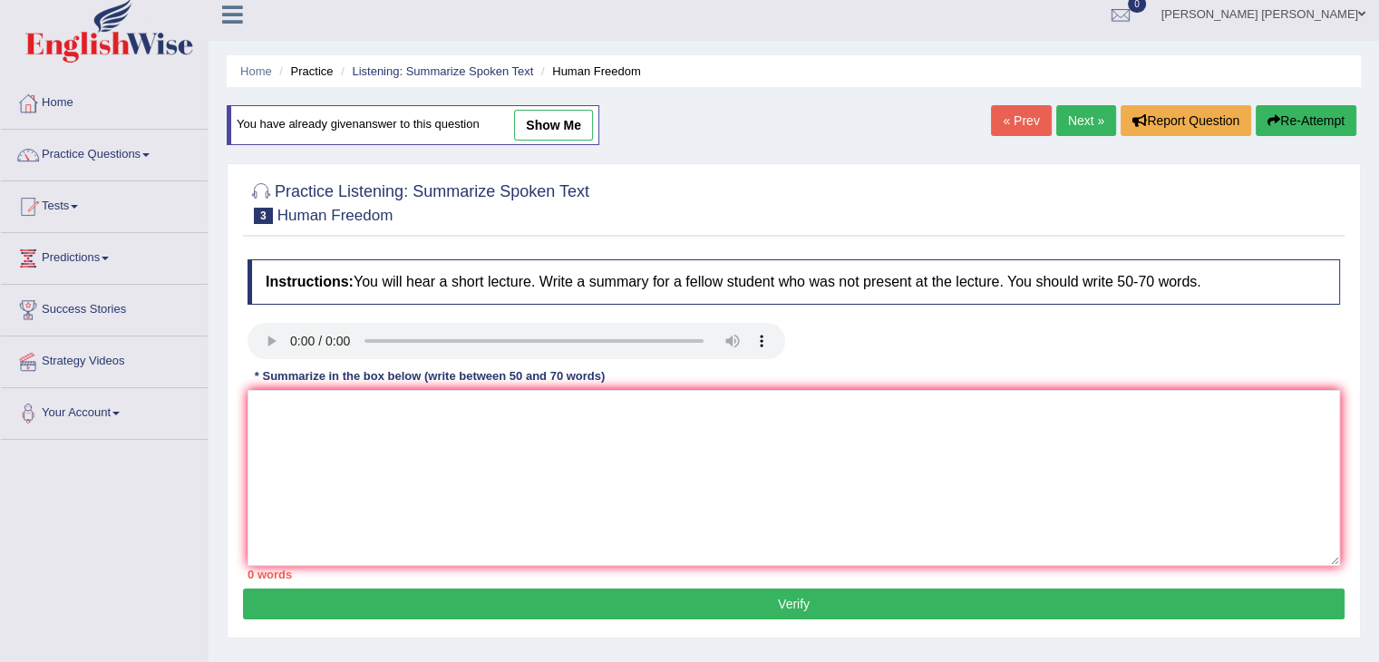
drag, startPoint x: 970, startPoint y: 324, endPoint x: 970, endPoint y: 359, distance: 35.4
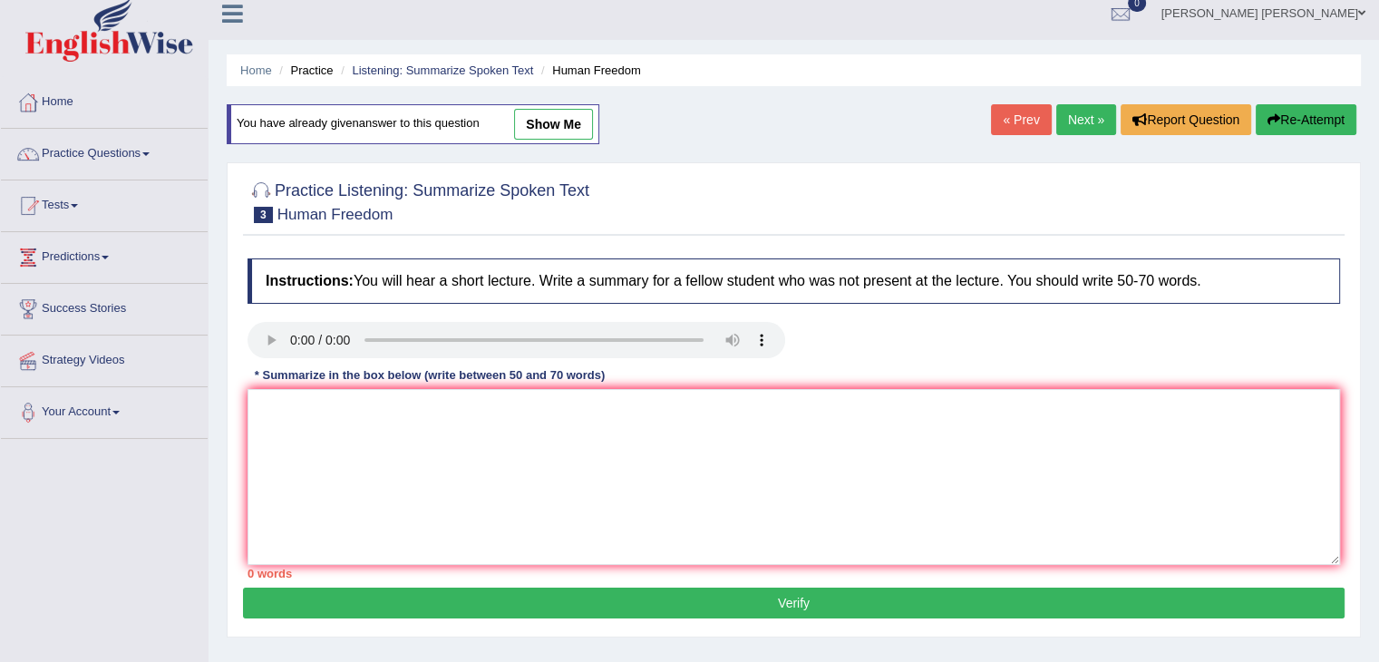
click at [572, 112] on link "show me" at bounding box center [553, 124] width 79 height 31
type textarea "The speaker discussed major information about the early stages for more human v…"
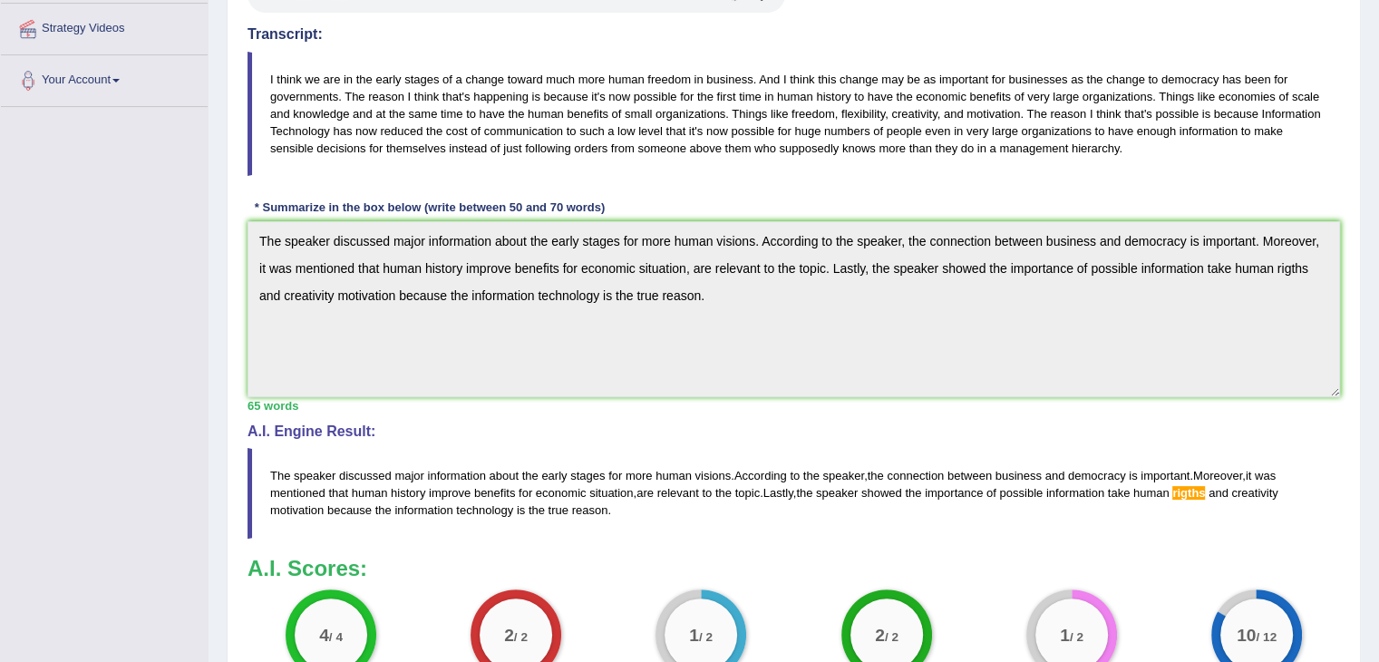
scroll to position [562, 0]
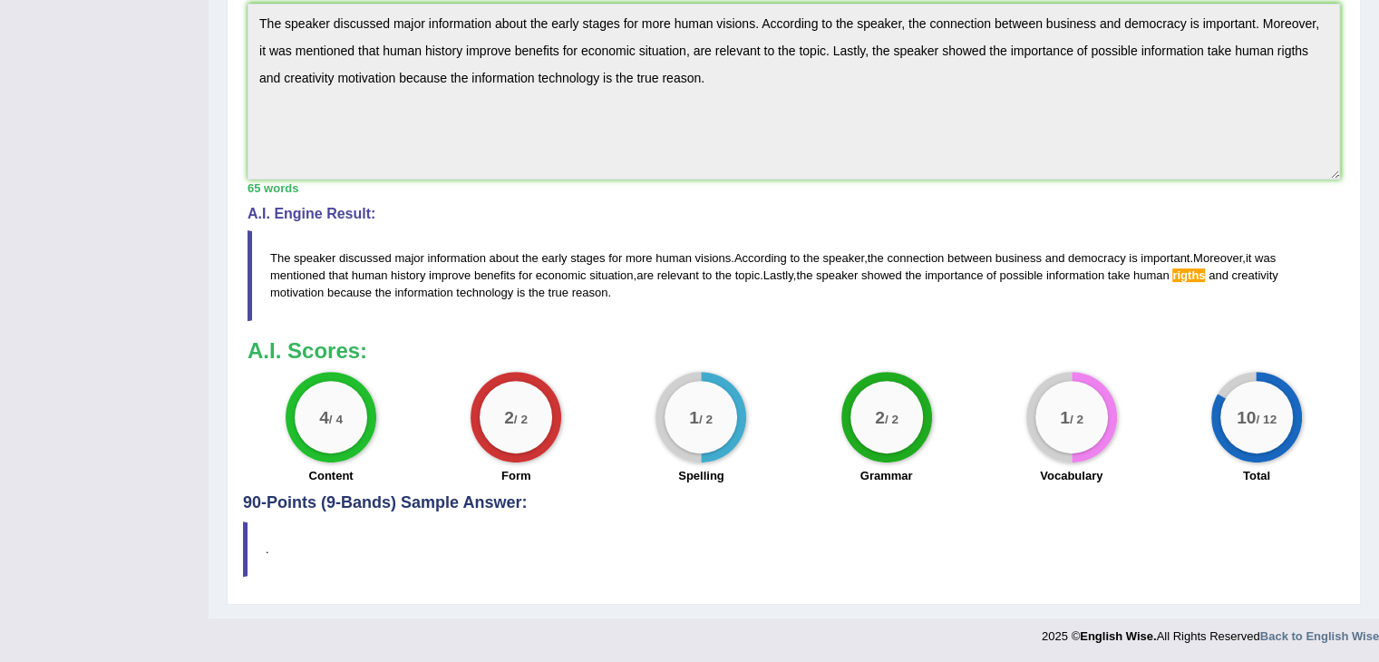
drag, startPoint x: 876, startPoint y: 223, endPoint x: 888, endPoint y: 418, distance: 195.3
click at [908, 388] on div "2 / 2" at bounding box center [887, 417] width 73 height 73
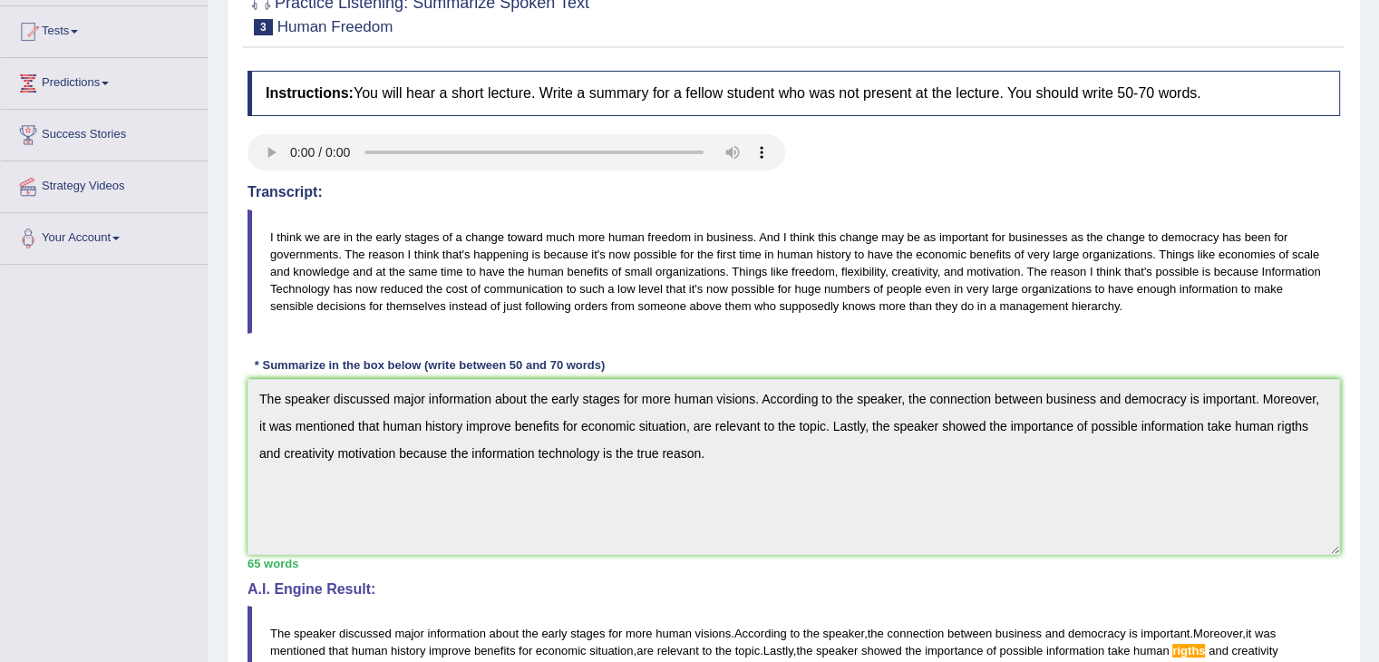
scroll to position [73, 0]
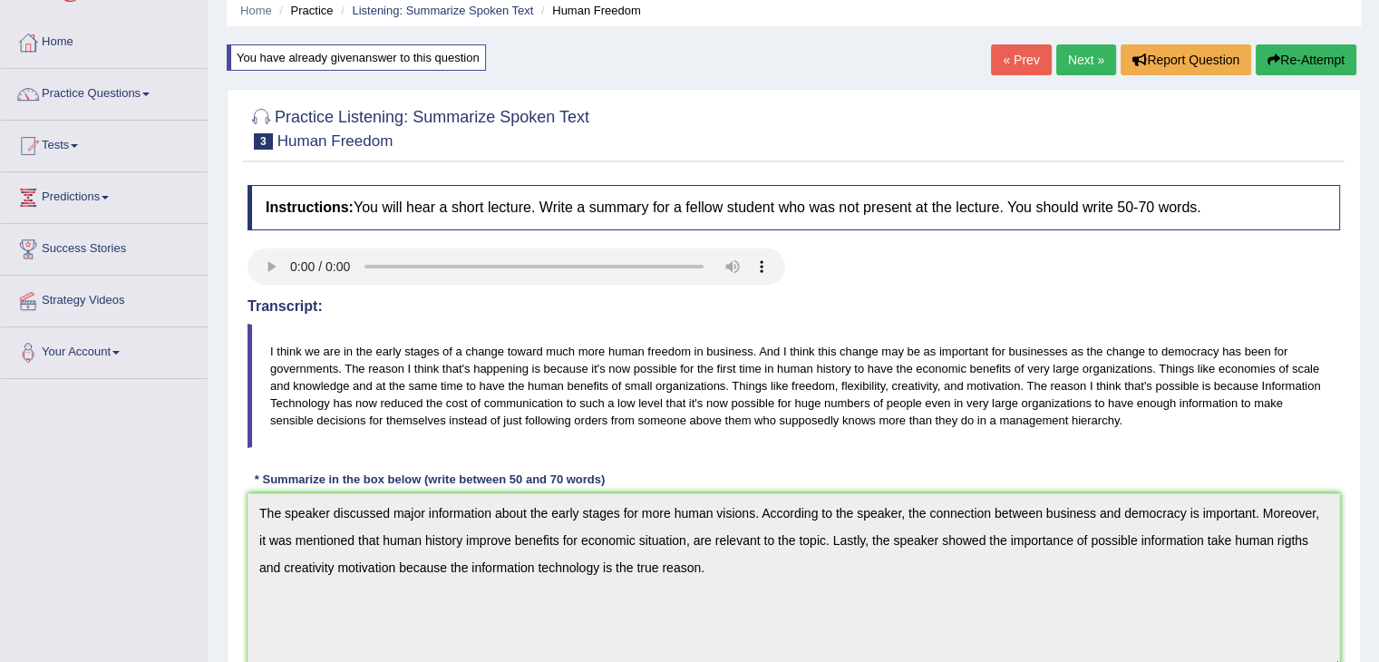
drag, startPoint x: 1088, startPoint y: 501, endPoint x: 1066, endPoint y: 395, distance: 107.6
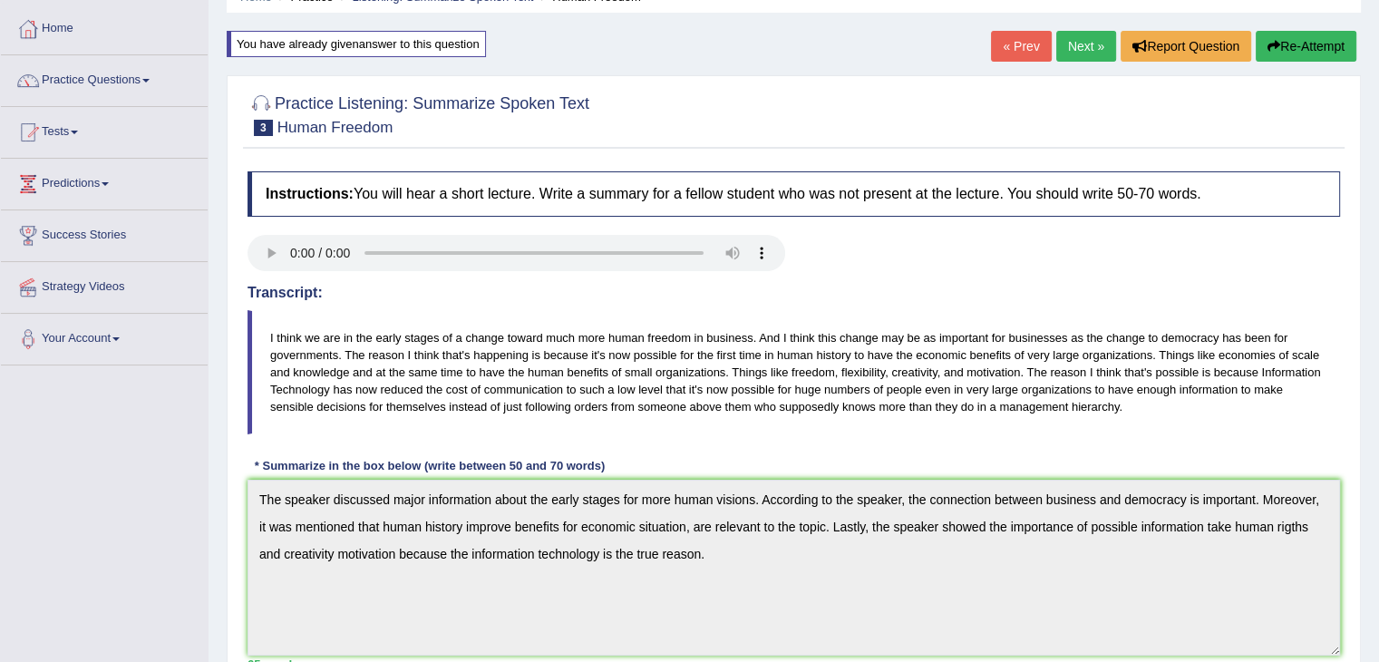
click at [1065, 394] on blockquote "I think we are in the early stages of a change toward much more human freedom i…" at bounding box center [794, 372] width 1093 height 125
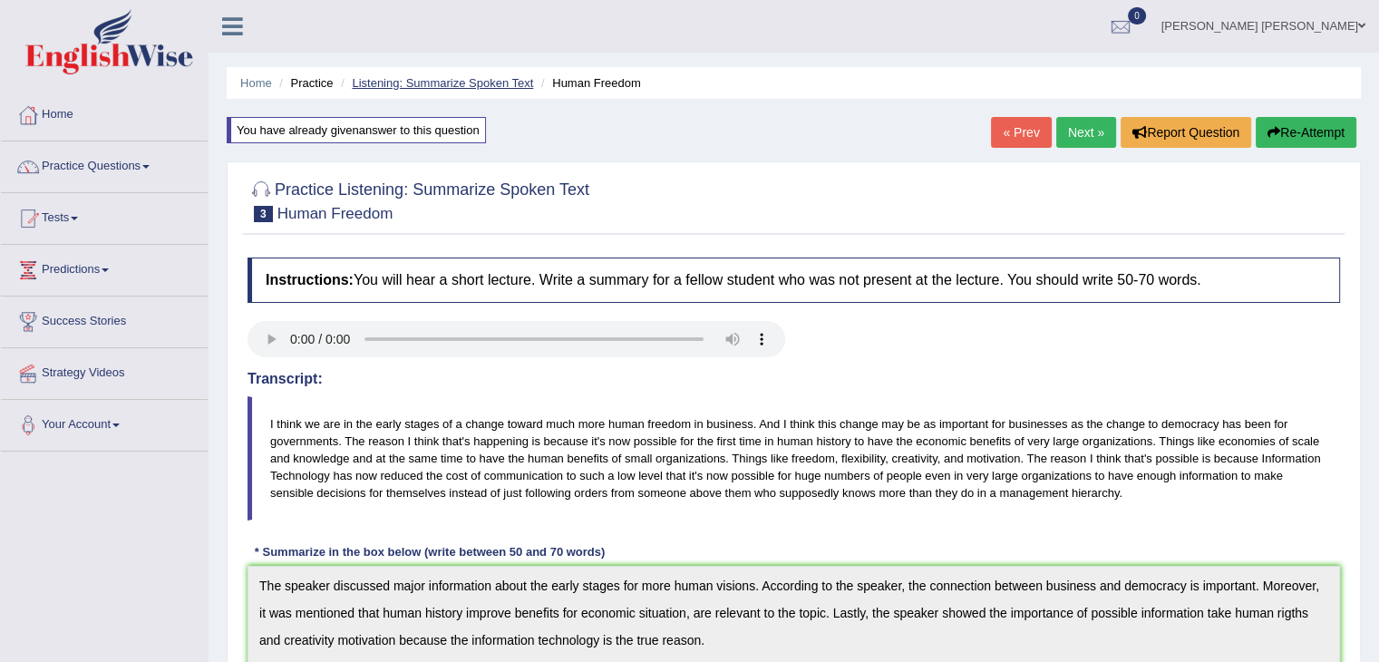
click at [486, 80] on link "Listening: Summarize Spoken Text" at bounding box center [442, 83] width 181 height 14
